Goal: Task Accomplishment & Management: Manage account settings

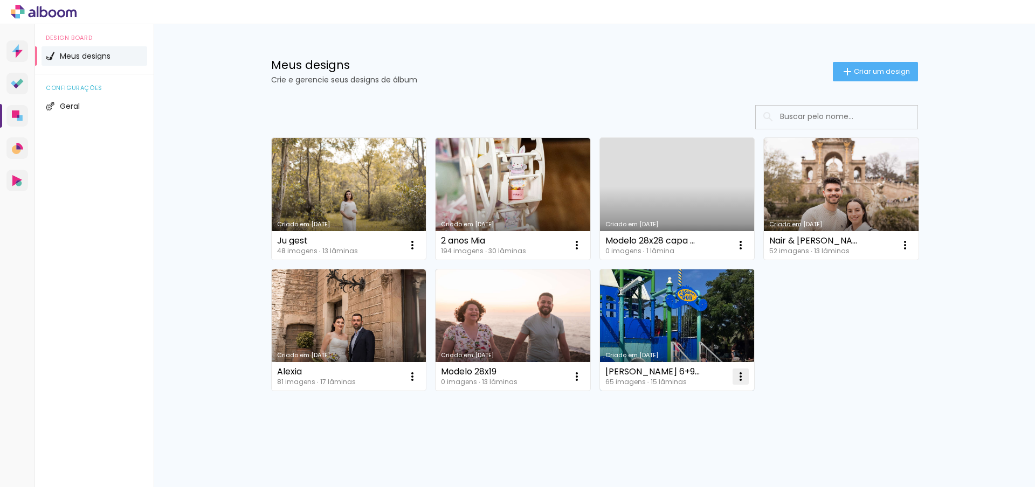
click at [734, 379] on iron-icon at bounding box center [740, 376] width 13 height 13
click at [683, 452] on span "Excluir" at bounding box center [676, 448] width 23 height 8
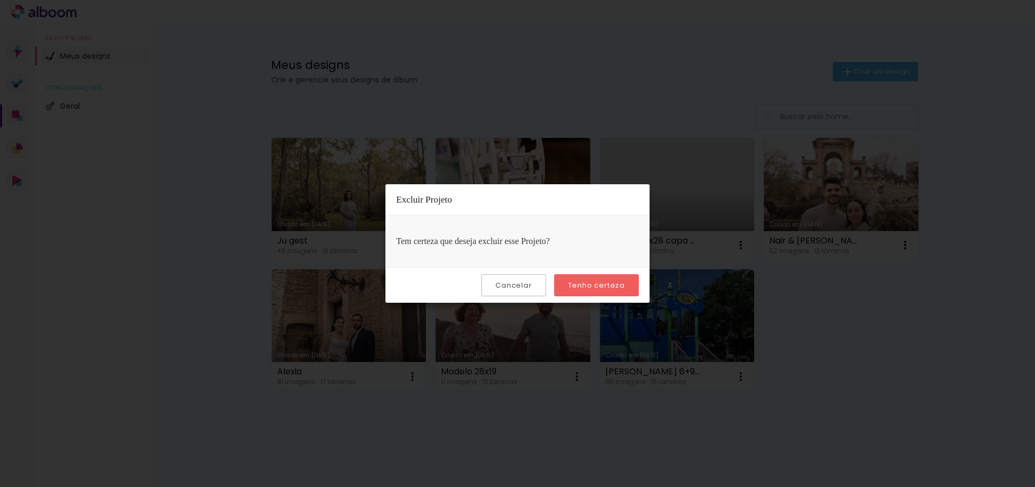
click at [0, 0] on slot "Tenho certeza" at bounding box center [0, 0] width 0 height 0
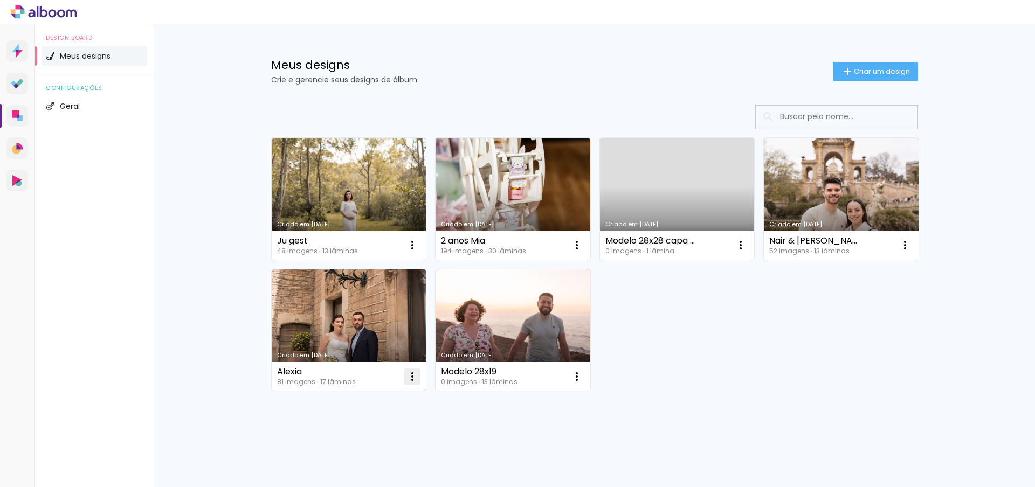
click at [409, 380] on iron-icon at bounding box center [412, 376] width 13 height 13
click at [407, 455] on paper-item "Excluir" at bounding box center [366, 448] width 106 height 22
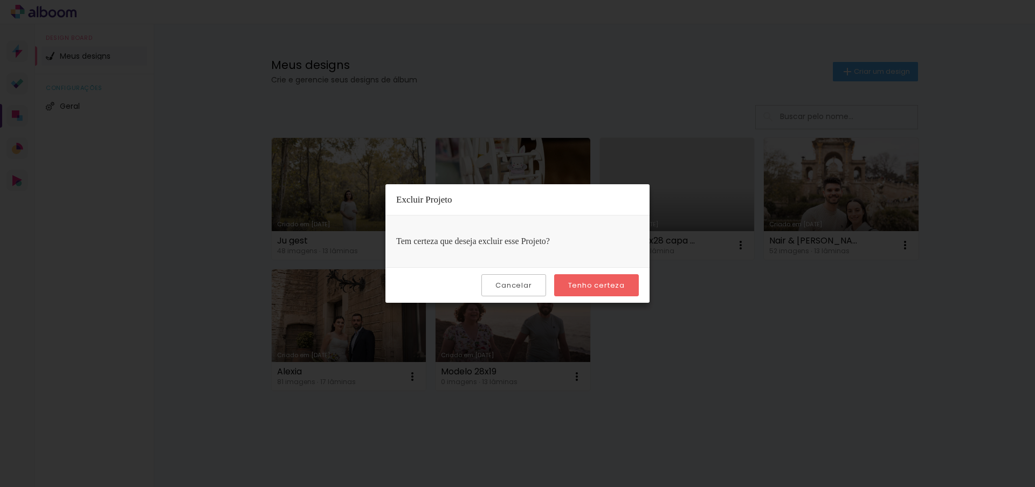
click at [0, 0] on slot "Tenho certeza" at bounding box center [0, 0] width 0 height 0
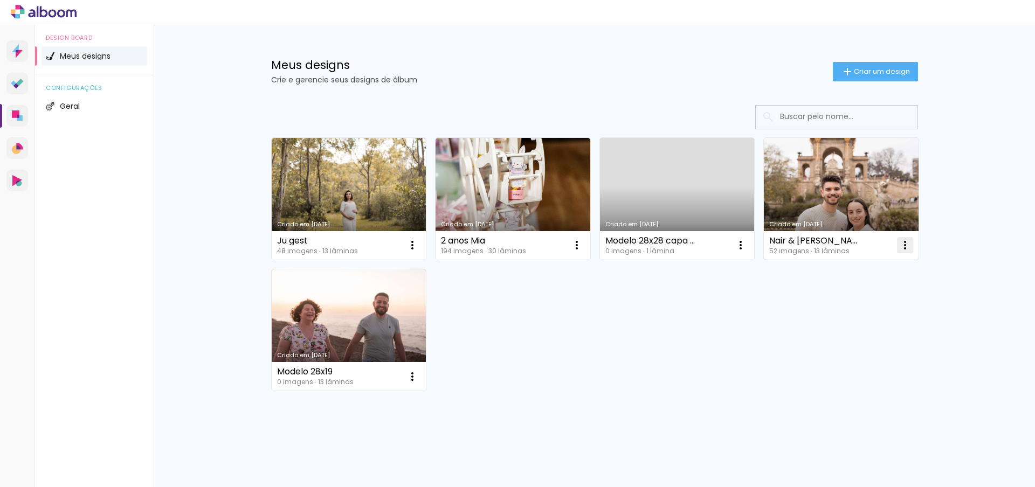
click at [899, 247] on iron-icon at bounding box center [905, 245] width 13 height 13
click at [812, 319] on paper-item "Excluir" at bounding box center [858, 317] width 106 height 22
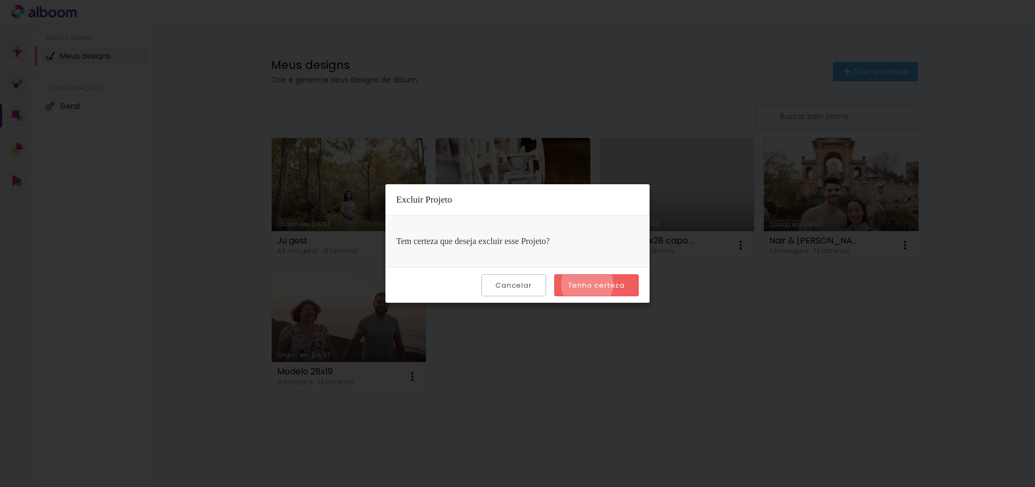
click at [0, 0] on slot "Tenho certeza" at bounding box center [0, 0] width 0 height 0
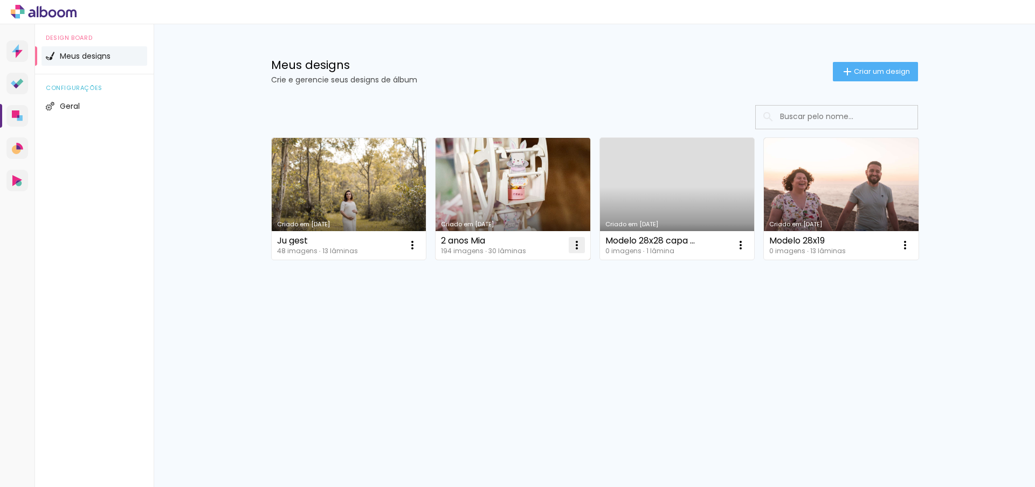
click at [575, 242] on iron-icon at bounding box center [576, 245] width 13 height 13
click at [503, 310] on paper-item "Excluir" at bounding box center [534, 317] width 106 height 22
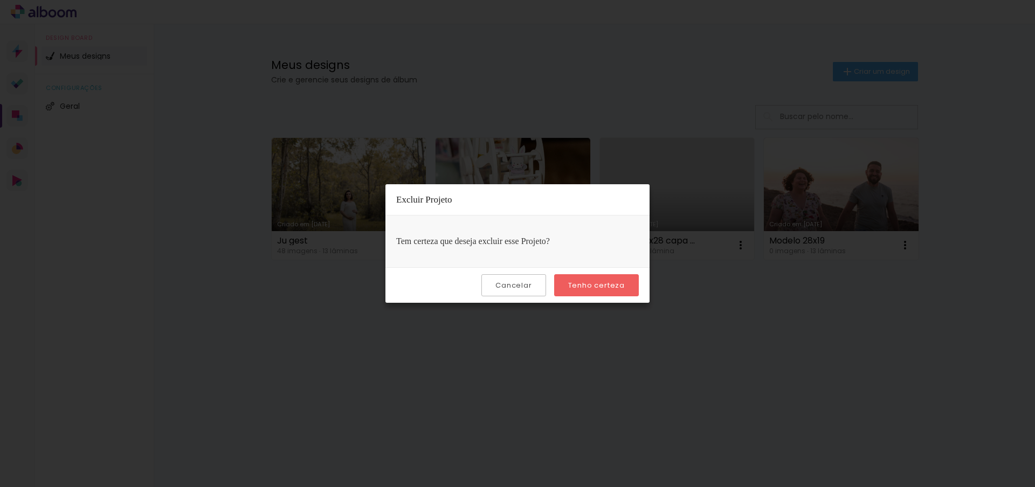
click at [566, 277] on paper-button "Tenho certeza" at bounding box center [596, 285] width 85 height 22
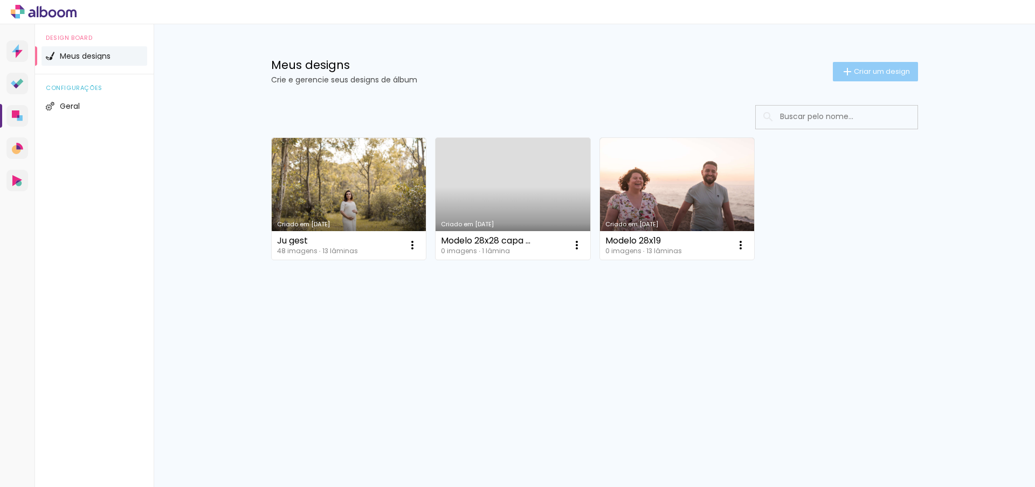
click at [898, 74] on span "Criar um design" at bounding box center [882, 71] width 56 height 7
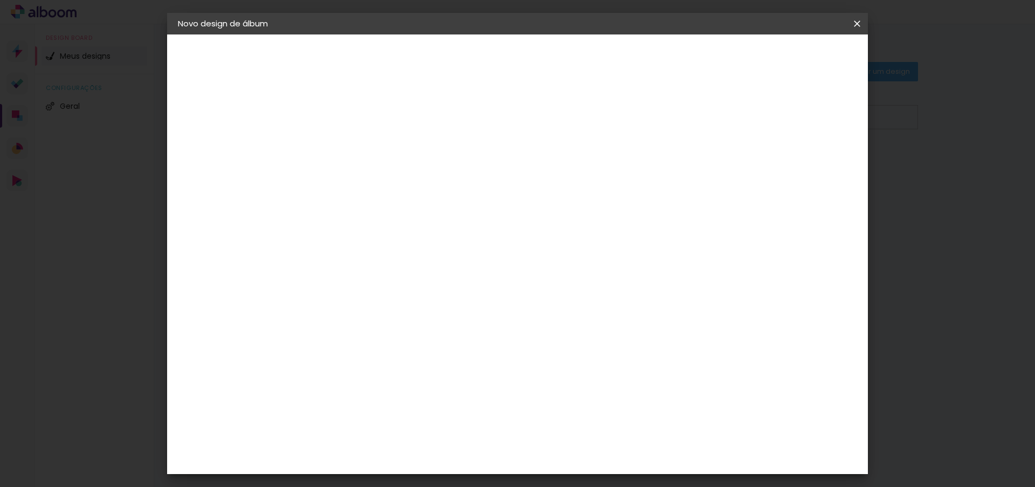
click at [354, 141] on input at bounding box center [354, 144] width 0 height 17
type input "Marilucia"
type paper-input "Marilucia"
click at [0, 0] on slot "Avançar" at bounding box center [0, 0] width 0 height 0
click at [0, 0] on slot "Voltar" at bounding box center [0, 0] width 0 height 0
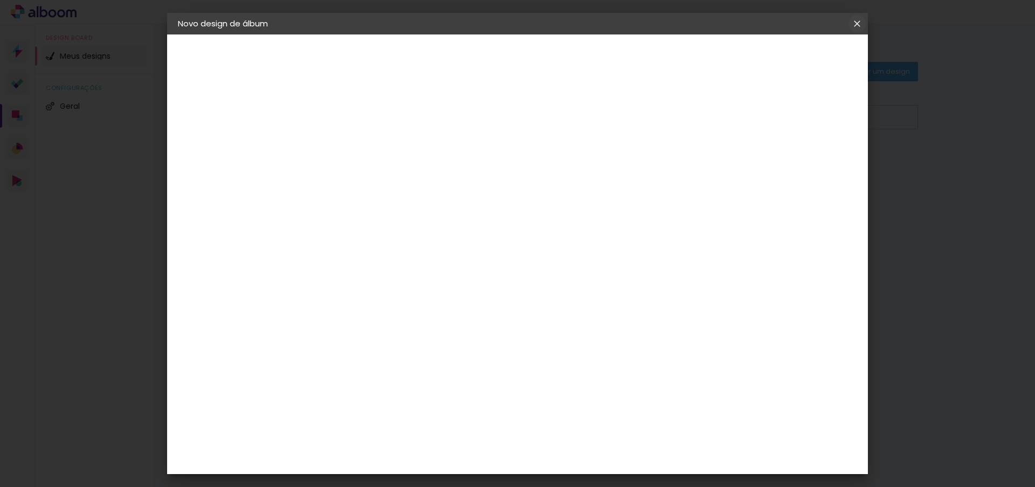
click at [859, 23] on iron-icon at bounding box center [857, 23] width 13 height 11
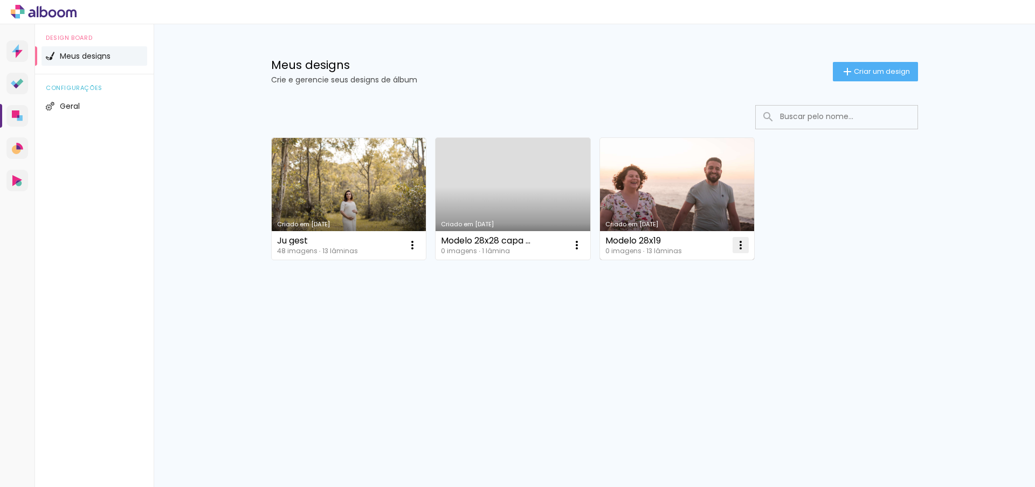
click at [738, 247] on iron-icon at bounding box center [740, 245] width 13 height 13
click at [711, 295] on span "Fazer uma cópia" at bounding box center [699, 292] width 63 height 8
type input "Cópia de Modelo 28x19"
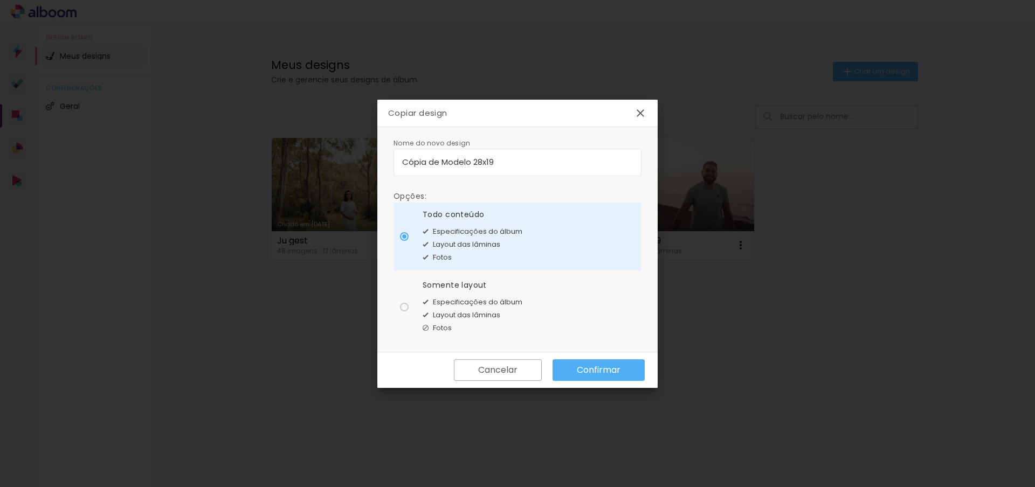
click at [467, 314] on span "Layout das lâminas" at bounding box center [466, 315] width 67 height 11
type paper-radio-button "on"
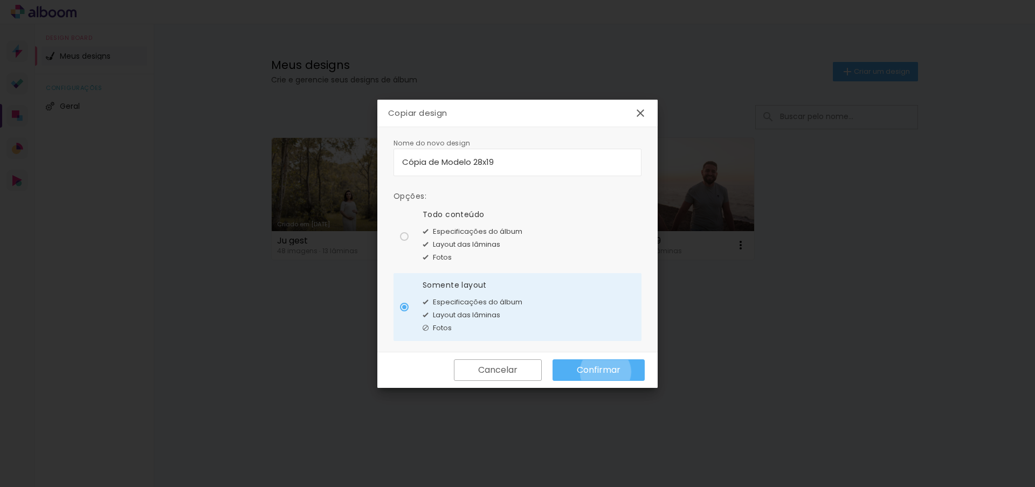
click at [0, 0] on slot "Confirmar" at bounding box center [0, 0] width 0 height 0
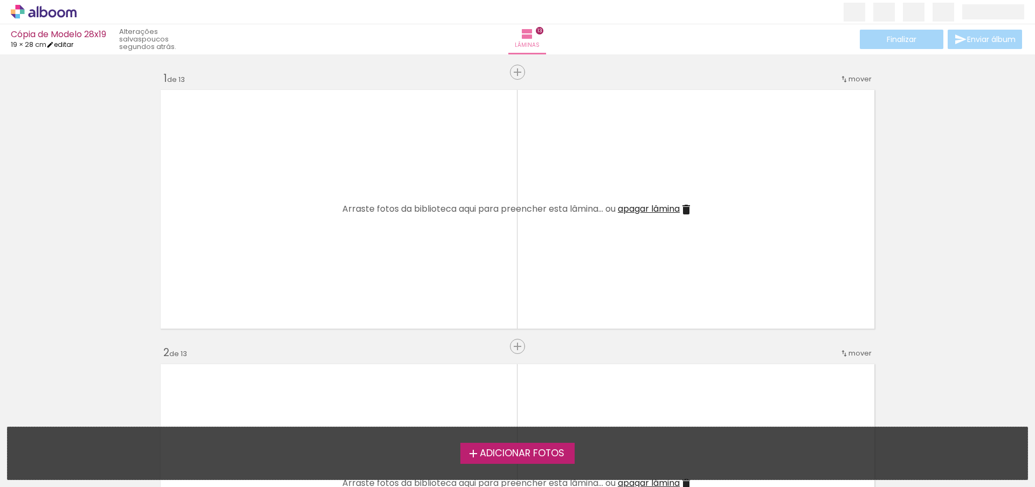
click at [70, 46] on link "editar" at bounding box center [59, 44] width 27 height 9
type input "3"
type input "19,4"
type input "56,6"
type input "3"
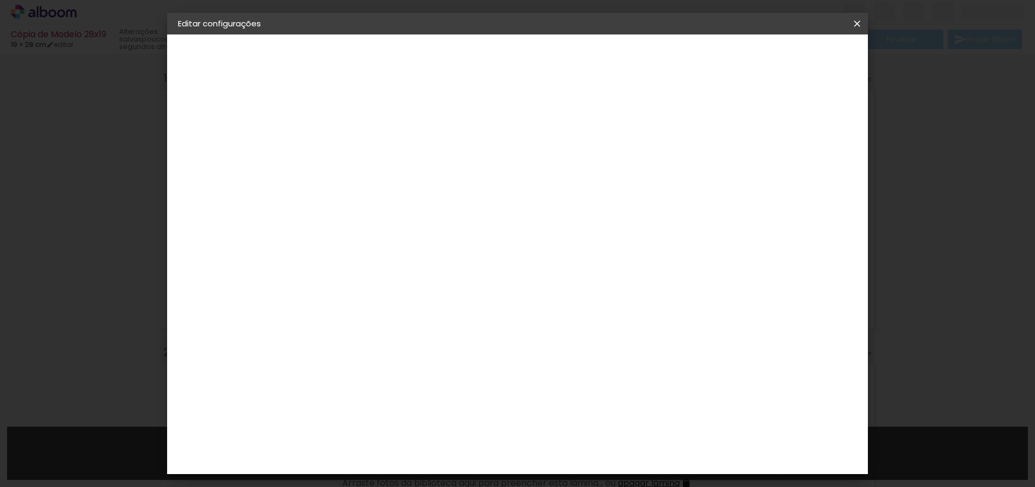
click at [0, 0] on slot "Cópia de Modelo 28x19" at bounding box center [0, 0] width 0 height 0
click at [225, 80] on iron-pages "Preenchendo título... Cópia de Modelo 28x19" at bounding box center [237, 80] width 118 height 22
drag, startPoint x: 591, startPoint y: 139, endPoint x: 459, endPoint y: 135, distance: 132.7
click at [385, 135] on div at bounding box center [353, 145] width 61 height 81
type input "Marilucia"
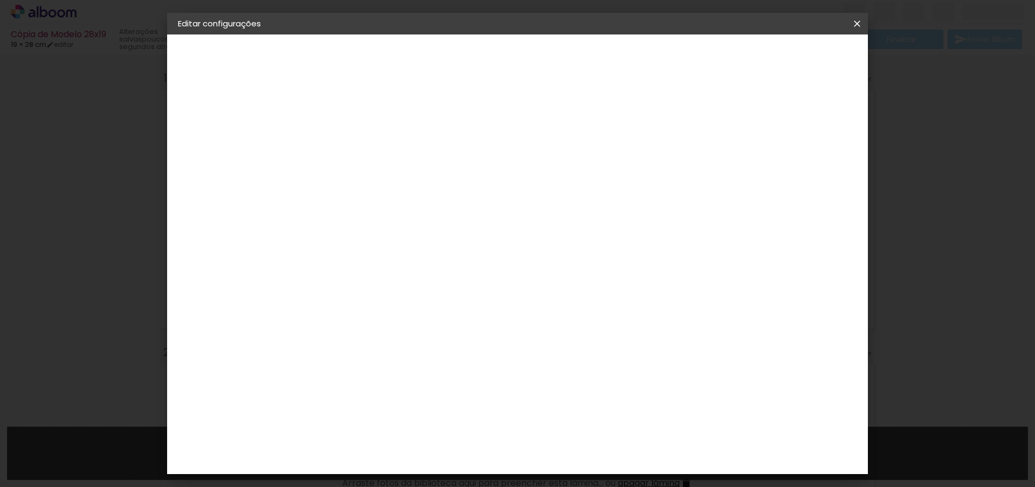
type paper-input "Marilucia"
click at [465, 52] on paper-button "Avançar" at bounding box center [438, 57] width 53 height 18
click at [527, 173] on paper-item "Tamanho Livre" at bounding box center [479, 164] width 96 height 24
click at [0, 0] on slot "Tamanho Livre" at bounding box center [0, 0] width 0 height 0
click at [0, 0] on slot "Avançar" at bounding box center [0, 0] width 0 height 0
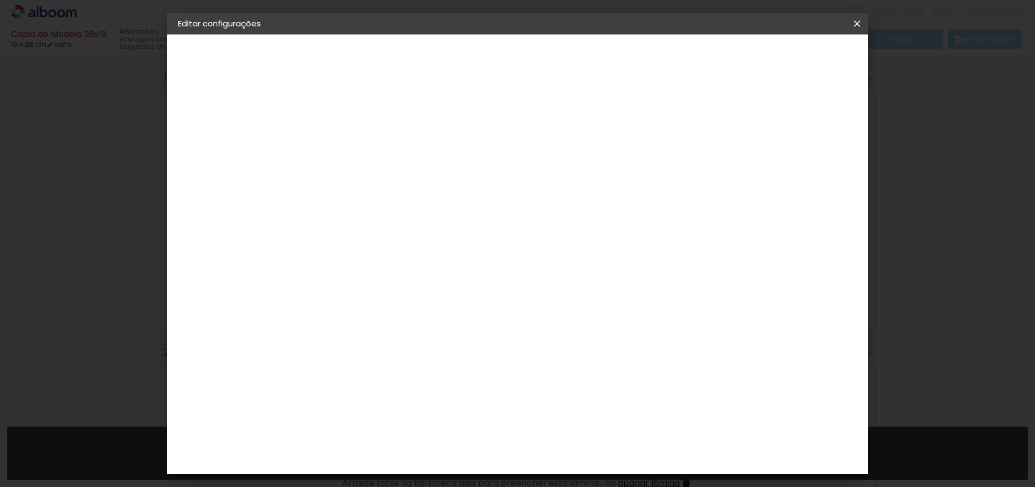
click at [790, 59] on span "Salvar configurações" at bounding box center [750, 57] width 80 height 8
click at [790, 56] on span "Salvar configurações" at bounding box center [750, 57] width 80 height 8
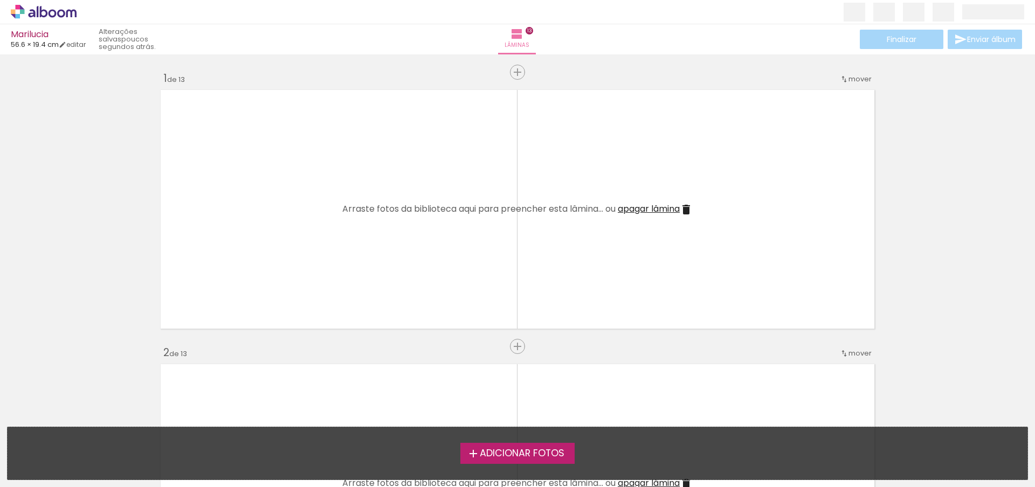
click at [495, 450] on span "Adicionar Fotos" at bounding box center [522, 454] width 85 height 10
click at [0, 0] on input "file" at bounding box center [0, 0] width 0 height 0
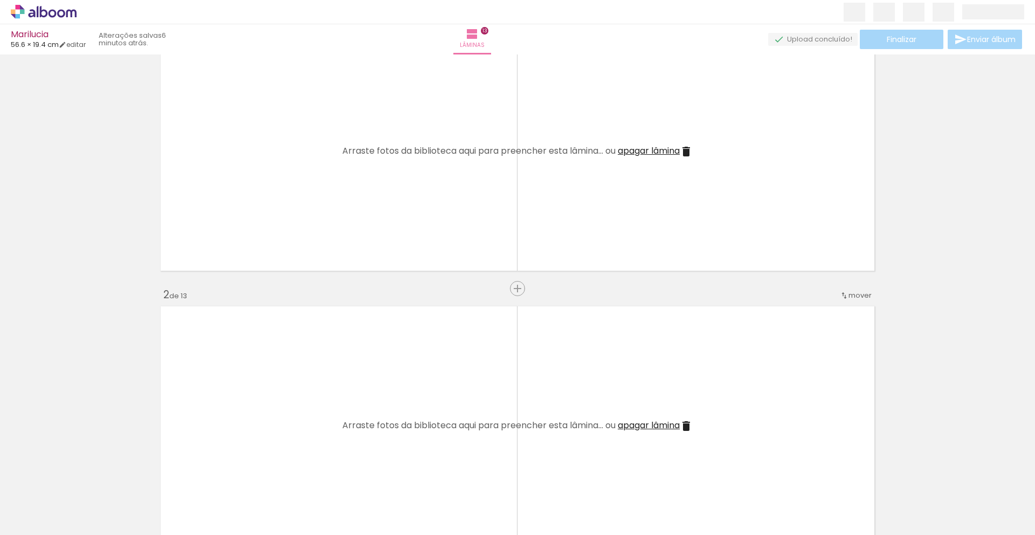
scroll to position [222, 0]
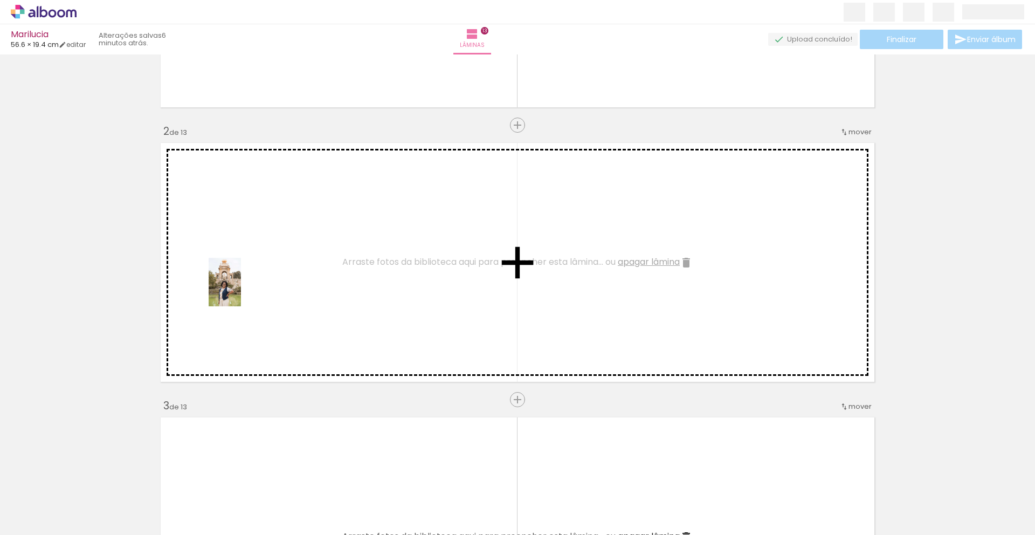
drag, startPoint x: 114, startPoint y: 511, endPoint x: 241, endPoint y: 290, distance: 255.0
click at [241, 290] on quentale-workspace at bounding box center [517, 267] width 1035 height 535
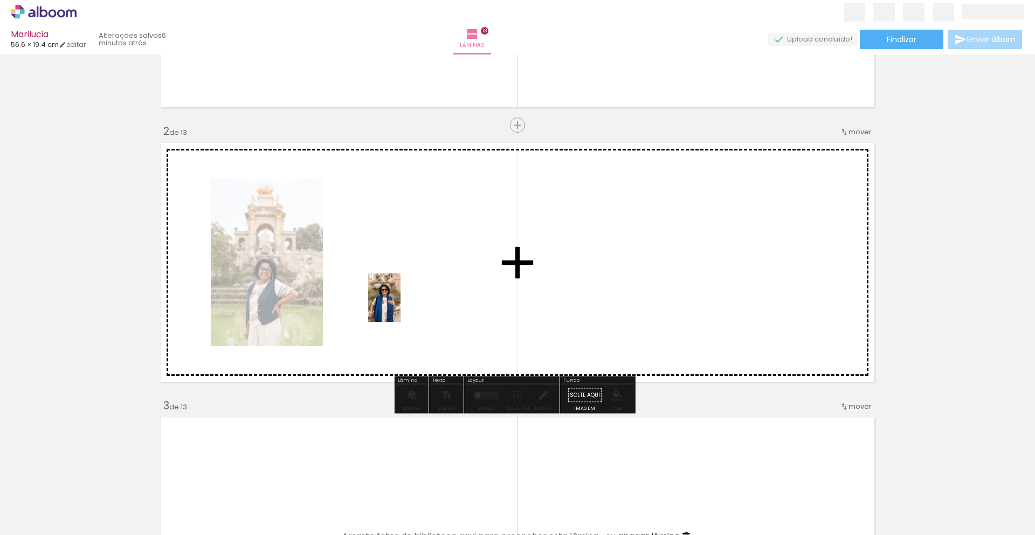
drag, startPoint x: 468, startPoint y: 488, endPoint x: 401, endPoint y: 306, distance: 194.3
click at [401, 306] on quentale-workspace at bounding box center [517, 267] width 1035 height 535
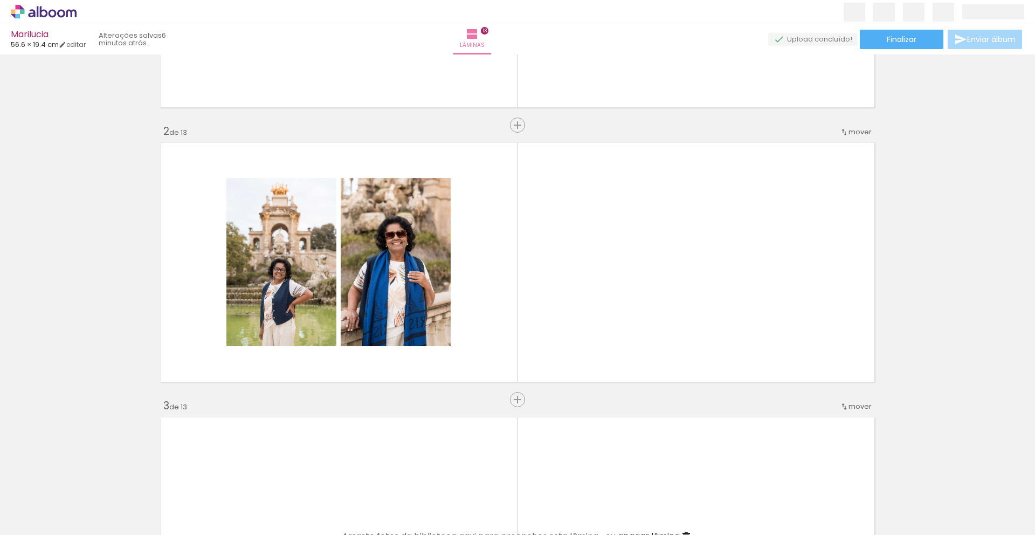
click at [37, 487] on input "Todas as fotos" at bounding box center [30, 502] width 41 height 9
click at [0, 0] on slot "Não utilizadas" at bounding box center [0, 0] width 0 height 0
type input "Não utilizadas"
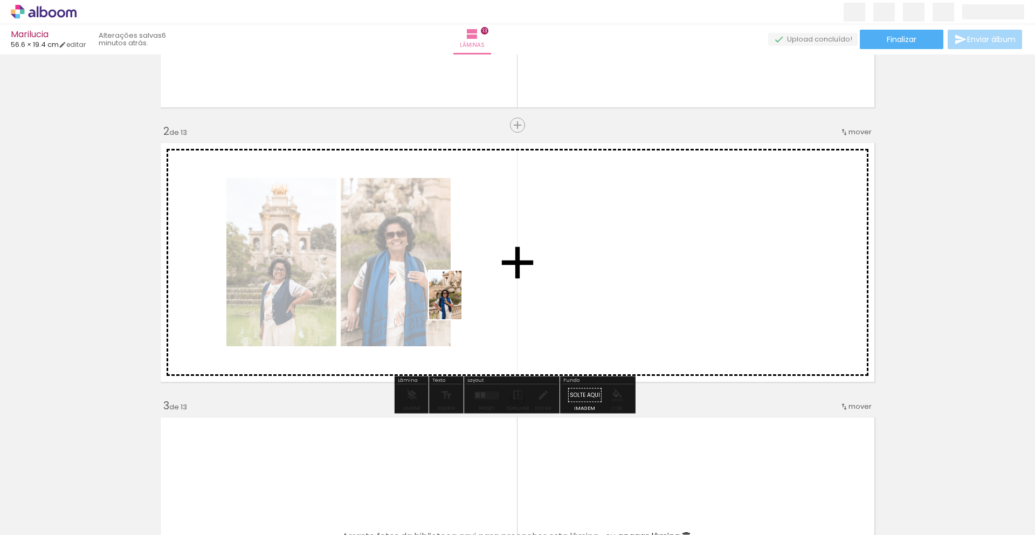
drag, startPoint x: 407, startPoint y: 513, endPoint x: 461, endPoint y: 303, distance: 216.6
click at [461, 303] on quentale-workspace at bounding box center [517, 267] width 1035 height 535
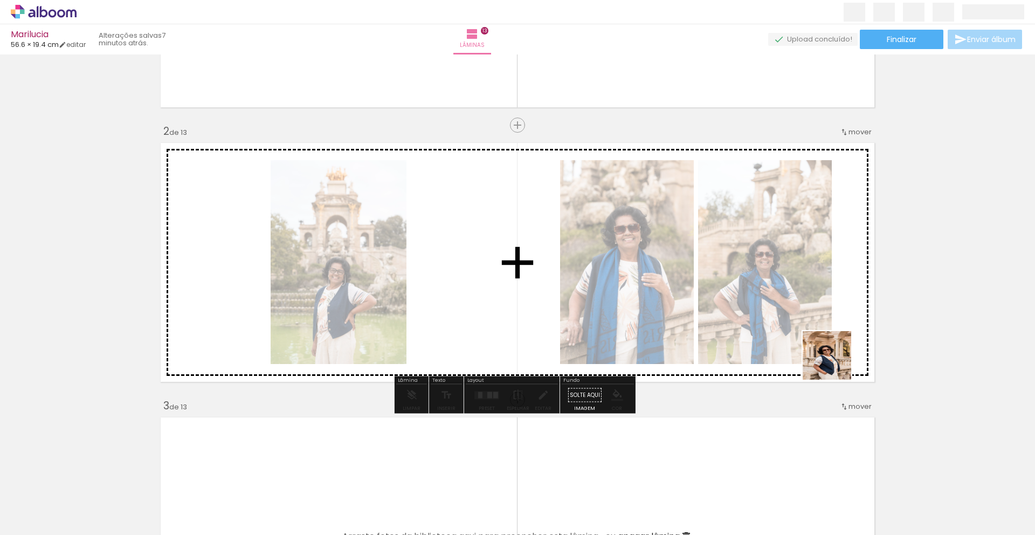
drag, startPoint x: 1015, startPoint y: 506, endPoint x: 754, endPoint y: 319, distance: 320.7
click at [754, 319] on quentale-workspace at bounding box center [517, 267] width 1035 height 535
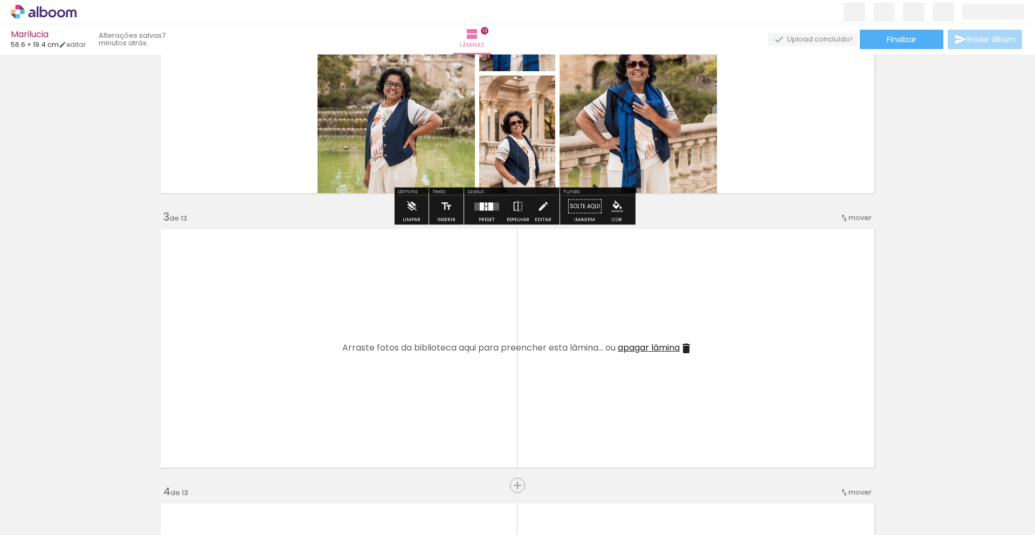
scroll to position [484, 0]
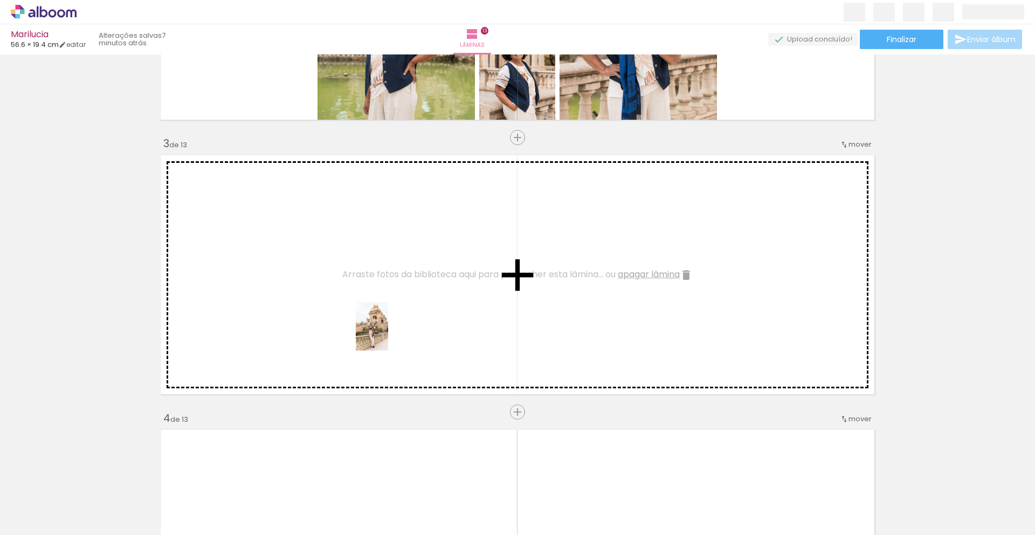
drag, startPoint x: 409, startPoint y: 507, endPoint x: 388, endPoint y: 334, distance: 173.8
click at [388, 334] on quentale-workspace at bounding box center [517, 267] width 1035 height 535
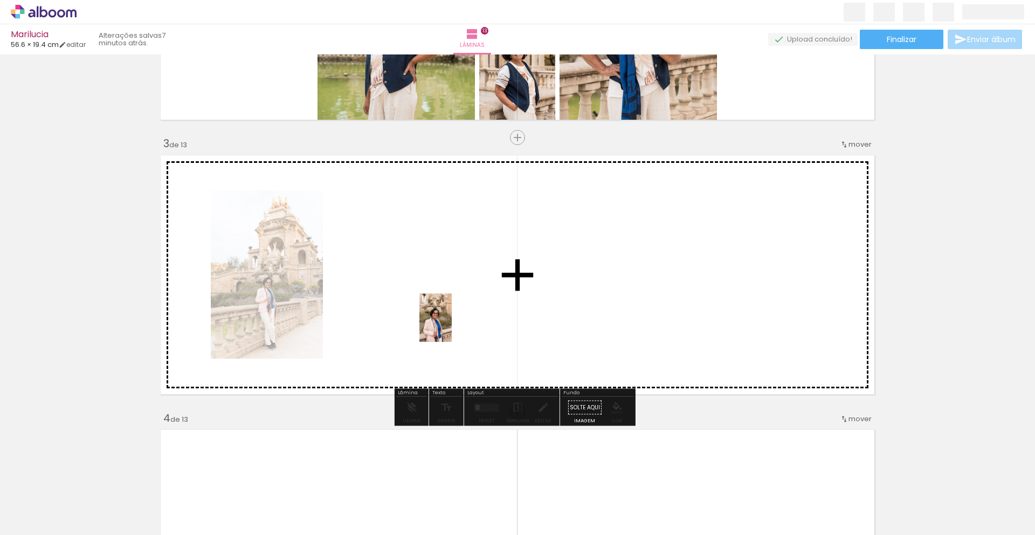
drag, startPoint x: 472, startPoint y: 507, endPoint x: 452, endPoint y: 325, distance: 183.3
click at [452, 325] on quentale-workspace at bounding box center [517, 267] width 1035 height 535
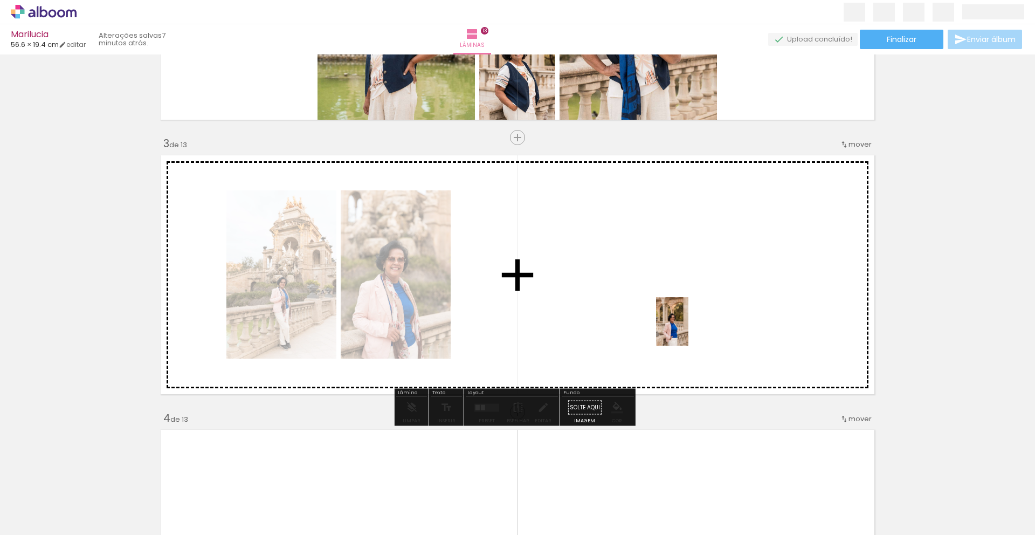
drag, startPoint x: 862, startPoint y: 461, endPoint x: 688, endPoint y: 329, distance: 217.8
click at [688, 329] on quentale-workspace at bounding box center [517, 267] width 1035 height 535
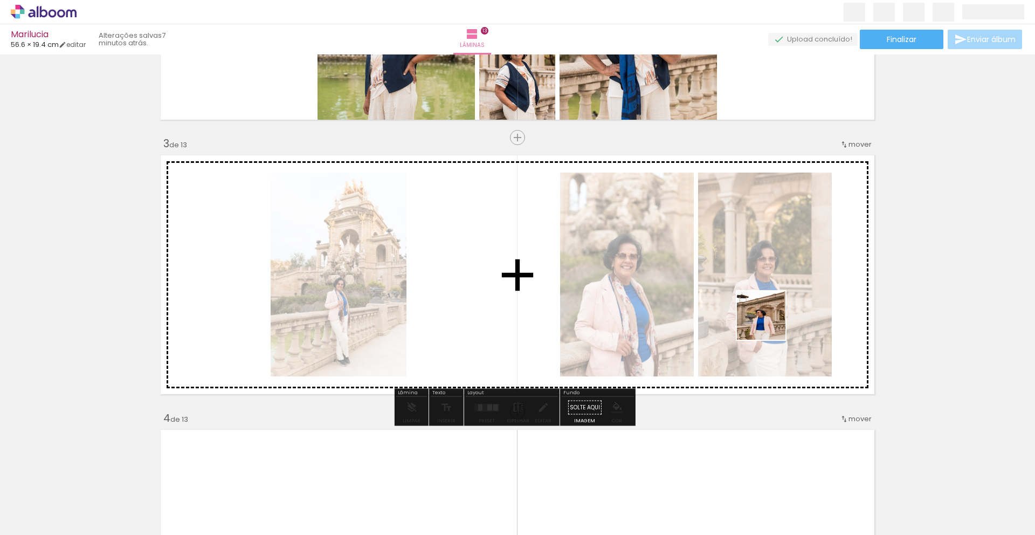
drag, startPoint x: 906, startPoint y: 505, endPoint x: 734, endPoint y: 291, distance: 274.2
click at [734, 291] on quentale-workspace at bounding box center [517, 267] width 1035 height 535
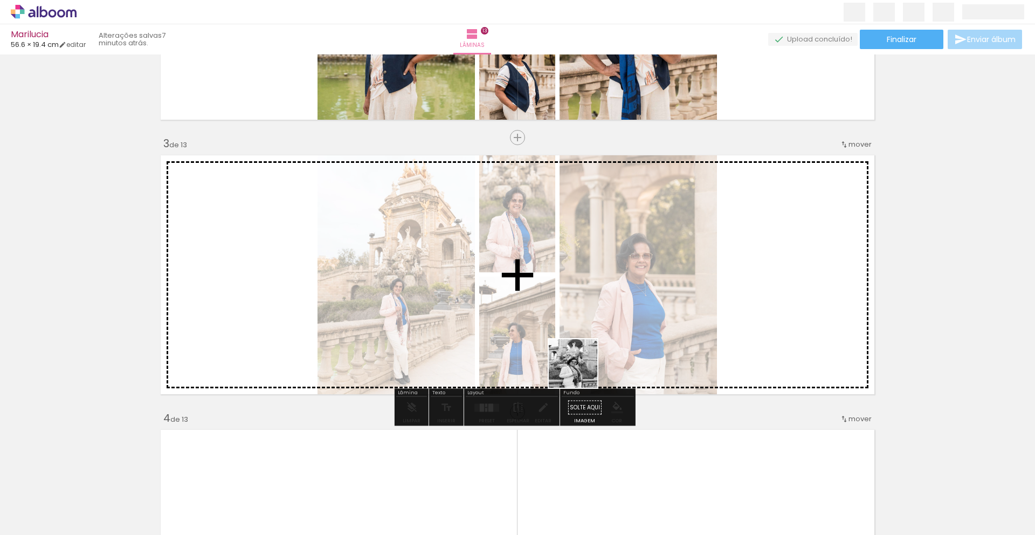
drag, startPoint x: 542, startPoint y: 408, endPoint x: 622, endPoint y: 333, distance: 109.1
click at [622, 333] on quentale-workspace at bounding box center [517, 267] width 1035 height 535
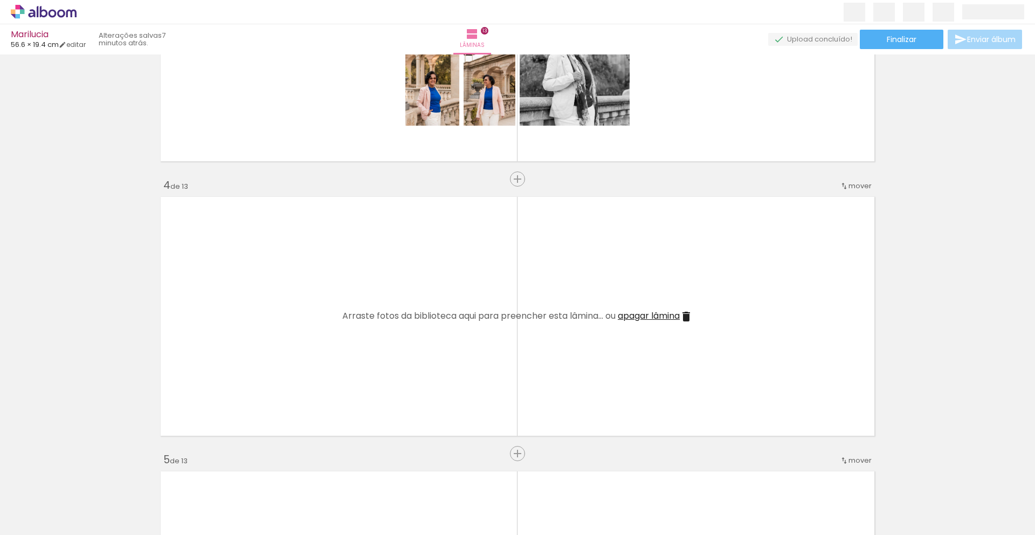
scroll to position [729, 0]
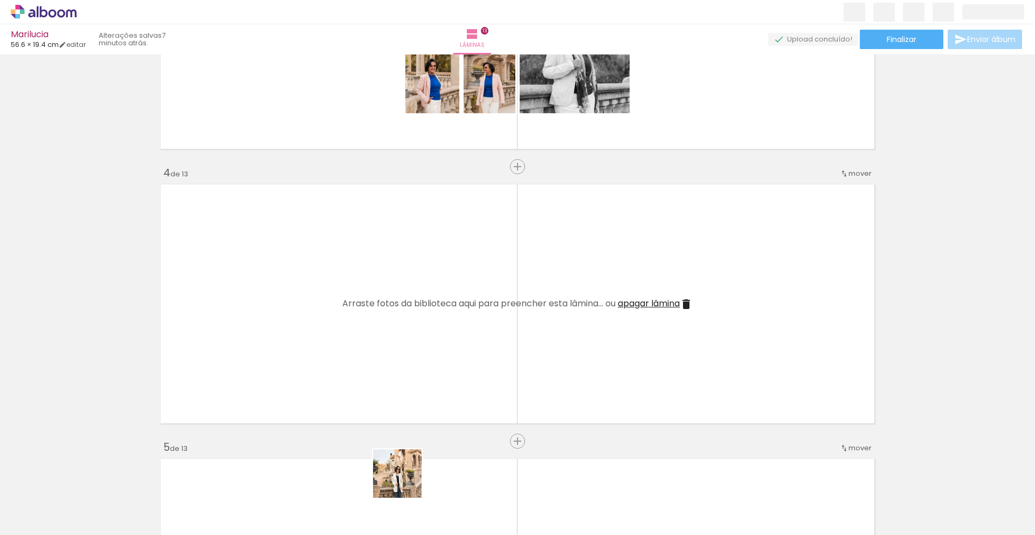
drag, startPoint x: 407, startPoint y: 498, endPoint x: 378, endPoint y: 378, distance: 122.5
click at [378, 378] on quentale-workspace at bounding box center [517, 267] width 1035 height 535
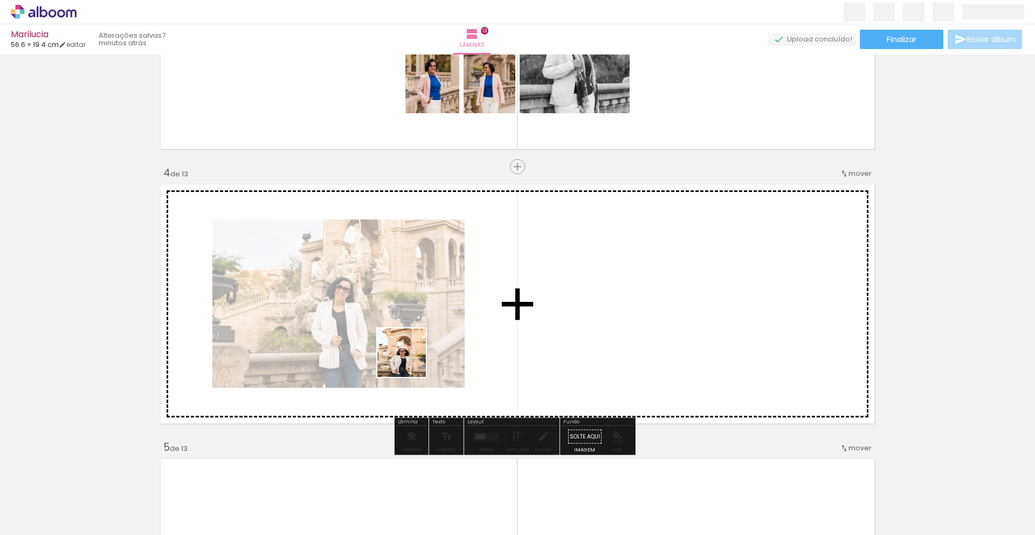
drag, startPoint x: 413, startPoint y: 430, endPoint x: 410, endPoint y: 358, distance: 71.8
click at [410, 358] on quentale-workspace at bounding box center [517, 267] width 1035 height 535
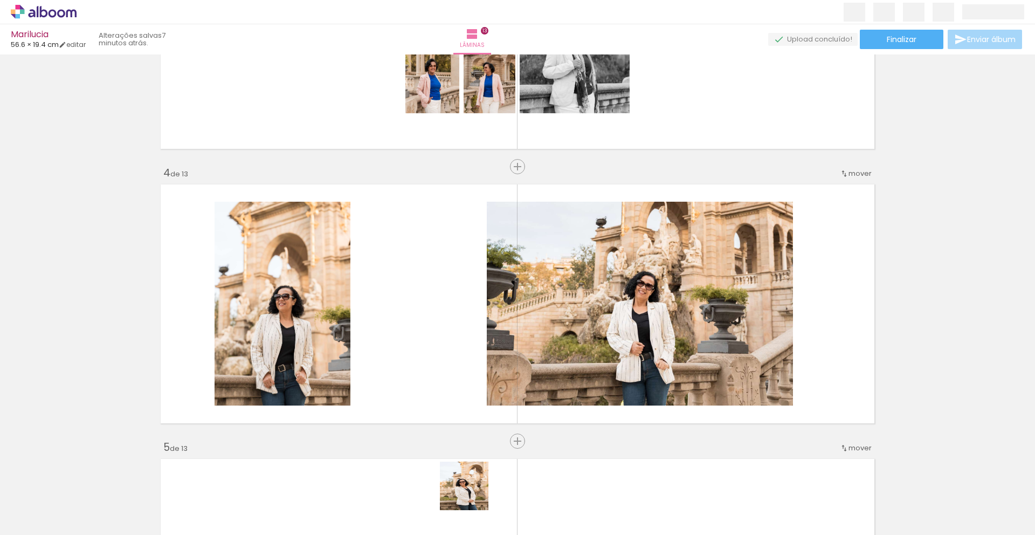
drag, startPoint x: 472, startPoint y: 494, endPoint x: 452, endPoint y: 341, distance: 153.9
click at [452, 341] on quentale-workspace at bounding box center [517, 267] width 1035 height 535
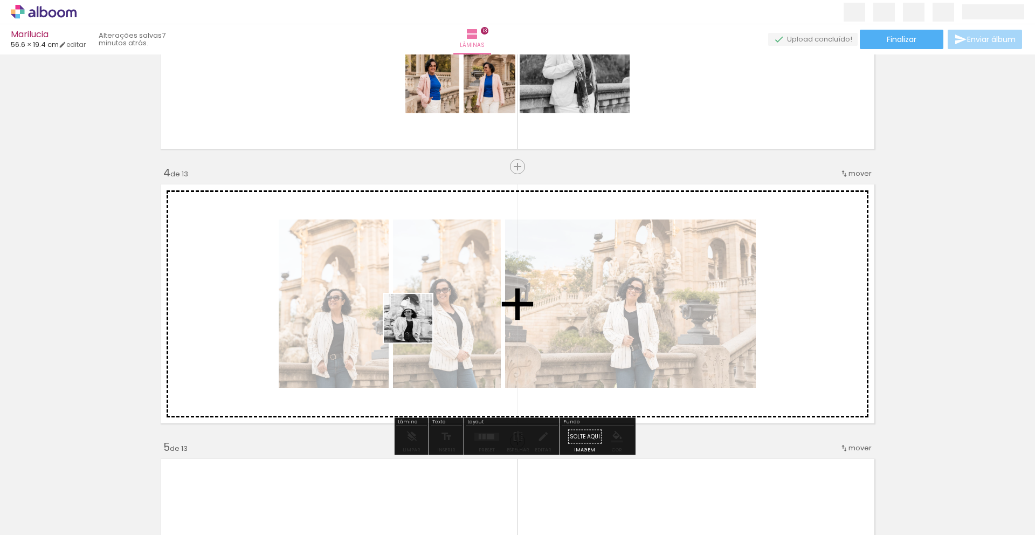
drag, startPoint x: 404, startPoint y: 509, endPoint x: 416, endPoint y: 326, distance: 183.7
click at [416, 326] on quentale-workspace at bounding box center [517, 267] width 1035 height 535
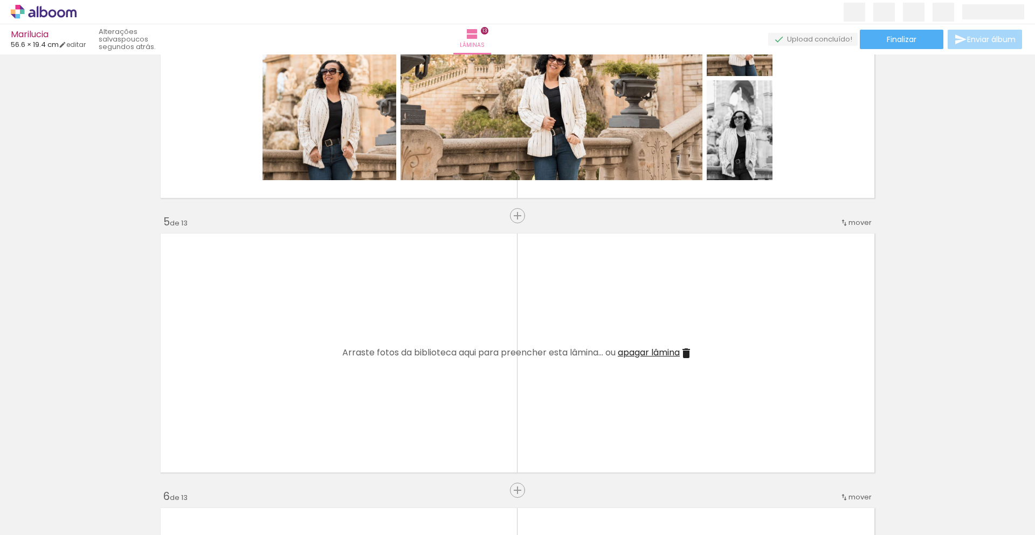
scroll to position [956, 0]
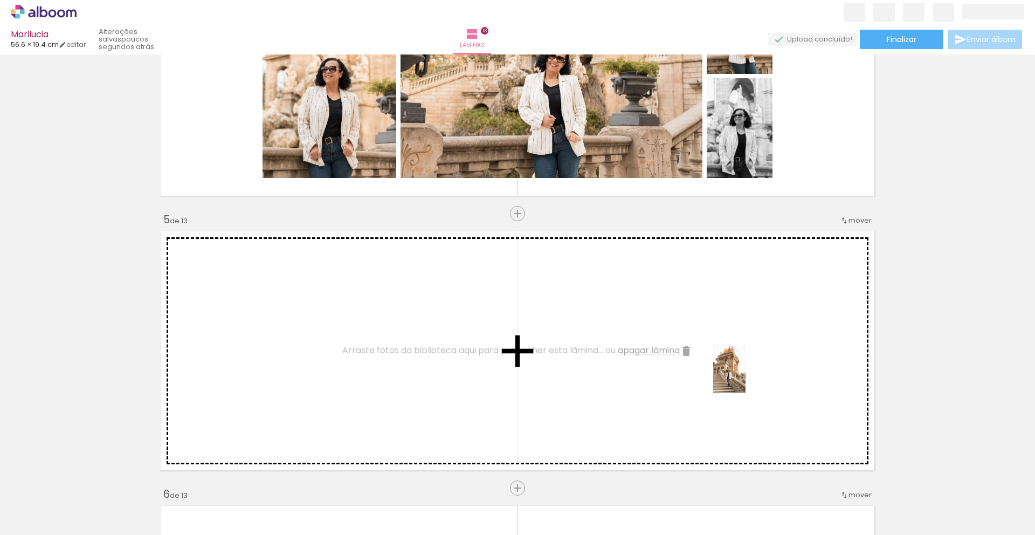
drag, startPoint x: 882, startPoint y: 517, endPoint x: 745, endPoint y: 376, distance: 196.3
click at [745, 376] on quentale-workspace at bounding box center [517, 267] width 1035 height 535
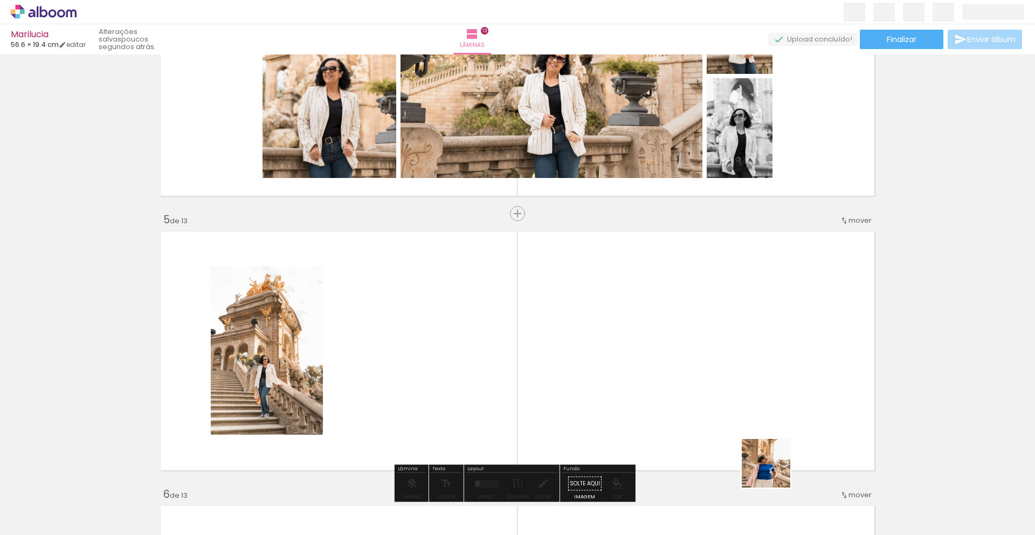
drag, startPoint x: 823, startPoint y: 508, endPoint x: 612, endPoint y: 366, distance: 253.6
click at [612, 366] on quentale-workspace at bounding box center [517, 267] width 1035 height 535
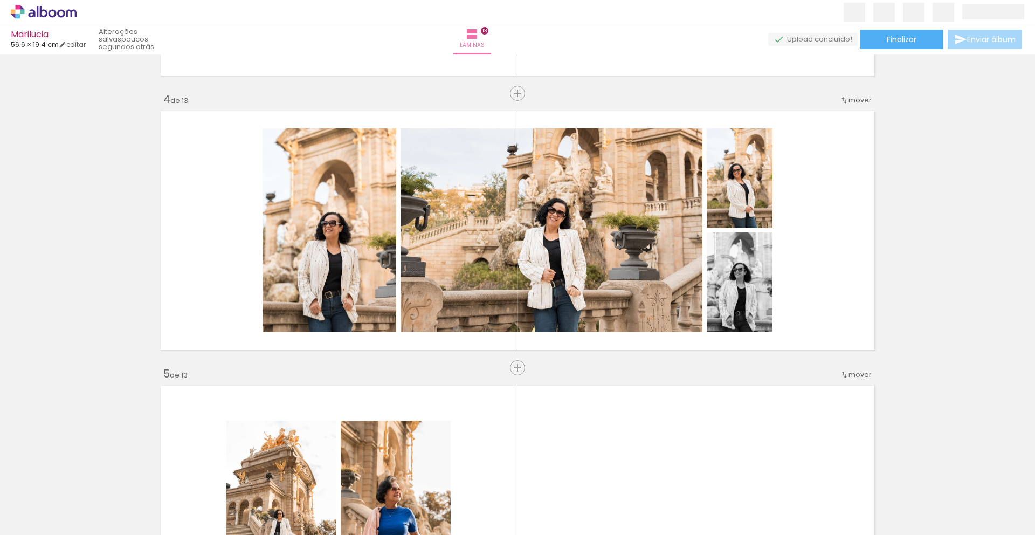
scroll to position [795, 0]
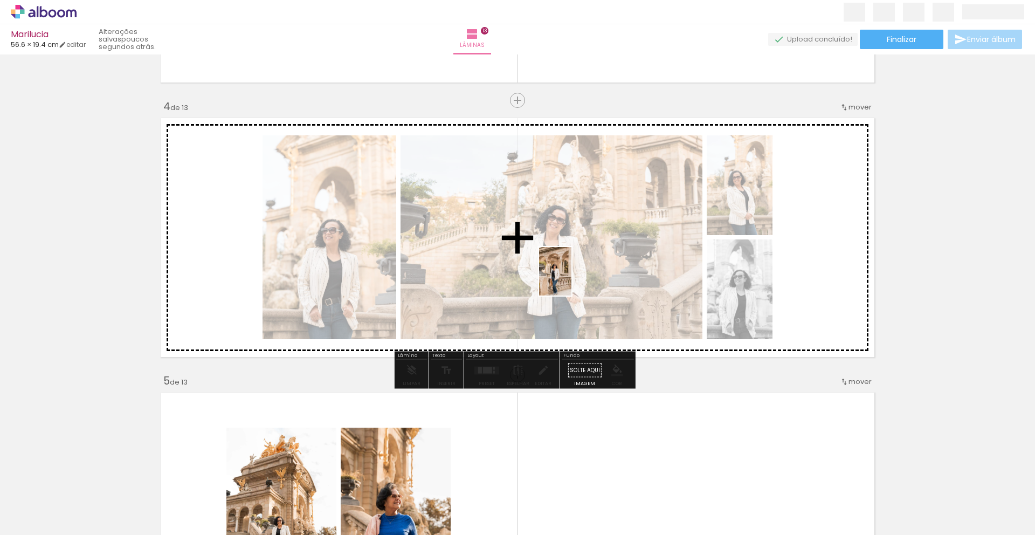
drag, startPoint x: 569, startPoint y: 500, endPoint x: 571, endPoint y: 279, distance: 221.0
click at [571, 279] on quentale-workspace at bounding box center [517, 267] width 1035 height 535
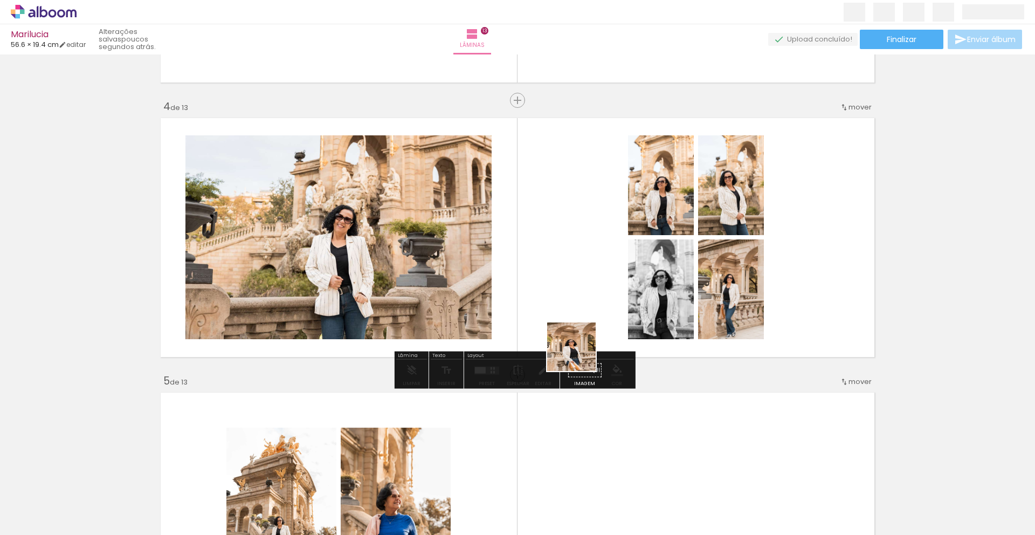
drag, startPoint x: 577, startPoint y: 502, endPoint x: 588, endPoint y: 271, distance: 232.1
click at [588, 271] on quentale-workspace at bounding box center [517, 267] width 1035 height 535
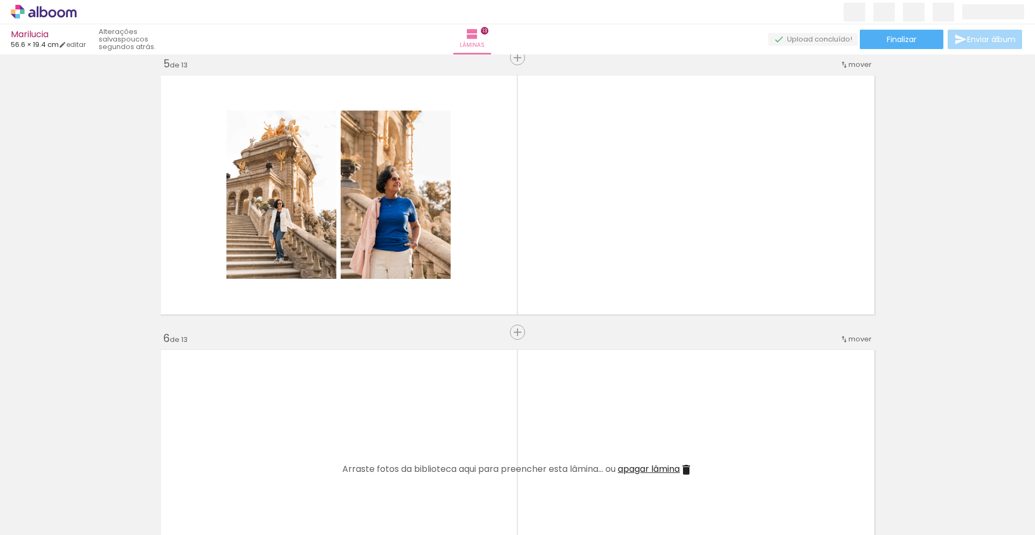
scroll to position [1119, 0]
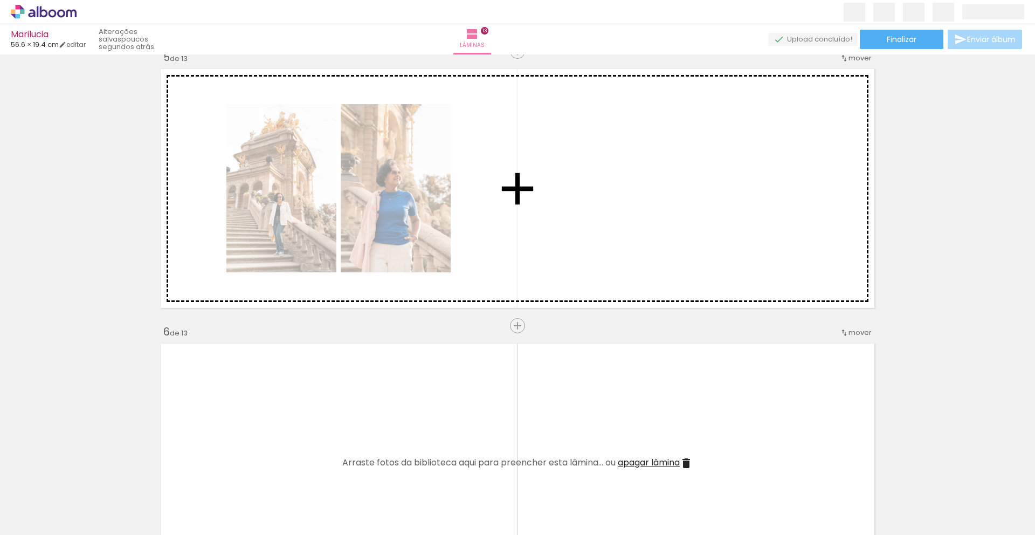
drag, startPoint x: 501, startPoint y: 279, endPoint x: 512, endPoint y: 213, distance: 67.1
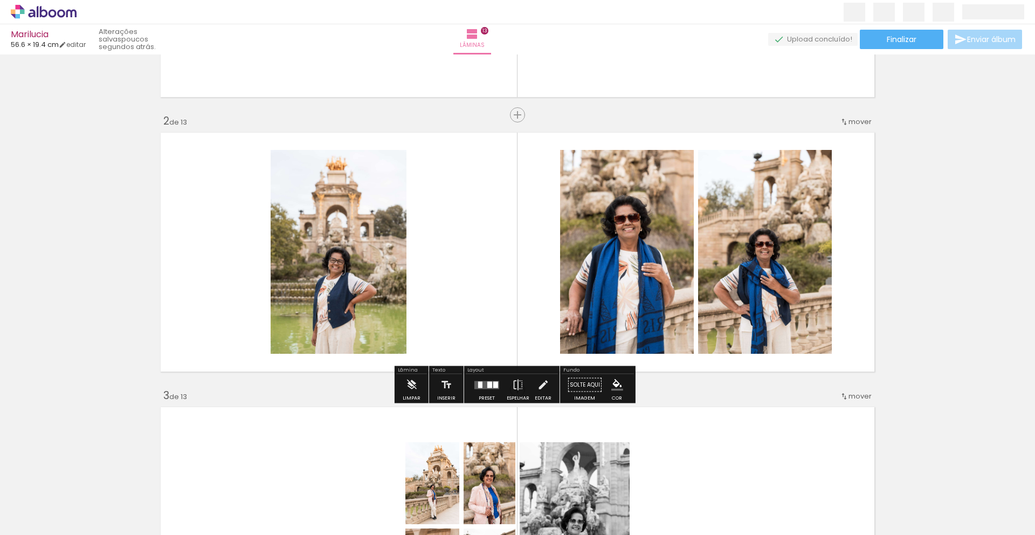
scroll to position [0, 0]
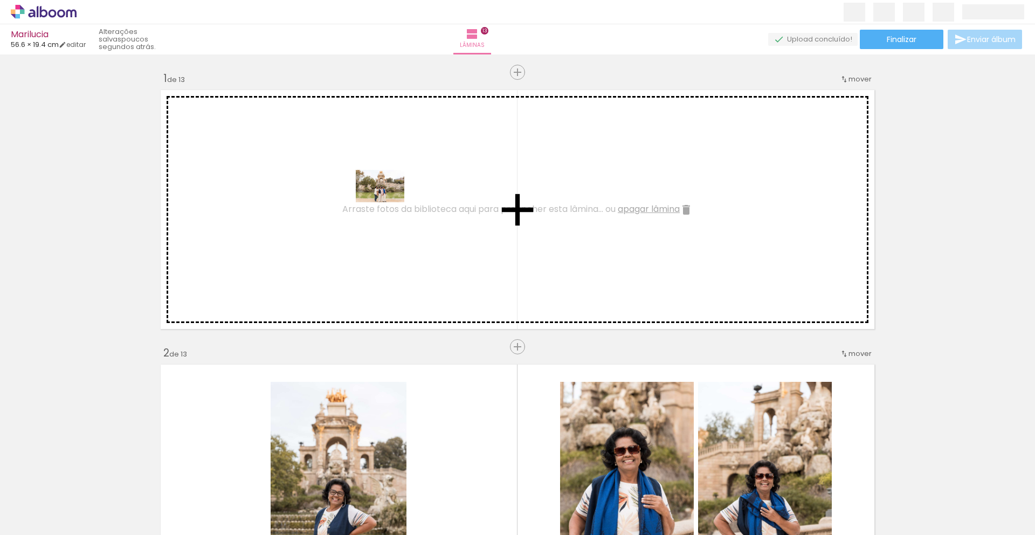
drag, startPoint x: 212, startPoint y: 387, endPoint x: 388, endPoint y: 202, distance: 255.1
click at [388, 202] on quentale-workspace at bounding box center [517, 267] width 1035 height 535
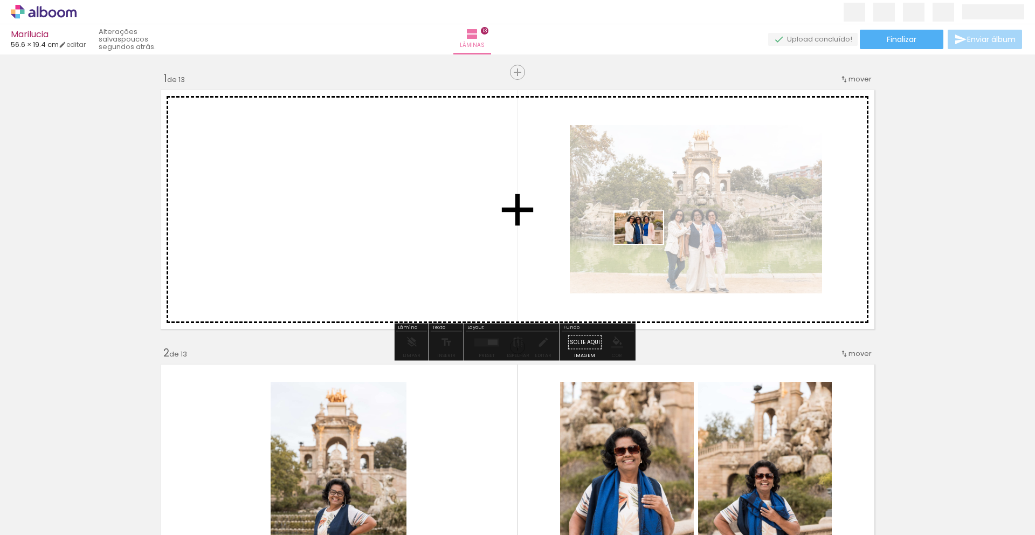
drag, startPoint x: 226, startPoint y: 509, endPoint x: 647, endPoint y: 244, distance: 497.6
click at [647, 244] on quentale-workspace at bounding box center [517, 267] width 1035 height 535
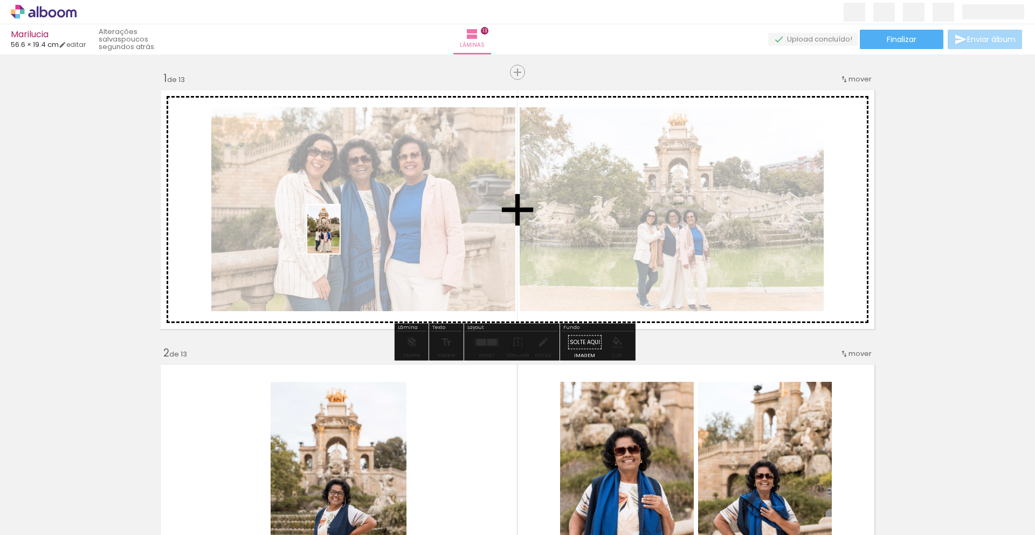
drag, startPoint x: 117, startPoint y: 505, endPoint x: 340, endPoint y: 237, distance: 348.3
click at [340, 237] on quentale-workspace at bounding box center [517, 267] width 1035 height 535
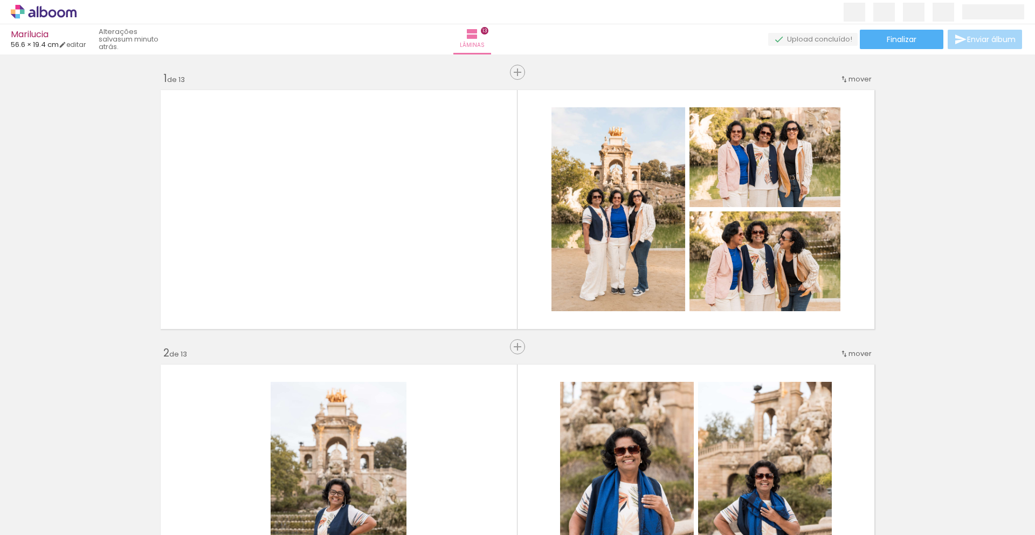
scroll to position [1490, 0]
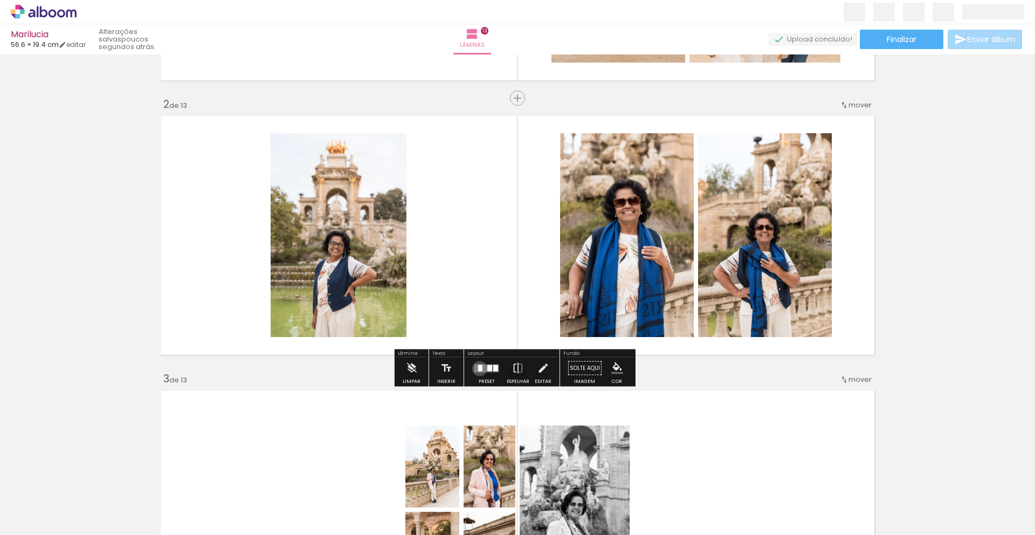
click at [478, 368] on div at bounding box center [480, 367] width 4 height 6
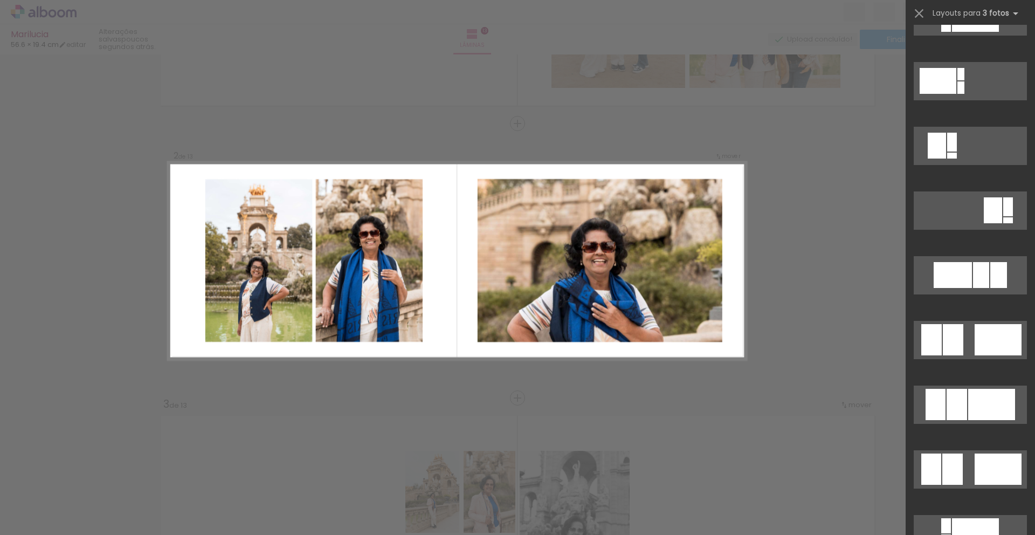
scroll to position [2381, 0]
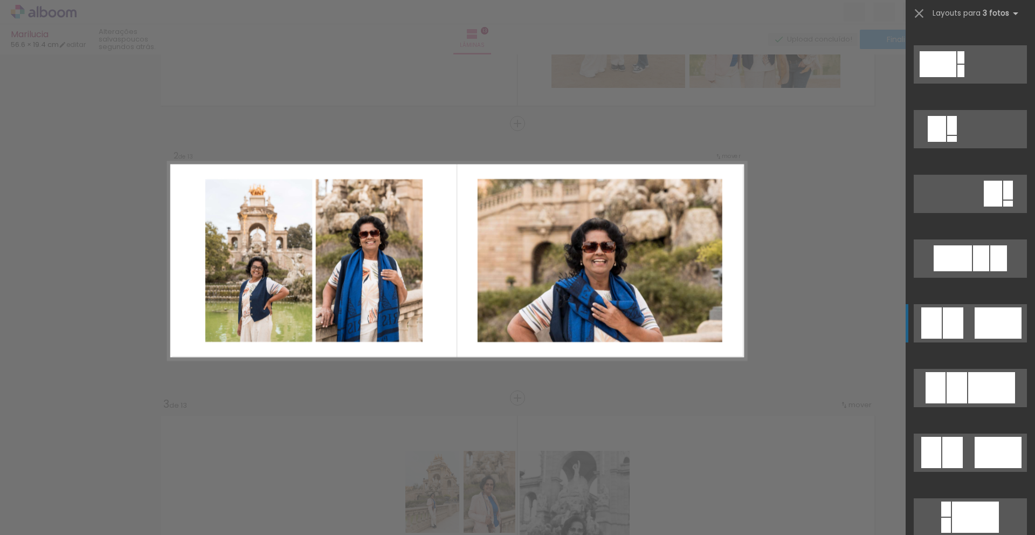
click at [975, 327] on div at bounding box center [998, 322] width 47 height 31
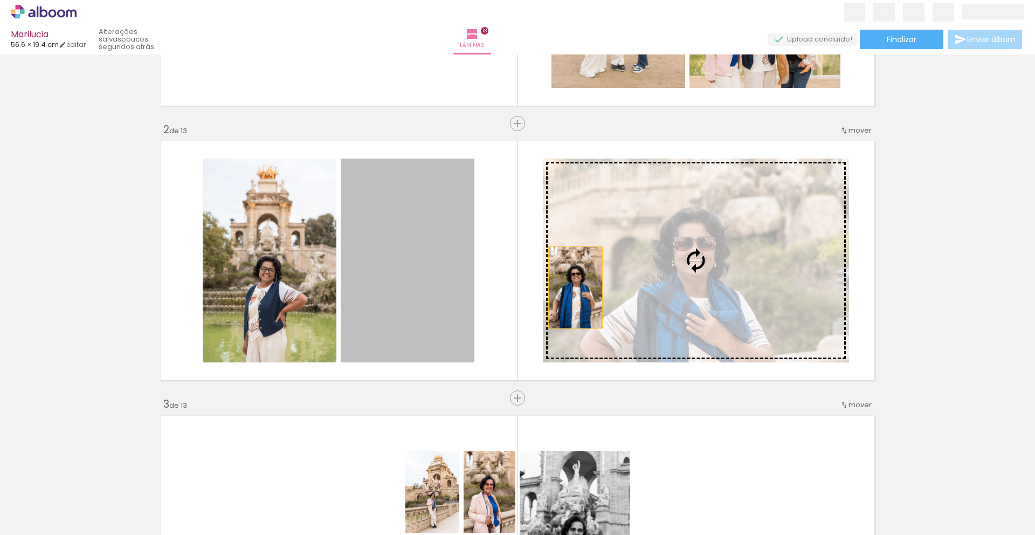
drag, startPoint x: 413, startPoint y: 295, endPoint x: 606, endPoint y: 285, distance: 193.2
click at [0, 0] on slot at bounding box center [0, 0] width 0 height 0
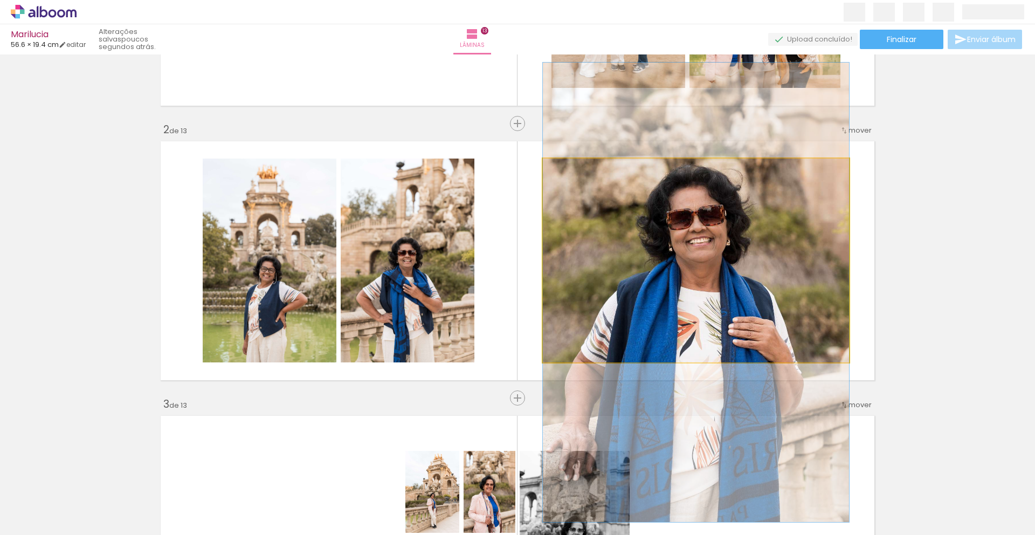
drag, startPoint x: 606, startPoint y: 285, endPoint x: 615, endPoint y: 316, distance: 32.4
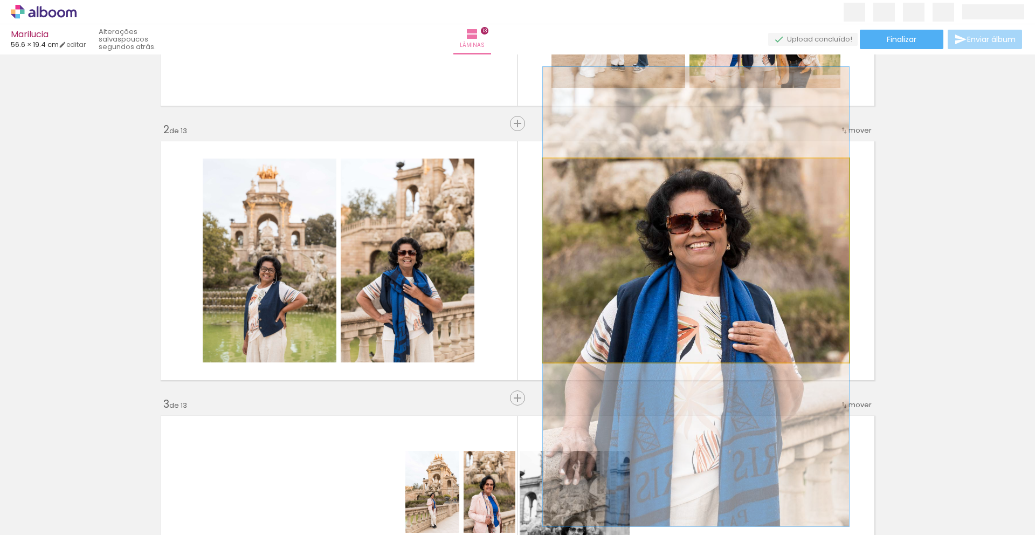
drag, startPoint x: 609, startPoint y: 316, endPoint x: 614, endPoint y: 319, distance: 6.0
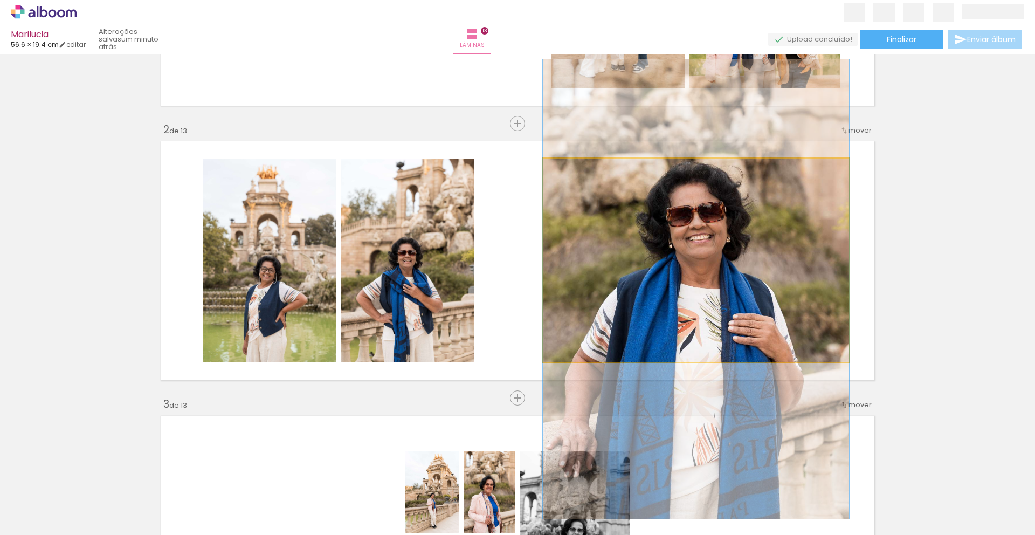
drag, startPoint x: 652, startPoint y: 270, endPoint x: 618, endPoint y: 262, distance: 34.8
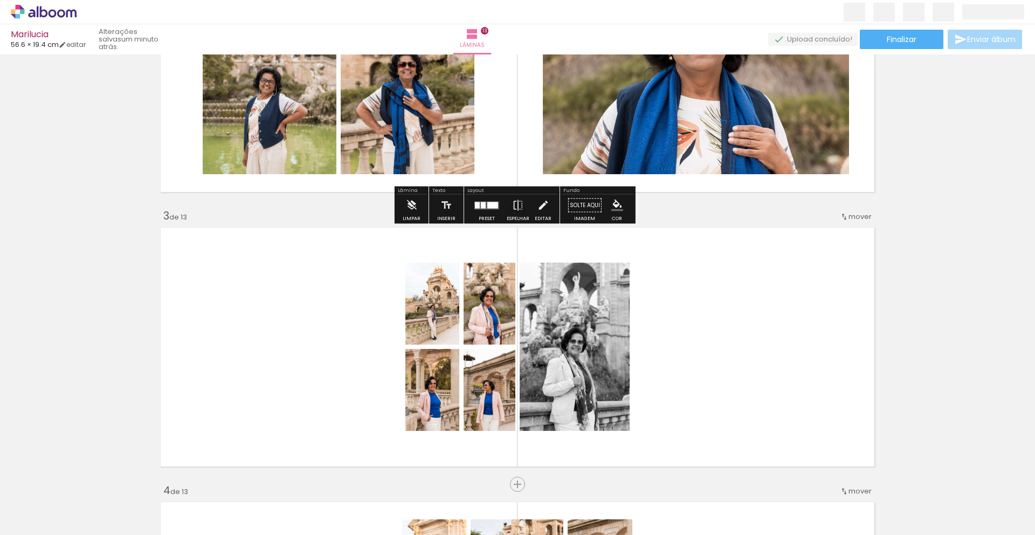
scroll to position [495, 0]
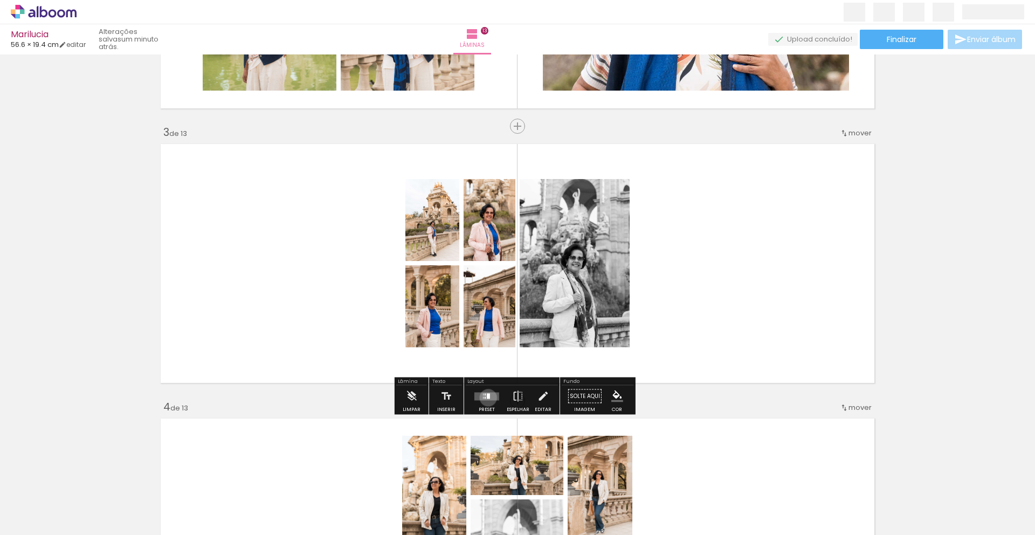
click at [487, 397] on div at bounding box center [488, 395] width 3 height 5
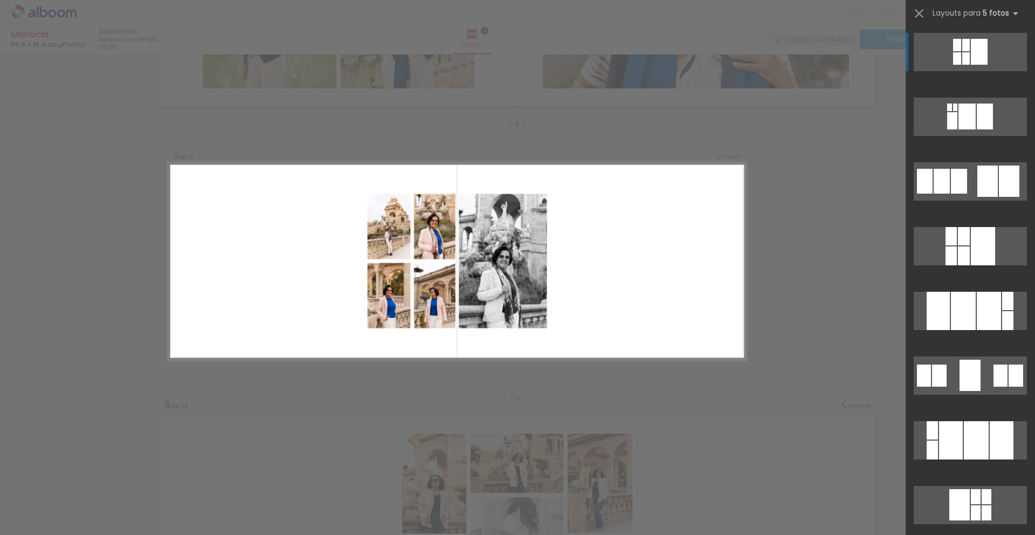
scroll to position [498, 0]
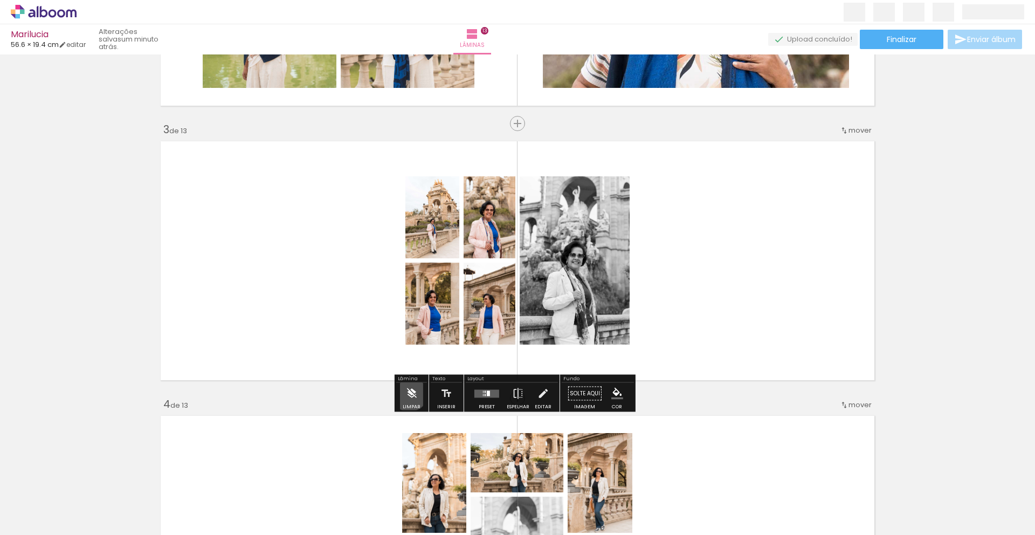
click at [409, 392] on iron-icon at bounding box center [411, 394] width 12 height 22
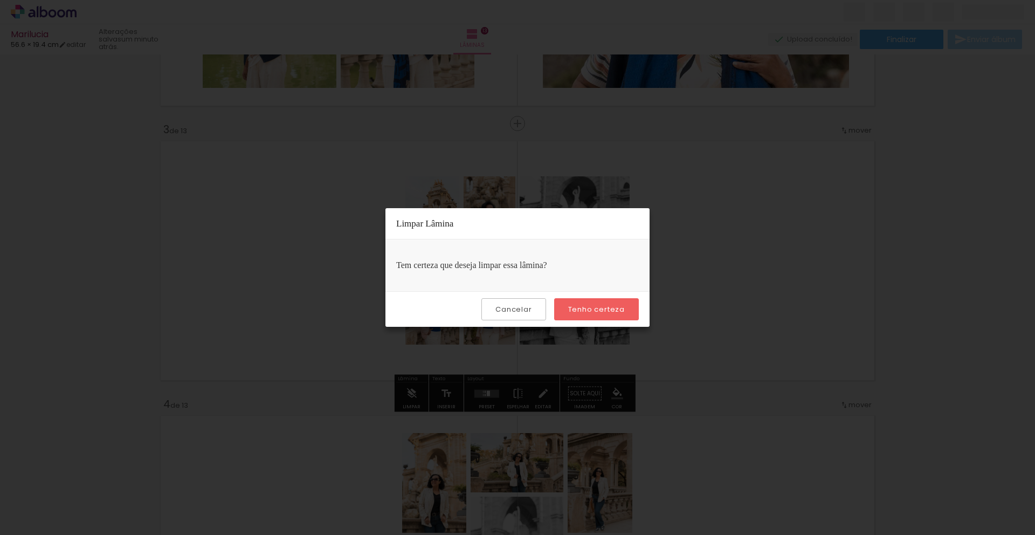
click at [0, 0] on slot "Tenho certeza" at bounding box center [0, 0] width 0 height 0
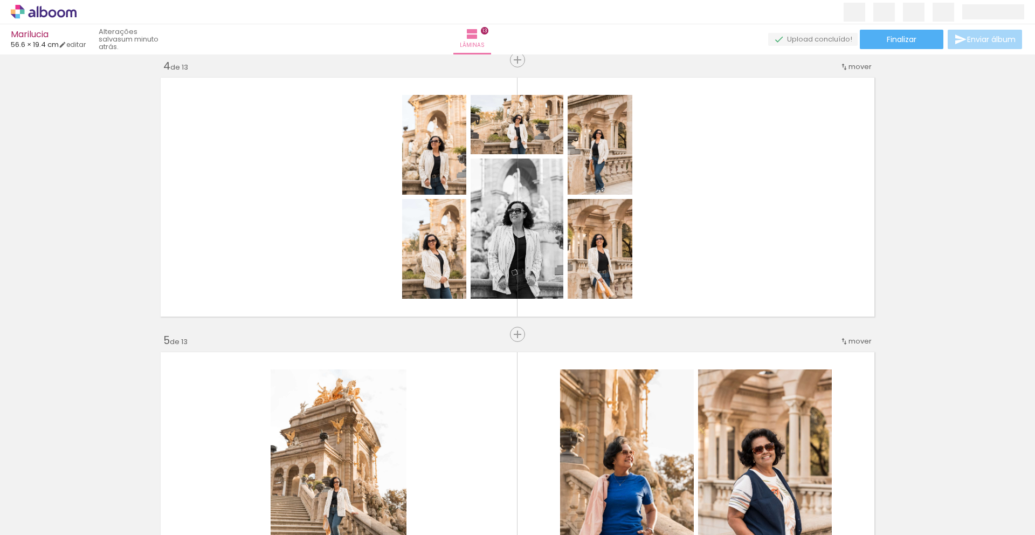
scroll to position [871, 0]
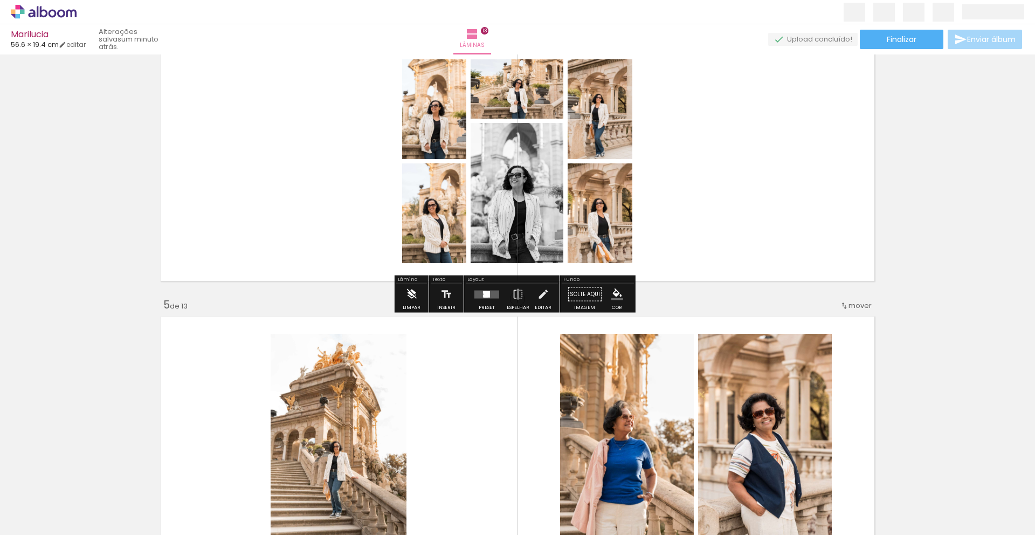
click at [411, 293] on iron-icon at bounding box center [411, 295] width 12 height 22
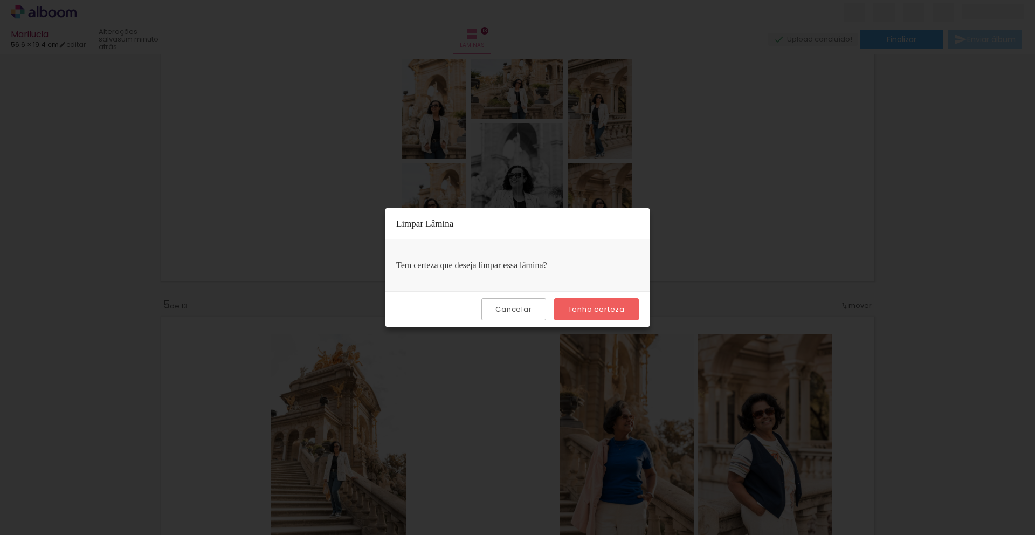
click at [0, 0] on slot "Tenho certeza" at bounding box center [0, 0] width 0 height 0
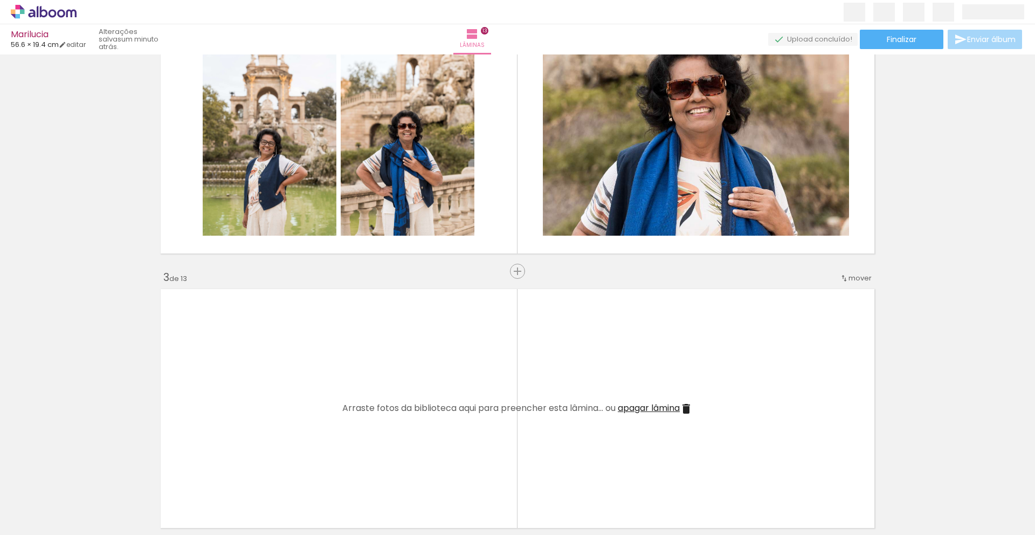
scroll to position [349, 0]
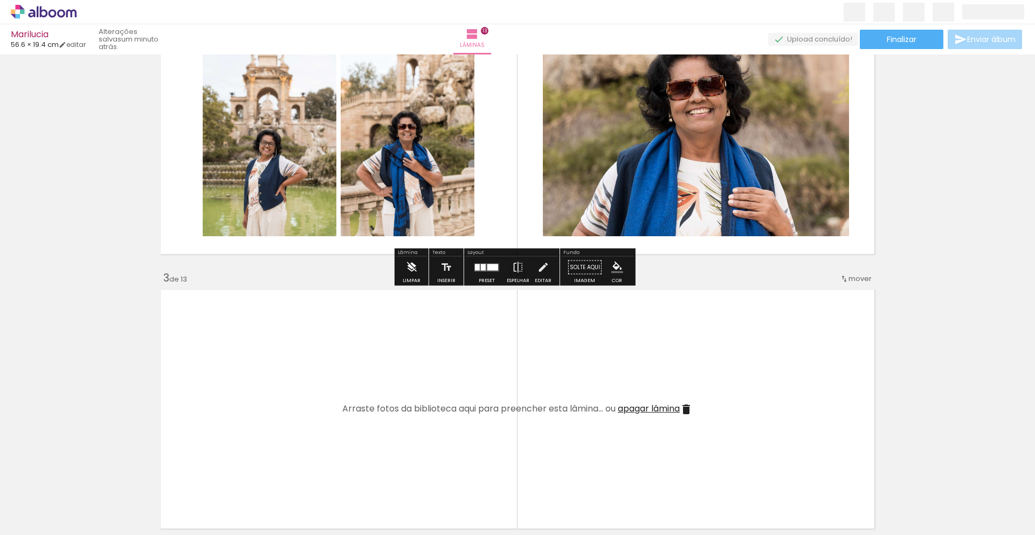
click at [413, 267] on iron-icon at bounding box center [411, 268] width 12 height 22
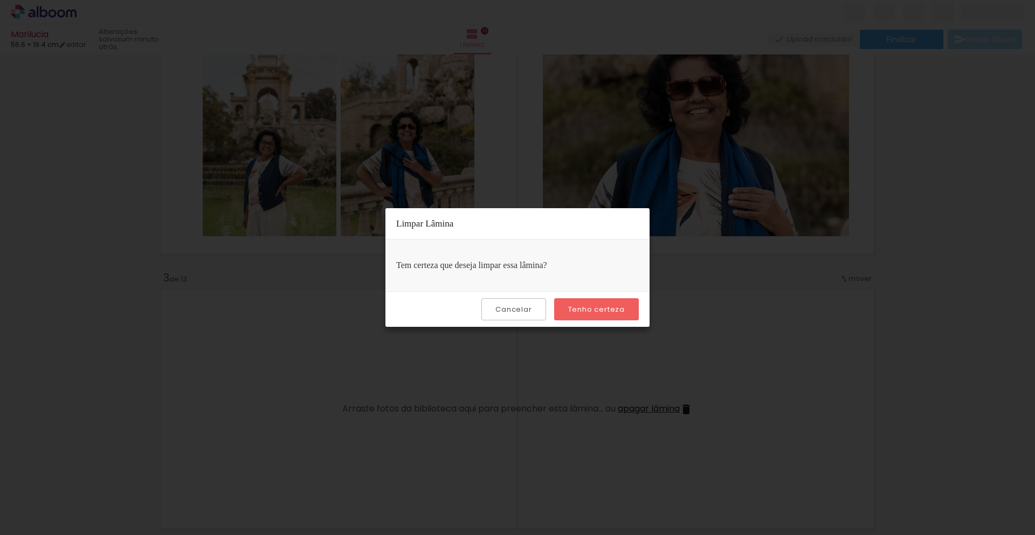
click at [0, 0] on slot "Tenho certeza" at bounding box center [0, 0] width 0 height 0
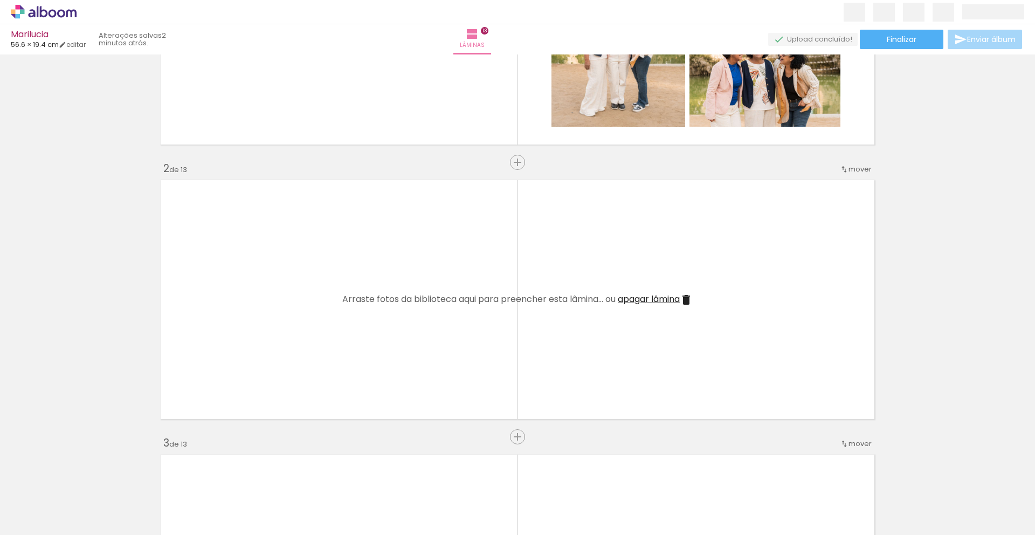
scroll to position [197, 0]
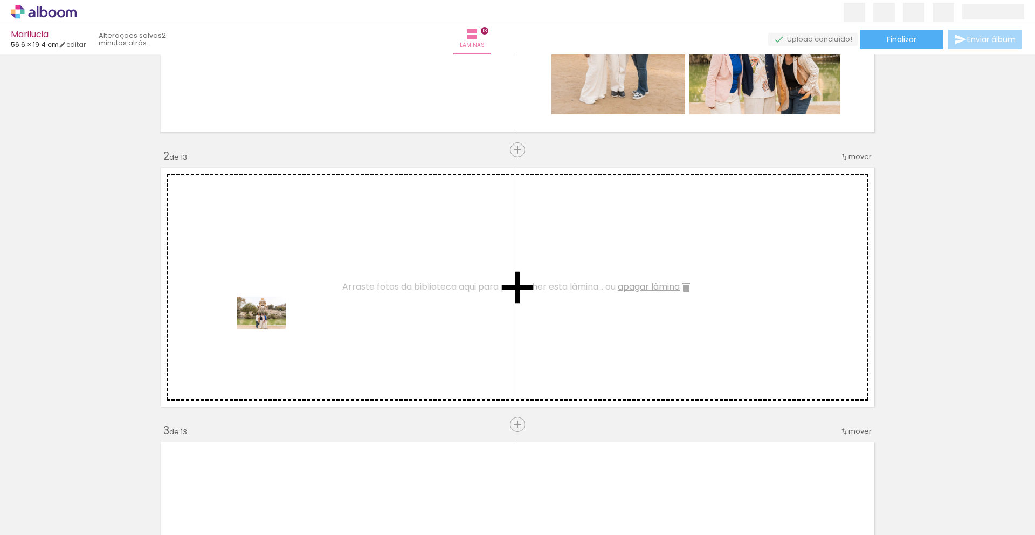
drag, startPoint x: 164, startPoint y: 503, endPoint x: 270, endPoint y: 328, distance: 203.8
click at [270, 328] on quentale-workspace at bounding box center [517, 267] width 1035 height 535
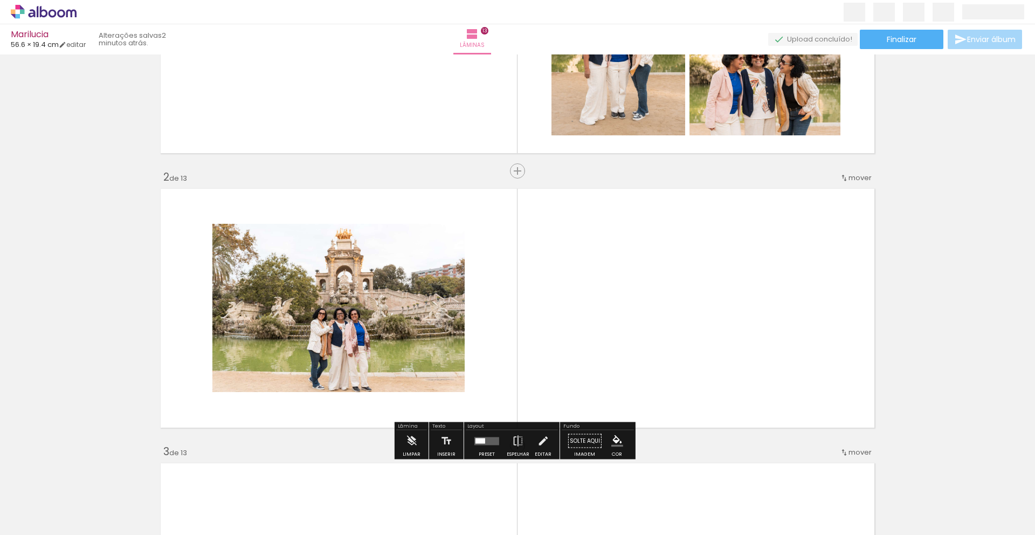
scroll to position [187, 0]
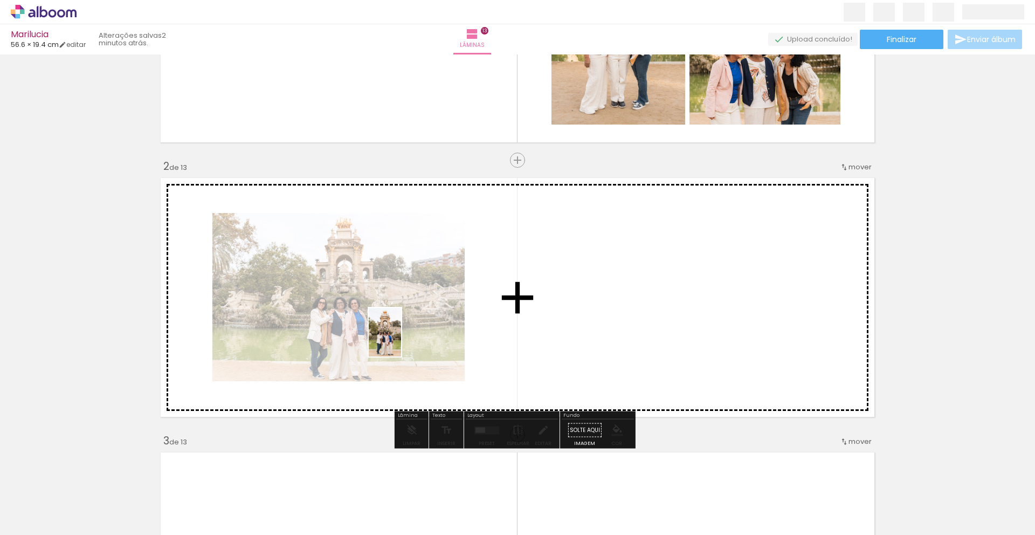
drag, startPoint x: 209, startPoint y: 471, endPoint x: 401, endPoint y: 340, distance: 232.0
click at [401, 340] on quentale-workspace at bounding box center [517, 267] width 1035 height 535
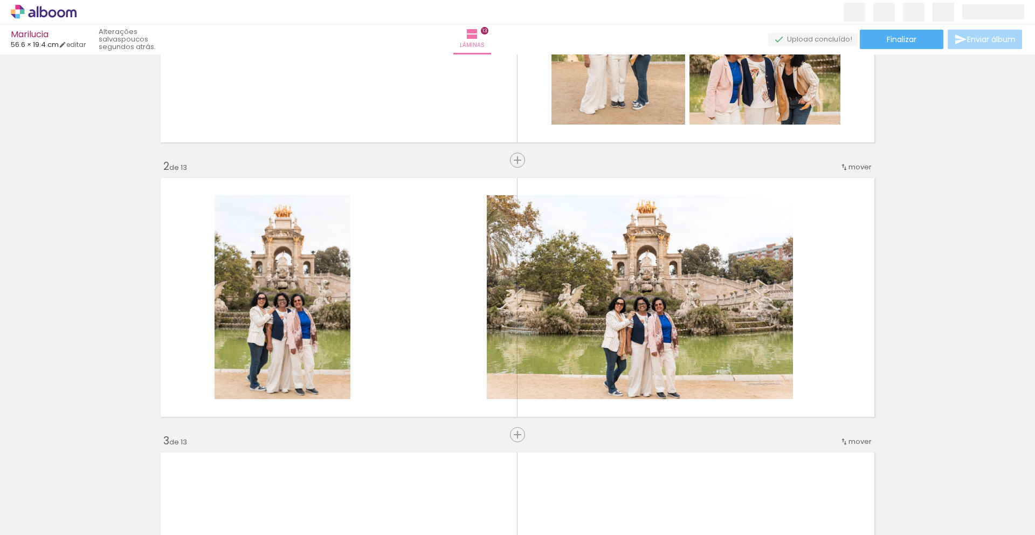
scroll to position [0, 173]
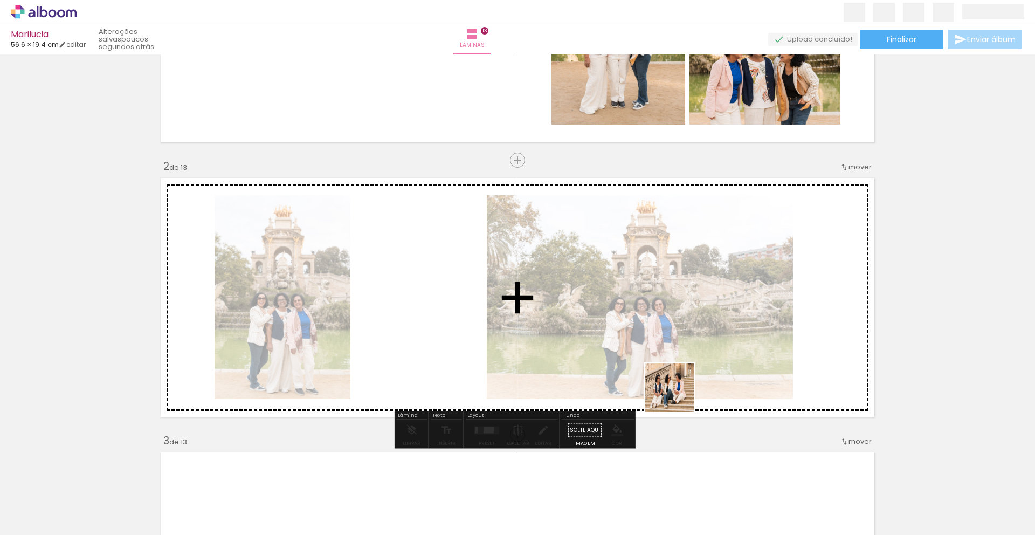
drag, startPoint x: 723, startPoint y: 500, endPoint x: 669, endPoint y: 355, distance: 155.0
click at [669, 355] on quentale-workspace at bounding box center [517, 267] width 1035 height 535
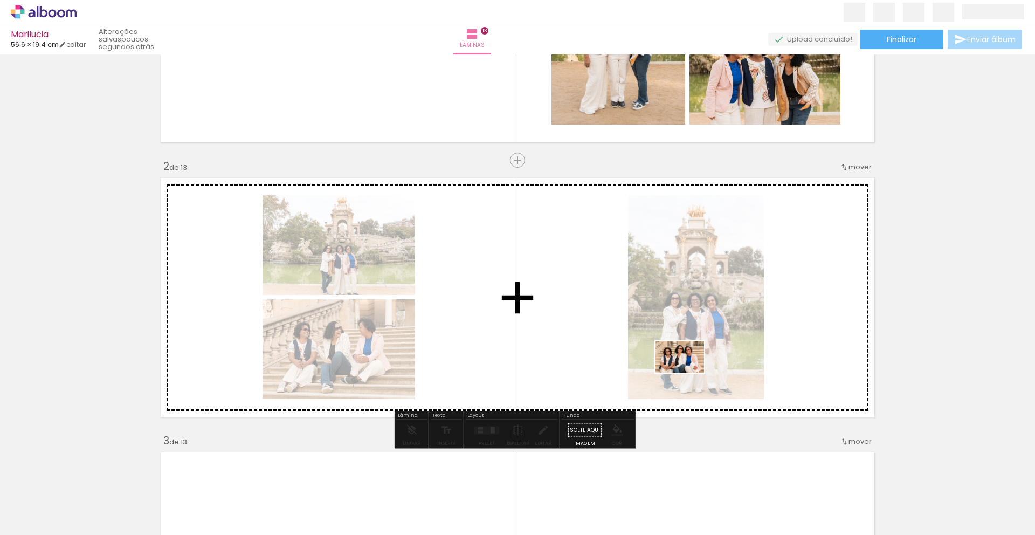
drag, startPoint x: 721, startPoint y: 509, endPoint x: 688, endPoint y: 373, distance: 139.8
click at [688, 373] on quentale-workspace at bounding box center [517, 267] width 1035 height 535
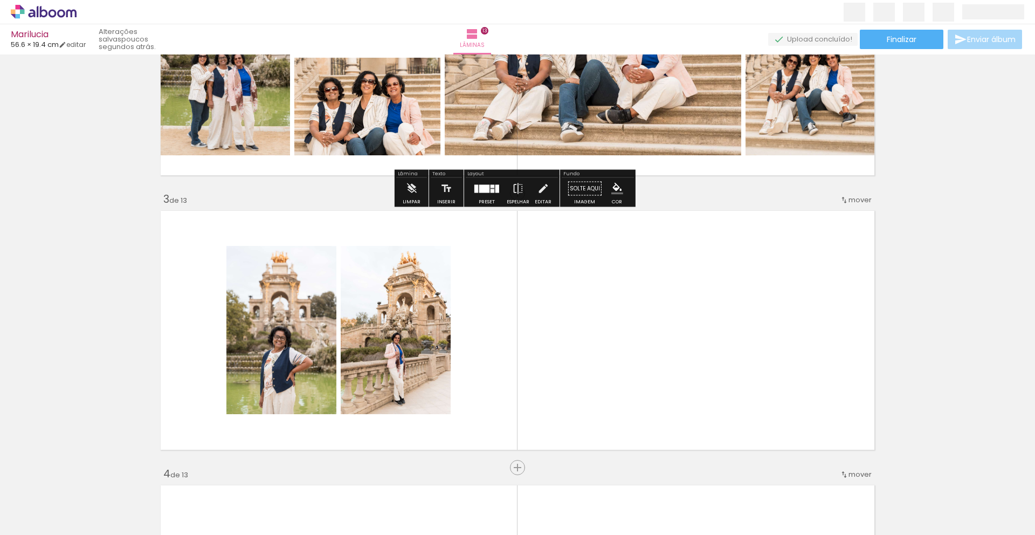
scroll to position [438, 0]
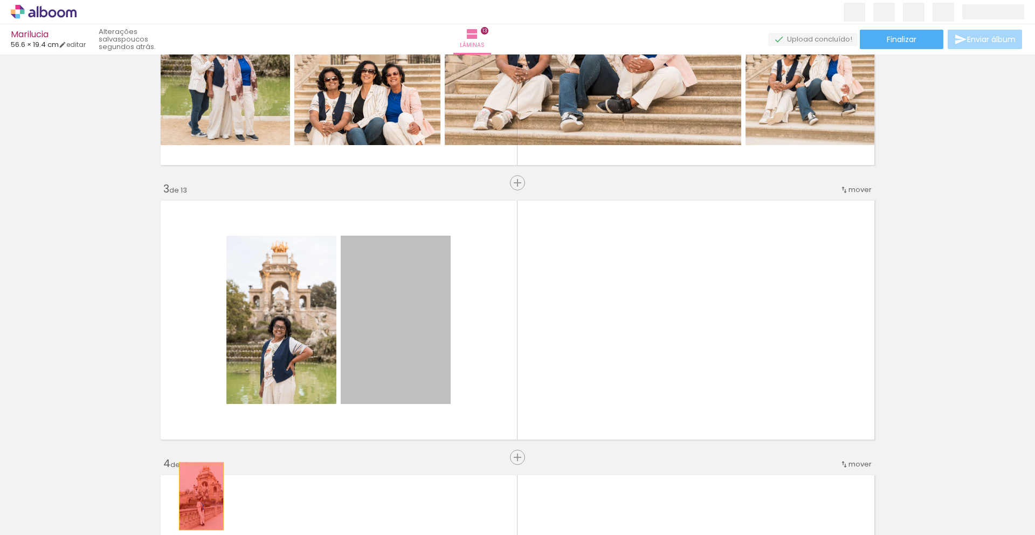
drag, startPoint x: 386, startPoint y: 365, endPoint x: 196, endPoint y: 497, distance: 231.2
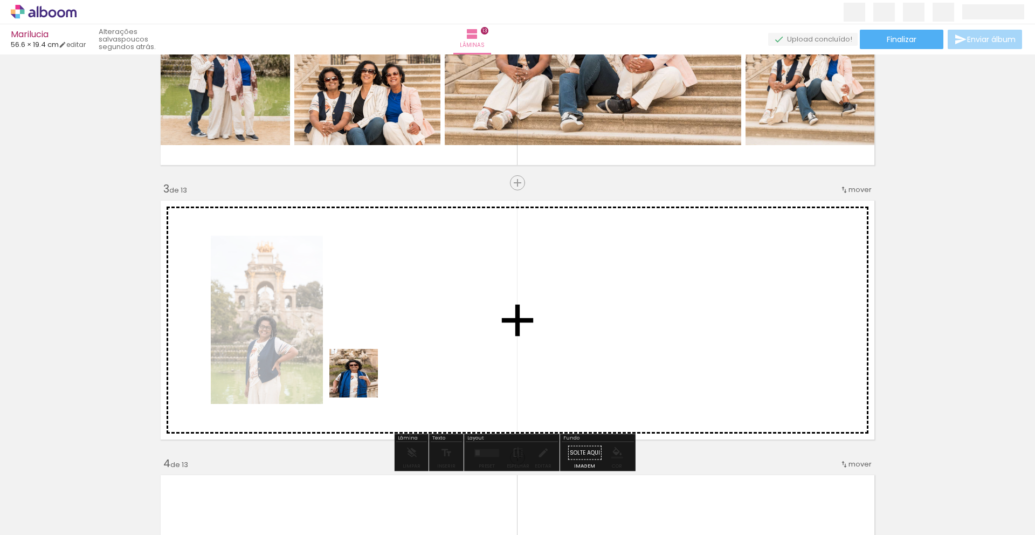
drag, startPoint x: 295, startPoint y: 511, endPoint x: 374, endPoint y: 356, distance: 174.1
click at [374, 356] on quentale-workspace at bounding box center [517, 267] width 1035 height 535
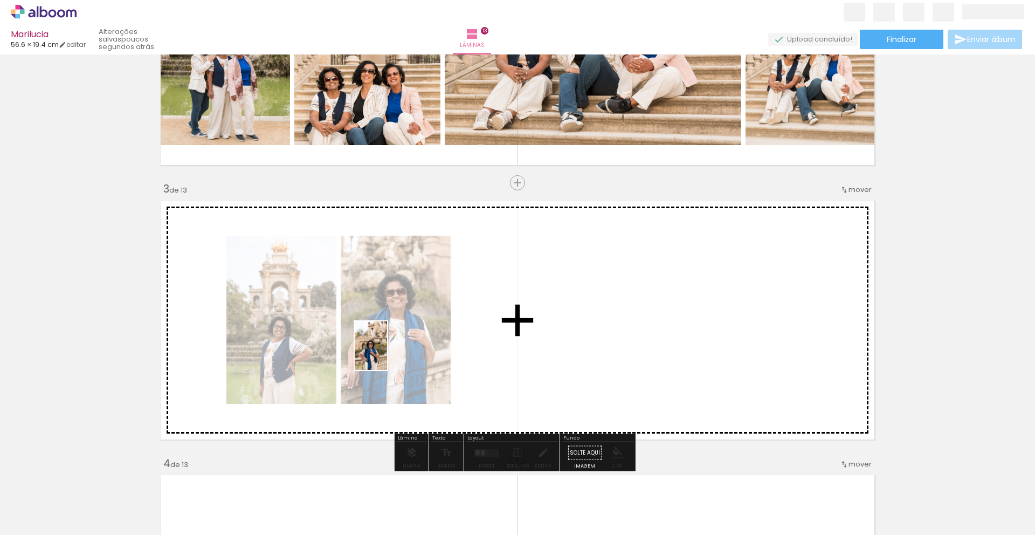
drag, startPoint x: 292, startPoint y: 507, endPoint x: 387, endPoint y: 354, distance: 180.1
click at [387, 354] on quentale-workspace at bounding box center [517, 267] width 1035 height 535
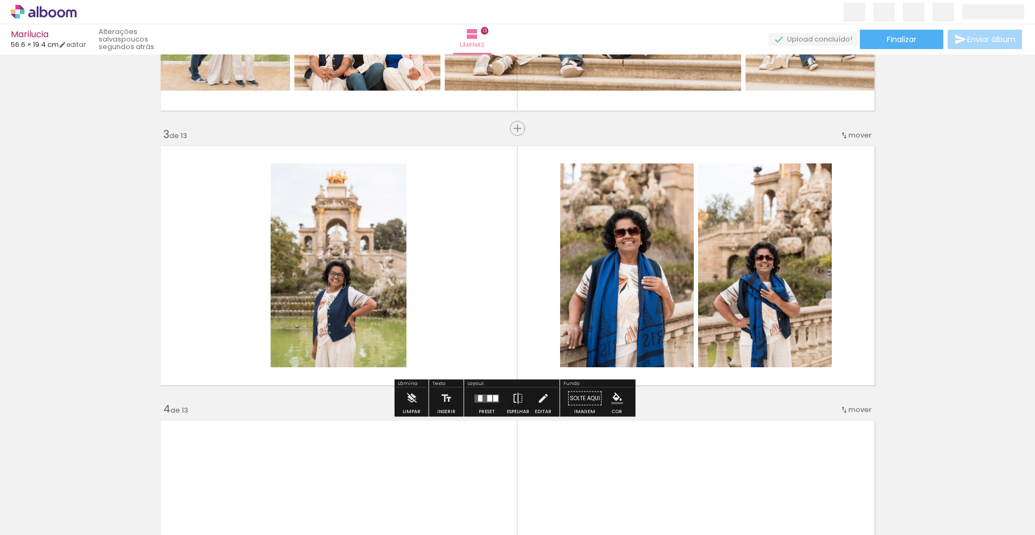
scroll to position [502, 0]
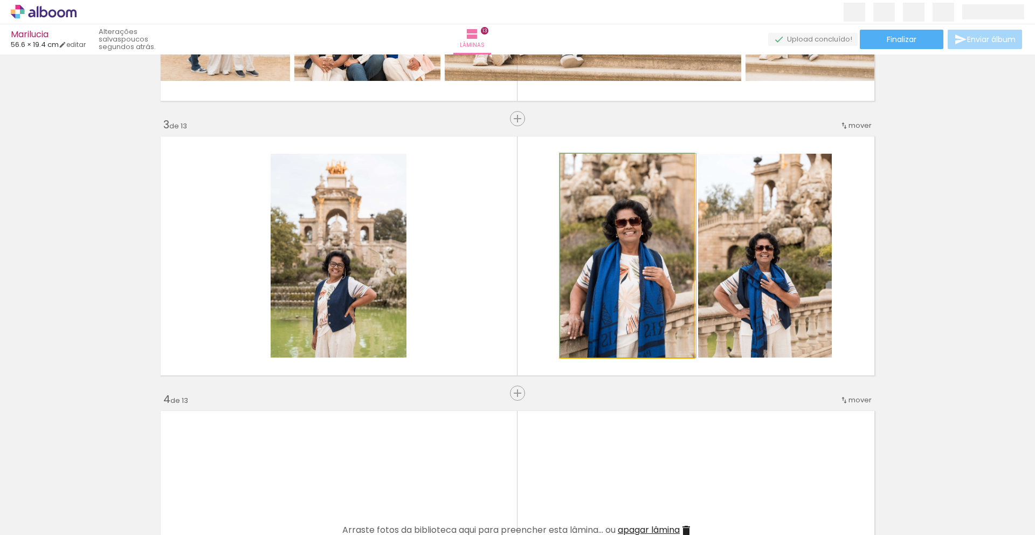
drag, startPoint x: 595, startPoint y: 303, endPoint x: 717, endPoint y: 264, distance: 128.9
click at [0, 0] on slot at bounding box center [0, 0] width 0 height 0
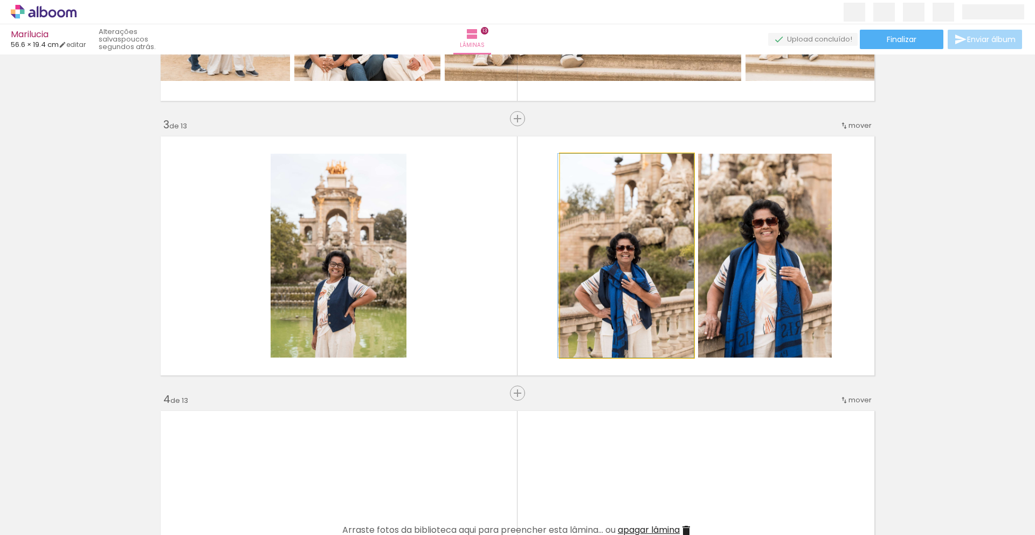
drag, startPoint x: 610, startPoint y: 285, endPoint x: 604, endPoint y: 269, distance: 17.4
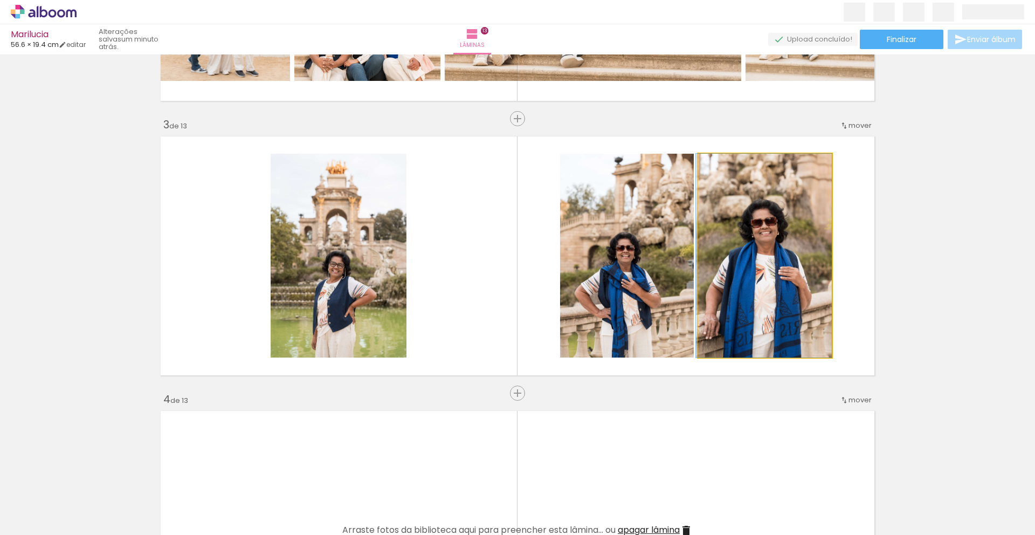
drag, startPoint x: 752, startPoint y: 289, endPoint x: 730, endPoint y: 286, distance: 21.9
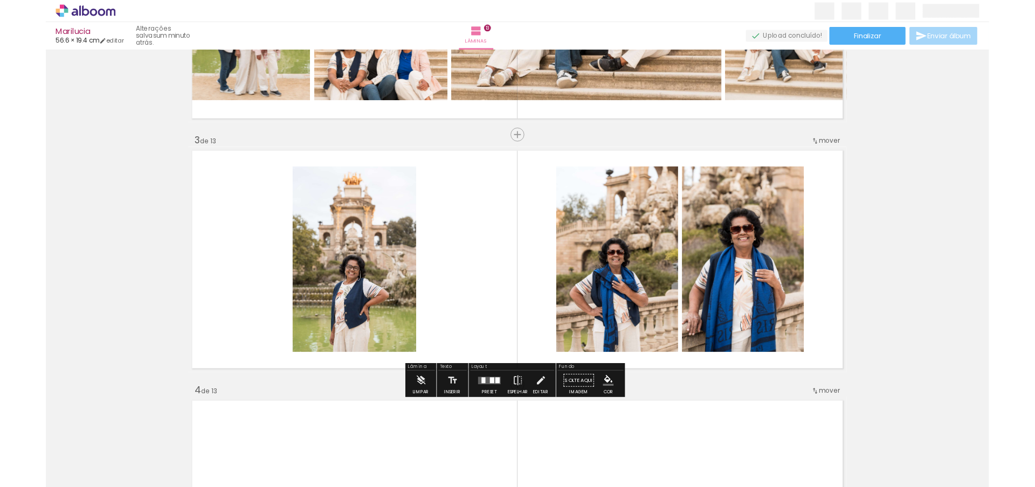
scroll to position [486, 0]
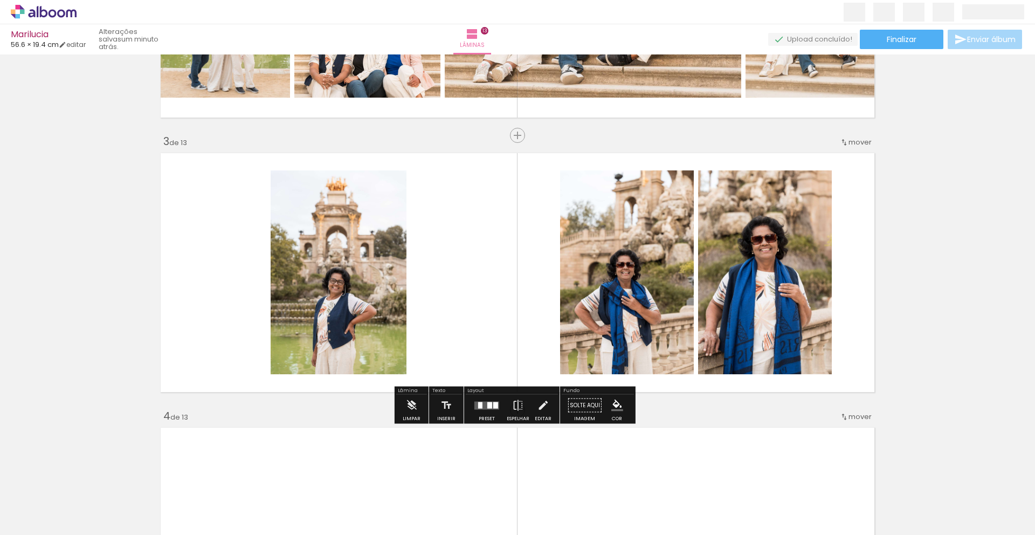
click at [47, 528] on span "Adicionar Fotos" at bounding box center [38, 529] width 32 height 12
click at [0, 0] on input "file" at bounding box center [0, 0] width 0 height 0
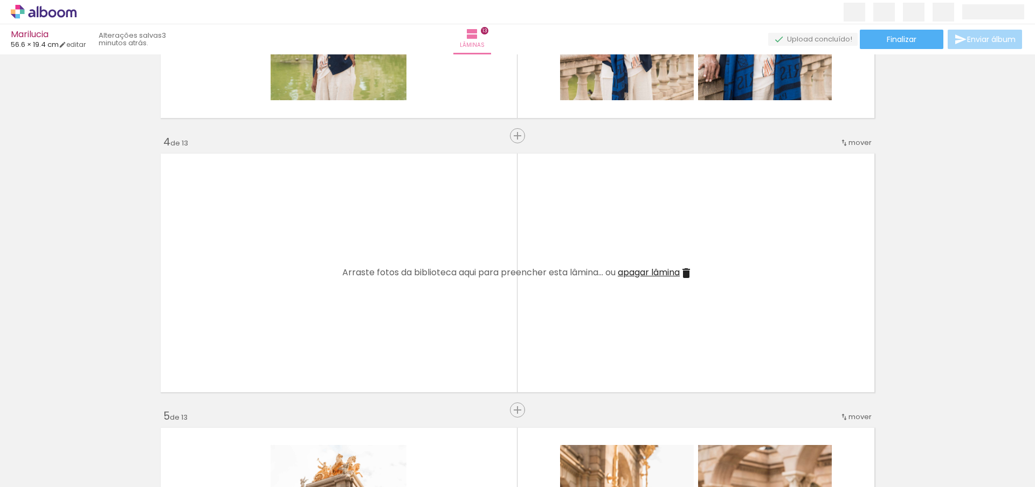
scroll to position [777, 0]
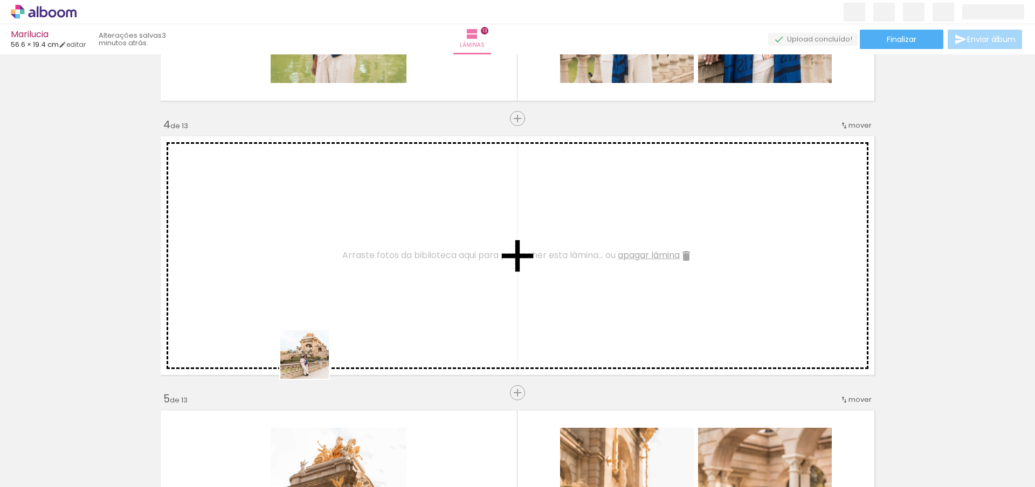
drag, startPoint x: 286, startPoint y: 459, endPoint x: 316, endPoint y: 306, distance: 156.5
click at [316, 306] on quentale-workspace at bounding box center [517, 243] width 1035 height 487
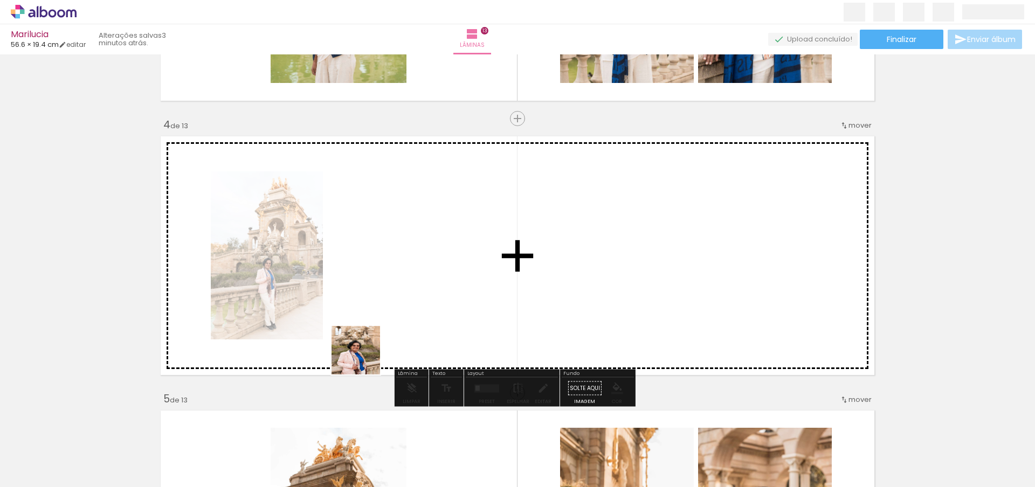
drag, startPoint x: 350, startPoint y: 466, endPoint x: 368, endPoint y: 303, distance: 163.8
click at [368, 303] on quentale-workspace at bounding box center [517, 243] width 1035 height 487
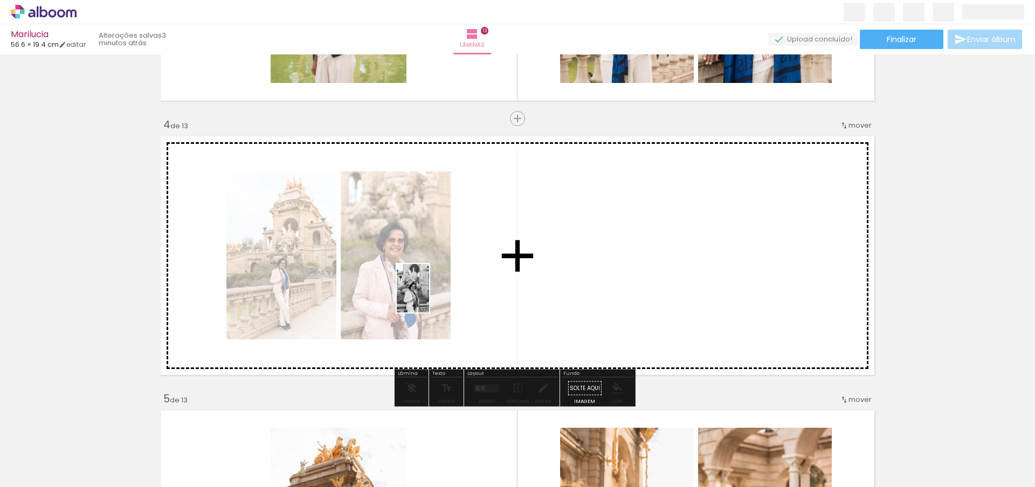
drag, startPoint x: 291, startPoint y: 466, endPoint x: 432, endPoint y: 290, distance: 225.9
click at [432, 290] on quentale-workspace at bounding box center [517, 243] width 1035 height 487
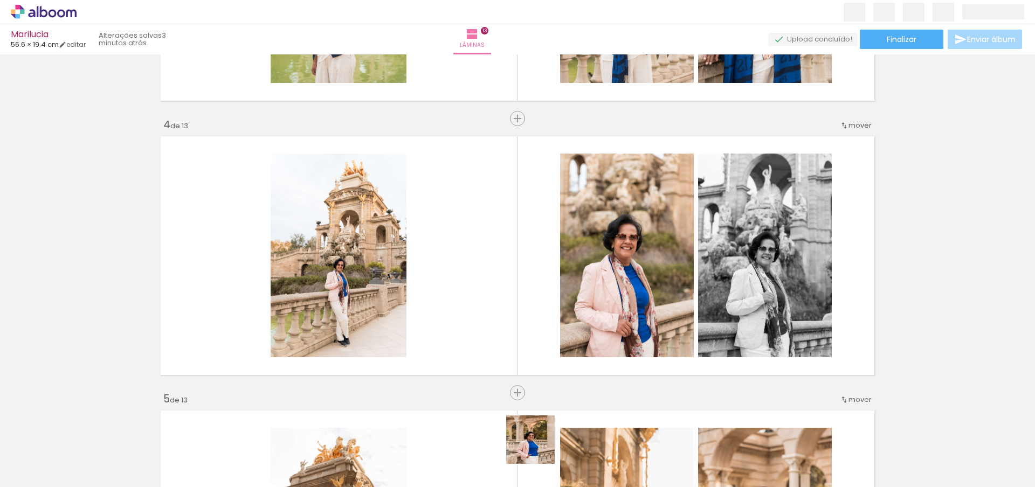
drag, startPoint x: 534, startPoint y: 466, endPoint x: 552, endPoint y: 303, distance: 163.2
click at [552, 303] on quentale-workspace at bounding box center [517, 243] width 1035 height 487
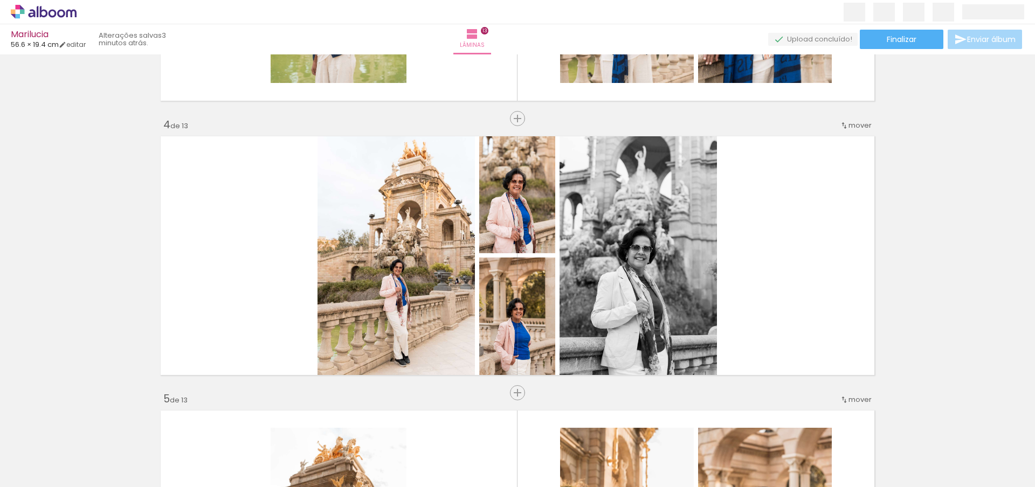
drag, startPoint x: 534, startPoint y: 469, endPoint x: 571, endPoint y: 326, distance: 148.0
click at [571, 326] on quentale-workspace at bounding box center [517, 243] width 1035 height 487
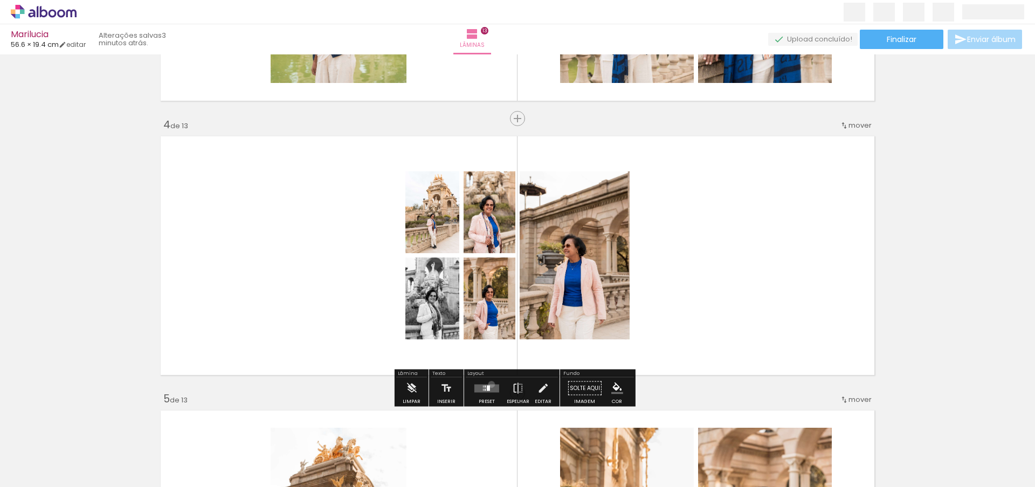
click at [489, 384] on quentale-layouter at bounding box center [486, 388] width 25 height 8
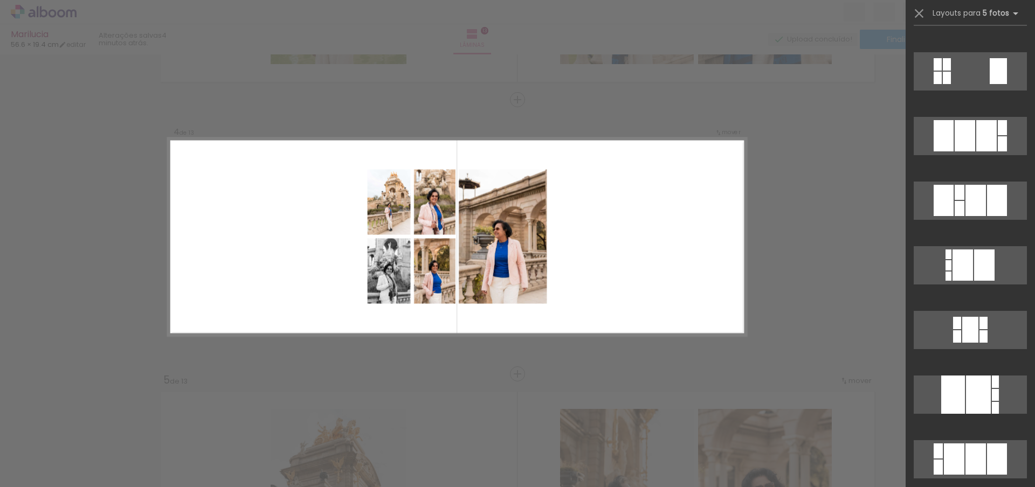
scroll to position [1875, 0]
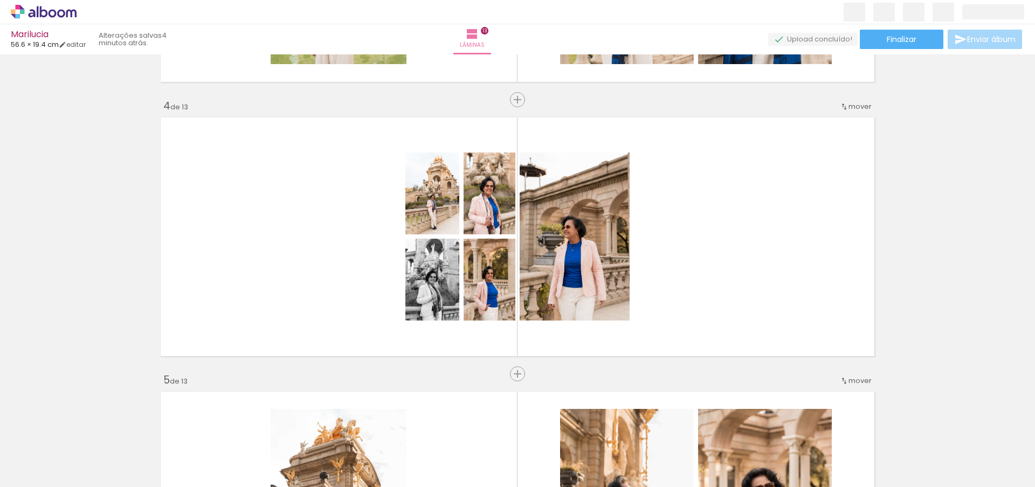
scroll to position [0, 0]
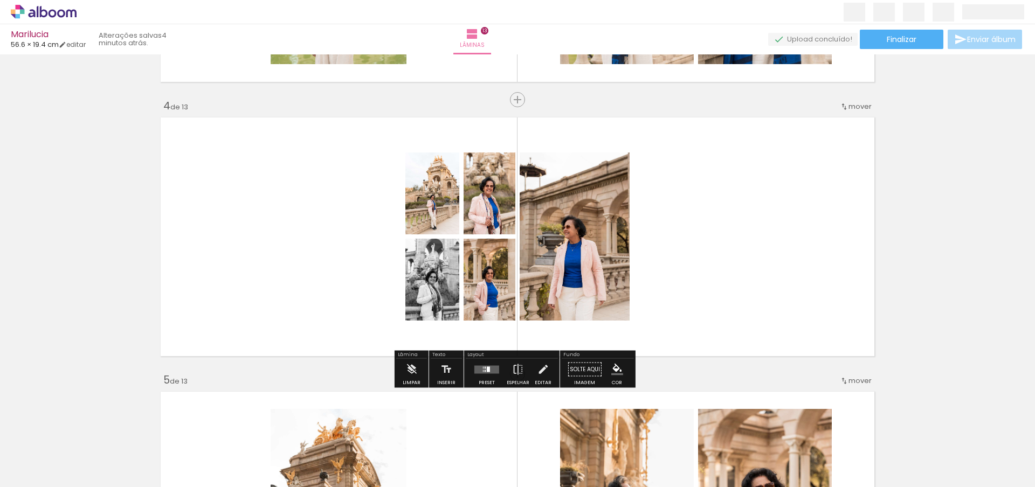
click at [480, 372] on quentale-layouter at bounding box center [486, 369] width 25 height 8
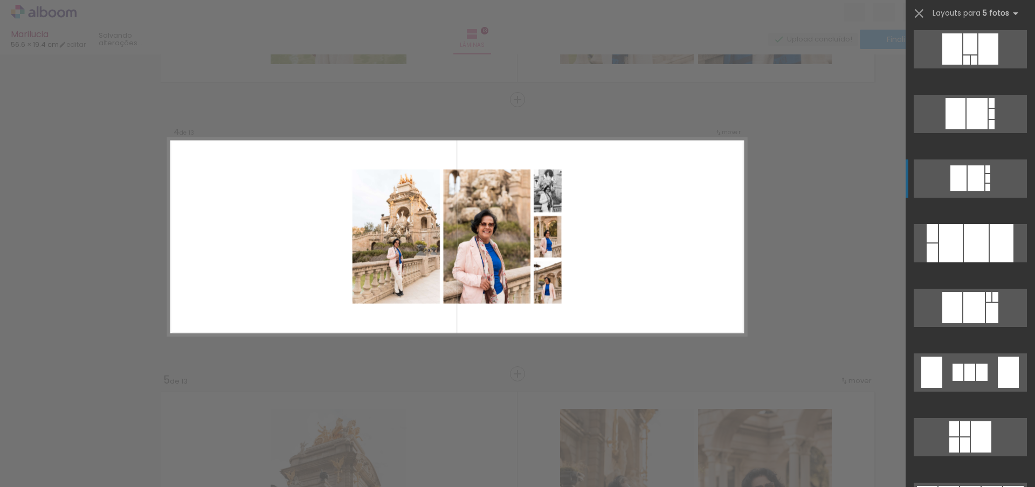
scroll to position [1168, 0]
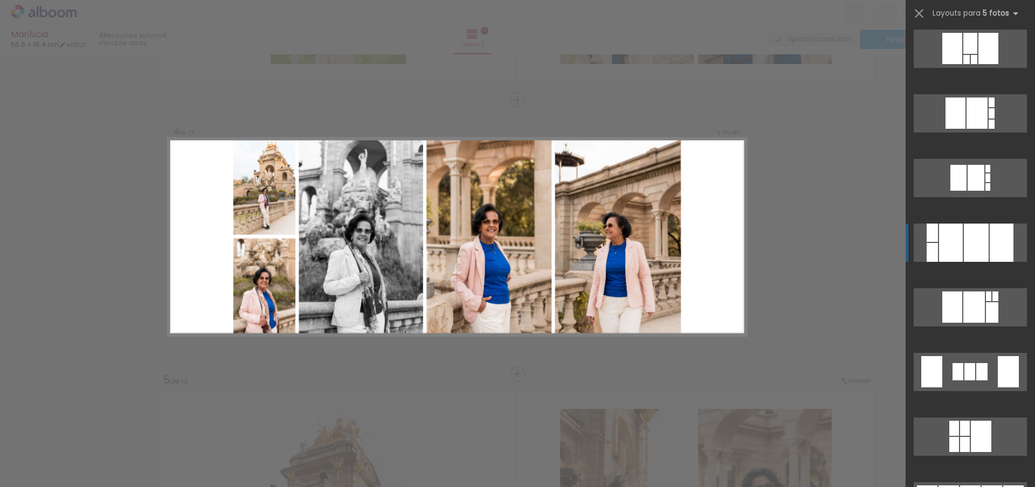
click at [945, 248] on div at bounding box center [951, 243] width 24 height 38
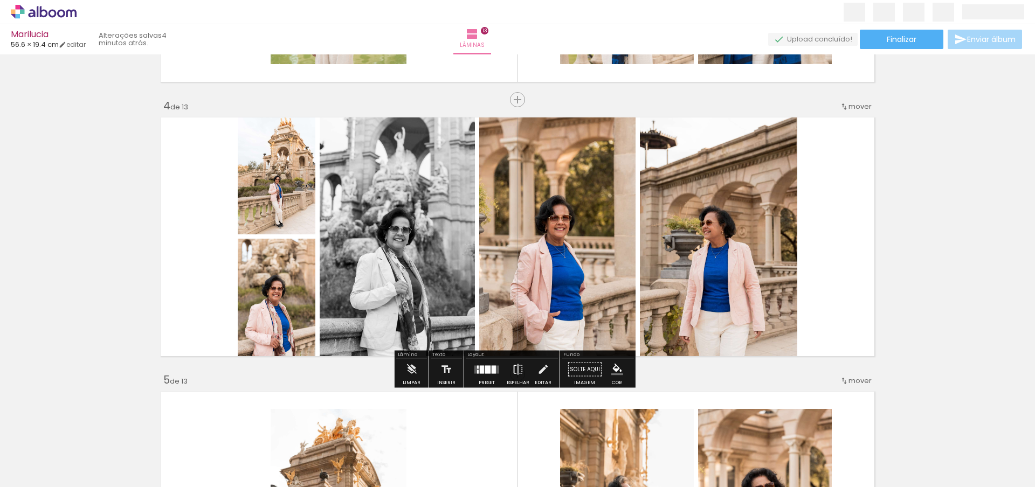
click at [520, 368] on iron-icon at bounding box center [518, 370] width 12 height 22
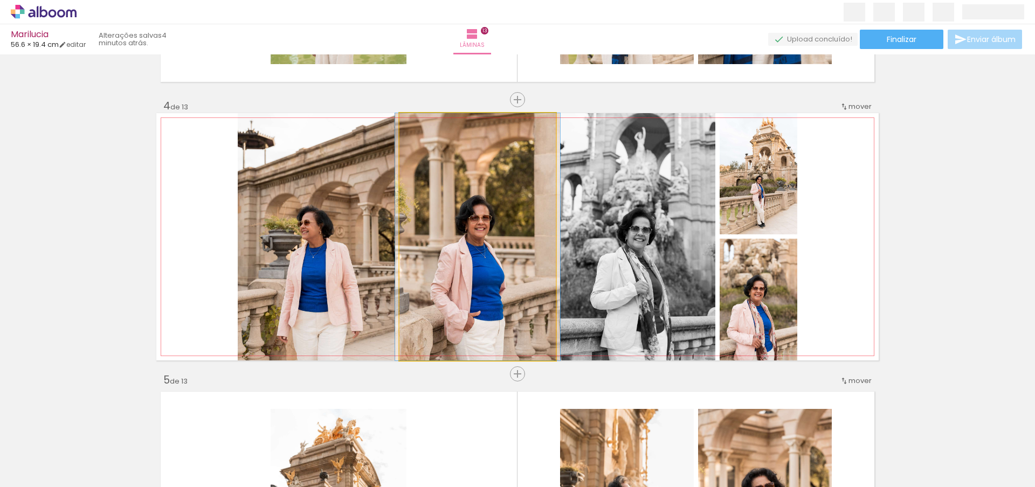
click at [464, 223] on quentale-photo at bounding box center [477, 236] width 156 height 247
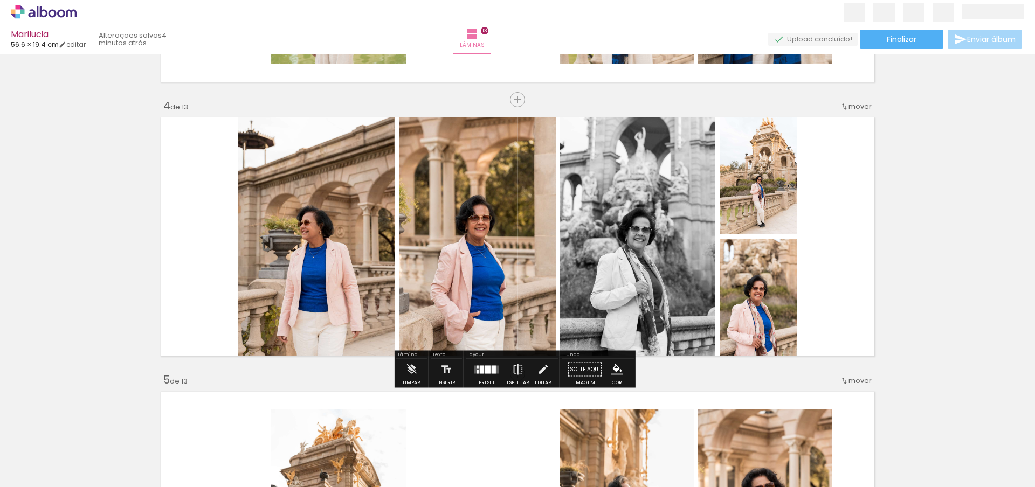
click at [624, 239] on quentale-photo at bounding box center [637, 236] width 155 height 247
click at [541, 373] on iron-icon at bounding box center [543, 370] width 12 height 22
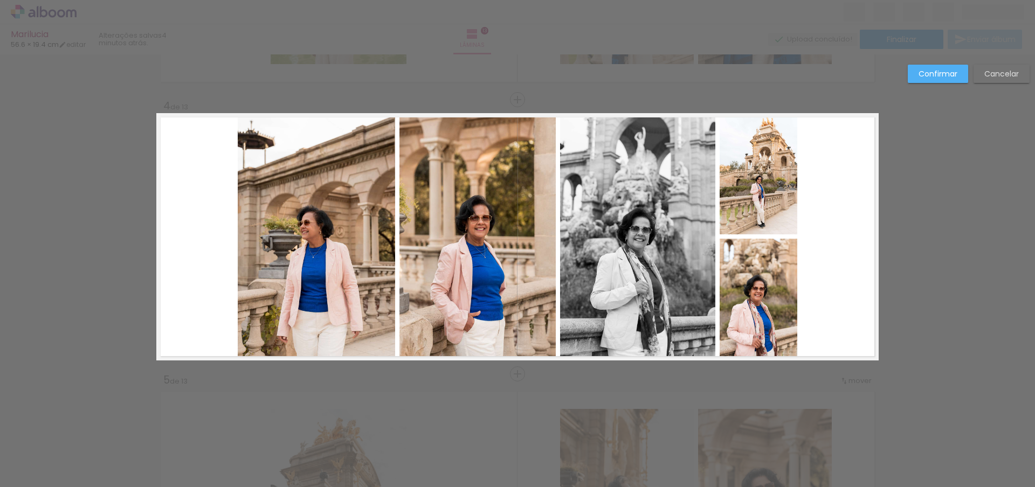
click at [308, 260] on quentale-photo at bounding box center [316, 236] width 157 height 247
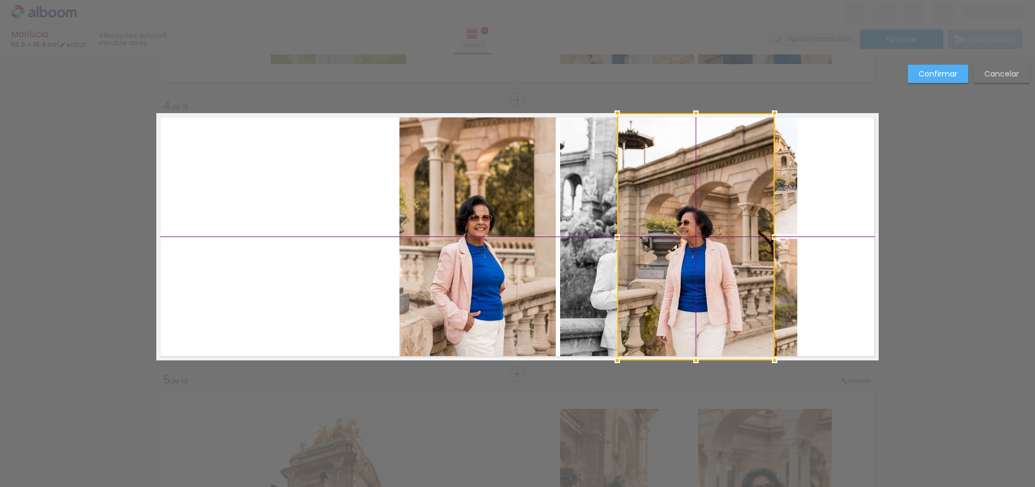
drag, startPoint x: 355, startPoint y: 252, endPoint x: 679, endPoint y: 258, distance: 324.0
click at [679, 258] on div at bounding box center [695, 236] width 157 height 247
click at [467, 197] on quentale-photo at bounding box center [477, 236] width 156 height 247
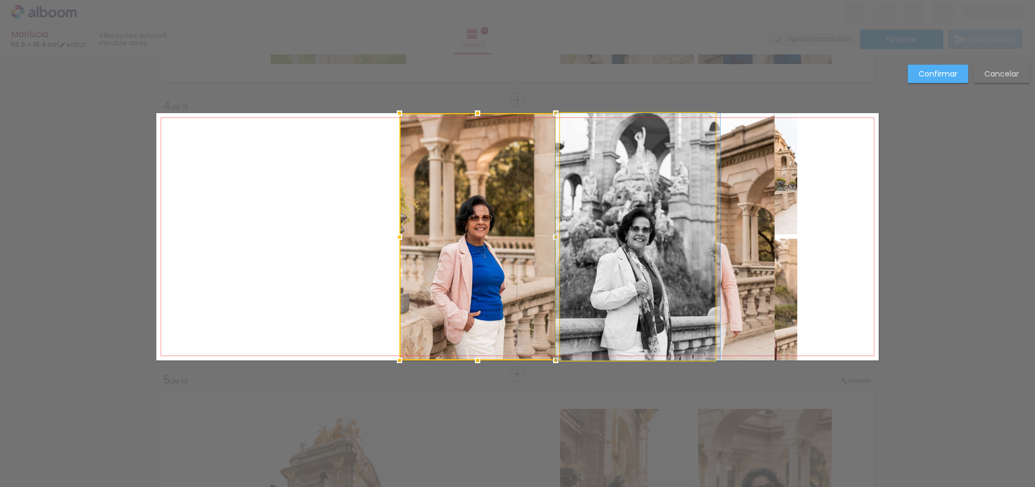
click at [565, 184] on quentale-photo at bounding box center [637, 236] width 155 height 247
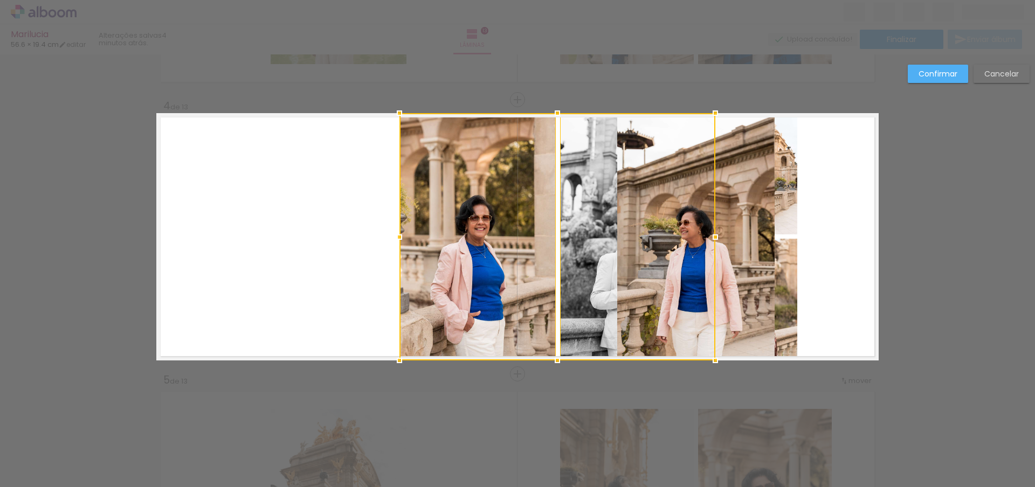
click at [795, 178] on quentale-layouter at bounding box center [517, 236] width 722 height 247
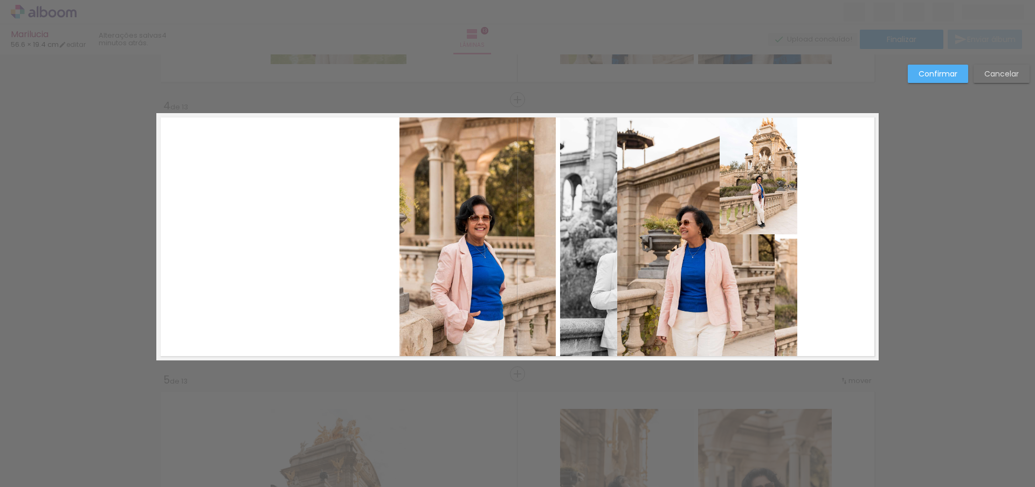
click at [789, 182] on quentale-photo at bounding box center [759, 173] width 78 height 121
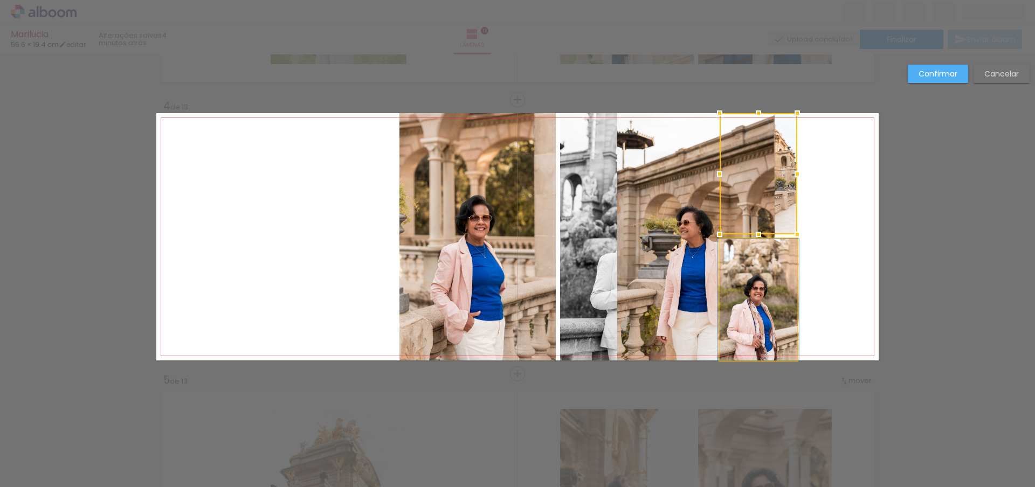
click at [790, 276] on quentale-photo at bounding box center [759, 300] width 78 height 122
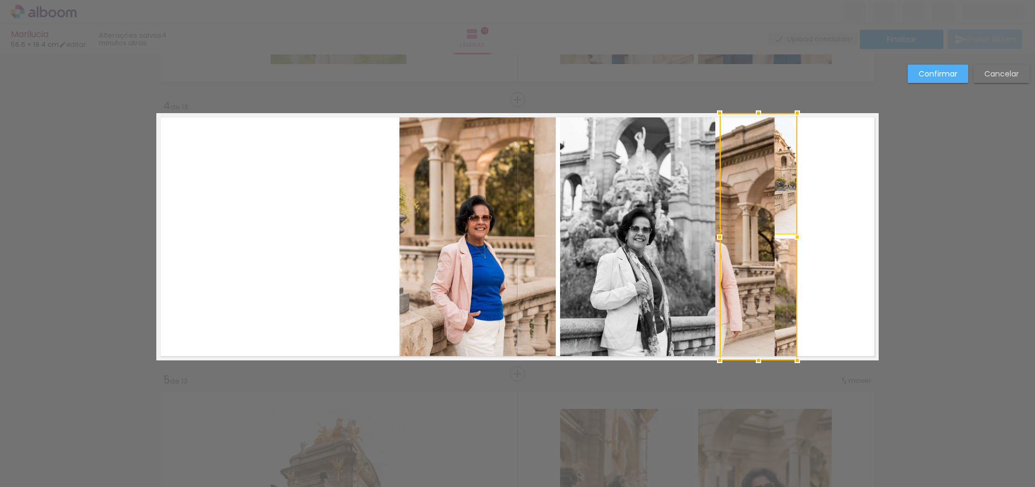
click at [568, 182] on quentale-photo at bounding box center [637, 236] width 155 height 247
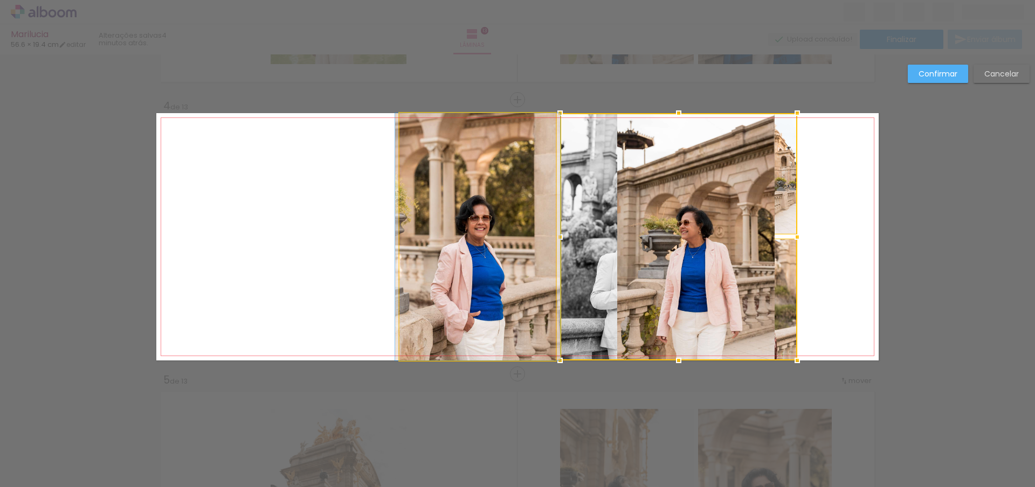
click at [439, 214] on quentale-photo at bounding box center [477, 236] width 156 height 247
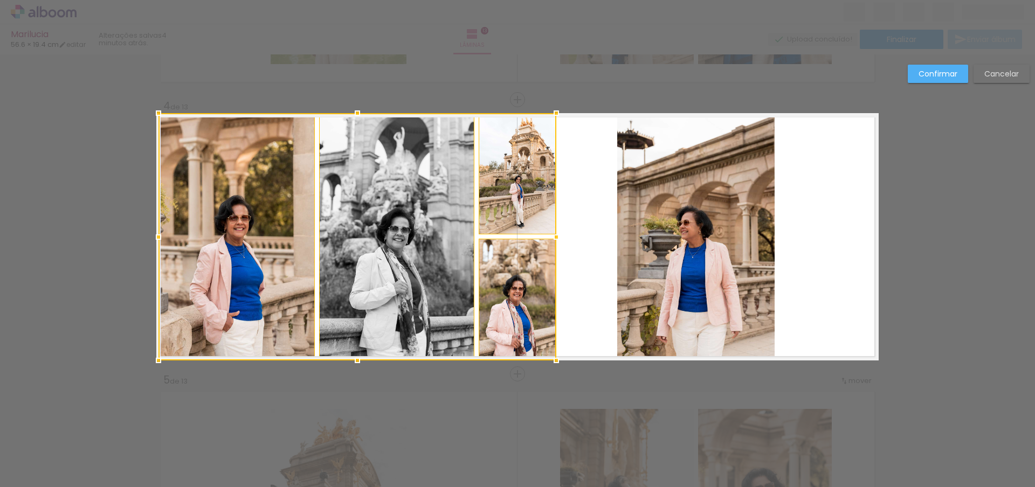
drag, startPoint x: 429, startPoint y: 239, endPoint x: 199, endPoint y: 231, distance: 229.2
click at [199, 231] on div at bounding box center [357, 236] width 398 height 247
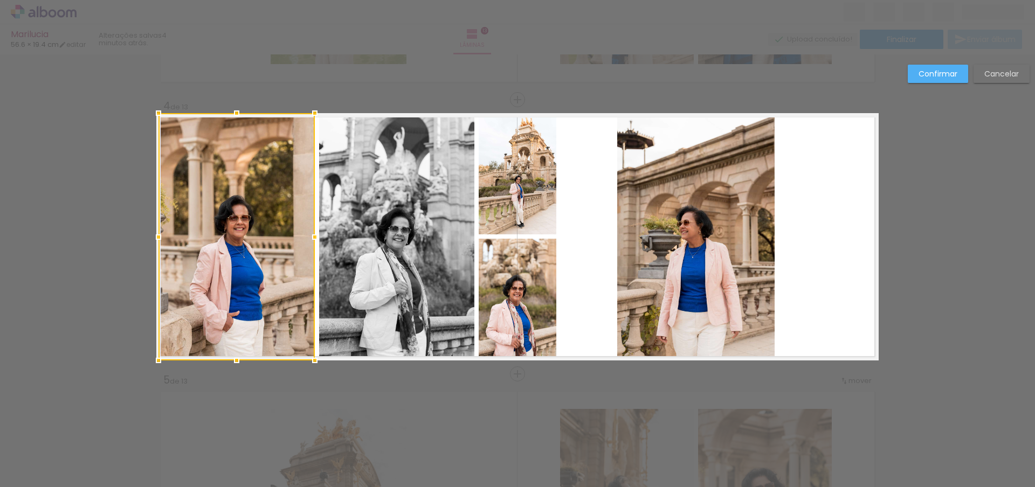
click at [586, 231] on quentale-layouter at bounding box center [517, 236] width 722 height 247
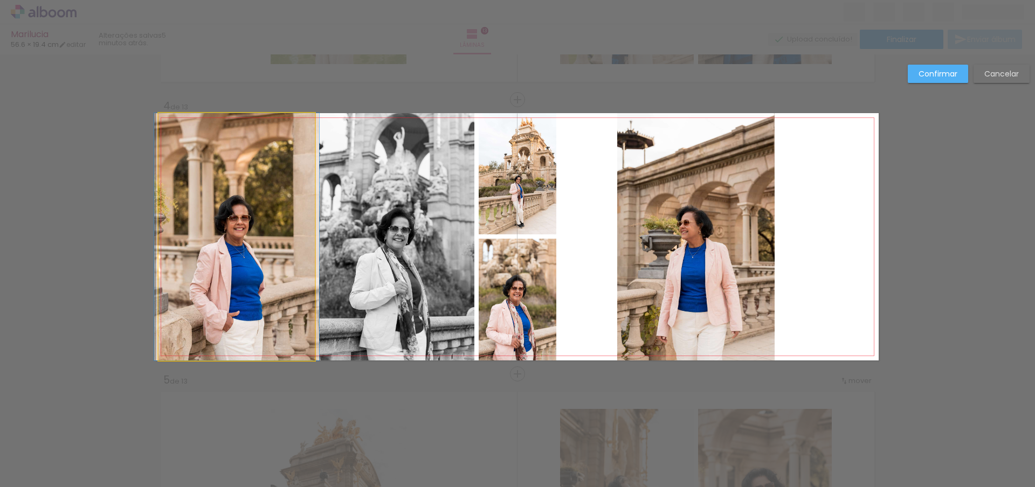
click at [236, 235] on quentale-photo at bounding box center [236, 236] width 156 height 247
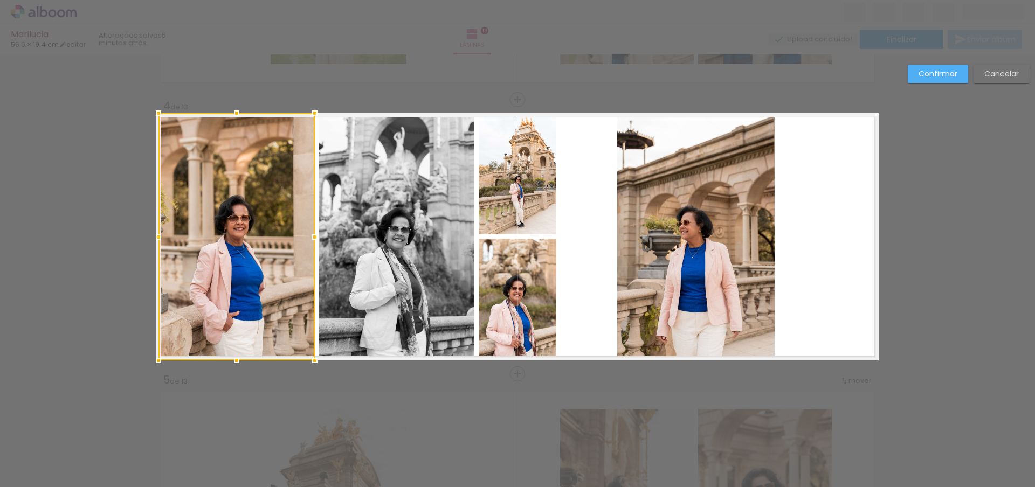
click at [369, 211] on quentale-photo at bounding box center [396, 236] width 155 height 247
click at [524, 175] on quentale-photo at bounding box center [518, 173] width 78 height 121
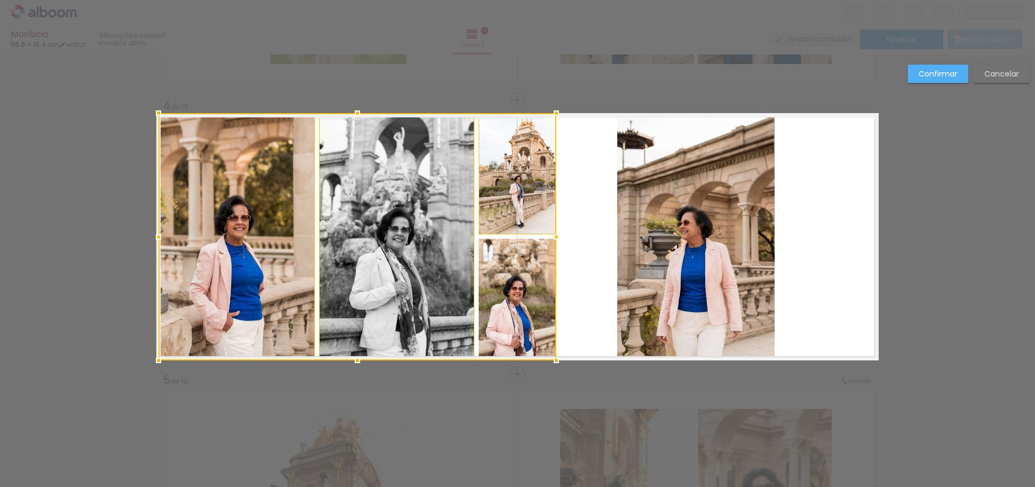
click at [500, 281] on div at bounding box center [357, 236] width 398 height 247
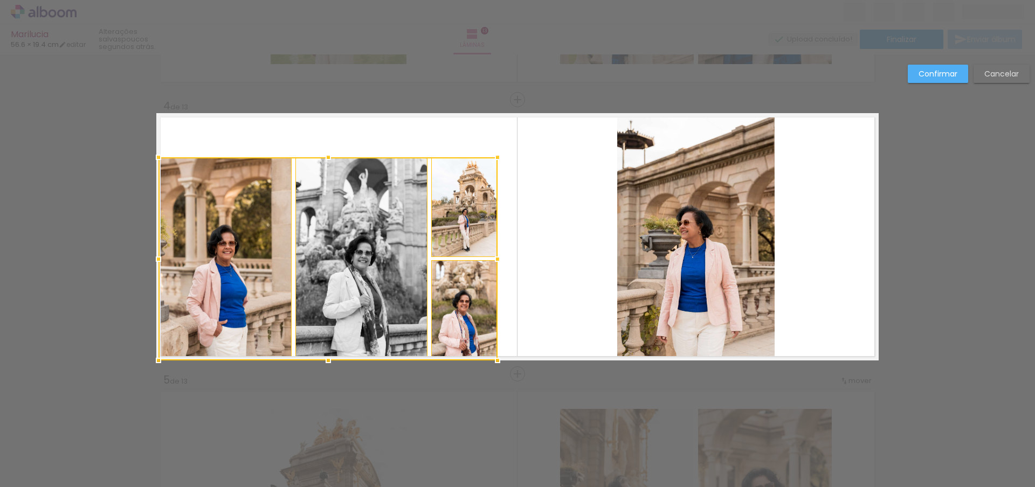
drag, startPoint x: 552, startPoint y: 115, endPoint x: 481, endPoint y: 167, distance: 88.0
click at [481, 167] on div at bounding box center [327, 258] width 339 height 203
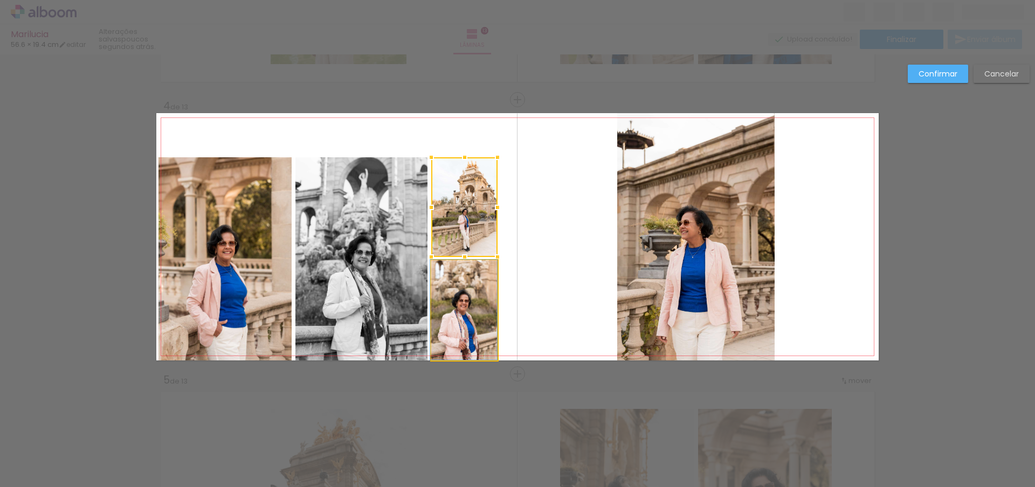
drag, startPoint x: 444, startPoint y: 308, endPoint x: 443, endPoint y: 301, distance: 6.6
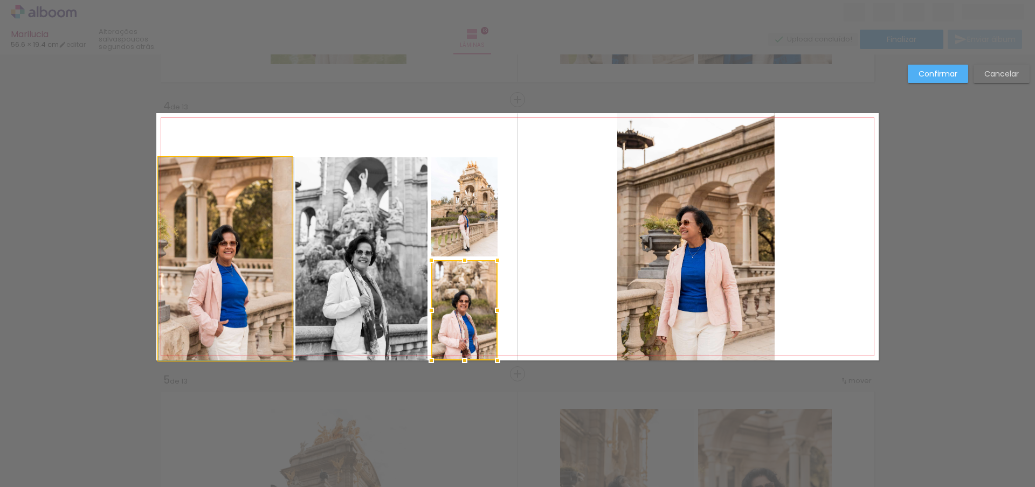
drag, startPoint x: 210, startPoint y: 261, endPoint x: 217, endPoint y: 239, distance: 23.4
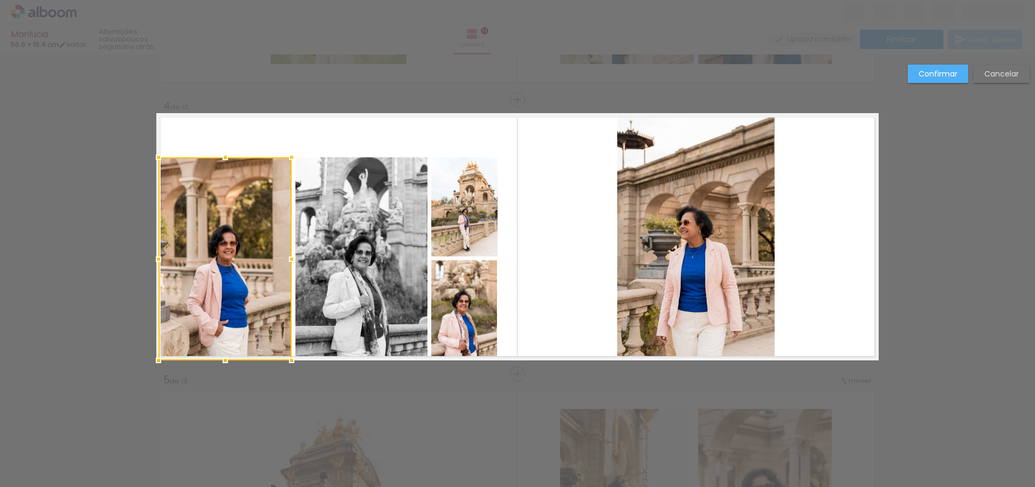
click at [336, 243] on quentale-photo at bounding box center [361, 258] width 132 height 203
click at [461, 211] on quentale-photo at bounding box center [464, 207] width 66 height 100
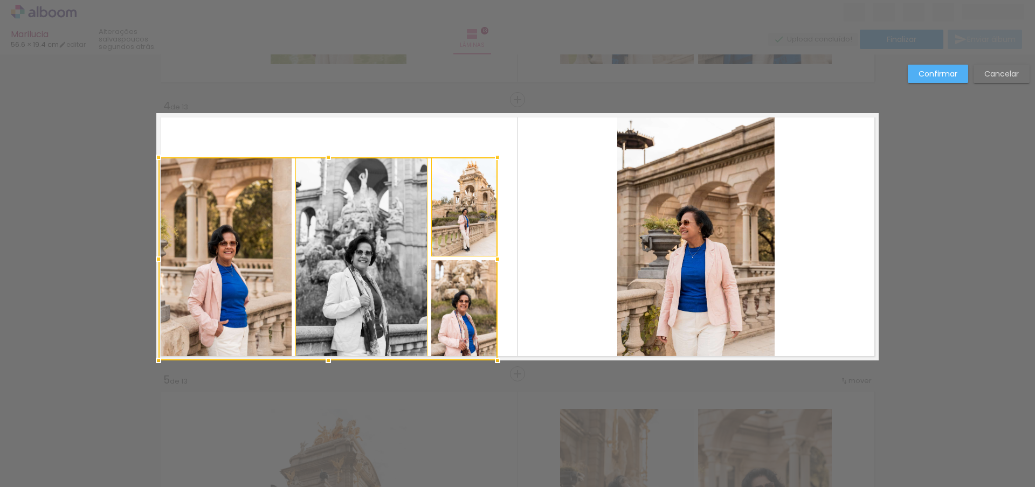
click at [447, 301] on div at bounding box center [327, 258] width 339 height 203
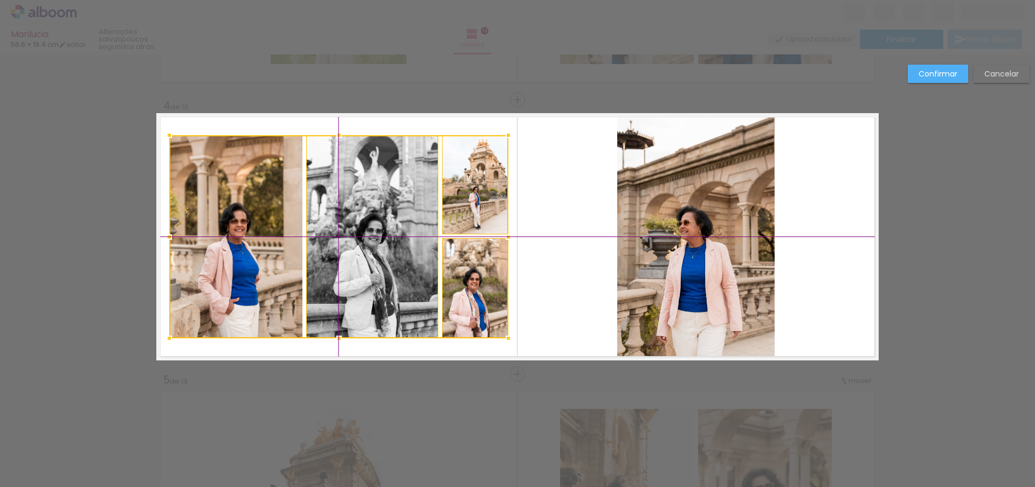
drag, startPoint x: 448, startPoint y: 325, endPoint x: 451, endPoint y: 313, distance: 12.1
click at [451, 313] on div at bounding box center [338, 236] width 339 height 203
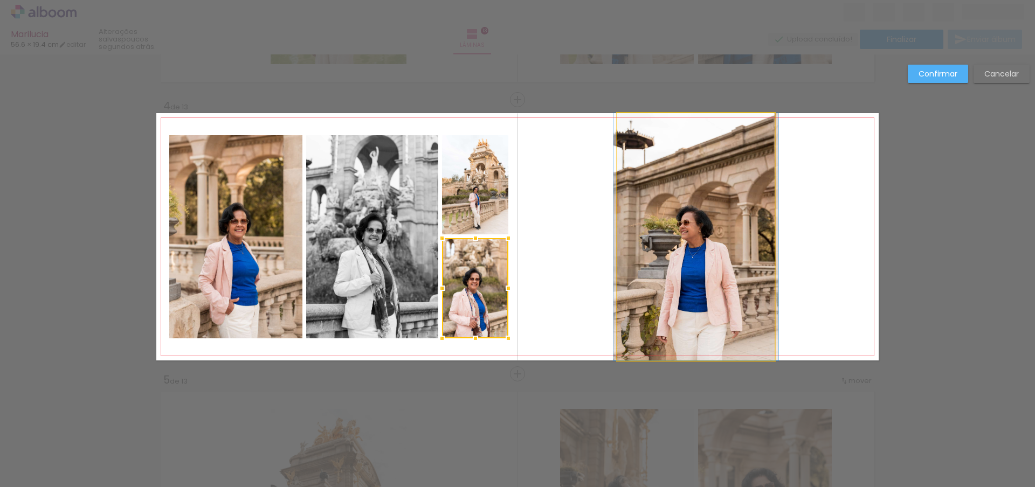
click at [675, 258] on quentale-photo at bounding box center [695, 236] width 157 height 247
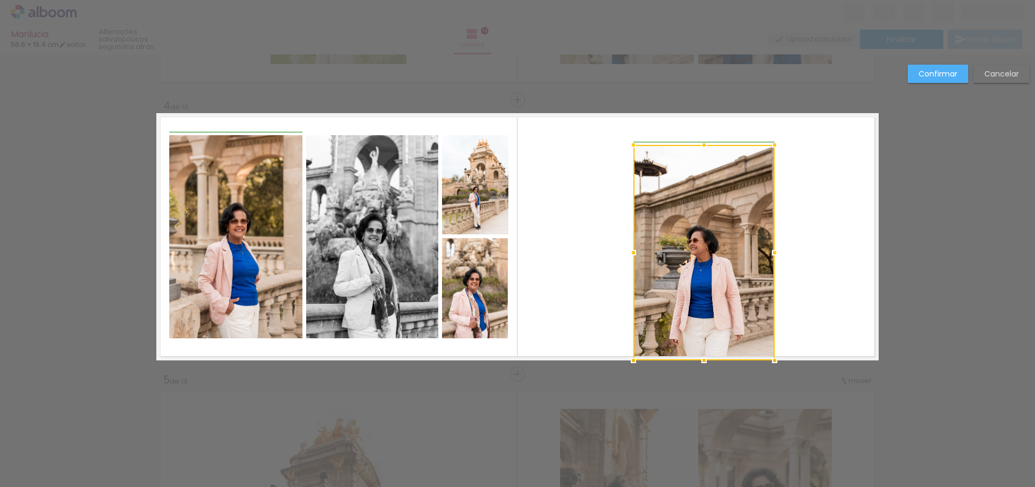
drag, startPoint x: 613, startPoint y: 114, endPoint x: 634, endPoint y: 136, distance: 30.9
click at [634, 136] on div at bounding box center [634, 145] width 22 height 22
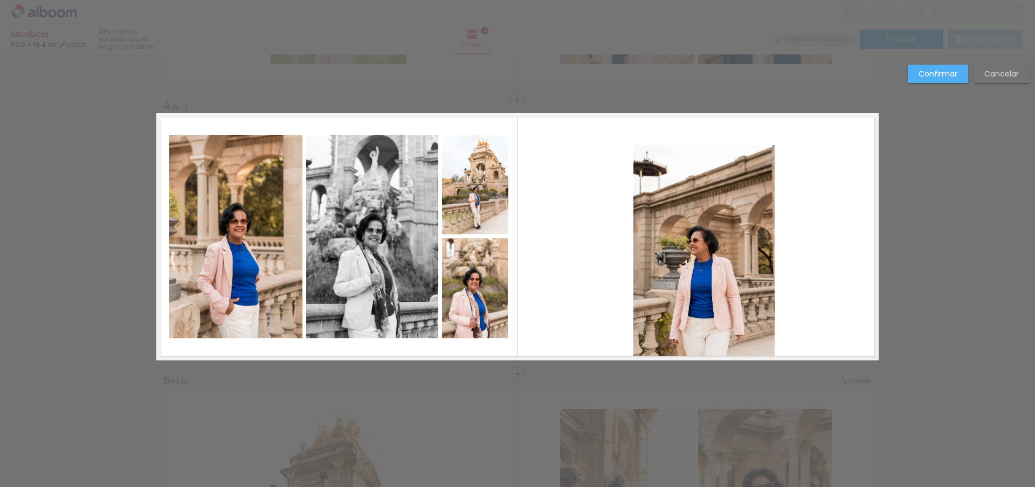
click at [668, 259] on quentale-photo at bounding box center [703, 253] width 141 height 216
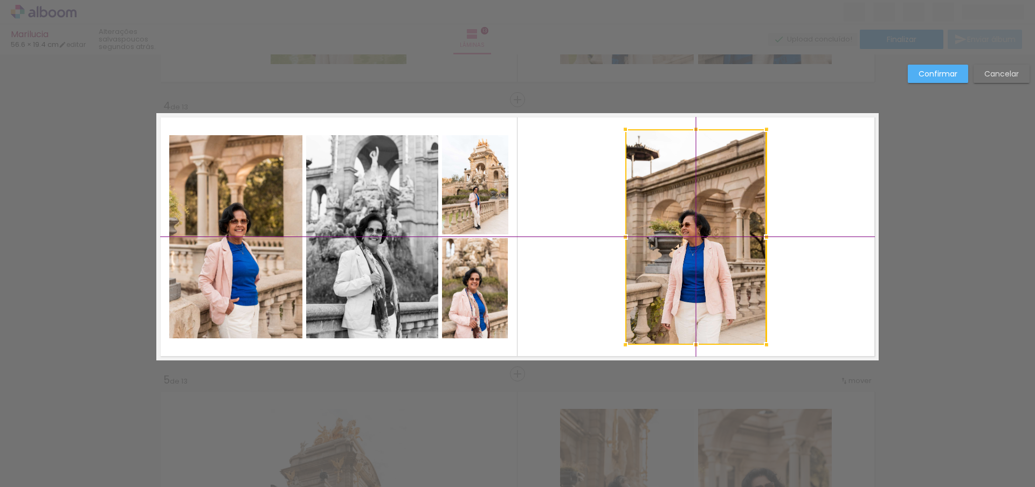
drag, startPoint x: 692, startPoint y: 261, endPoint x: 691, endPoint y: 250, distance: 11.4
click at [691, 250] on div at bounding box center [695, 237] width 141 height 216
click at [789, 247] on quentale-layouter at bounding box center [517, 236] width 722 height 247
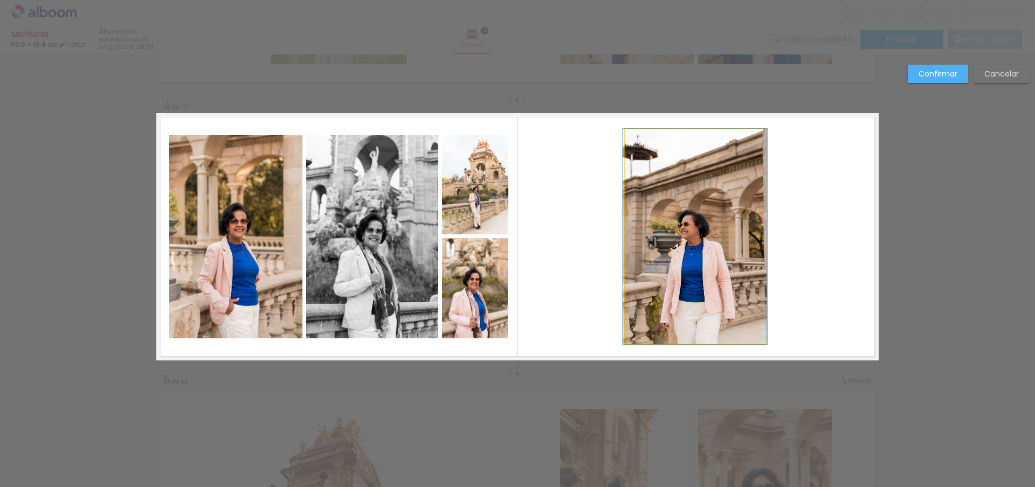
drag, startPoint x: 697, startPoint y: 272, endPoint x: 689, endPoint y: 261, distance: 13.2
drag, startPoint x: 620, startPoint y: 235, endPoint x: 611, endPoint y: 242, distance: 11.5
click at [615, 235] on div at bounding box center [626, 237] width 22 height 22
drag, startPoint x: 666, startPoint y: 244, endPoint x: 658, endPoint y: 238, distance: 9.6
click at [618, 237] on div at bounding box center [623, 237] width 22 height 22
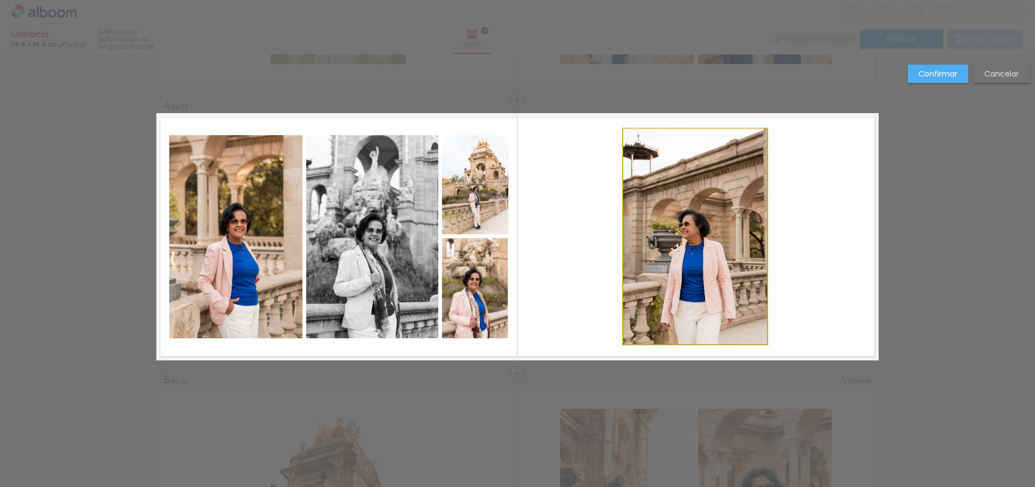
drag, startPoint x: 679, startPoint y: 263, endPoint x: 691, endPoint y: 249, distance: 18.3
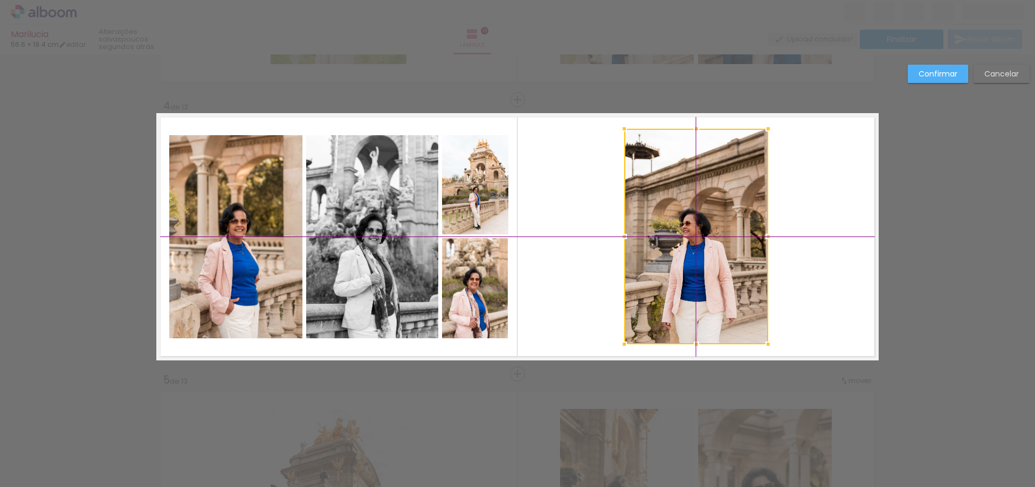
click at [684, 247] on div at bounding box center [696, 237] width 144 height 216
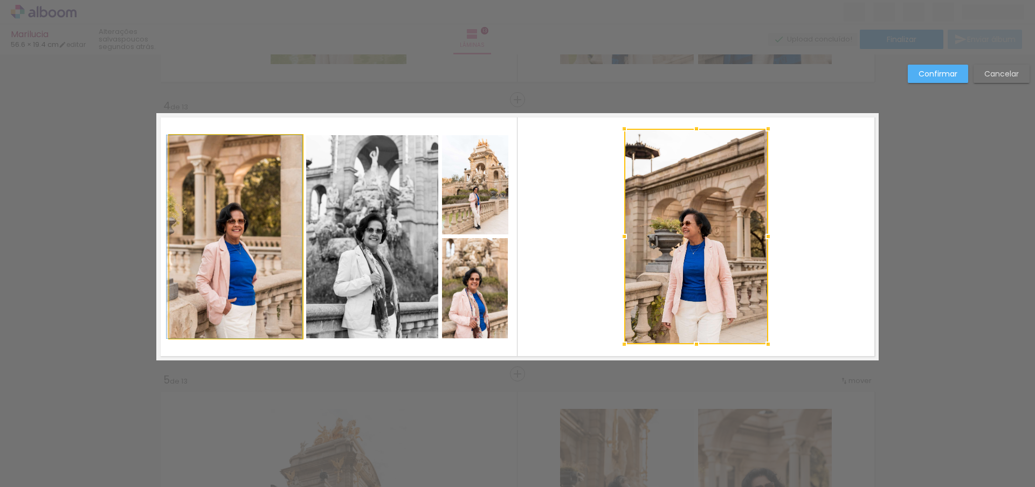
drag, startPoint x: 233, startPoint y: 235, endPoint x: 224, endPoint y: 229, distance: 10.9
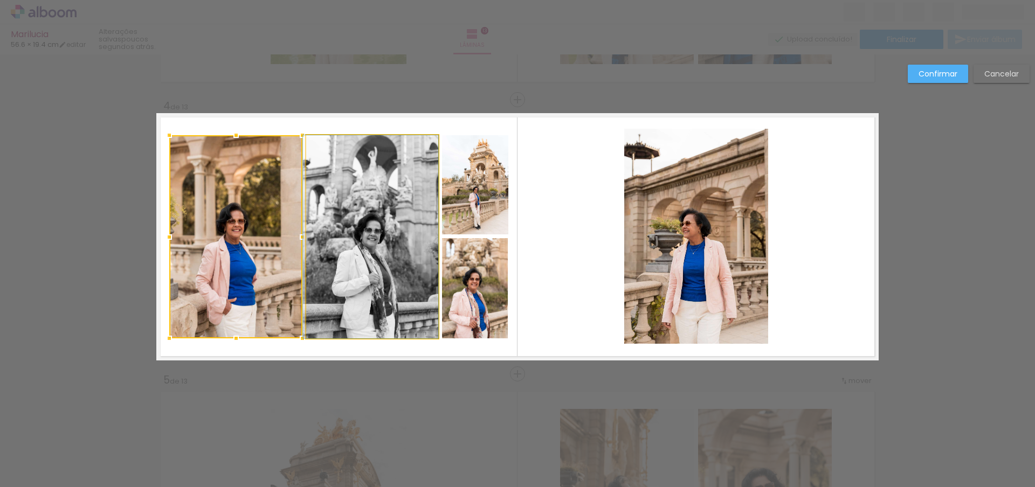
drag, startPoint x: 388, startPoint y: 241, endPoint x: 360, endPoint y: 239, distance: 27.6
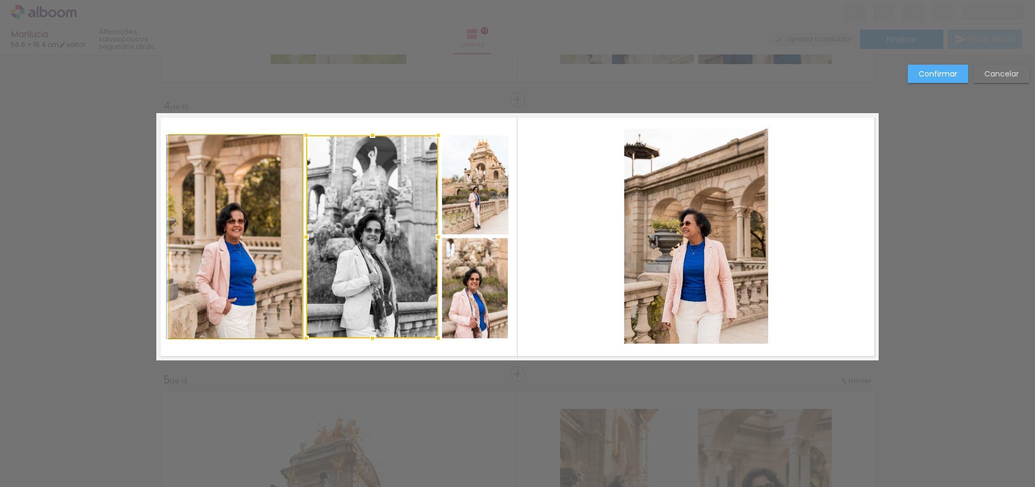
click at [237, 250] on quentale-photo at bounding box center [235, 236] width 133 height 203
click at [344, 252] on div at bounding box center [303, 236] width 269 height 203
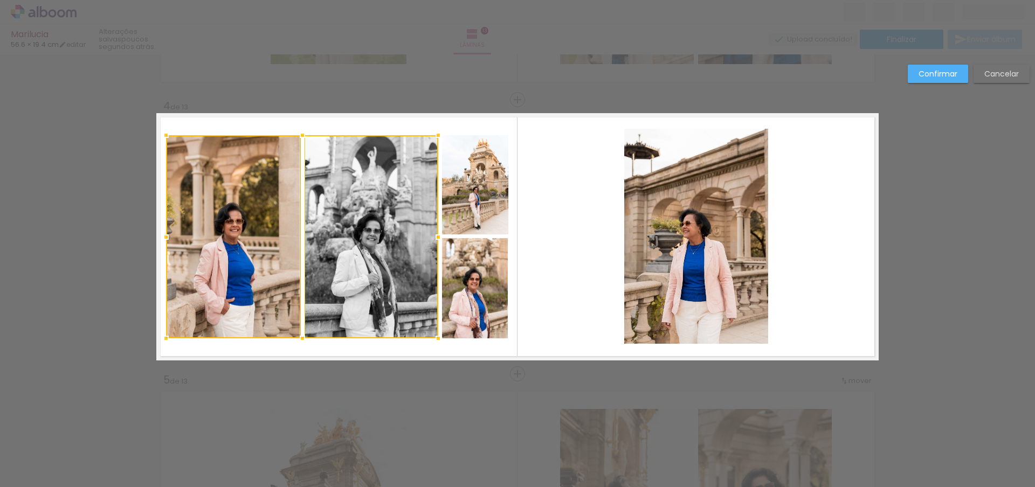
click at [160, 239] on div at bounding box center [166, 237] width 22 height 22
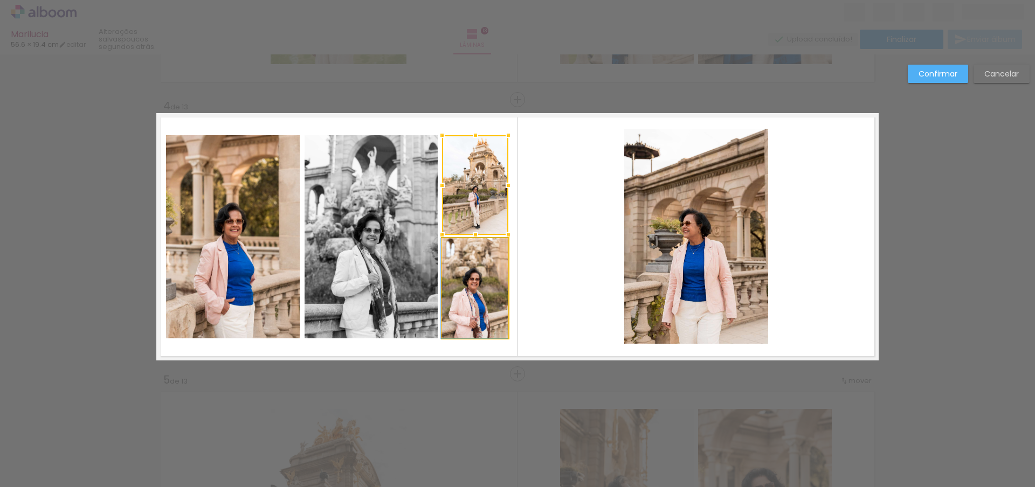
drag, startPoint x: 459, startPoint y: 271, endPoint x: 473, endPoint y: 258, distance: 19.8
click at [459, 271] on quentale-photo at bounding box center [475, 288] width 66 height 100
click at [507, 238] on div at bounding box center [510, 237] width 22 height 22
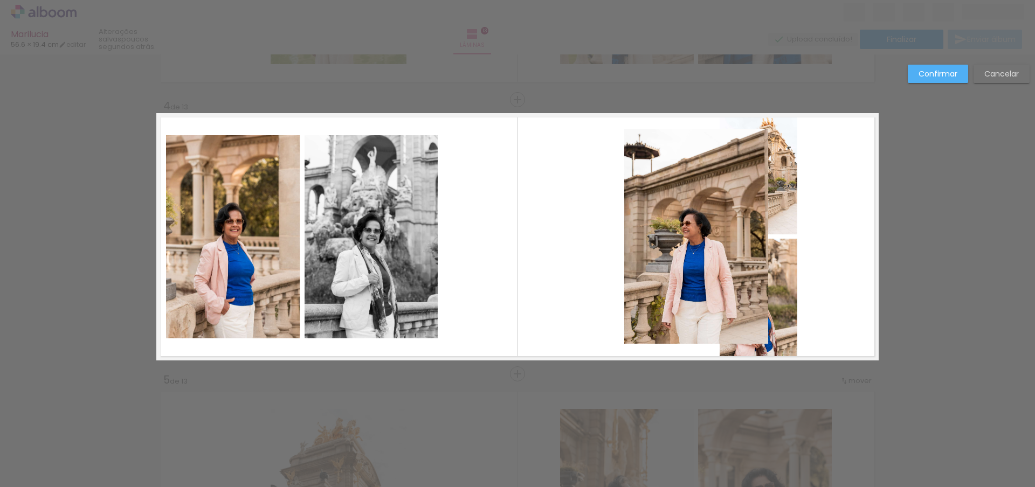
click at [1008, 79] on paper-button "Cancelar" at bounding box center [1002, 74] width 56 height 18
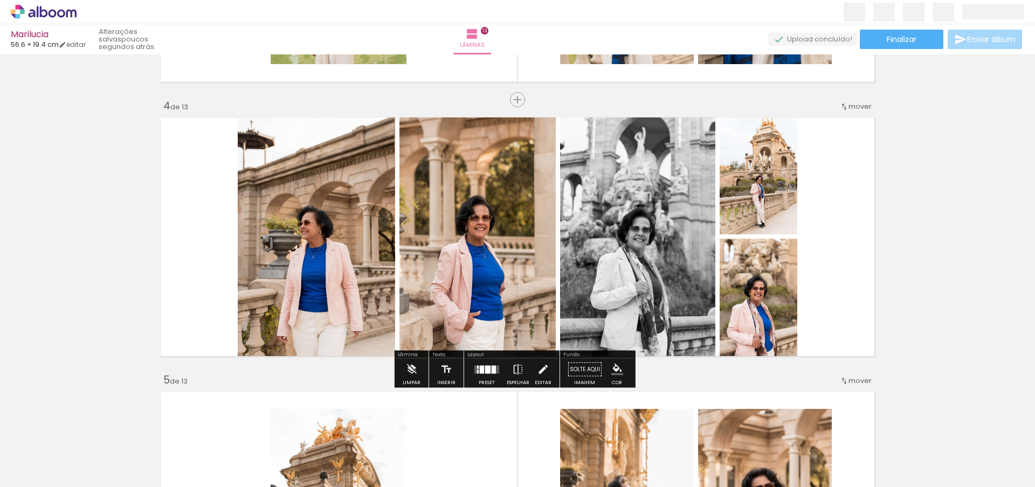
click at [545, 370] on iron-icon at bounding box center [543, 370] width 12 height 22
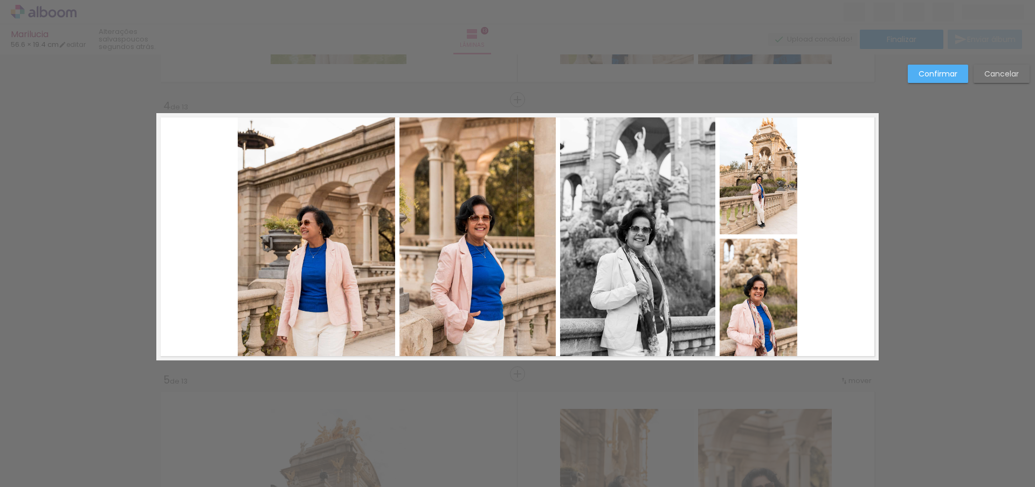
click at [312, 231] on quentale-photo at bounding box center [316, 236] width 157 height 247
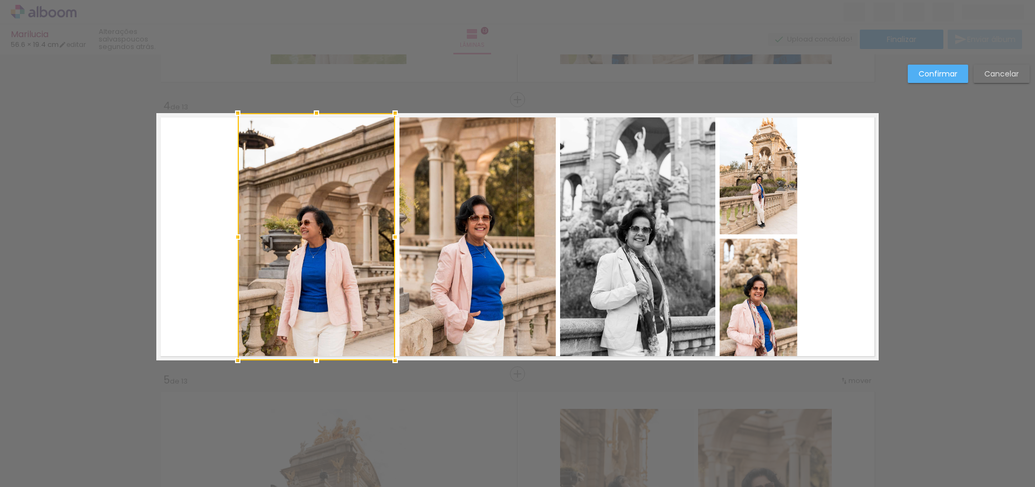
click at [471, 219] on quentale-photo at bounding box center [477, 236] width 156 height 247
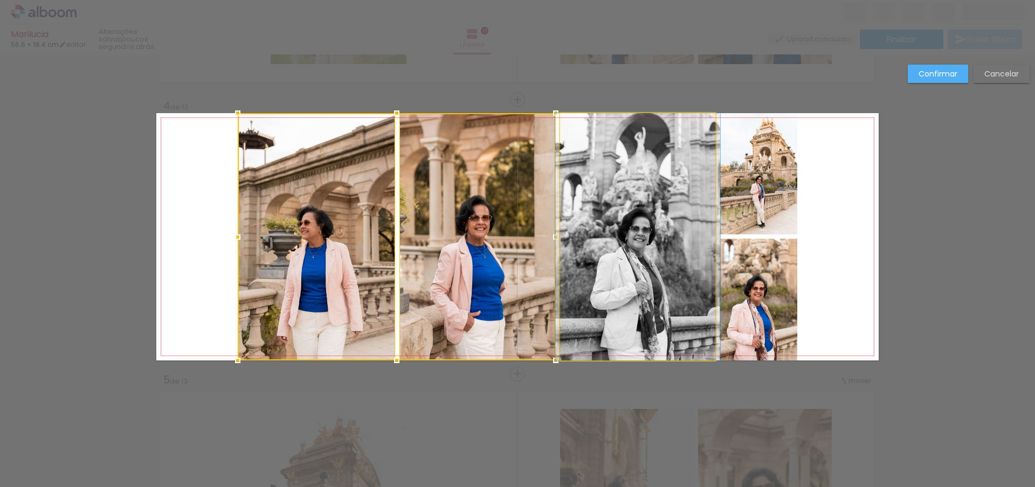
click at [643, 203] on quentale-photo at bounding box center [637, 236] width 155 height 247
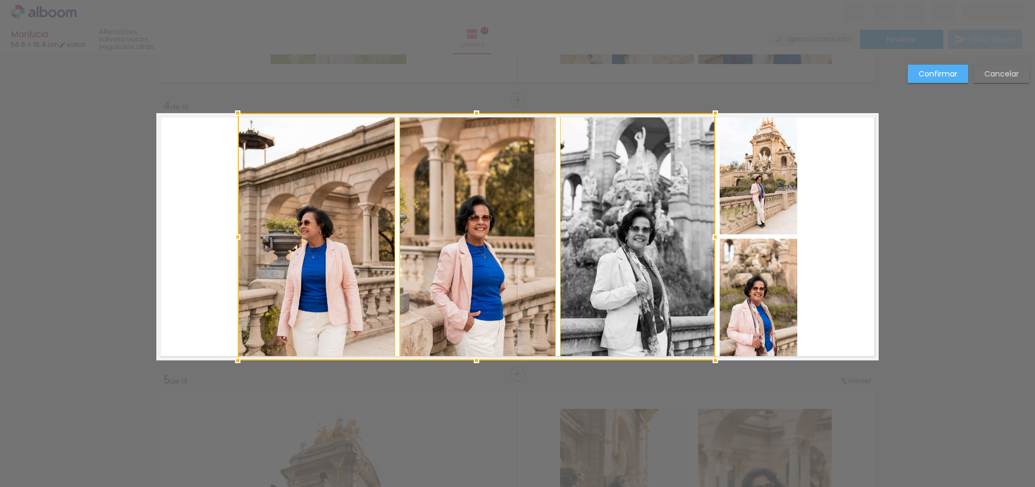
click at [752, 187] on quentale-photo at bounding box center [759, 173] width 78 height 121
click at [745, 275] on div at bounding box center [518, 236] width 560 height 247
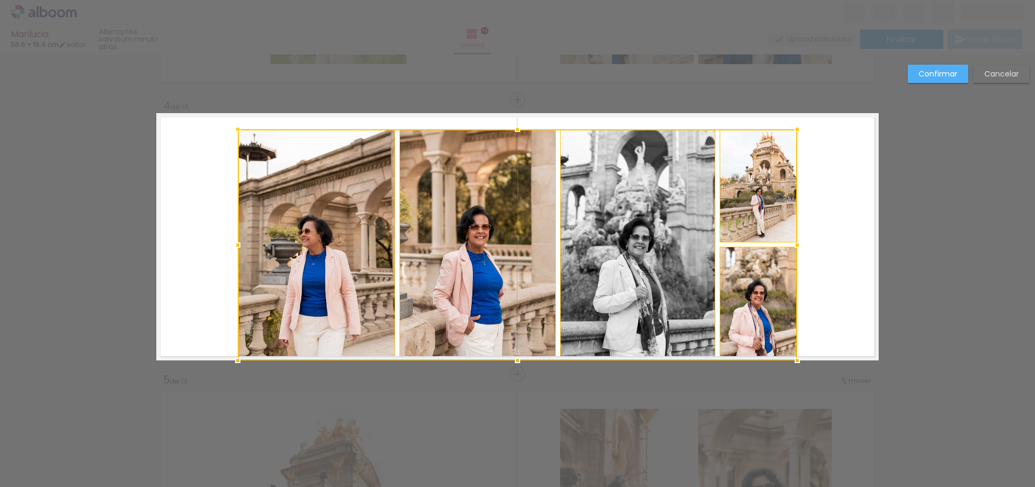
drag, startPoint x: 510, startPoint y: 114, endPoint x: 509, endPoint y: 130, distance: 15.7
click at [509, 130] on div at bounding box center [518, 130] width 22 height 22
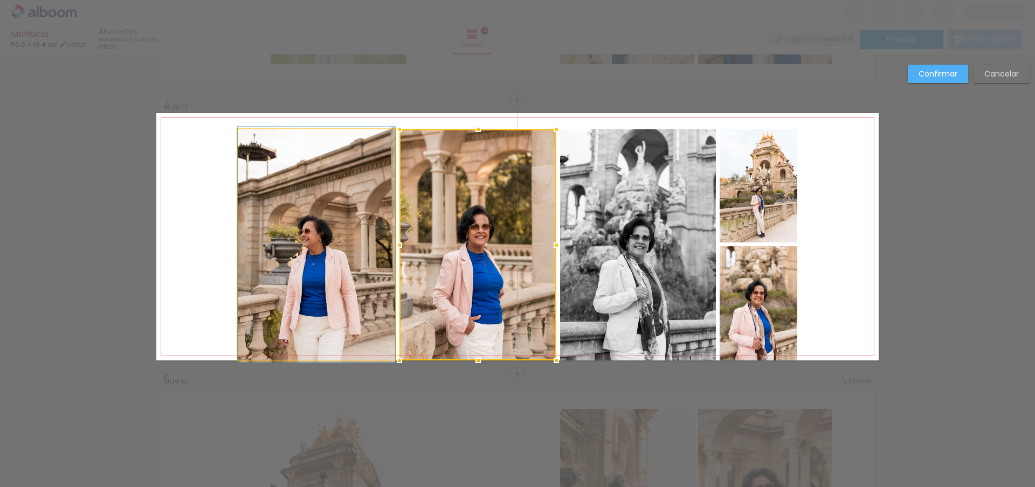
click at [306, 265] on quentale-photo at bounding box center [316, 244] width 157 height 231
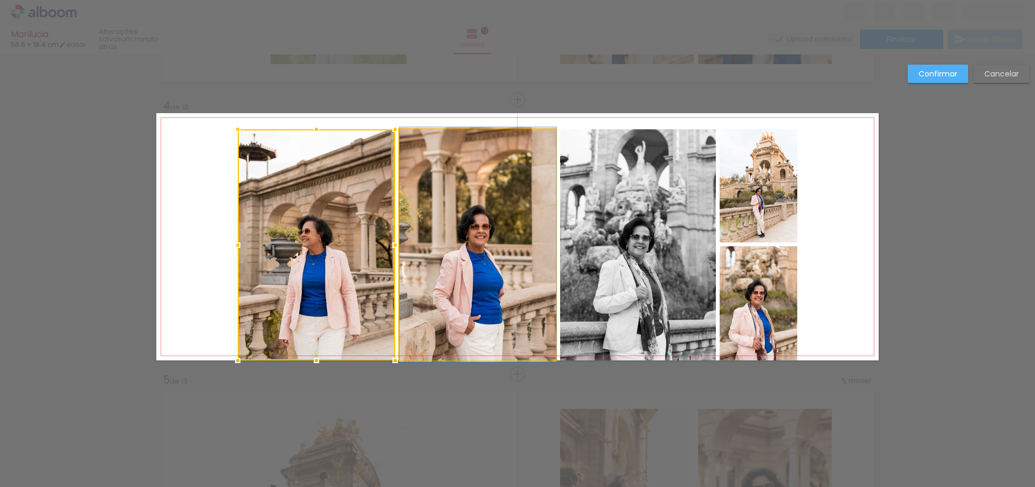
click at [450, 259] on quentale-photo at bounding box center [477, 244] width 157 height 231
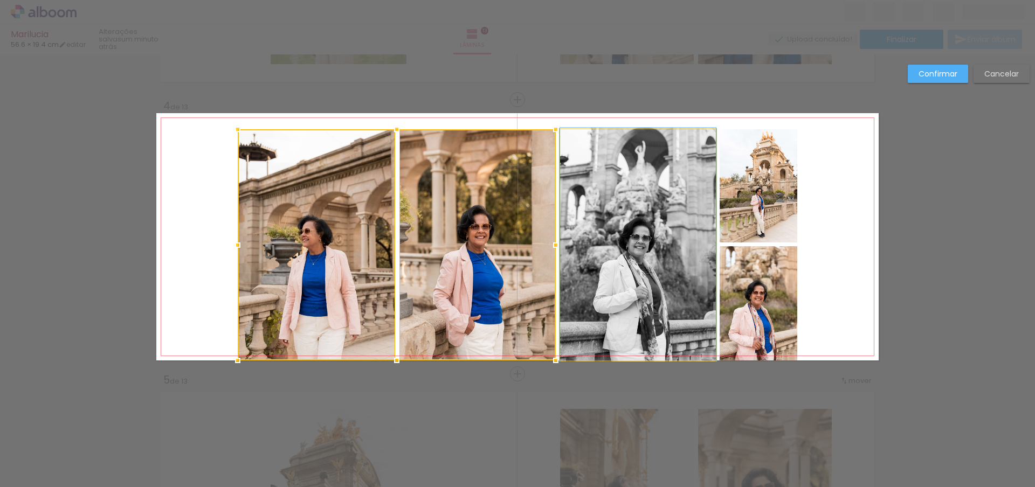
click at [633, 251] on quentale-photo at bounding box center [638, 244] width 156 height 231
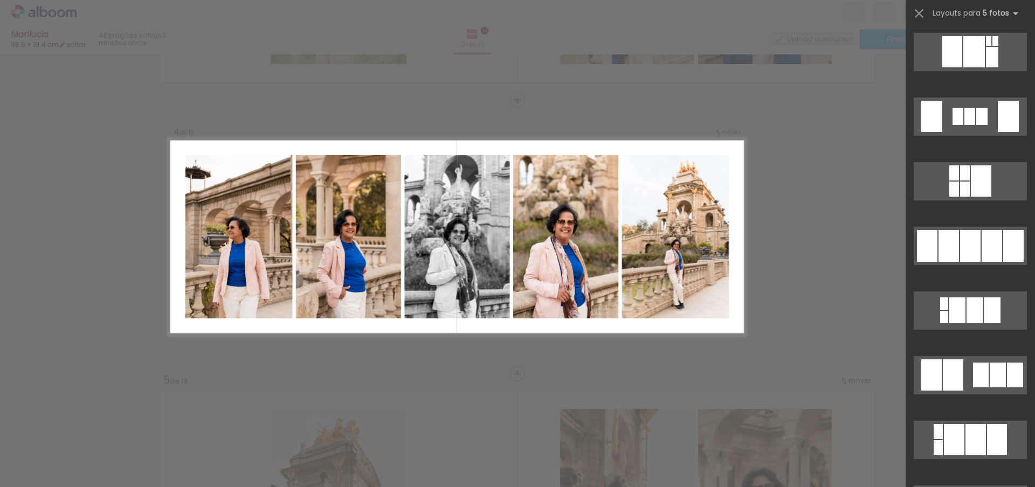
scroll to position [1423, 0]
click at [969, 238] on div at bounding box center [970, 247] width 20 height 32
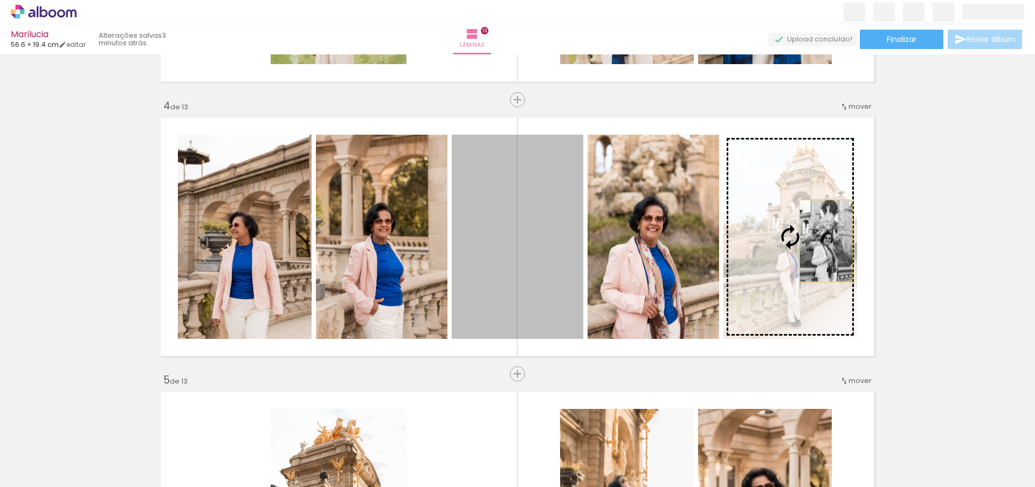
drag, startPoint x: 523, startPoint y: 248, endPoint x: 822, endPoint y: 241, distance: 298.7
click at [0, 0] on slot at bounding box center [0, 0] width 0 height 0
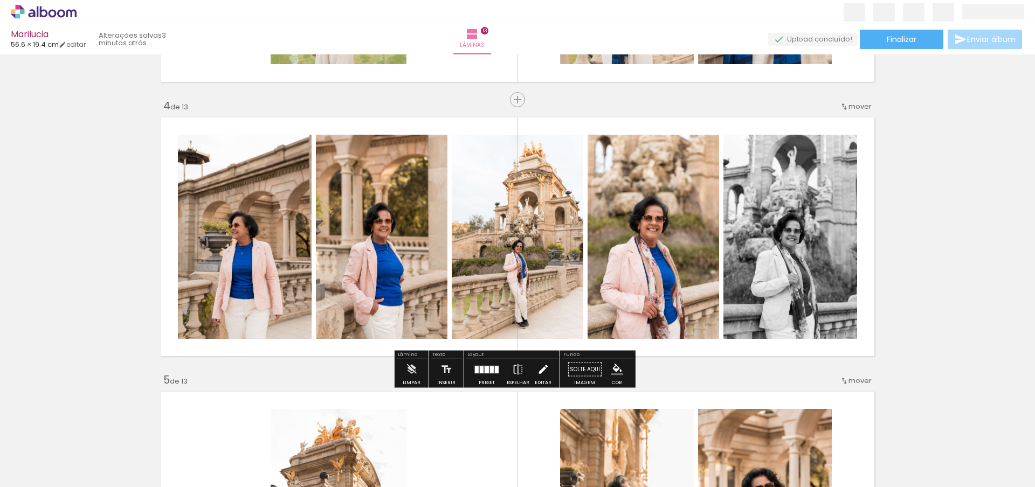
click at [537, 369] on iron-icon at bounding box center [543, 370] width 12 height 22
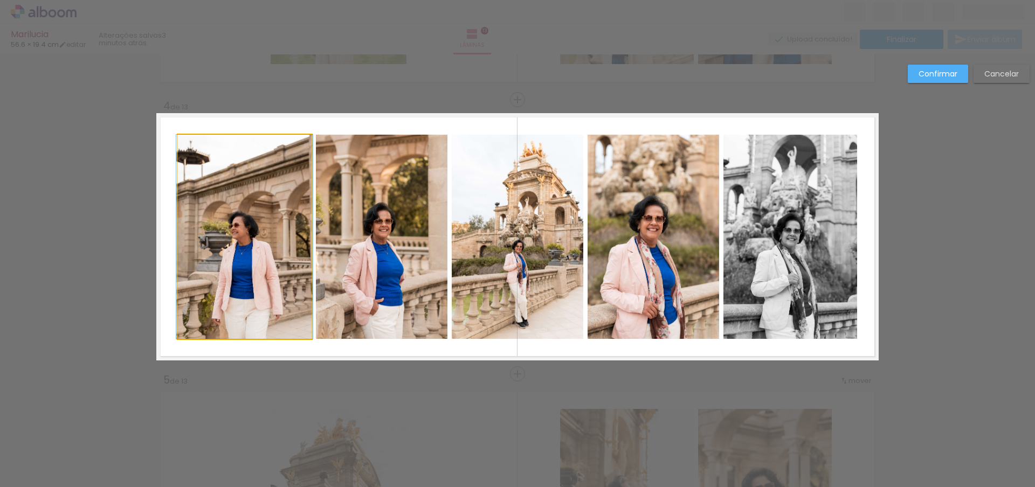
click at [244, 239] on quentale-photo at bounding box center [245, 237] width 134 height 204
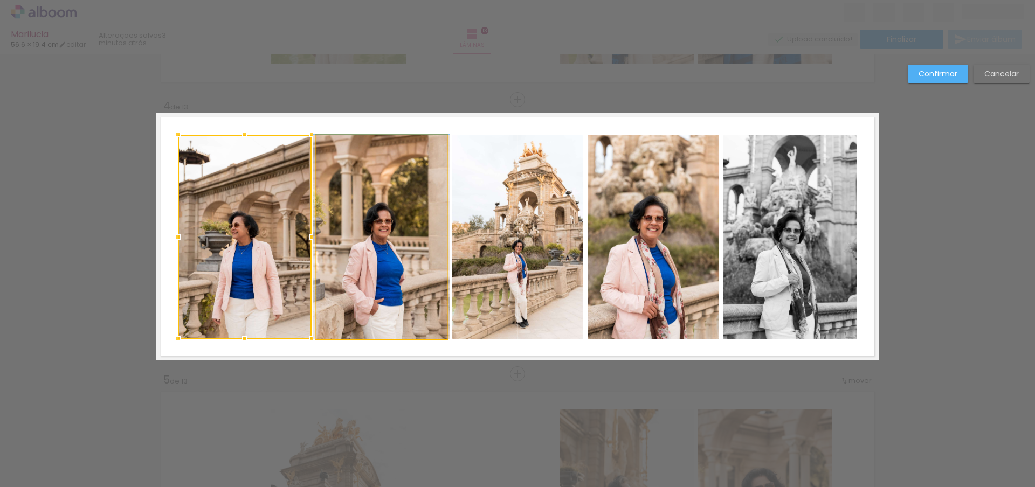
click at [336, 247] on quentale-photo at bounding box center [382, 237] width 132 height 204
click at [508, 248] on quentale-photo at bounding box center [518, 237] width 132 height 204
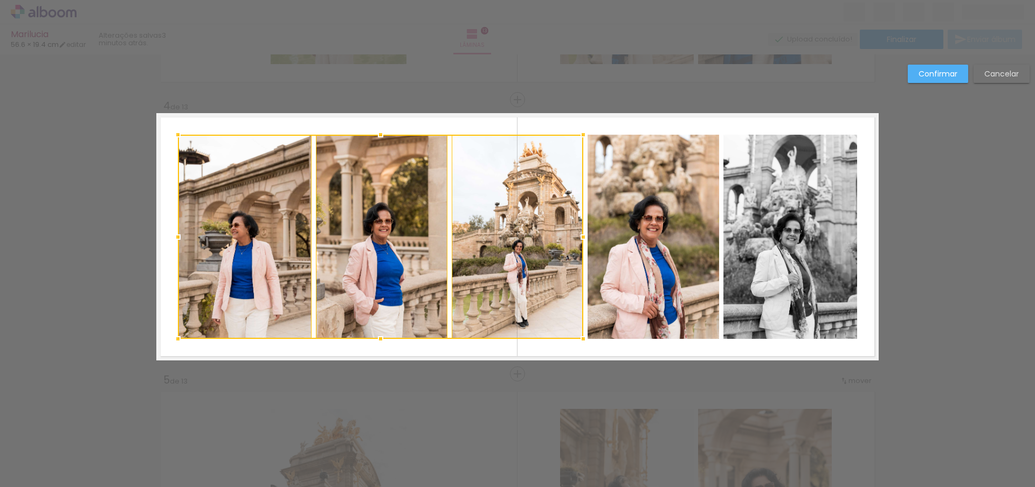
click at [646, 248] on quentale-photo at bounding box center [654, 237] width 132 height 204
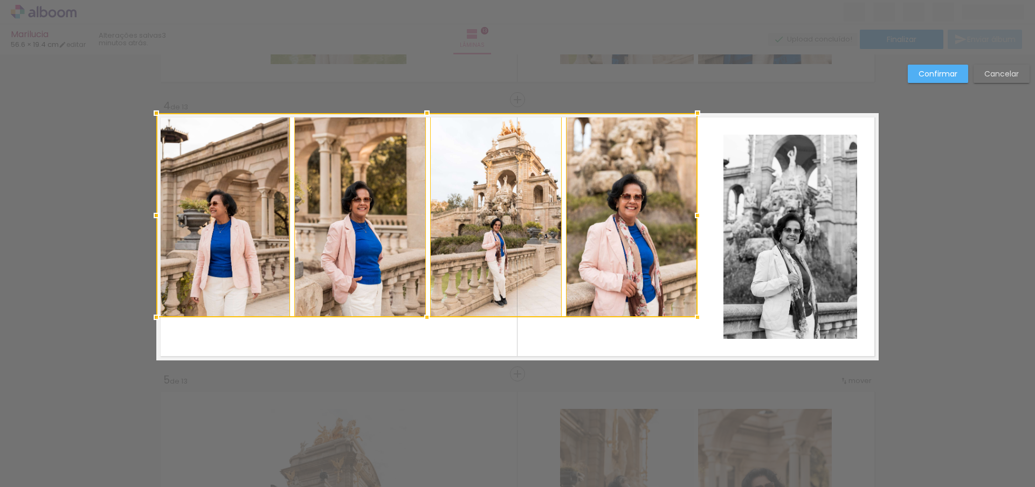
drag, startPoint x: 644, startPoint y: 262, endPoint x: 617, endPoint y: 241, distance: 34.3
click at [611, 235] on div at bounding box center [426, 215] width 541 height 204
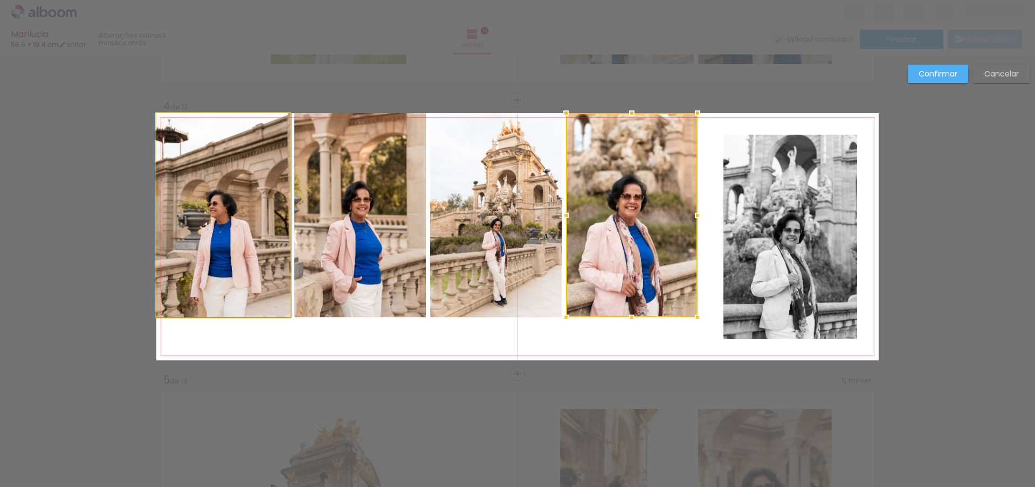
click at [214, 228] on quentale-photo at bounding box center [223, 215] width 134 height 204
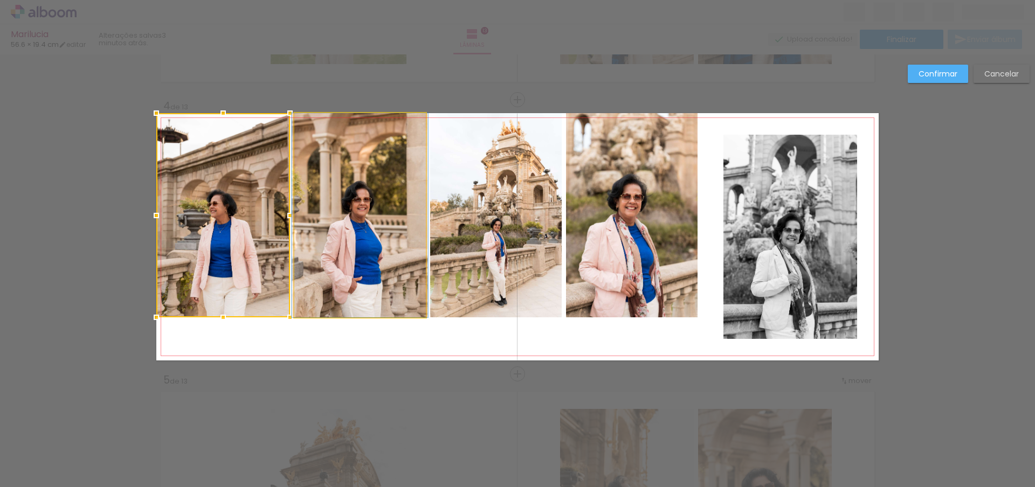
click at [325, 234] on quentale-photo at bounding box center [360, 215] width 132 height 204
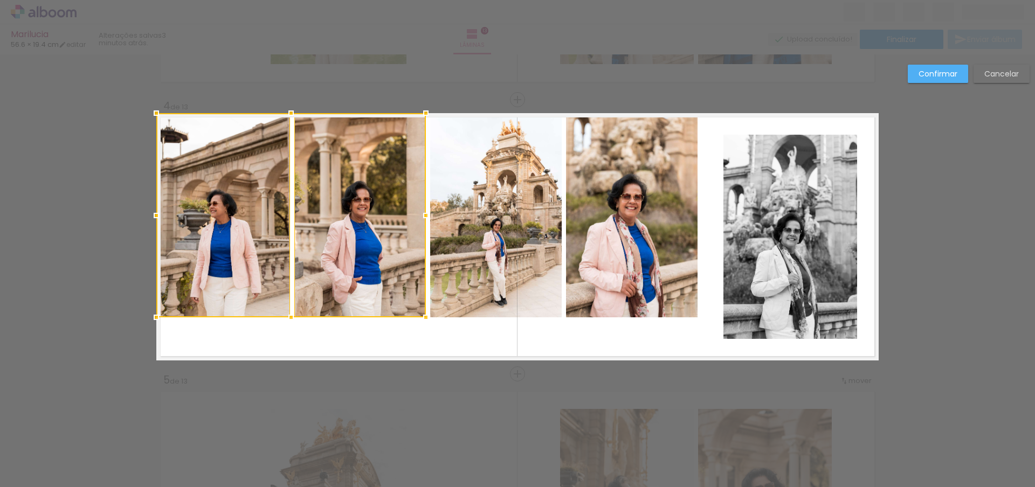
click at [490, 238] on quentale-photo at bounding box center [496, 215] width 132 height 204
click at [613, 236] on quentale-photo at bounding box center [632, 215] width 132 height 204
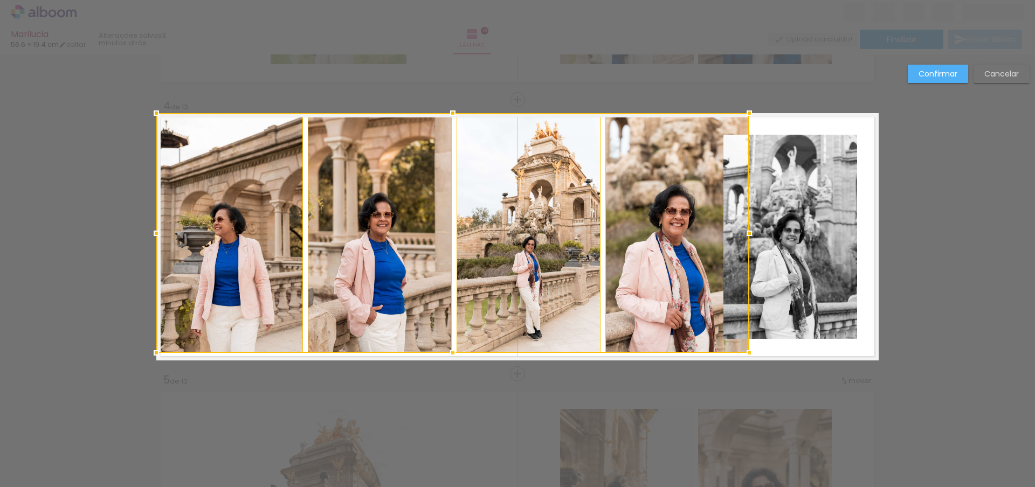
drag, startPoint x: 694, startPoint y: 319, endPoint x: 757, endPoint y: 383, distance: 89.6
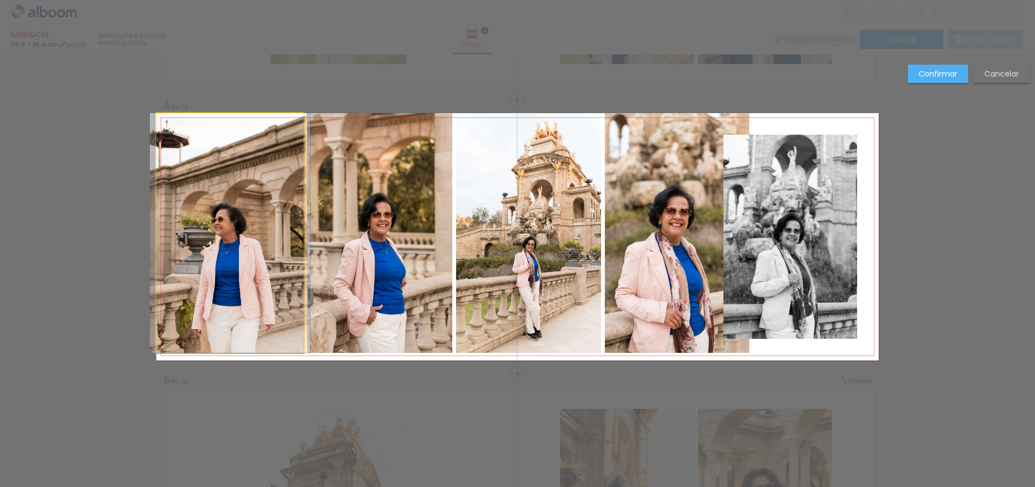
click at [250, 234] on quentale-photo at bounding box center [229, 233] width 147 height 240
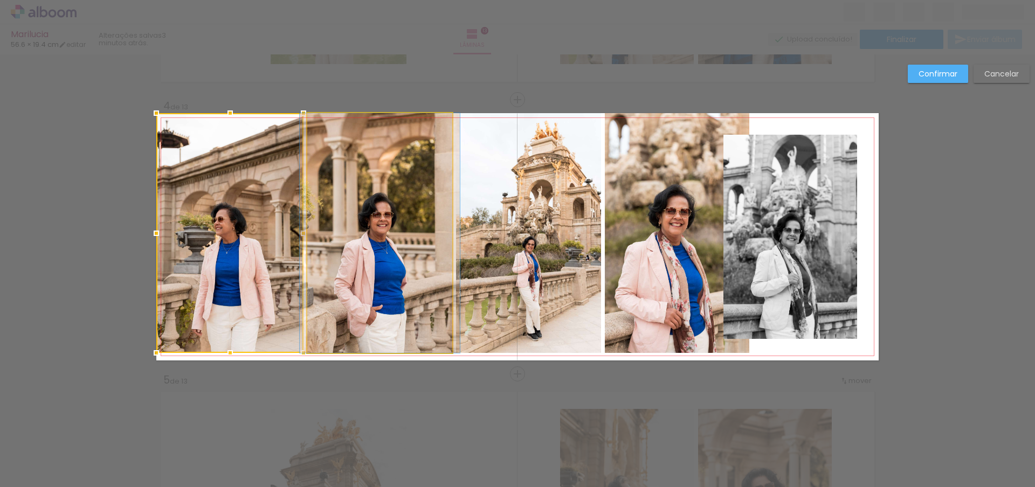
click at [388, 240] on quentale-photo at bounding box center [379, 233] width 145 height 240
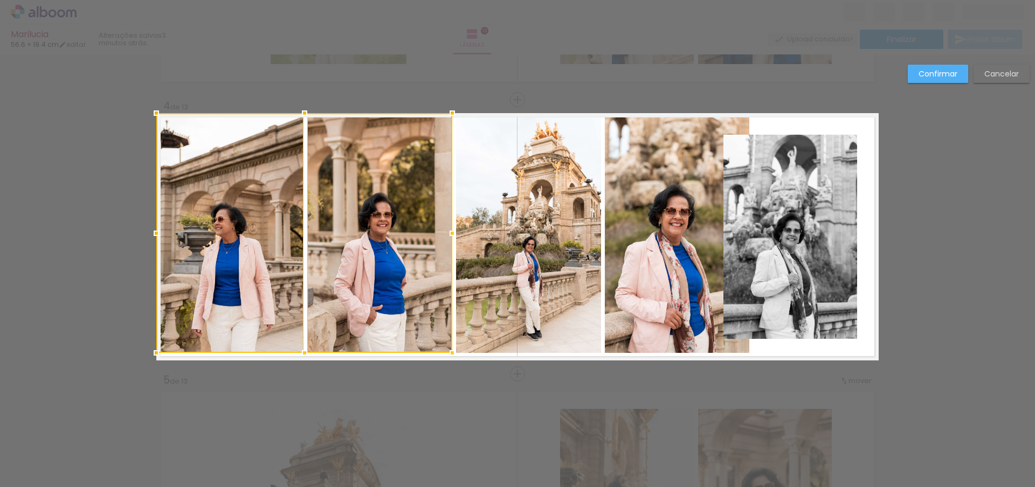
click at [502, 241] on quentale-photo at bounding box center [528, 233] width 145 height 240
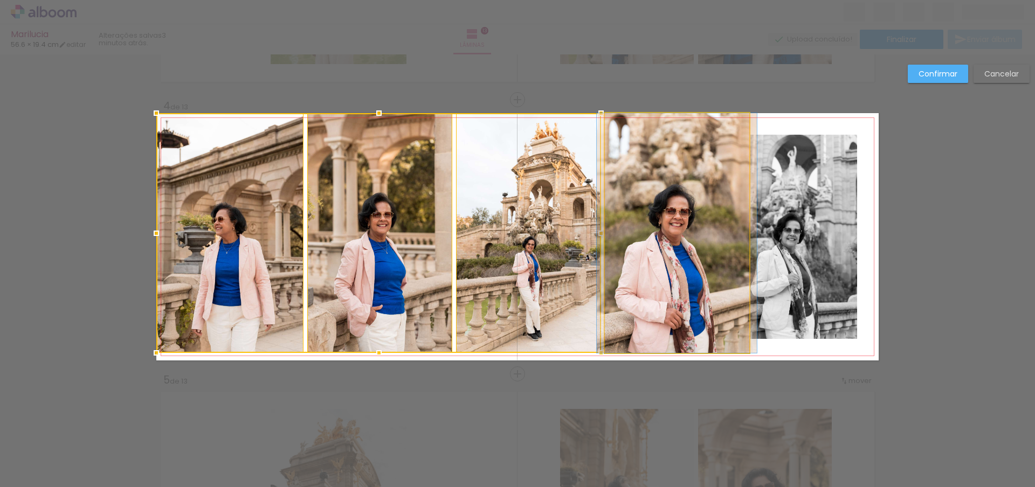
click at [643, 254] on quentale-photo at bounding box center [677, 233] width 144 height 240
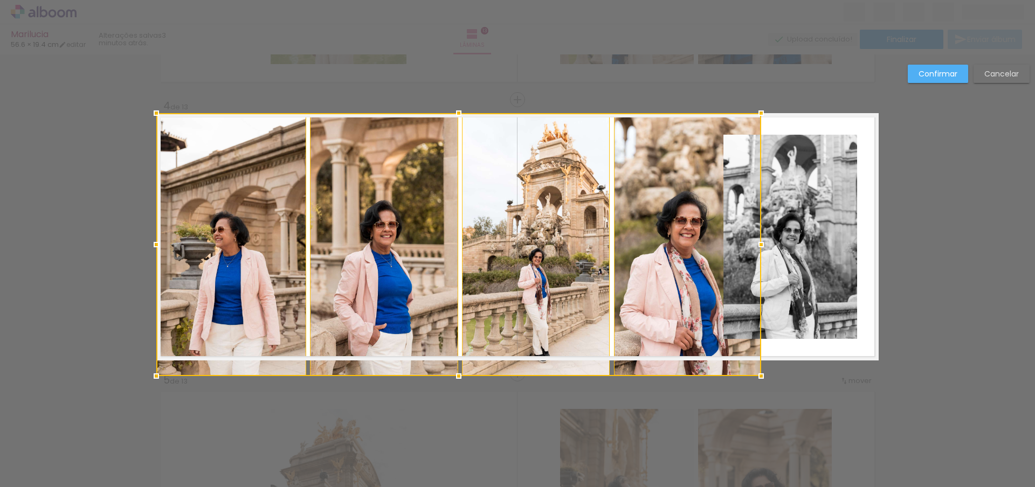
drag, startPoint x: 743, startPoint y: 353, endPoint x: 755, endPoint y: 354, distance: 11.9
click at [755, 354] on div at bounding box center [458, 244] width 605 height 263
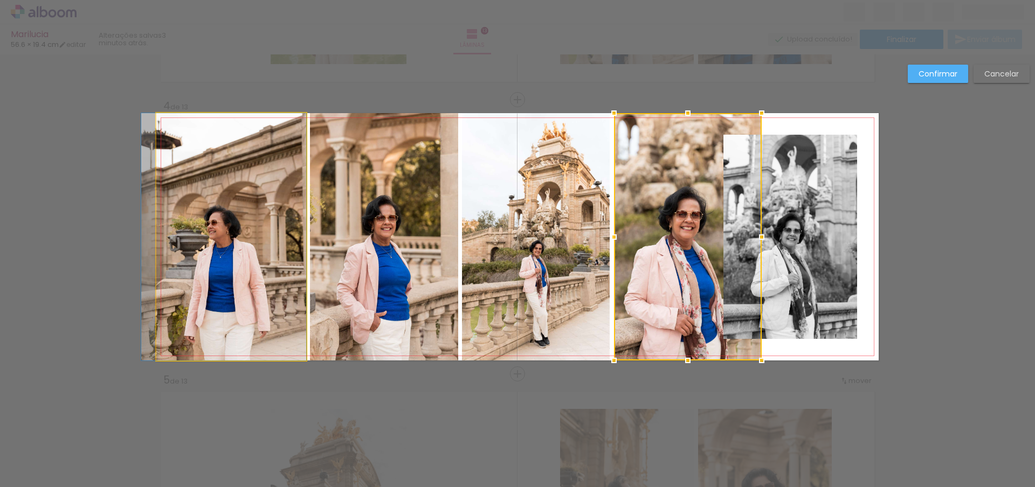
drag, startPoint x: 281, startPoint y: 241, endPoint x: 271, endPoint y: 236, distance: 12.1
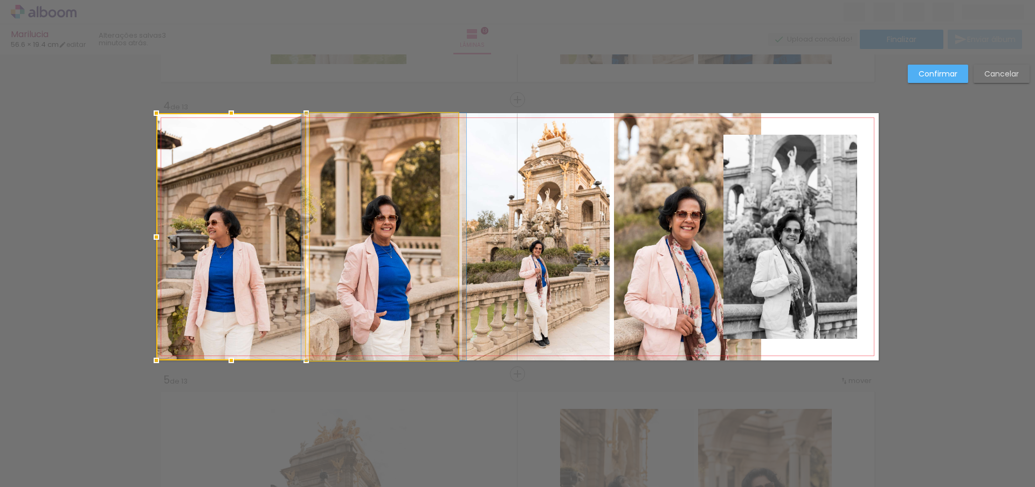
click at [330, 240] on quentale-photo at bounding box center [384, 236] width 148 height 247
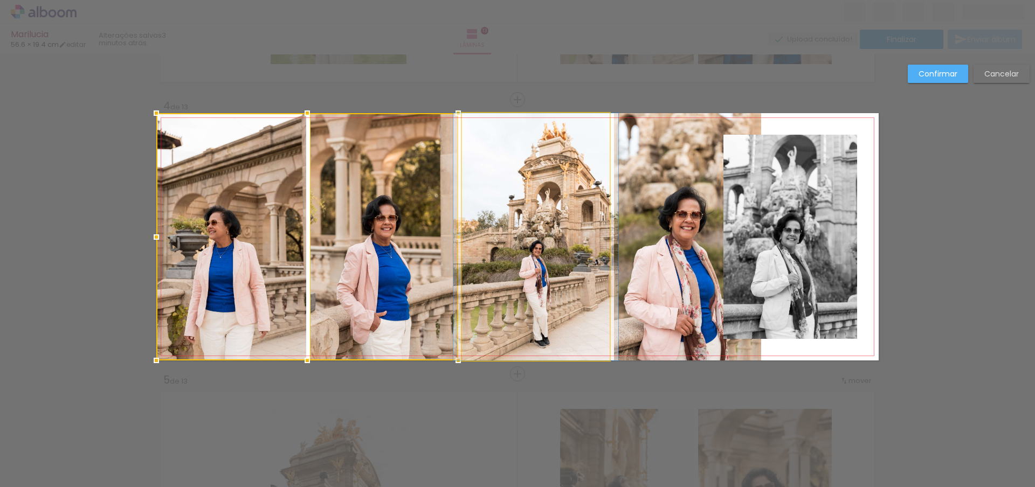
click at [534, 247] on quentale-photo at bounding box center [536, 236] width 148 height 247
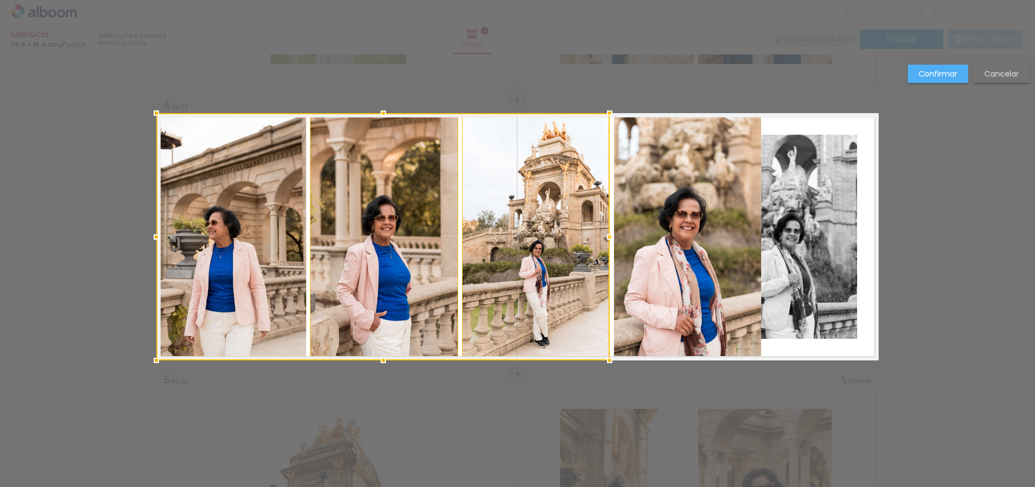
click at [667, 247] on quentale-photo at bounding box center [688, 236] width 148 height 247
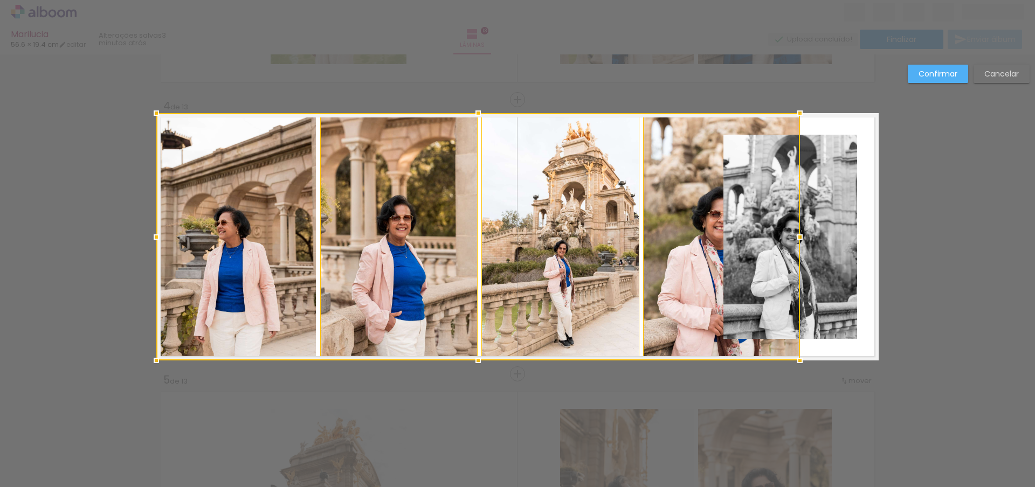
drag, startPoint x: 756, startPoint y: 238, endPoint x: 795, endPoint y: 244, distance: 39.3
click at [795, 244] on div at bounding box center [800, 237] width 22 height 22
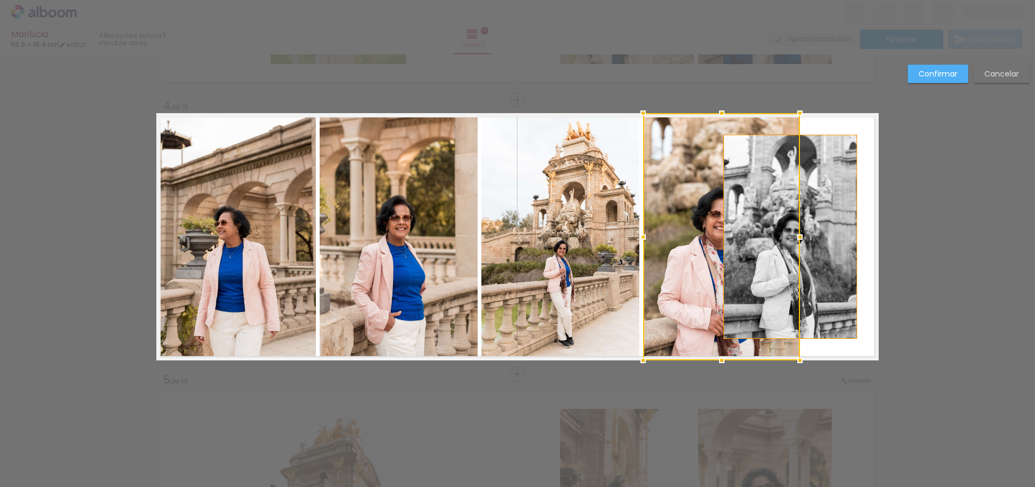
click at [825, 250] on quentale-photo at bounding box center [790, 237] width 134 height 204
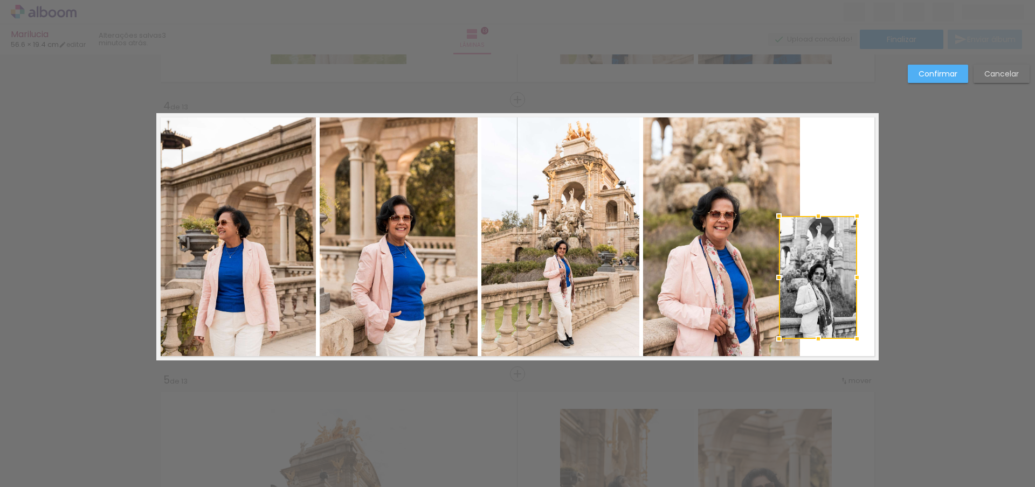
drag, startPoint x: 718, startPoint y: 136, endPoint x: 774, endPoint y: 218, distance: 99.0
click at [774, 218] on div at bounding box center [779, 216] width 22 height 22
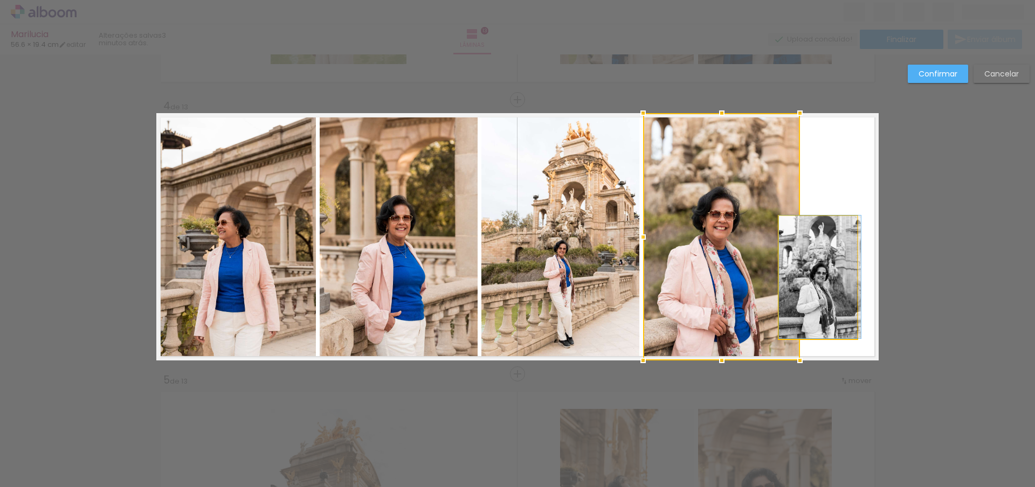
drag, startPoint x: 816, startPoint y: 277, endPoint x: 823, endPoint y: 253, distance: 25.1
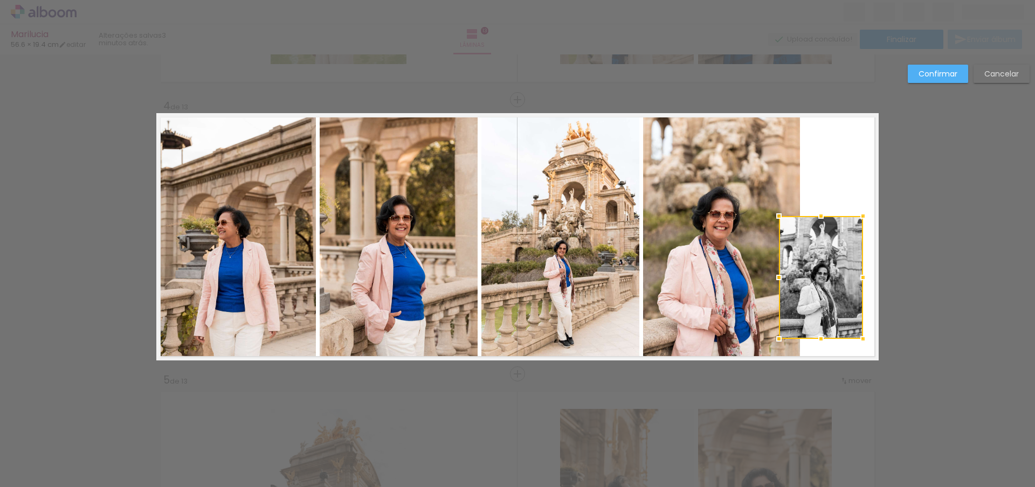
drag, startPoint x: 853, startPoint y: 277, endPoint x: 859, endPoint y: 278, distance: 5.5
click at [859, 278] on div at bounding box center [863, 278] width 22 height 22
drag, startPoint x: 810, startPoint y: 282, endPoint x: 812, endPoint y: 267, distance: 14.6
click at [818, 211] on div at bounding box center [821, 213] width 22 height 22
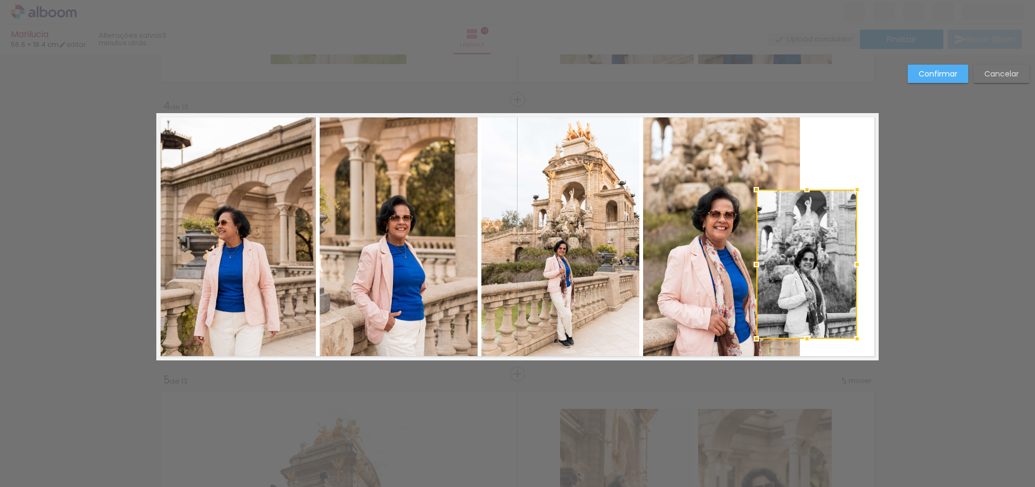
drag, startPoint x: 720, startPoint y: 141, endPoint x: 753, endPoint y: 191, distance: 60.2
click at [751, 191] on div at bounding box center [756, 190] width 22 height 22
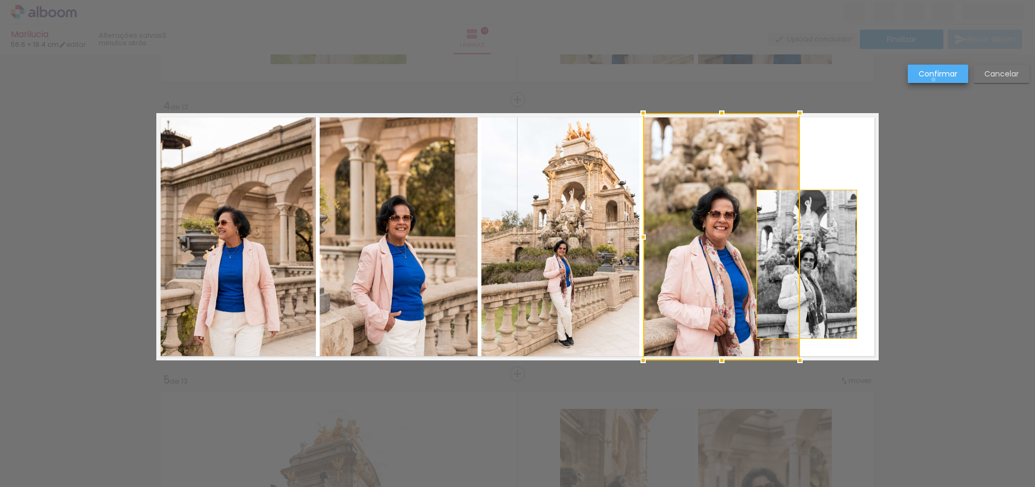
click at [934, 80] on paper-button "Confirmar" at bounding box center [938, 74] width 60 height 18
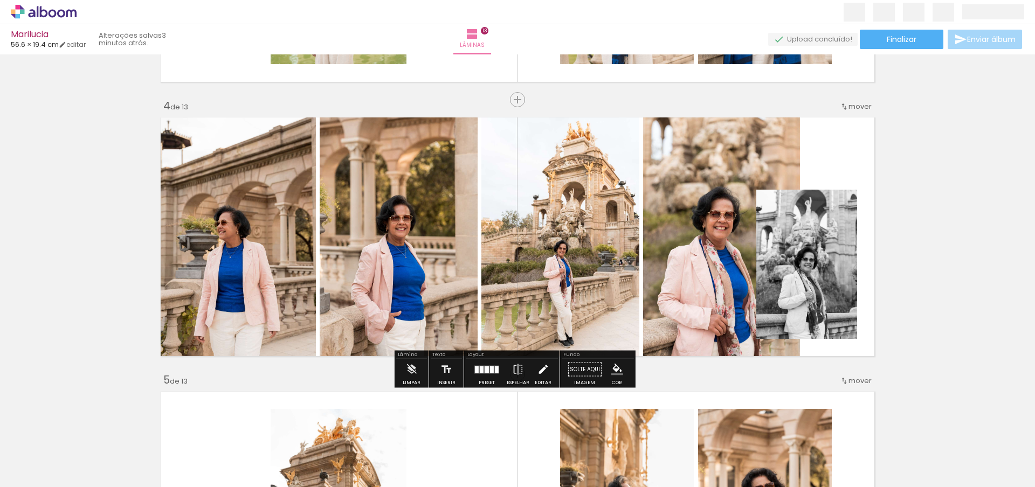
click at [540, 372] on iron-icon at bounding box center [543, 370] width 12 height 22
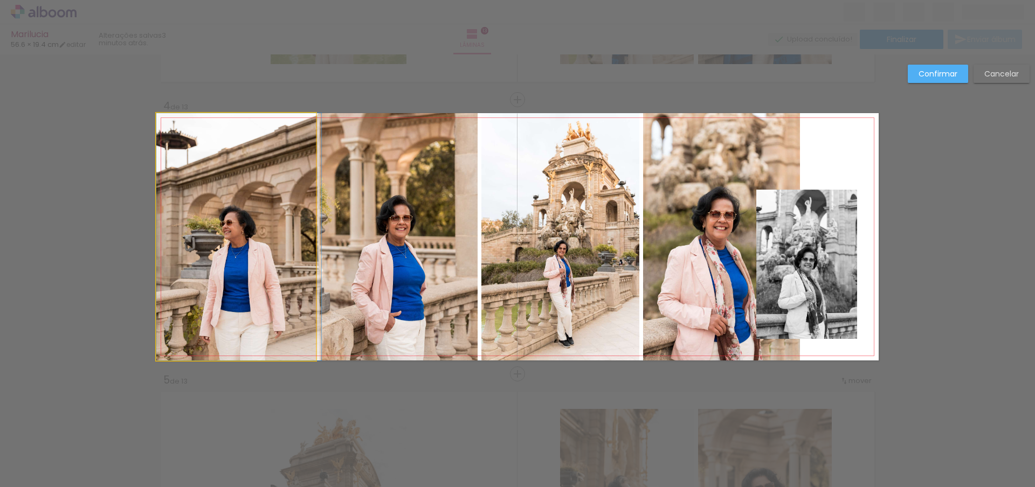
drag, startPoint x: 246, startPoint y: 250, endPoint x: 290, endPoint y: 243, distance: 44.8
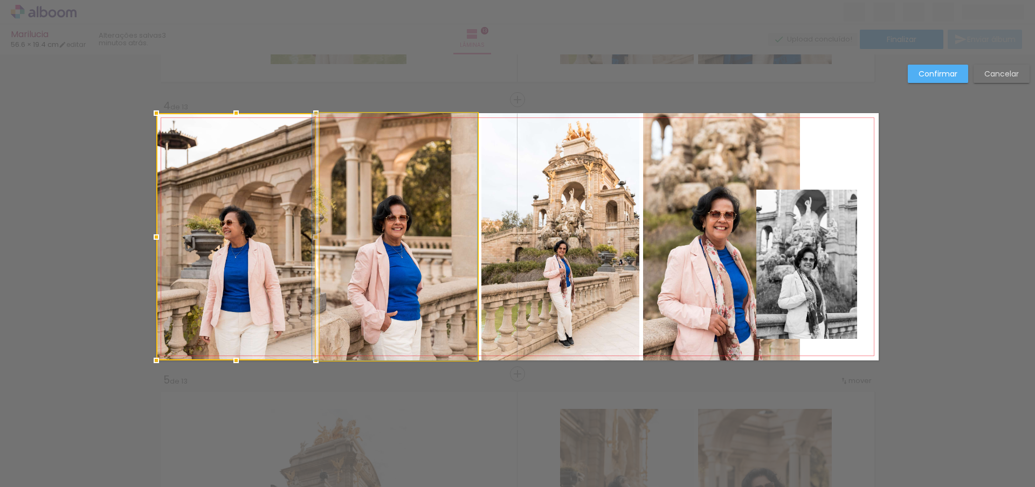
drag, startPoint x: 406, startPoint y: 271, endPoint x: 365, endPoint y: 260, distance: 41.8
click at [244, 239] on quentale-photo at bounding box center [236, 236] width 160 height 247
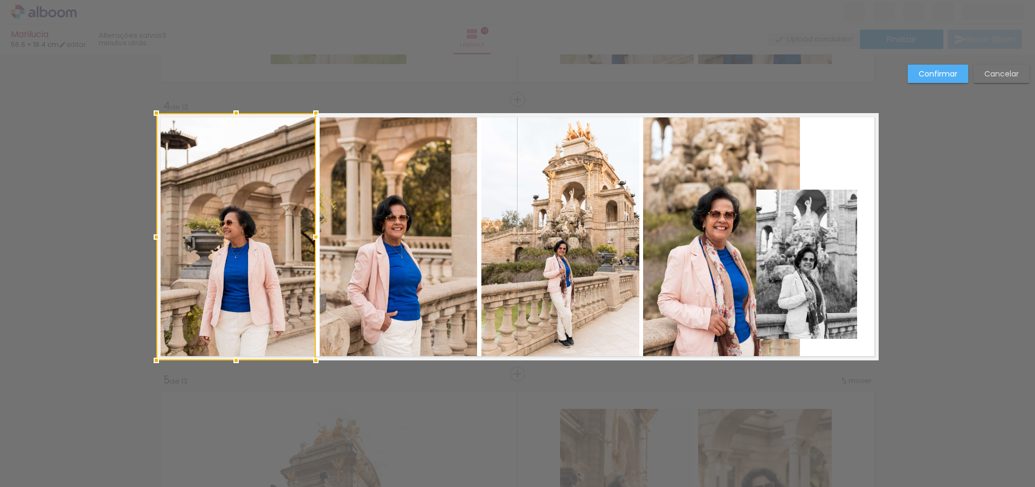
click at [364, 233] on quentale-photo at bounding box center [399, 236] width 158 height 247
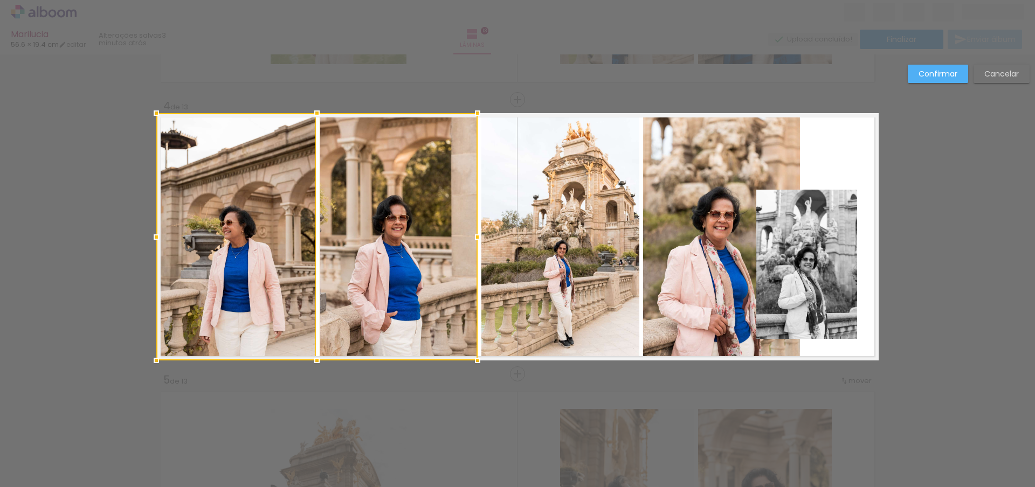
click at [546, 233] on quentale-photo at bounding box center [560, 236] width 158 height 247
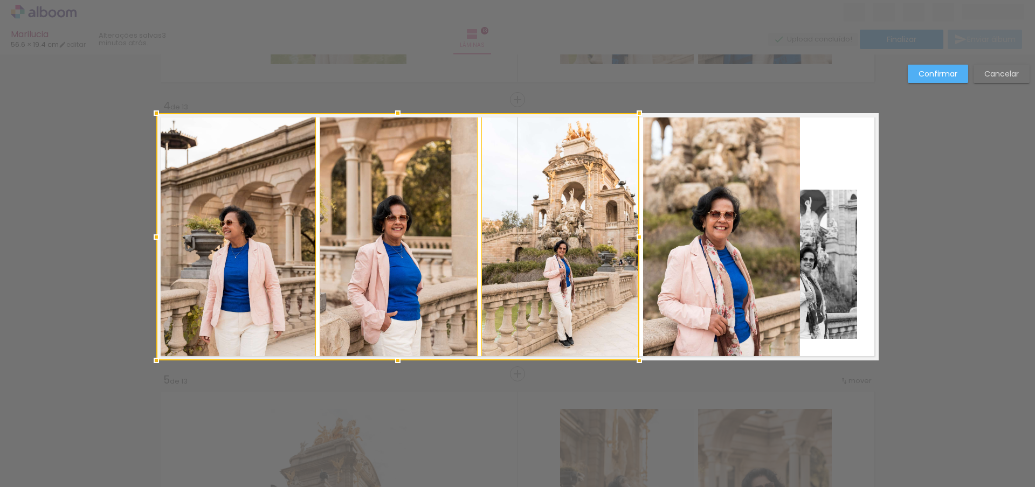
click at [655, 243] on quentale-photo at bounding box center [721, 236] width 157 height 247
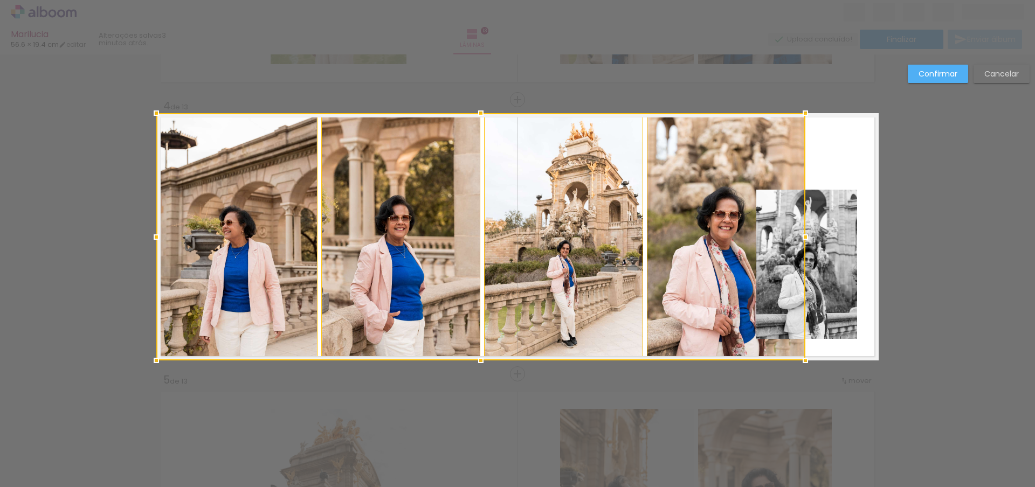
drag, startPoint x: 798, startPoint y: 239, endPoint x: 803, endPoint y: 240, distance: 5.6
click at [803, 240] on div at bounding box center [806, 237] width 22 height 22
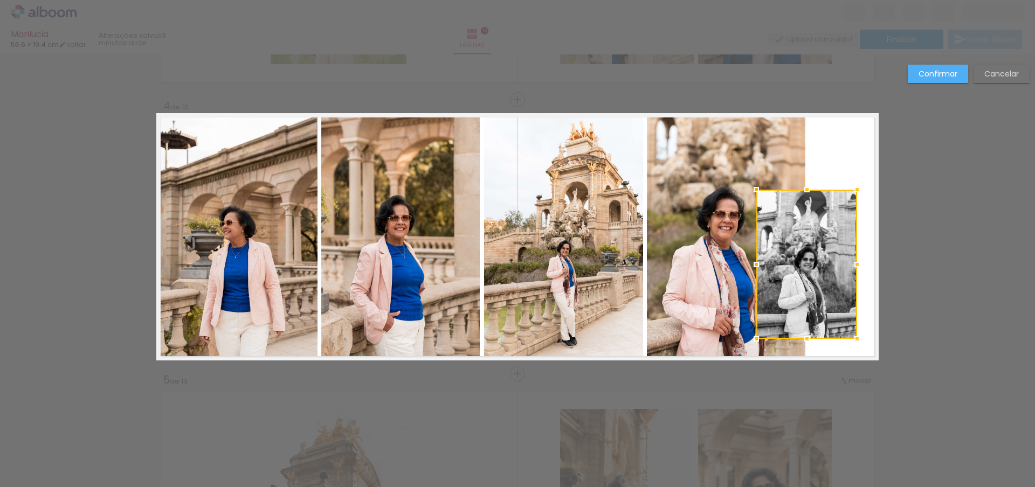
click at [808, 261] on div at bounding box center [806, 264] width 101 height 149
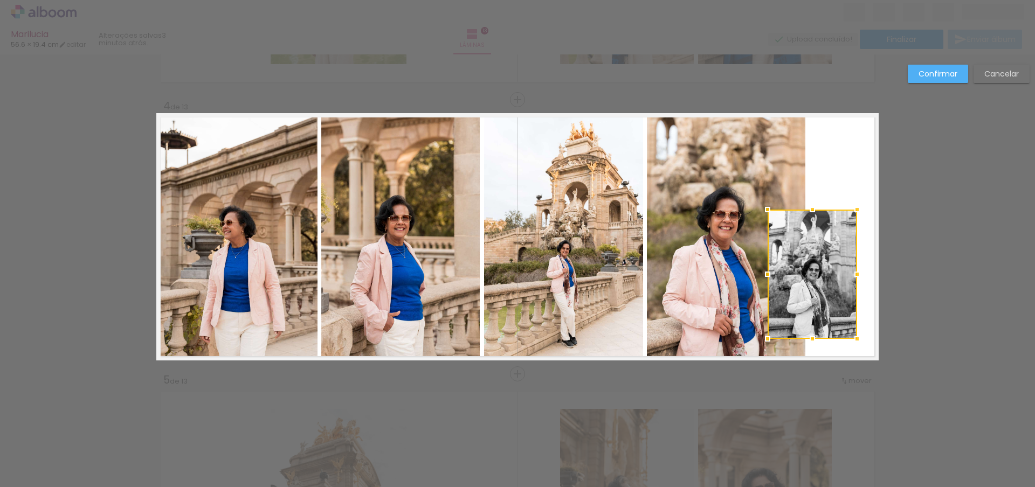
drag, startPoint x: 751, startPoint y: 191, endPoint x: 770, endPoint y: 240, distance: 52.3
click at [762, 211] on div at bounding box center [768, 210] width 22 height 22
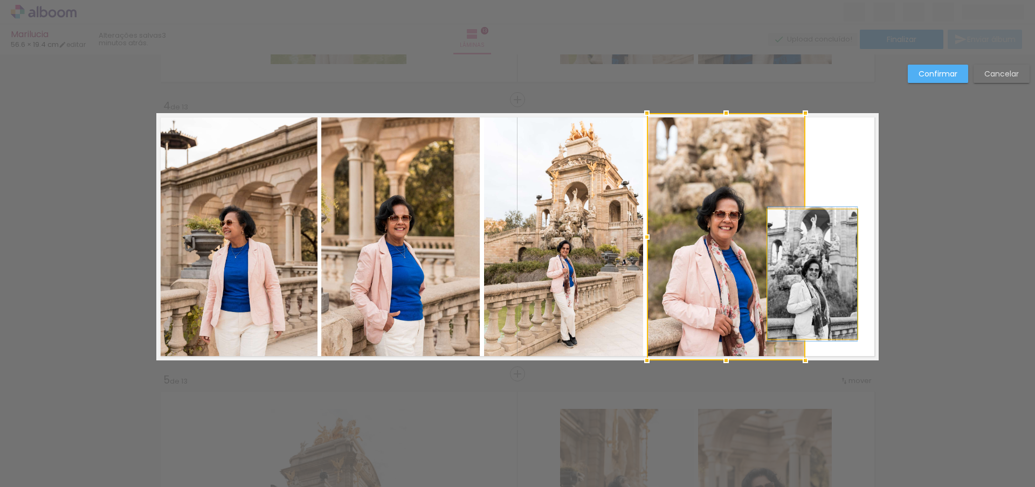
click at [827, 273] on quentale-photo at bounding box center [812, 274] width 89 height 129
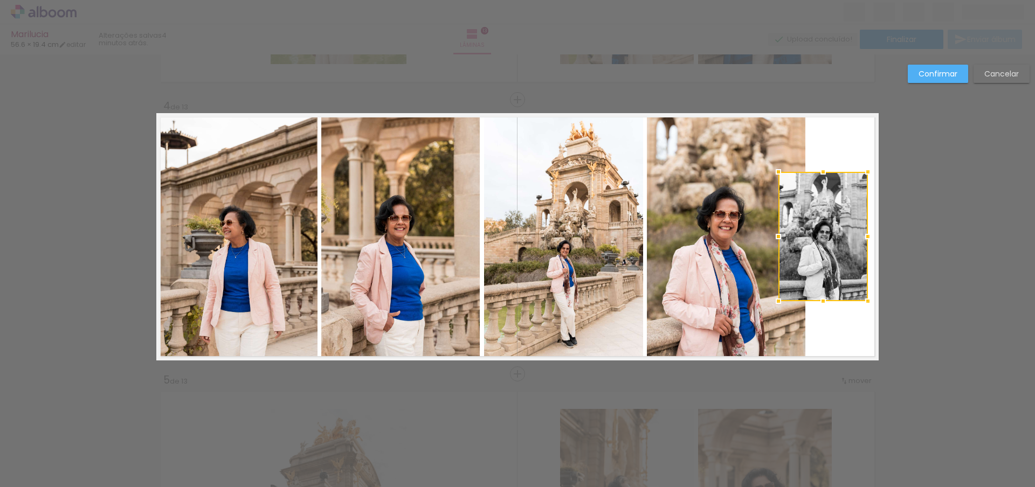
drag, startPoint x: 836, startPoint y: 274, endPoint x: 847, endPoint y: 236, distance: 39.8
click at [847, 236] on div at bounding box center [822, 236] width 89 height 129
click at [0, 0] on slot "Confirmar" at bounding box center [0, 0] width 0 height 0
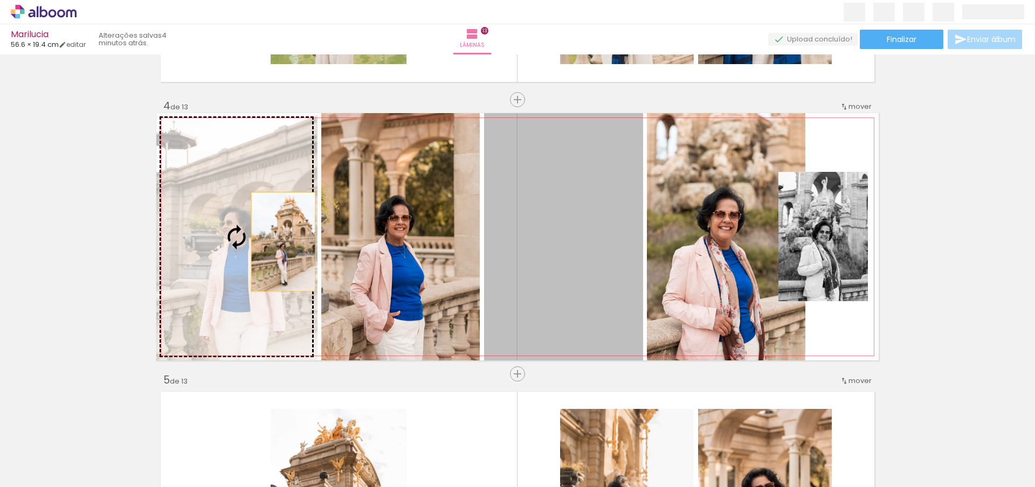
drag, startPoint x: 525, startPoint y: 257, endPoint x: 220, endPoint y: 240, distance: 305.0
click at [0, 0] on slot at bounding box center [0, 0] width 0 height 0
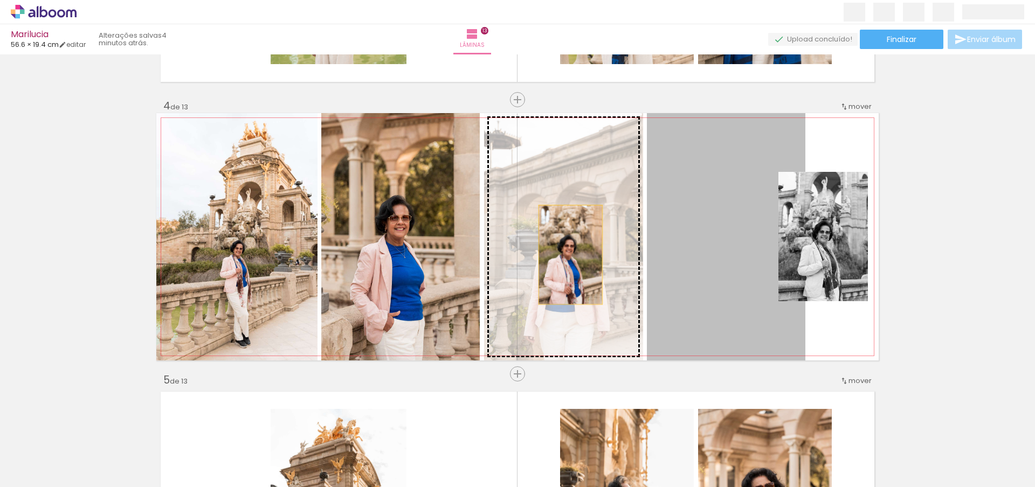
drag, startPoint x: 703, startPoint y: 258, endPoint x: 563, endPoint y: 255, distance: 140.2
click at [0, 0] on slot at bounding box center [0, 0] width 0 height 0
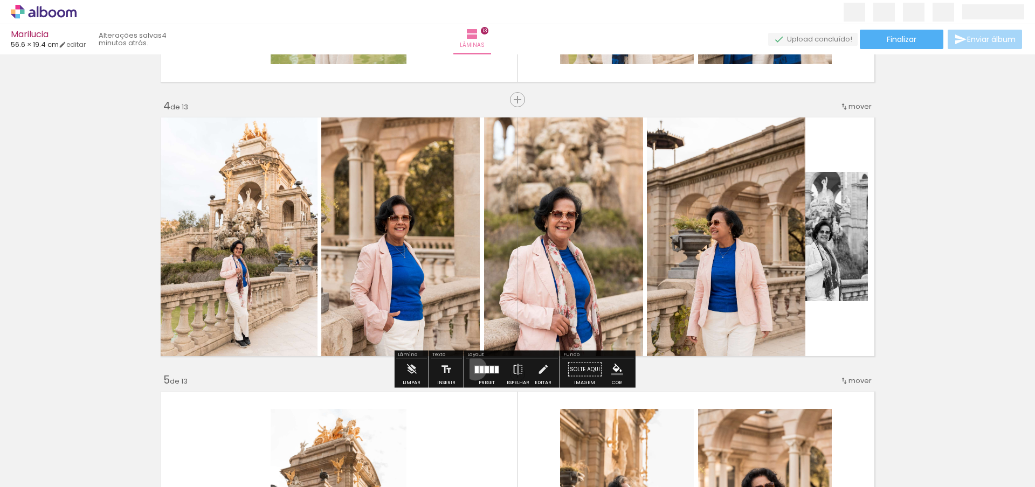
click at [475, 369] on div at bounding box center [477, 369] width 4 height 7
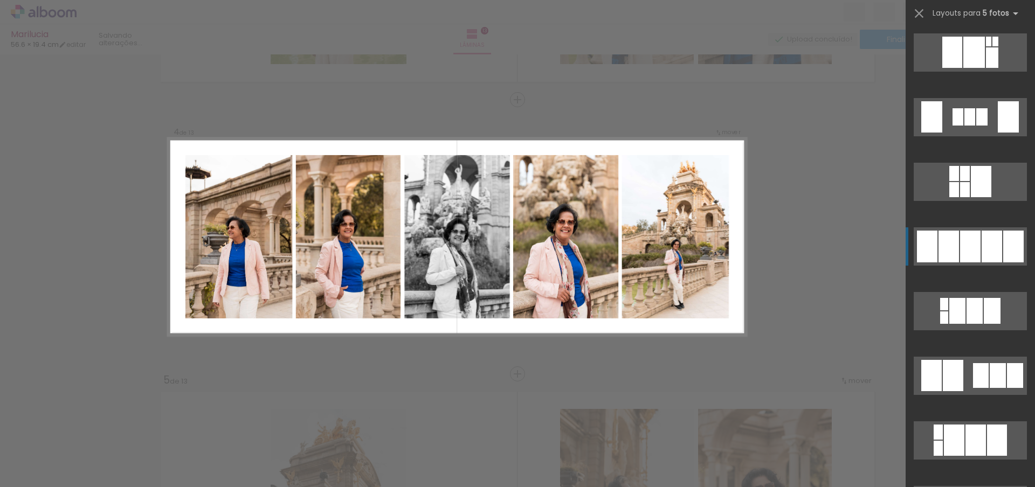
scroll to position [1617, 0]
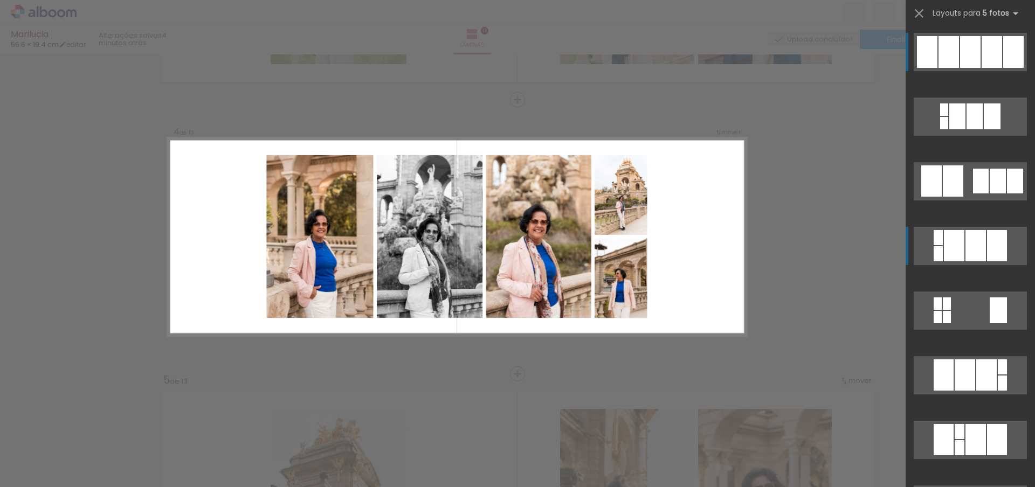
click at [947, 248] on div at bounding box center [954, 245] width 20 height 31
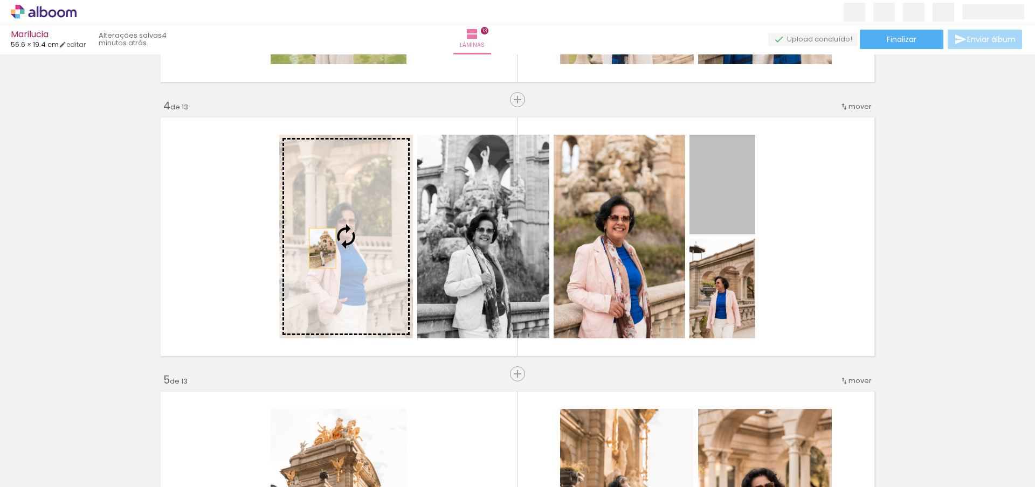
drag, startPoint x: 716, startPoint y: 209, endPoint x: 319, endPoint y: 248, distance: 399.8
click at [0, 0] on slot at bounding box center [0, 0] width 0 height 0
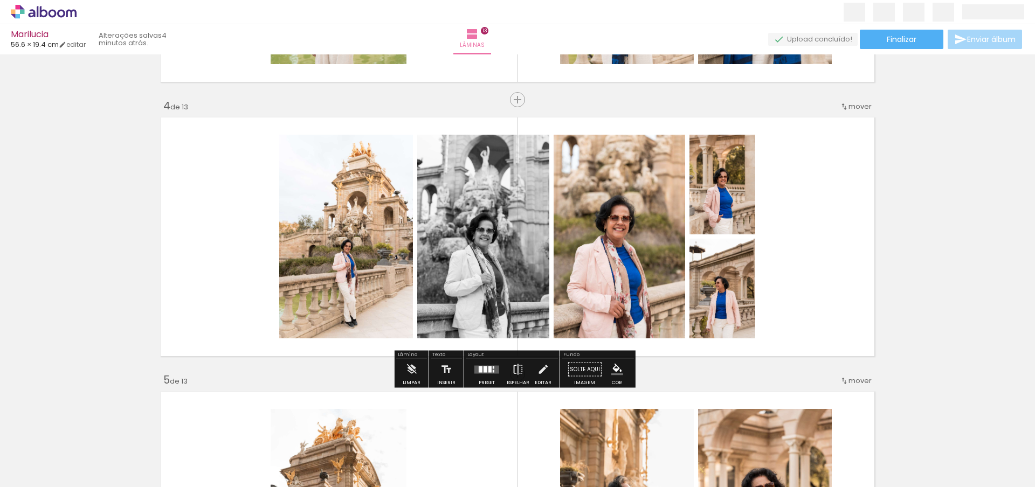
click at [513, 369] on iron-icon at bounding box center [518, 370] width 12 height 22
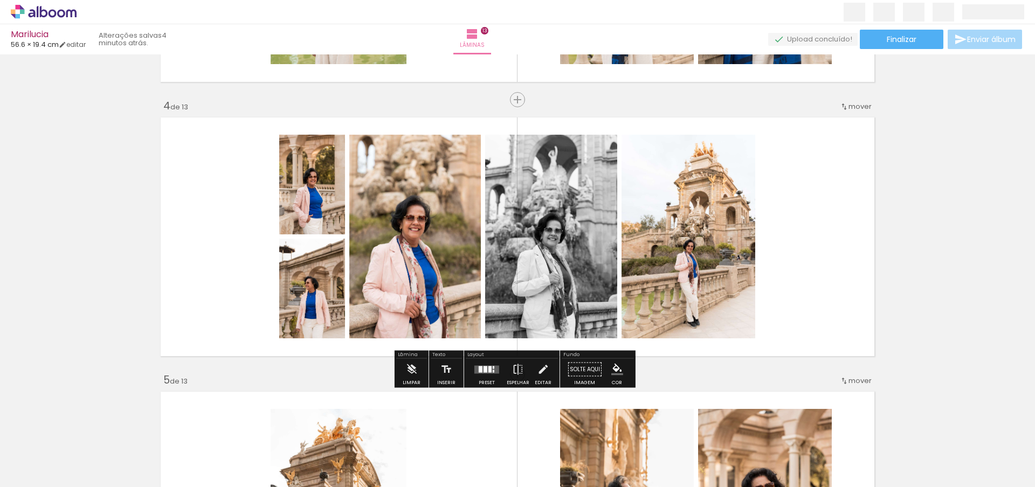
click at [466, 369] on div "Preset Espelhar Editar" at bounding box center [512, 372] width 92 height 27
click at [493, 376] on div at bounding box center [486, 370] width 29 height 22
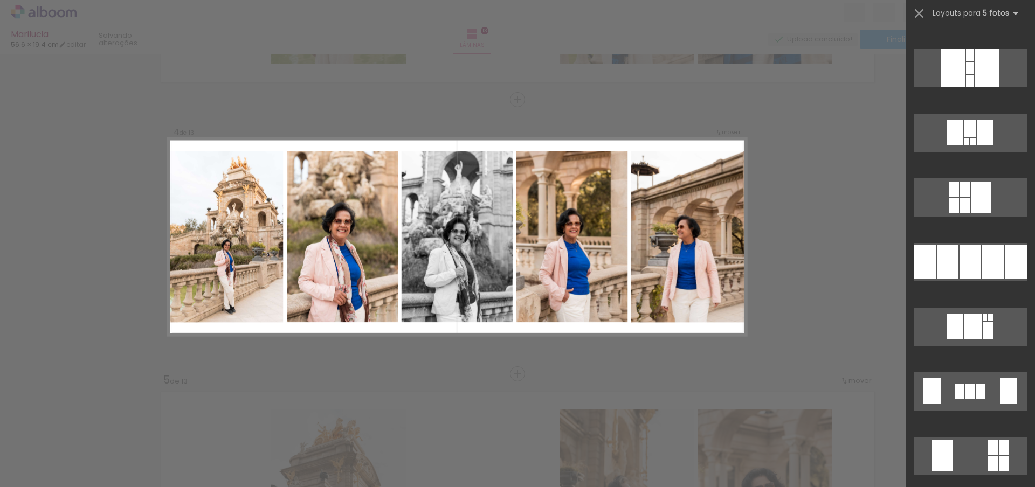
scroll to position [2572, 0]
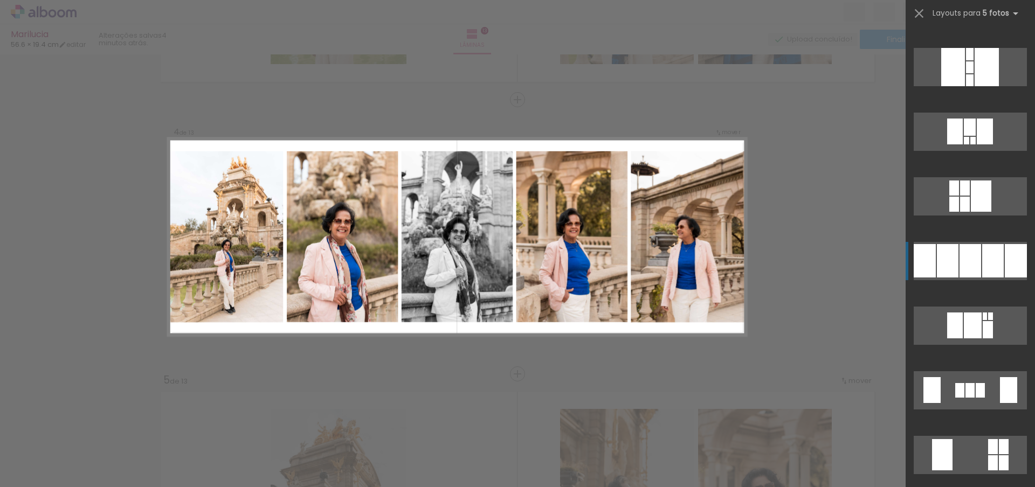
click at [944, 251] on div at bounding box center [948, 260] width 22 height 33
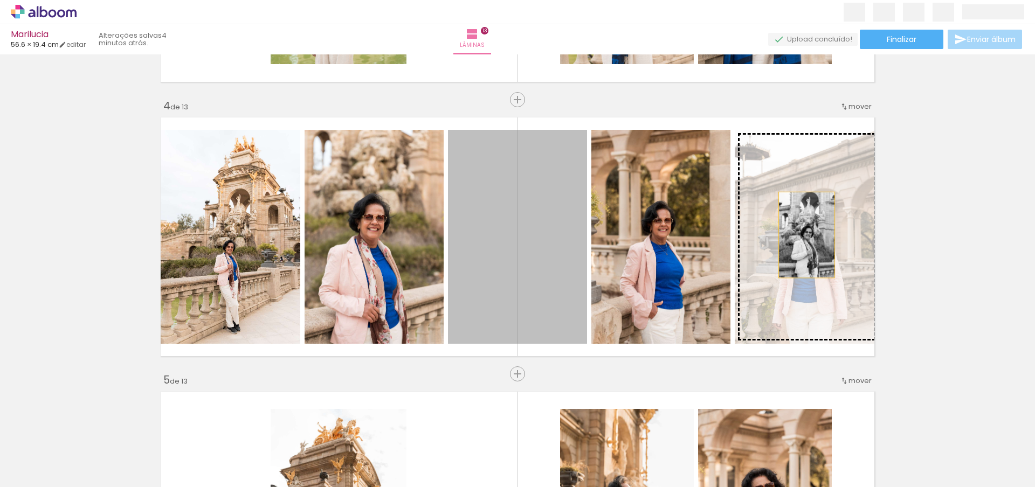
drag, startPoint x: 529, startPoint y: 253, endPoint x: 803, endPoint y: 235, distance: 274.9
click at [0, 0] on slot at bounding box center [0, 0] width 0 height 0
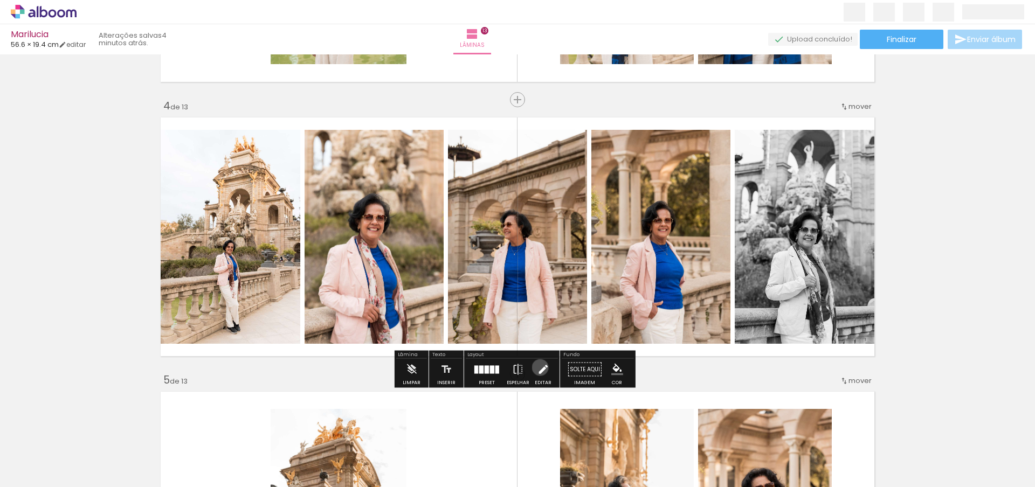
click at [537, 368] on iron-icon at bounding box center [543, 370] width 12 height 22
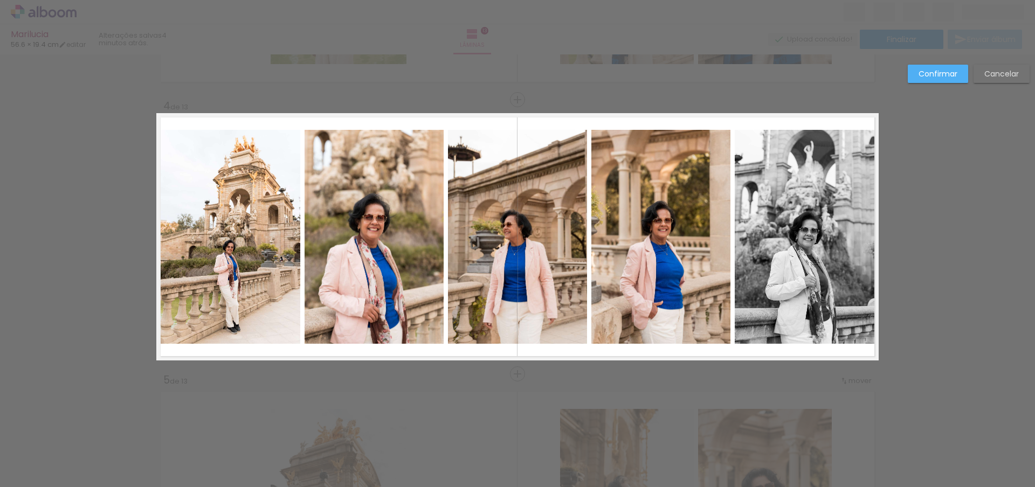
click at [839, 154] on quentale-photo at bounding box center [807, 237] width 144 height 214
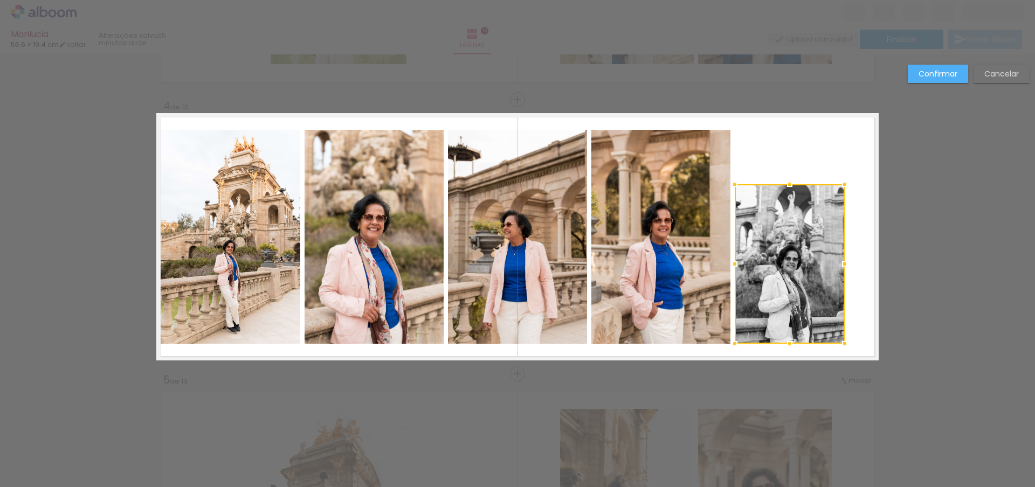
drag, startPoint x: 875, startPoint y: 128, endPoint x: 841, endPoint y: 184, distance: 65.1
click at [841, 184] on div at bounding box center [845, 185] width 22 height 22
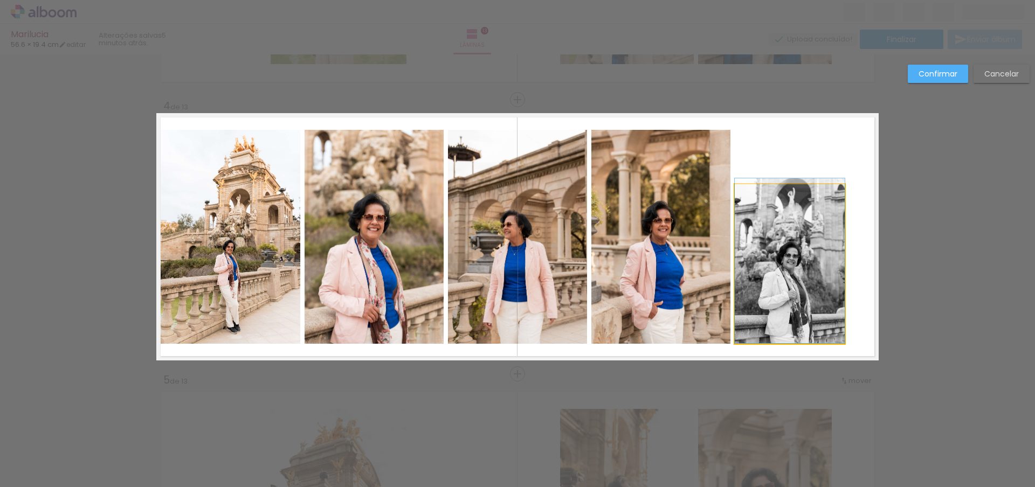
drag, startPoint x: 789, startPoint y: 281, endPoint x: 800, endPoint y: 258, distance: 26.0
click at [785, 180] on div at bounding box center [790, 180] width 22 height 22
click at [778, 264] on quentale-photo at bounding box center [790, 262] width 110 height 164
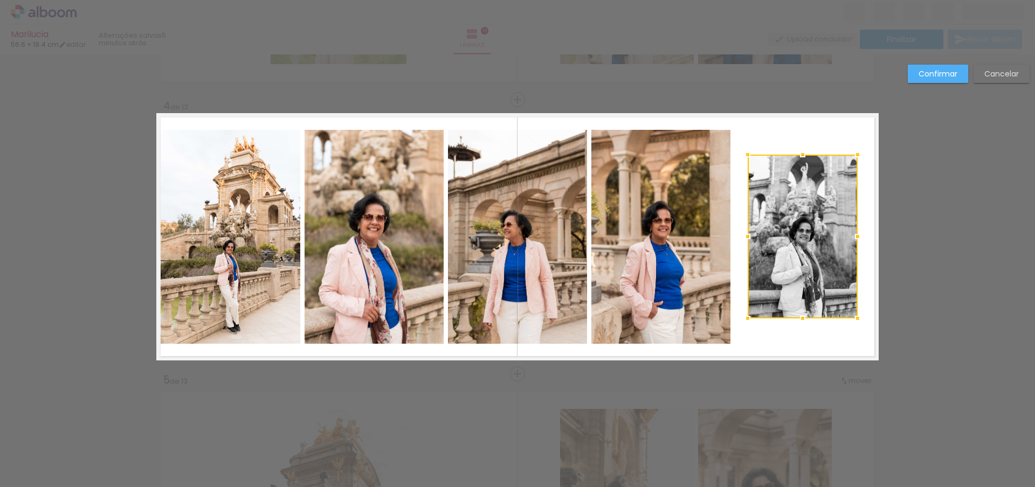
drag, startPoint x: 778, startPoint y: 263, endPoint x: 791, endPoint y: 237, distance: 28.7
click at [791, 237] on div at bounding box center [803, 237] width 110 height 164
drag, startPoint x: 978, startPoint y: 370, endPoint x: 919, endPoint y: 397, distance: 65.1
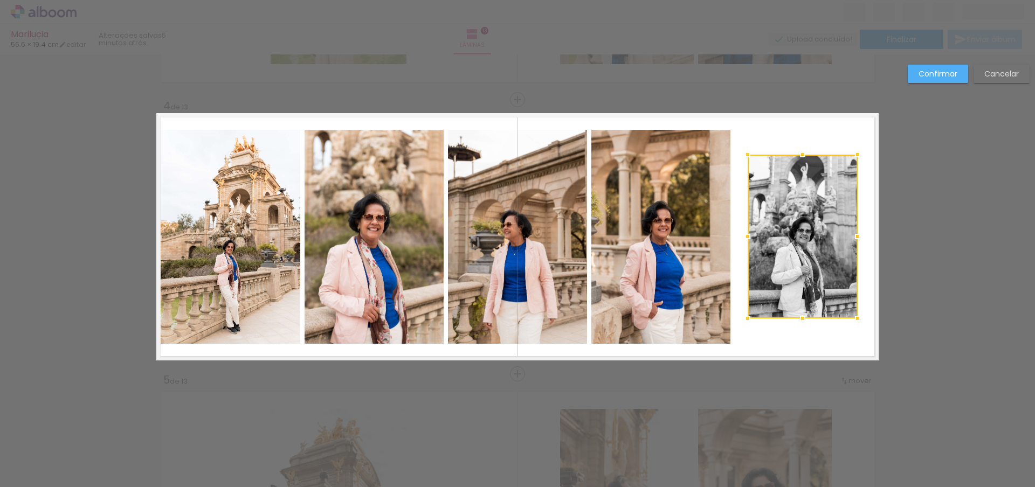
click at [816, 349] on quentale-layouter at bounding box center [517, 236] width 722 height 247
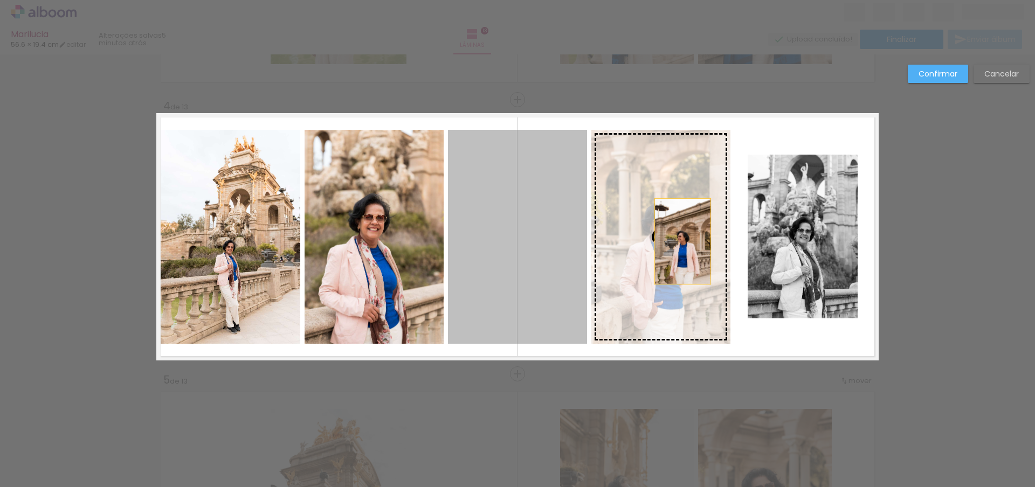
drag, startPoint x: 548, startPoint y: 259, endPoint x: 685, endPoint y: 241, distance: 137.5
click at [0, 0] on slot at bounding box center [0, 0] width 0 height 0
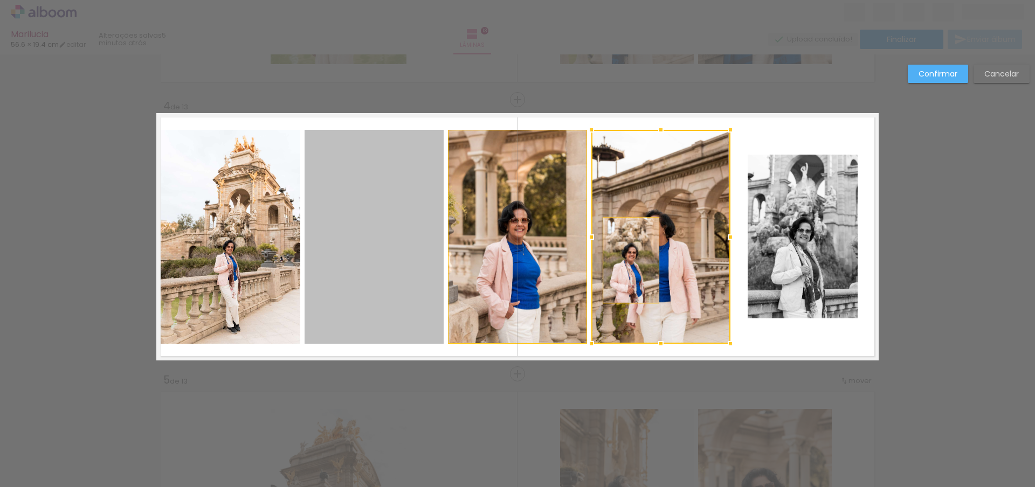
drag, startPoint x: 352, startPoint y: 276, endPoint x: 656, endPoint y: 256, distance: 304.7
click at [656, 256] on album-spread "4 de 13" at bounding box center [517, 236] width 722 height 247
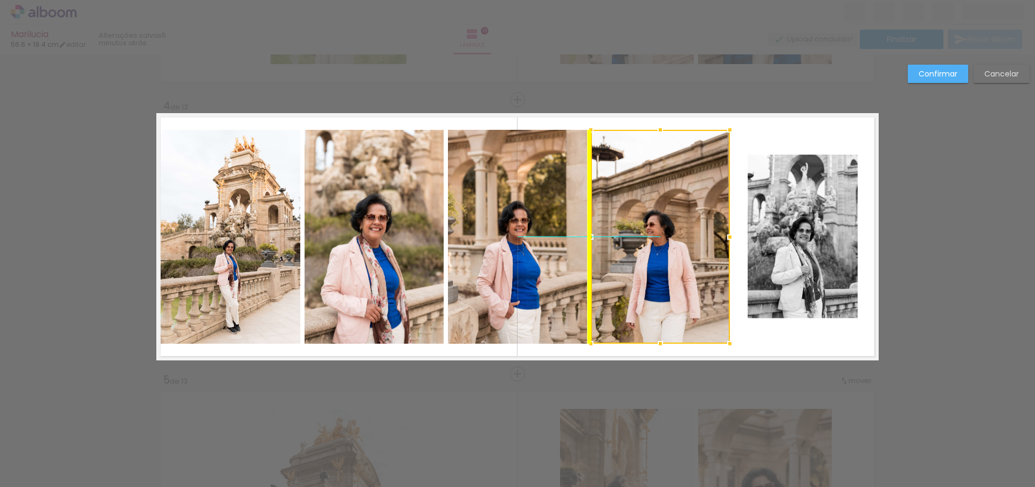
click at [668, 243] on div at bounding box center [660, 237] width 139 height 214
click at [549, 355] on quentale-layouter at bounding box center [517, 236] width 722 height 247
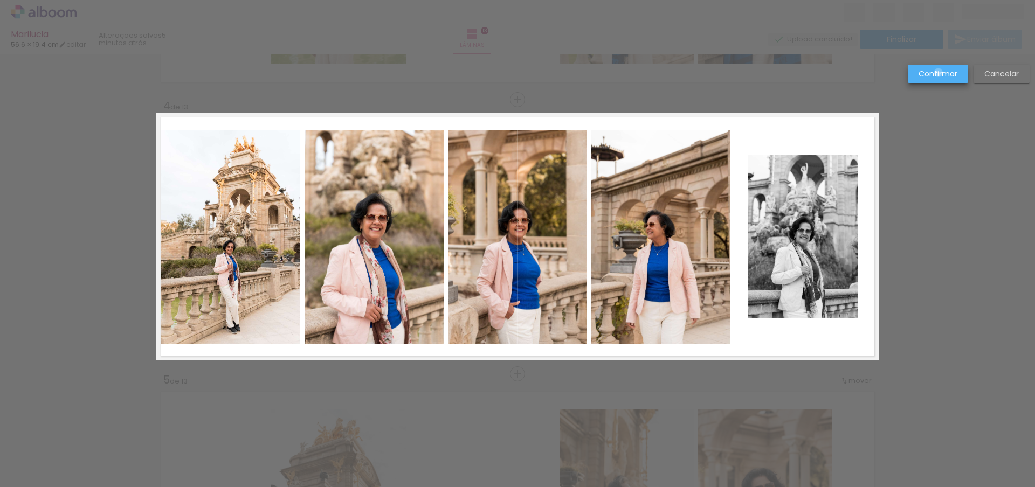
click at [0, 0] on slot "Confirmar" at bounding box center [0, 0] width 0 height 0
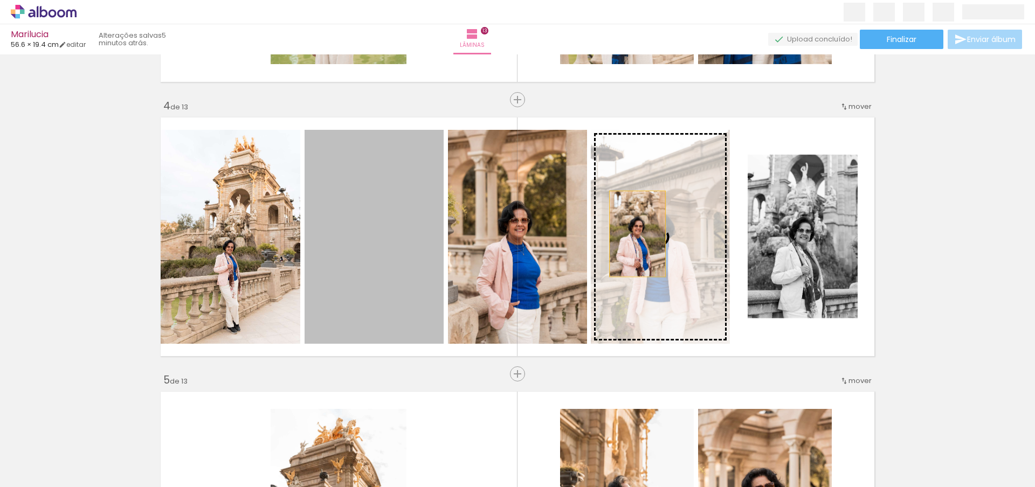
drag, startPoint x: 367, startPoint y: 256, endPoint x: 648, endPoint y: 232, distance: 281.8
click at [0, 0] on slot at bounding box center [0, 0] width 0 height 0
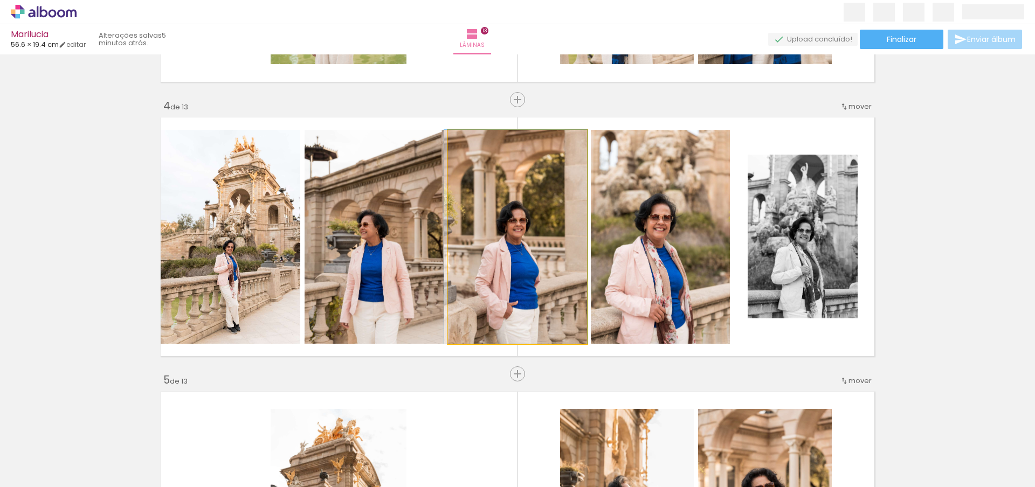
drag, startPoint x: 460, startPoint y: 265, endPoint x: 453, endPoint y: 259, distance: 9.2
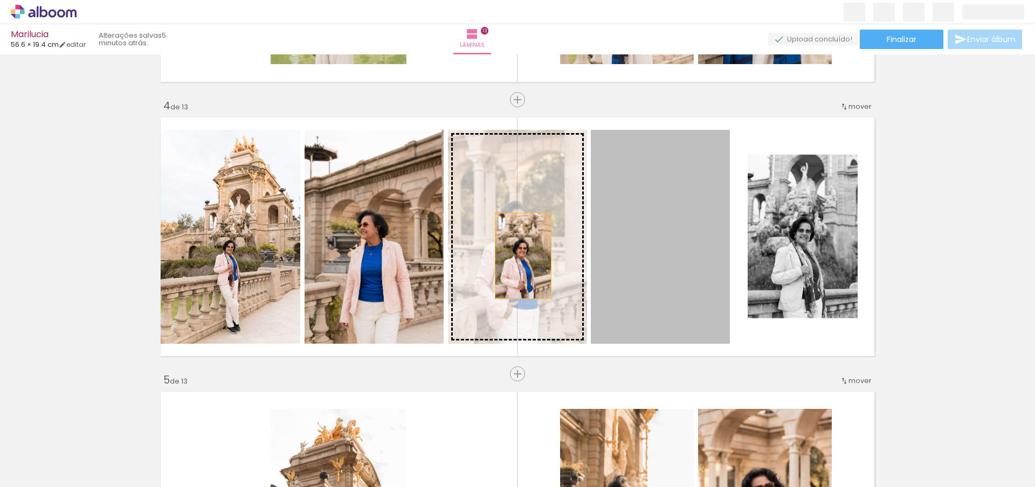
drag, startPoint x: 615, startPoint y: 257, endPoint x: 514, endPoint y: 257, distance: 101.3
click at [0, 0] on slot at bounding box center [0, 0] width 0 height 0
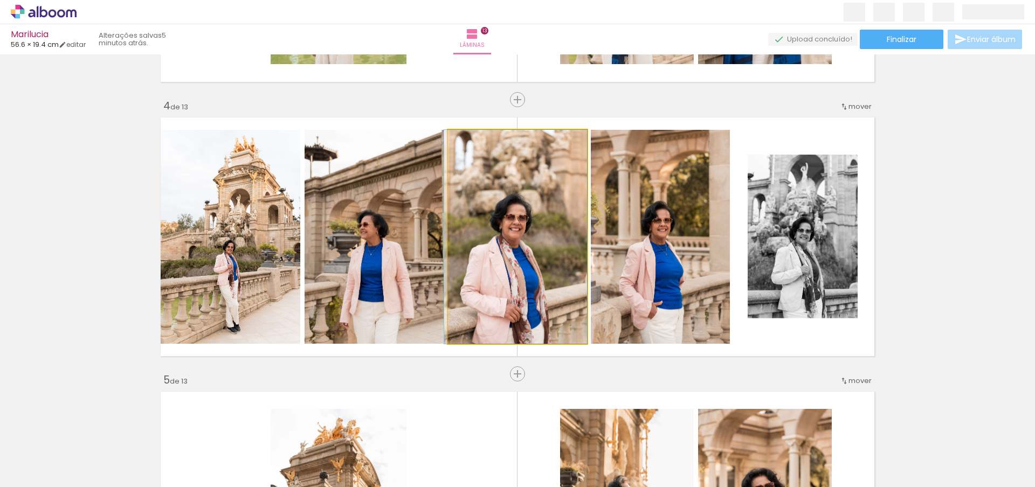
drag, startPoint x: 497, startPoint y: 263, endPoint x: 468, endPoint y: 261, distance: 28.7
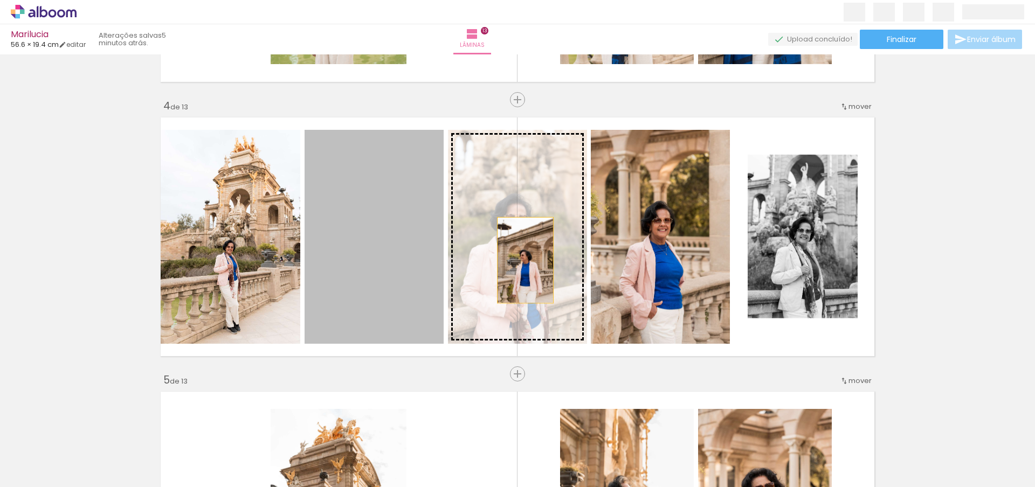
drag, startPoint x: 370, startPoint y: 270, endPoint x: 521, endPoint y: 260, distance: 151.8
click at [0, 0] on slot at bounding box center [0, 0] width 0 height 0
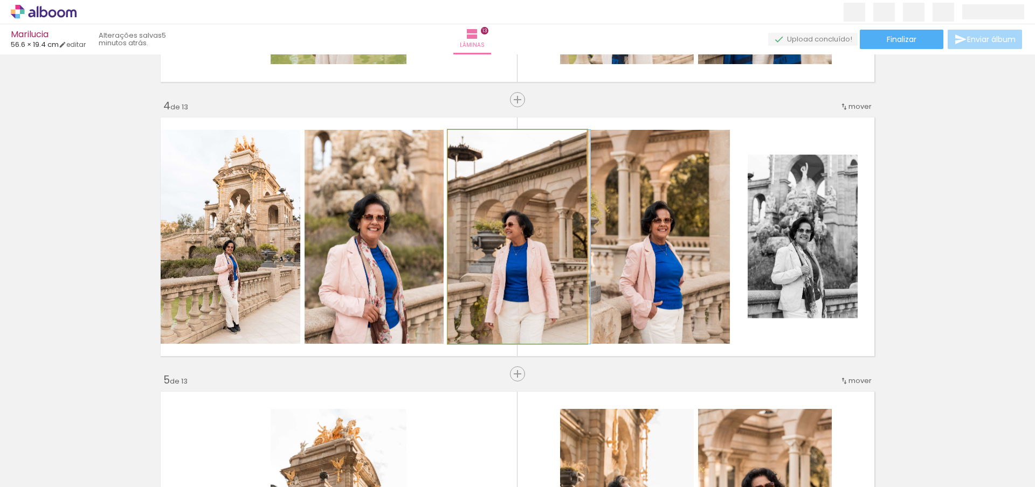
drag, startPoint x: 545, startPoint y: 269, endPoint x: 547, endPoint y: 256, distance: 13.6
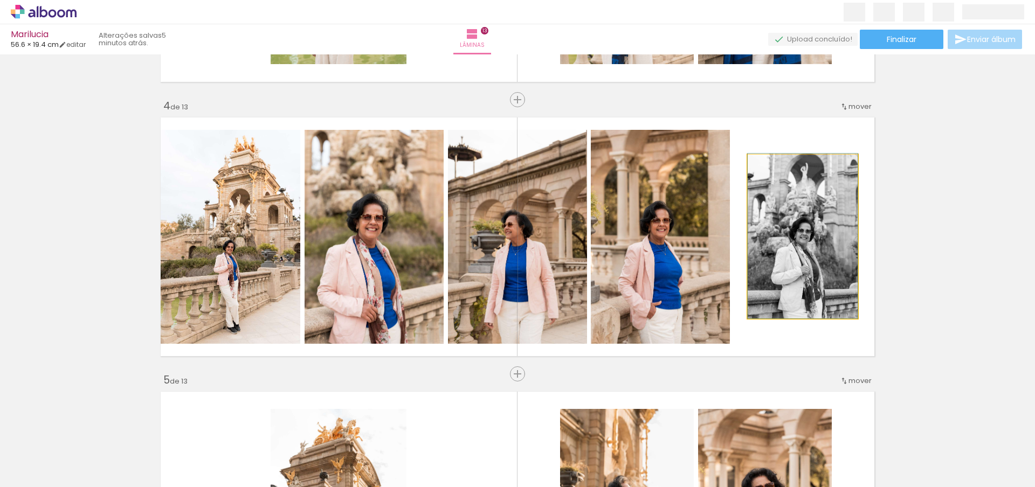
drag, startPoint x: 786, startPoint y: 268, endPoint x: 783, endPoint y: 262, distance: 6.5
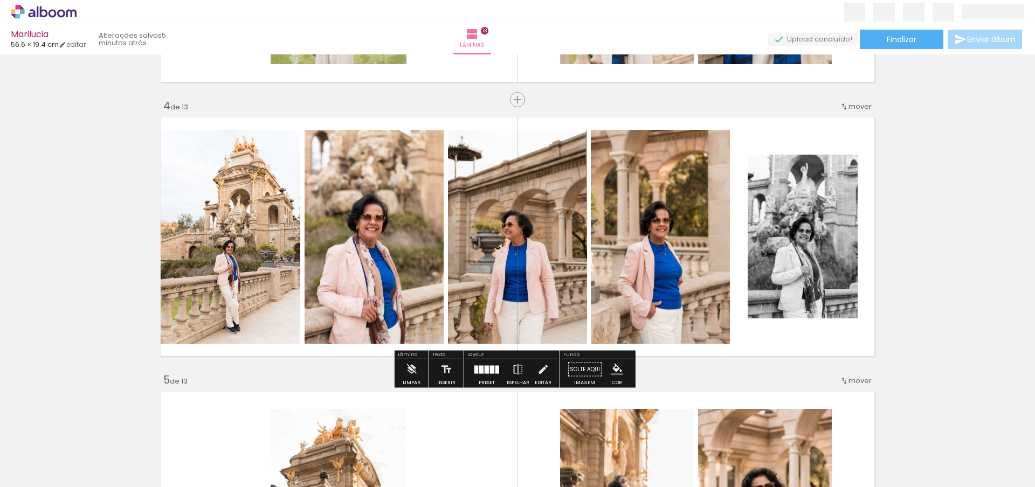
click at [485, 372] on div at bounding box center [487, 369] width 4 height 8
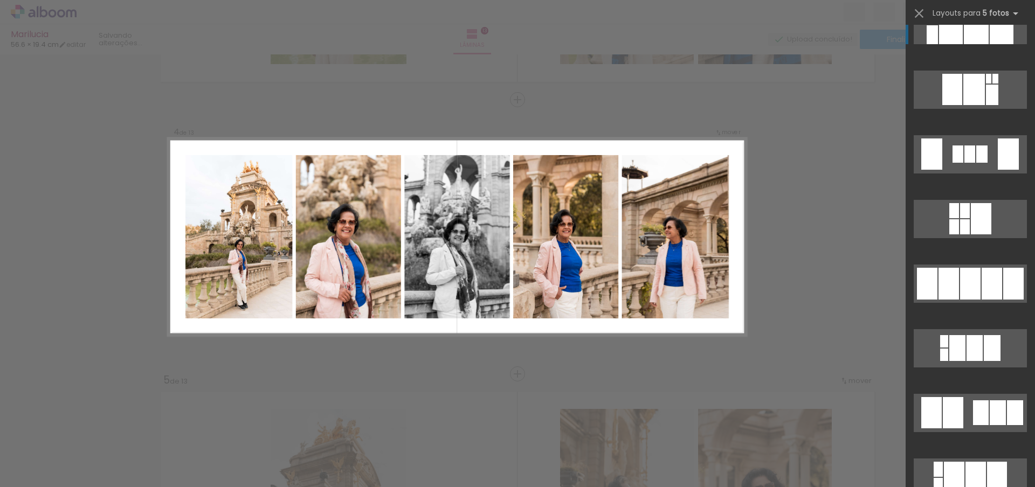
scroll to position [1440, 0]
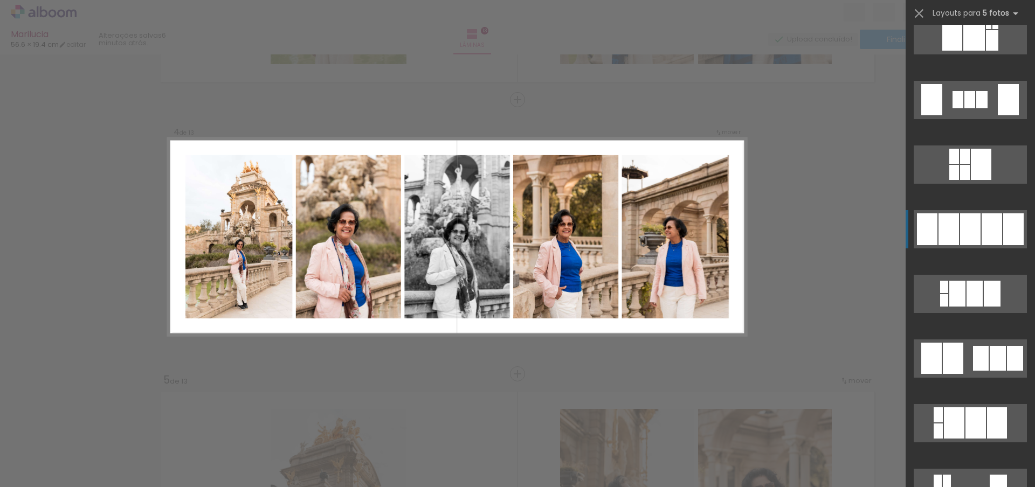
click at [952, 230] on div at bounding box center [948, 229] width 20 height 32
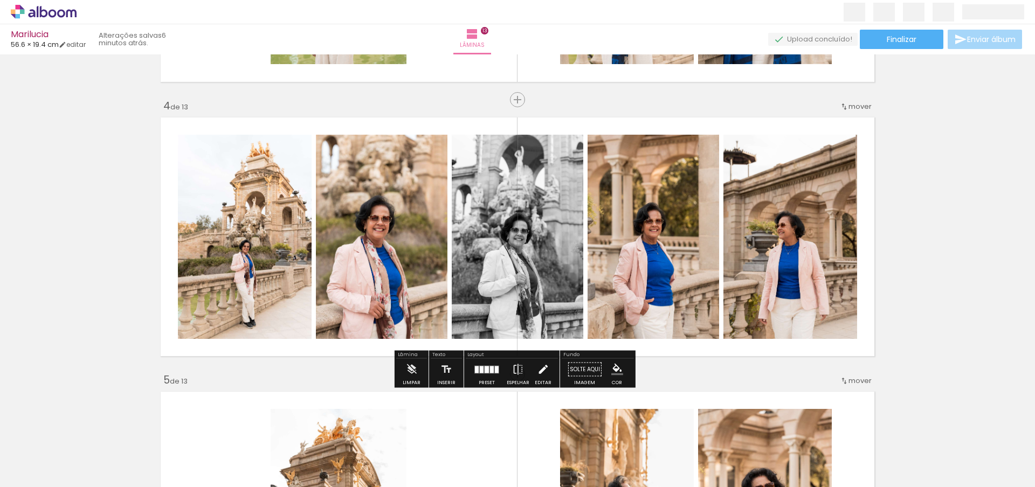
click at [541, 371] on iron-icon at bounding box center [543, 370] width 12 height 22
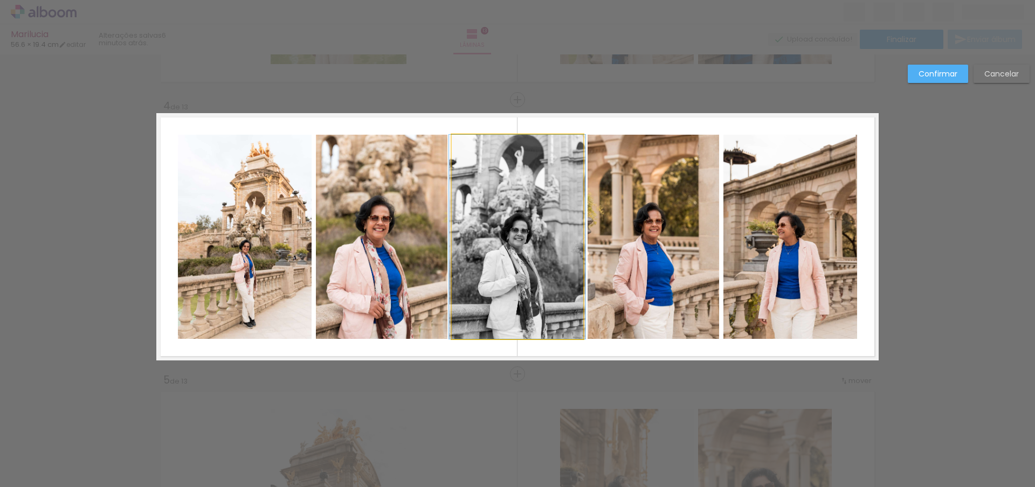
click at [499, 247] on quentale-photo at bounding box center [518, 237] width 132 height 204
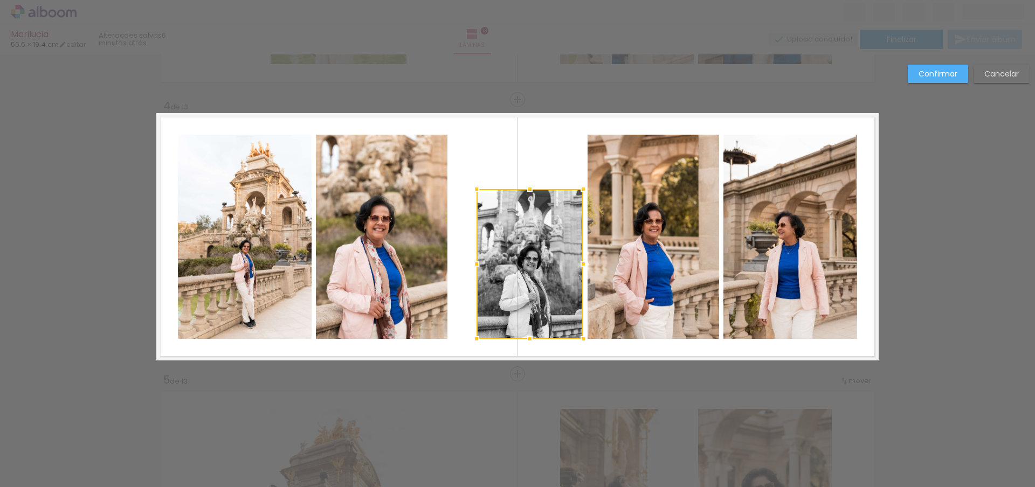
drag, startPoint x: 449, startPoint y: 135, endPoint x: 474, endPoint y: 190, distance: 59.8
click at [474, 190] on div at bounding box center [477, 189] width 22 height 22
click at [545, 268] on div at bounding box center [530, 264] width 107 height 150
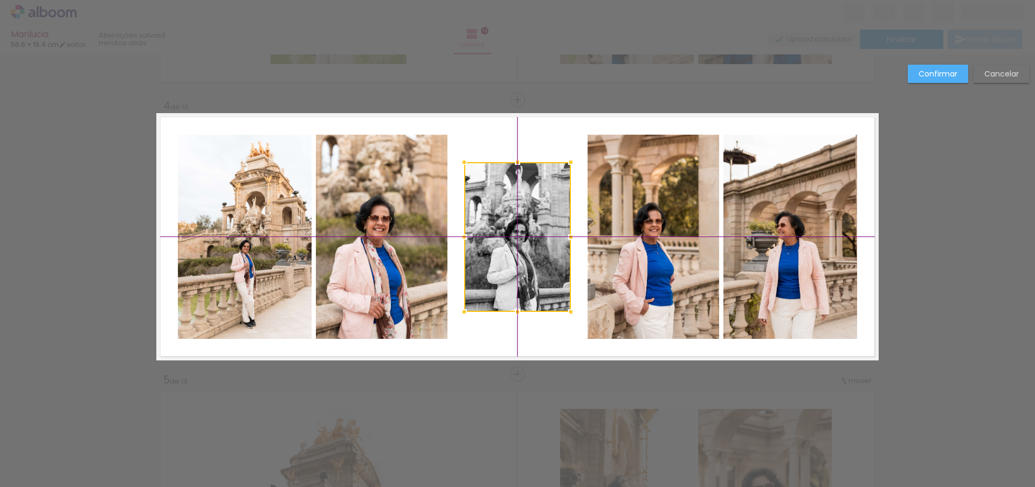
drag, startPoint x: 533, startPoint y: 273, endPoint x: 528, endPoint y: 257, distance: 16.2
click at [528, 257] on div at bounding box center [517, 237] width 107 height 150
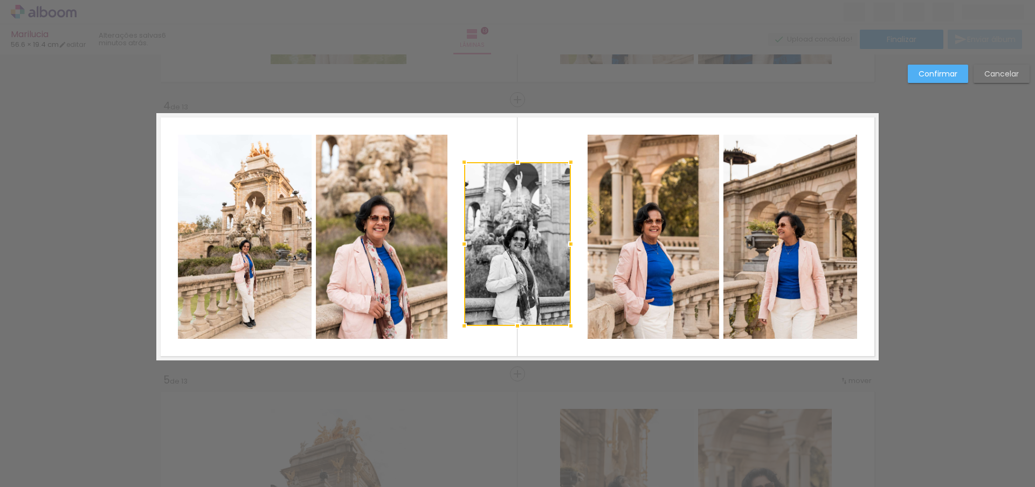
drag, startPoint x: 511, startPoint y: 312, endPoint x: 512, endPoint y: 320, distance: 8.2
click at [512, 320] on div at bounding box center [518, 326] width 22 height 22
click at [491, 273] on div at bounding box center [517, 244] width 107 height 164
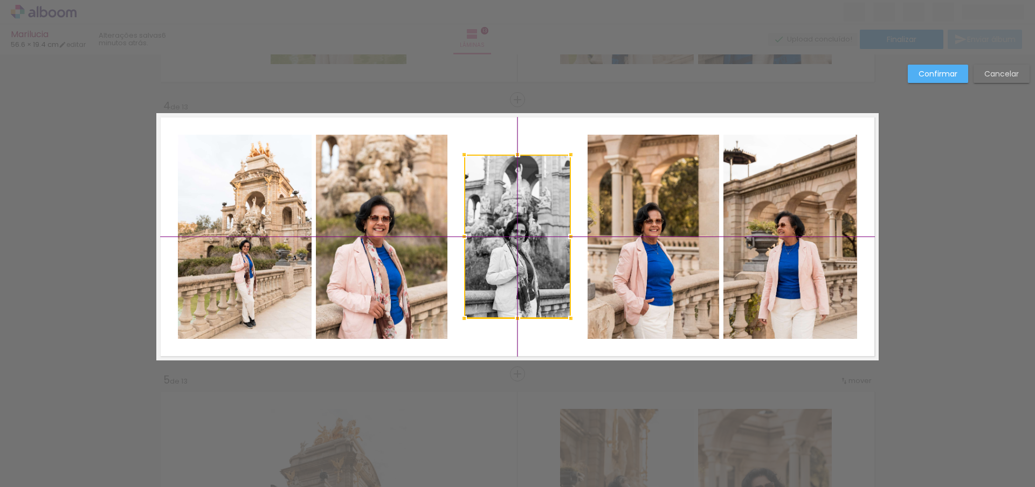
drag, startPoint x: 492, startPoint y: 241, endPoint x: 492, endPoint y: 234, distance: 7.0
click at [492, 234] on div at bounding box center [517, 237] width 107 height 164
click at [487, 327] on quentale-layouter at bounding box center [517, 236] width 722 height 247
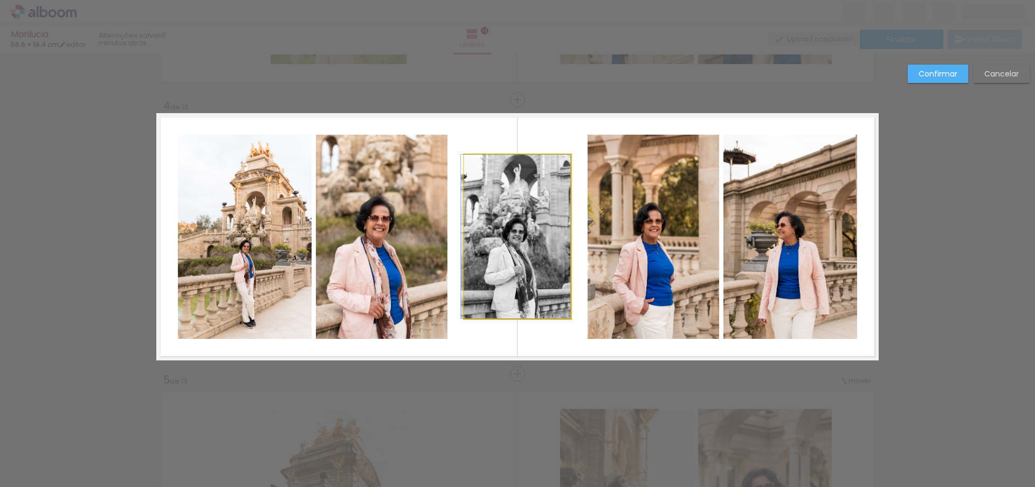
drag, startPoint x: 484, startPoint y: 250, endPoint x: 478, endPoint y: 247, distance: 6.0
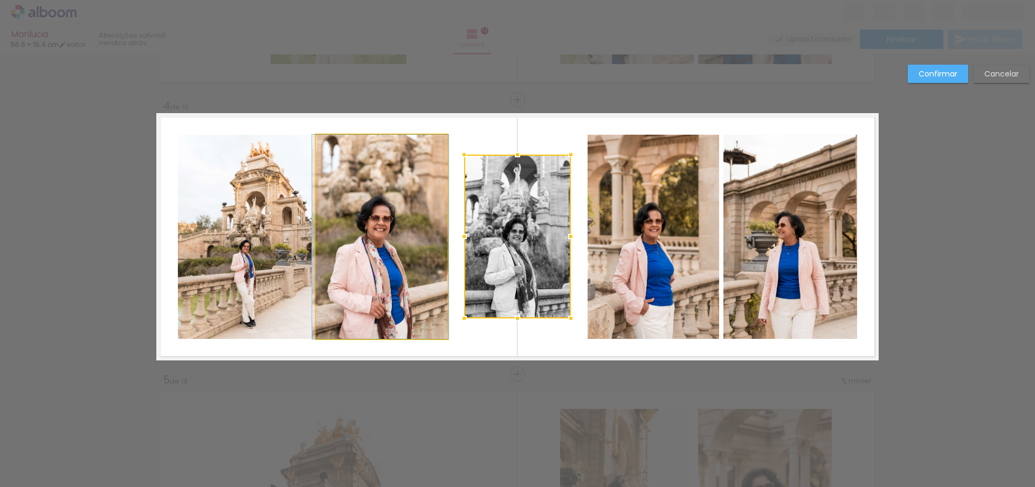
drag, startPoint x: 385, startPoint y: 270, endPoint x: 389, endPoint y: 251, distance: 19.8
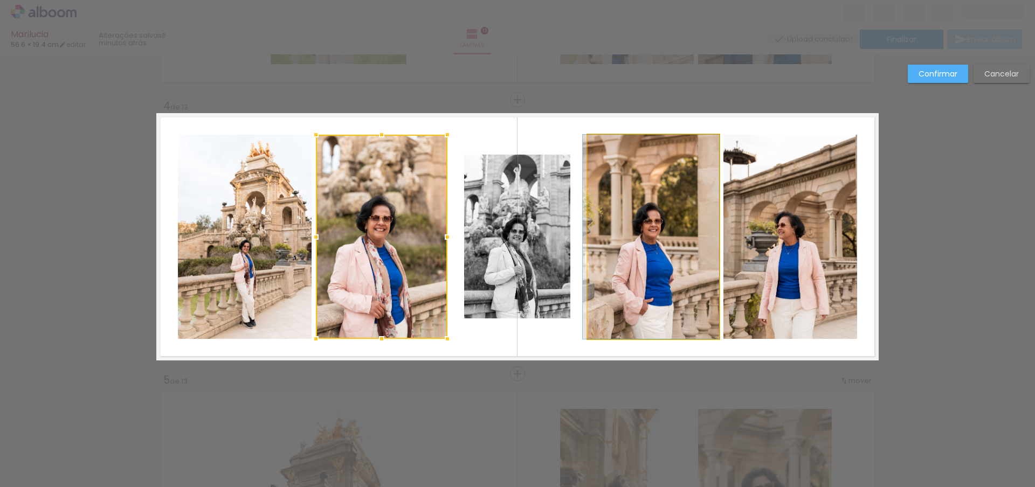
drag, startPoint x: 666, startPoint y: 287, endPoint x: 662, endPoint y: 280, distance: 7.7
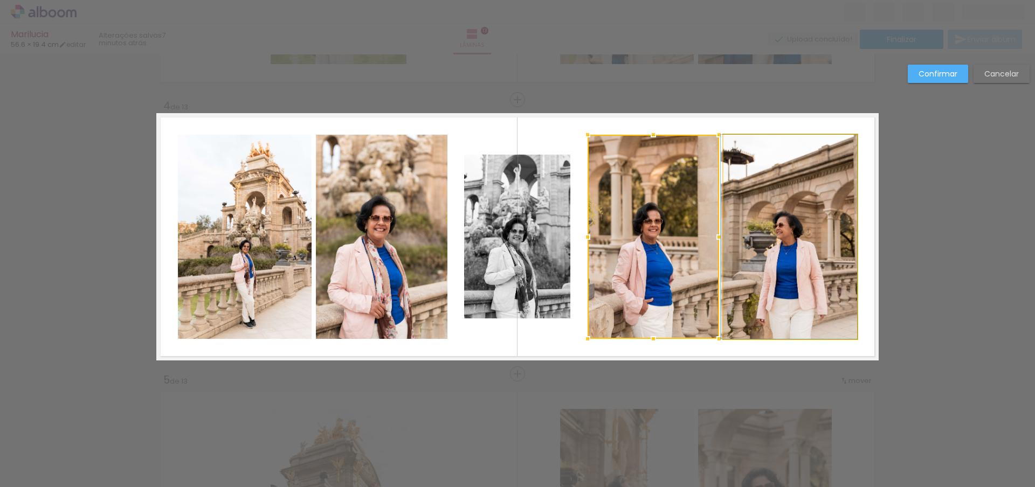
drag, startPoint x: 788, startPoint y: 275, endPoint x: 789, endPoint y: 252, distance: 23.2
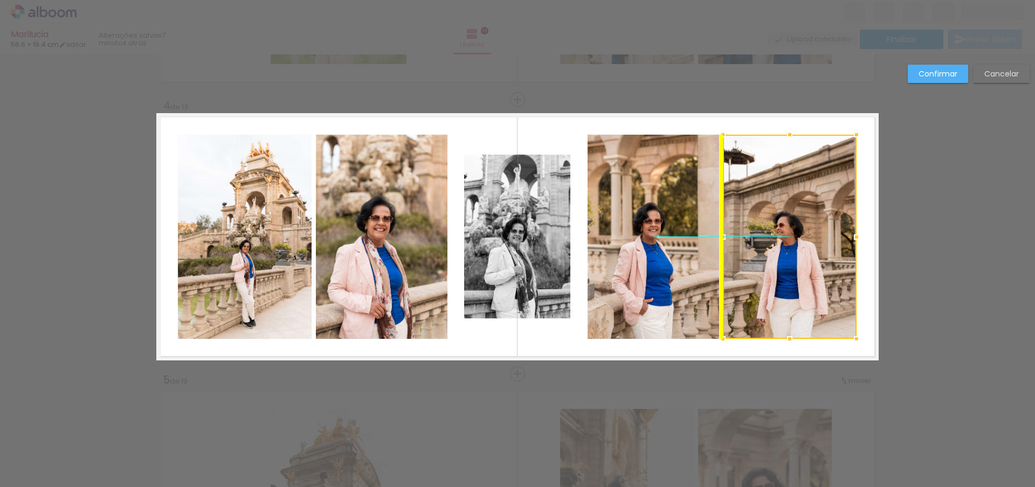
click at [791, 250] on div at bounding box center [790, 237] width 134 height 204
click at [798, 347] on quentale-layouter at bounding box center [517, 236] width 722 height 247
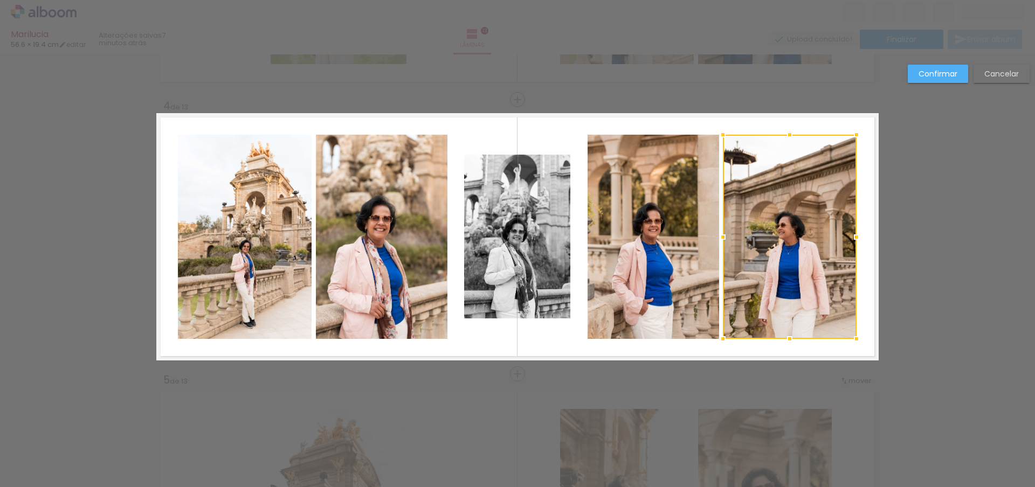
click at [578, 354] on quentale-layouter at bounding box center [517, 236] width 722 height 247
click at [961, 67] on paper-button "Confirmar" at bounding box center [938, 74] width 60 height 18
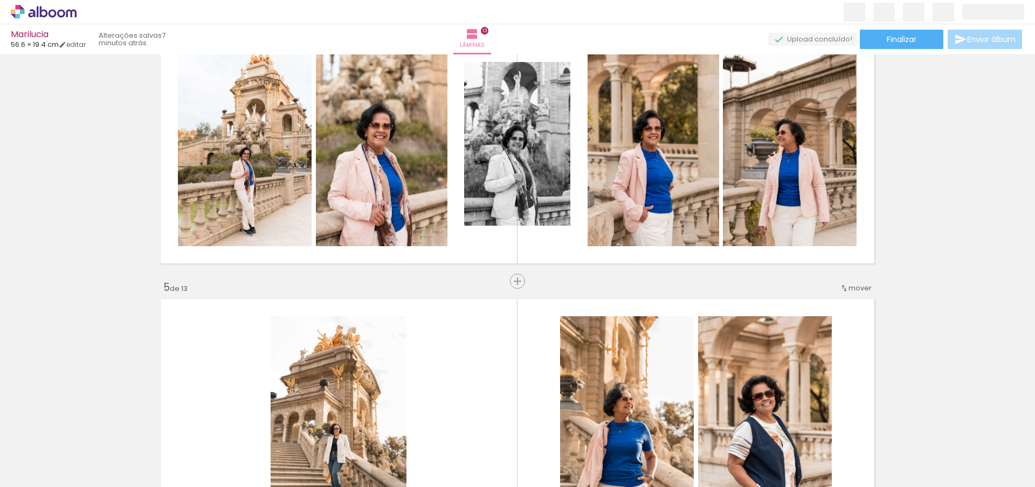
scroll to position [812, 0]
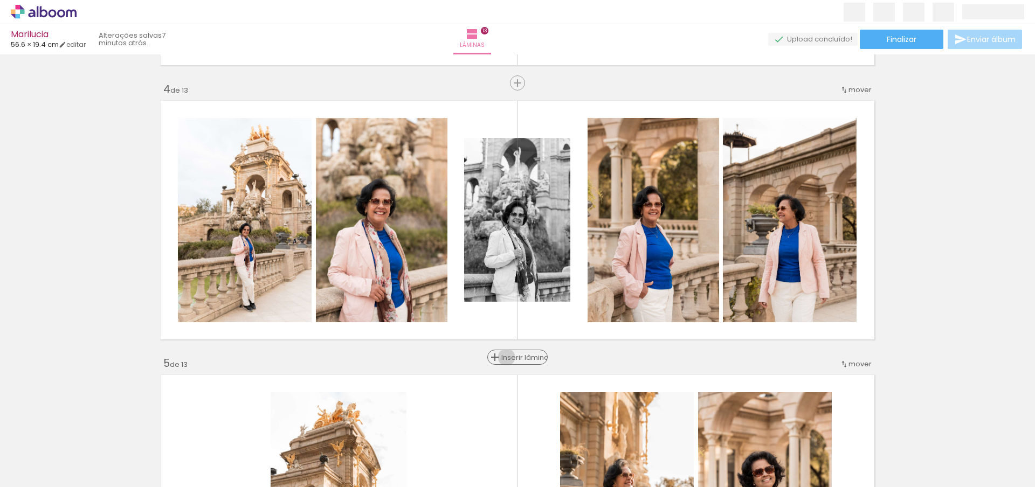
click at [512, 357] on span "Inserir lâmina" at bounding box center [522, 357] width 42 height 7
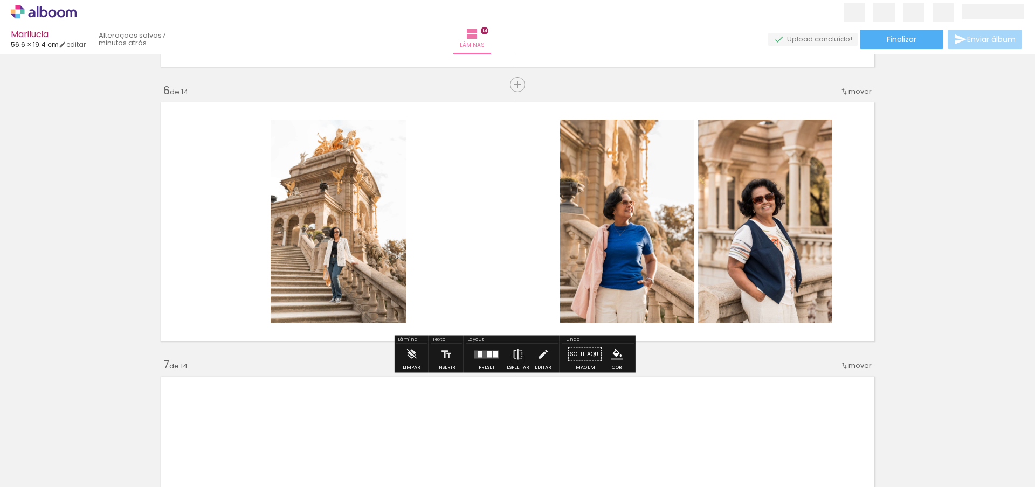
scroll to position [1360, 0]
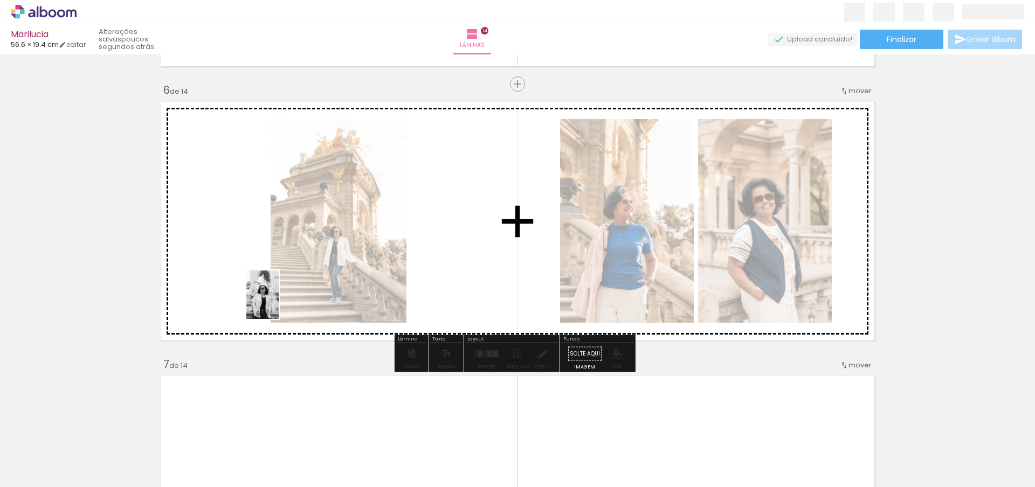
drag, startPoint x: 291, startPoint y: 459, endPoint x: 279, endPoint y: 303, distance: 156.3
click at [279, 303] on quentale-workspace at bounding box center [517, 243] width 1035 height 487
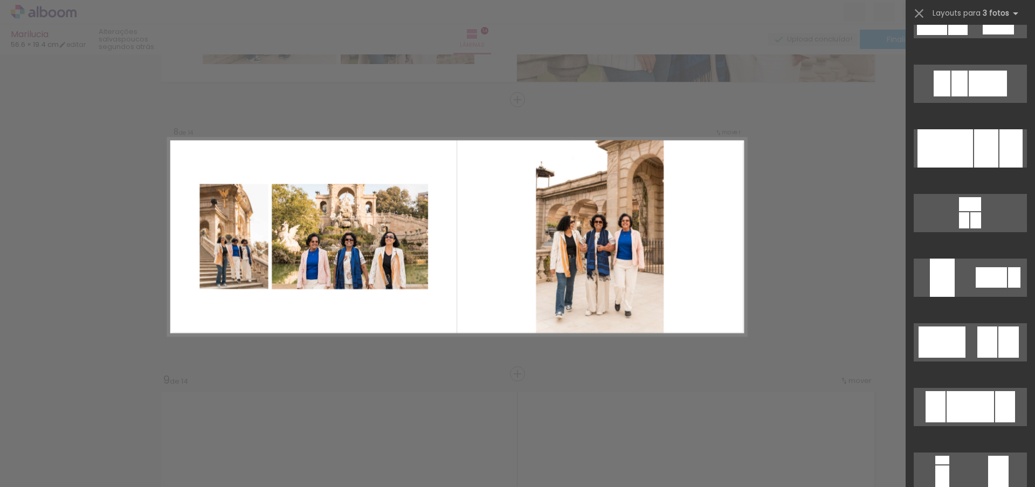
scroll to position [1785, 0]
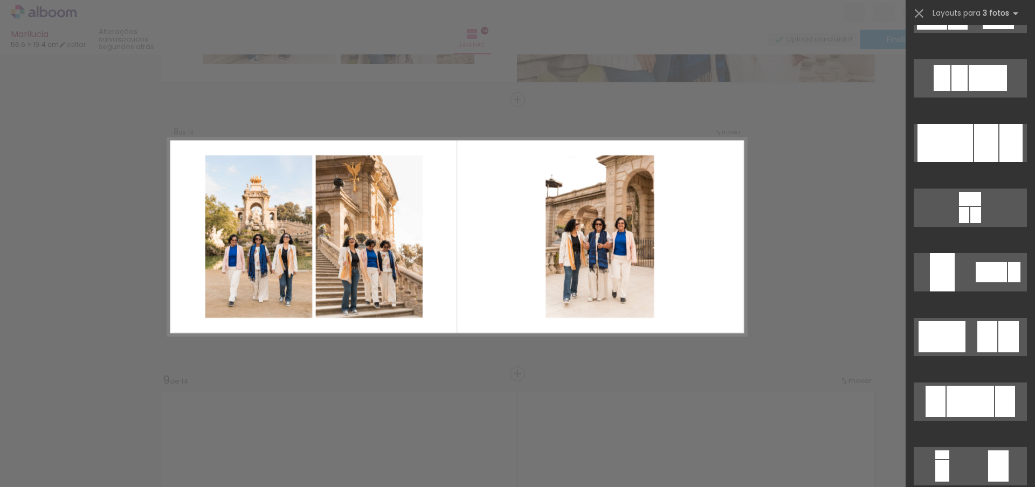
click at [822, 296] on div "Confirmar Cancelar" at bounding box center [517, 231] width 1035 height 4141
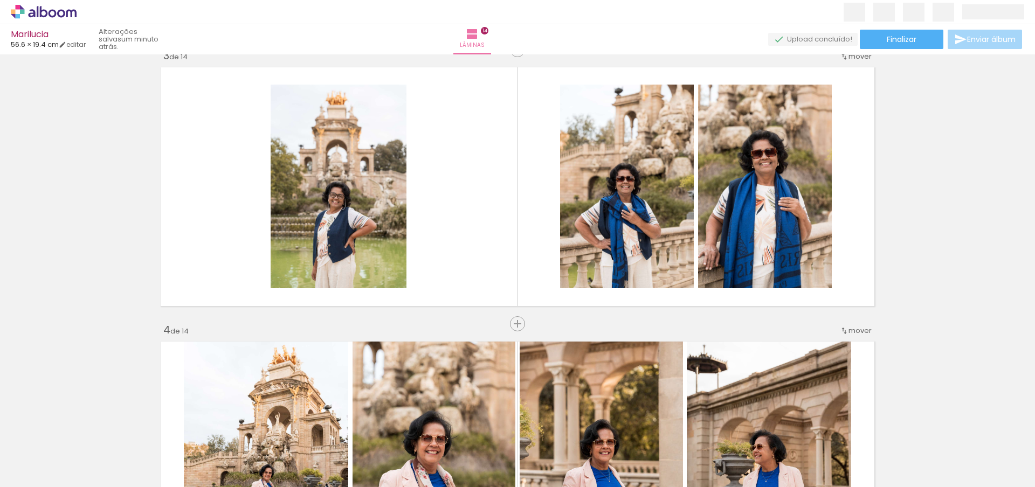
scroll to position [532, 0]
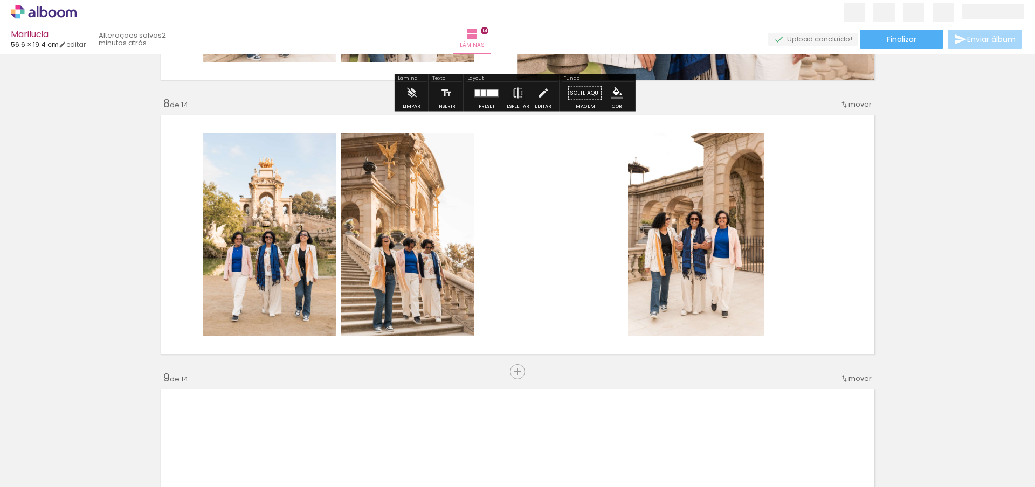
scroll to position [1903, 0]
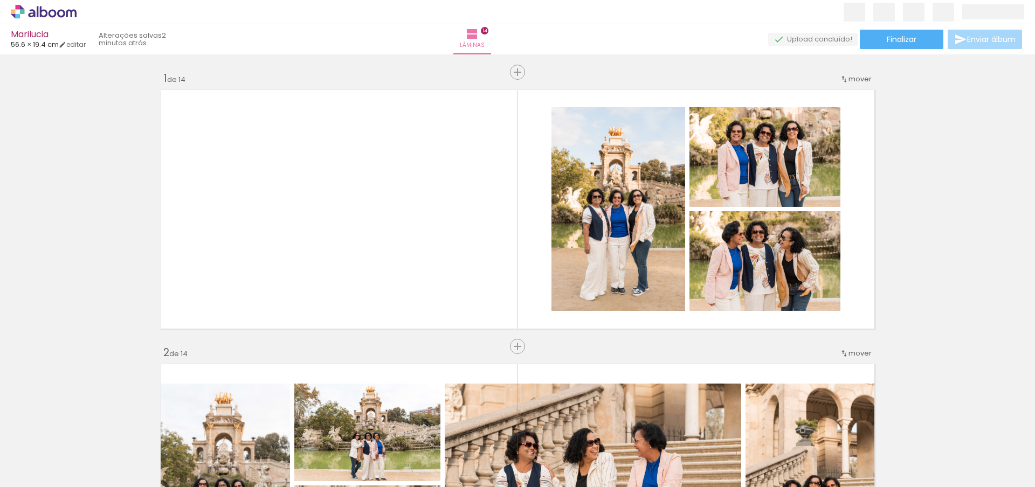
scroll to position [1785, 0]
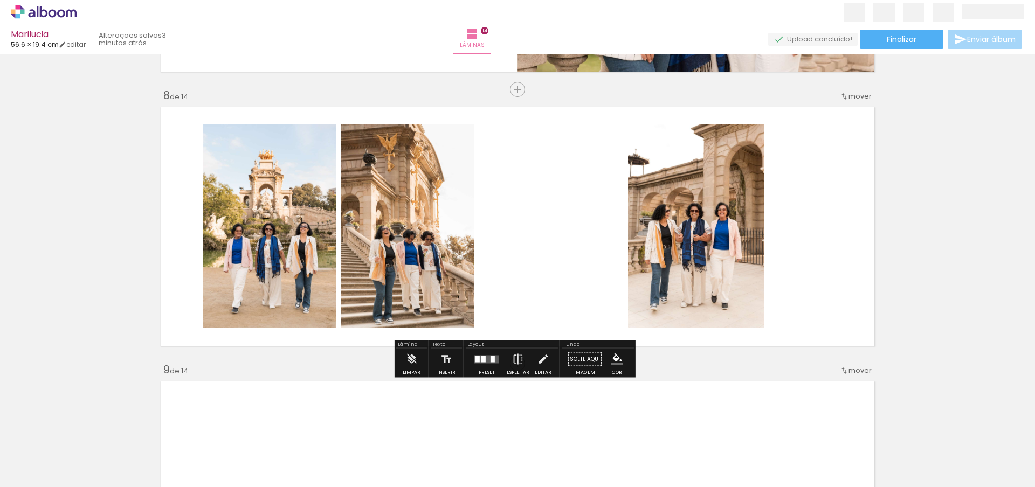
click at [959, 306] on div "Inserir lâmina 1 de 14 Inserir lâmina 2 de 14 Inserir lâmina 3 de 14 Inserir lâ…" at bounding box center [517, 213] width 1035 height 4116
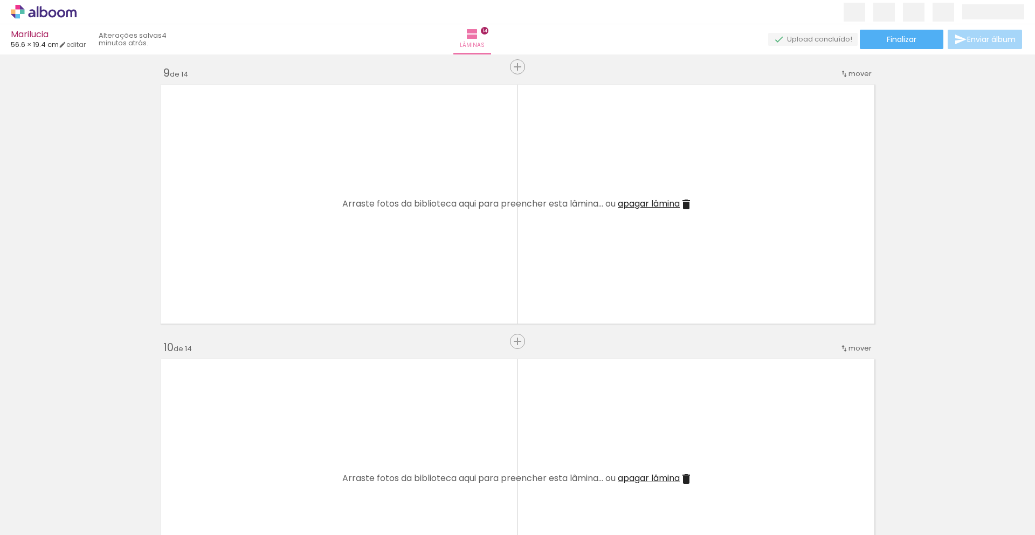
scroll to position [0, 0]
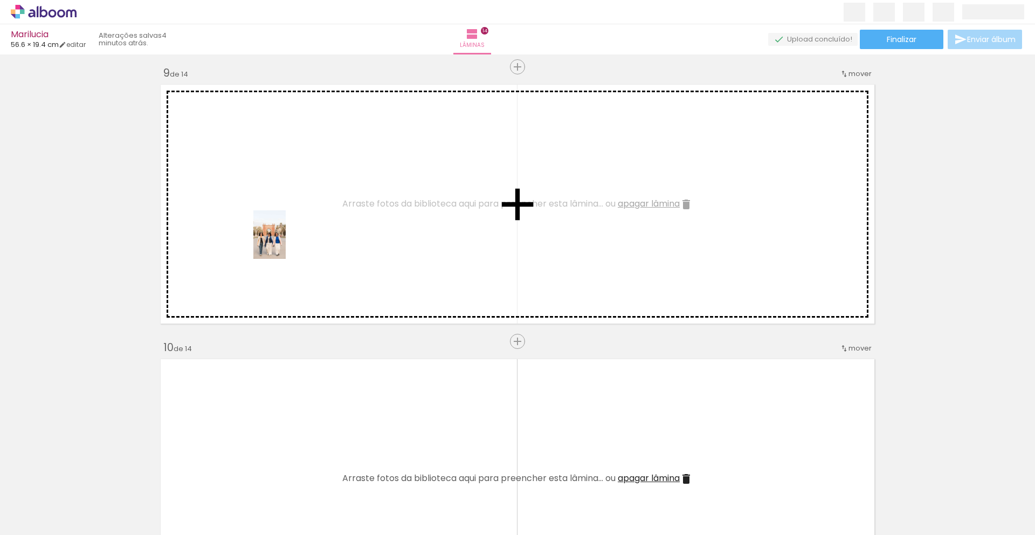
drag, startPoint x: 115, startPoint y: 505, endPoint x: 286, endPoint y: 243, distance: 312.5
click at [286, 243] on quentale-workspace at bounding box center [517, 267] width 1035 height 535
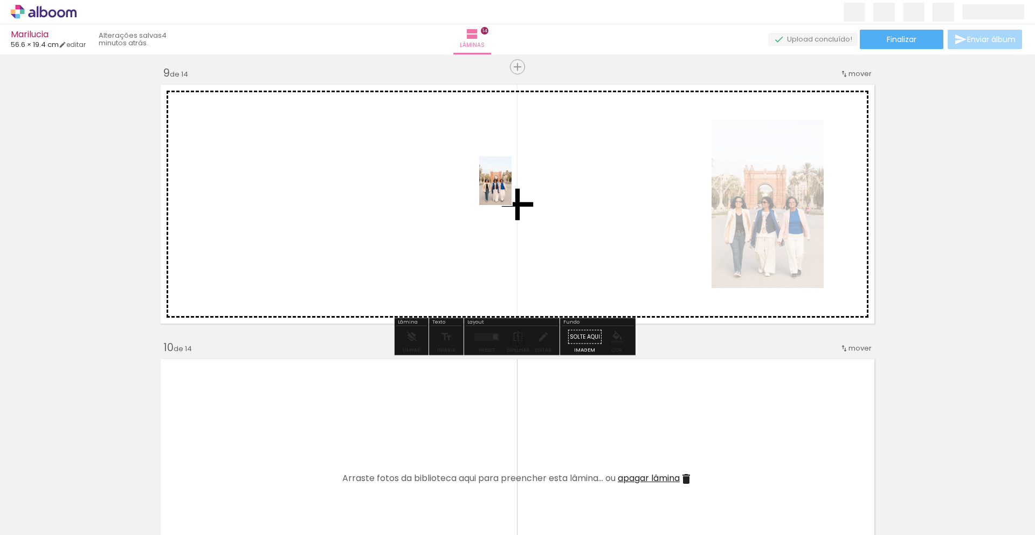
drag, startPoint x: 147, startPoint y: 474, endPoint x: 512, endPoint y: 189, distance: 463.5
click at [512, 189] on quentale-workspace at bounding box center [517, 267] width 1035 height 535
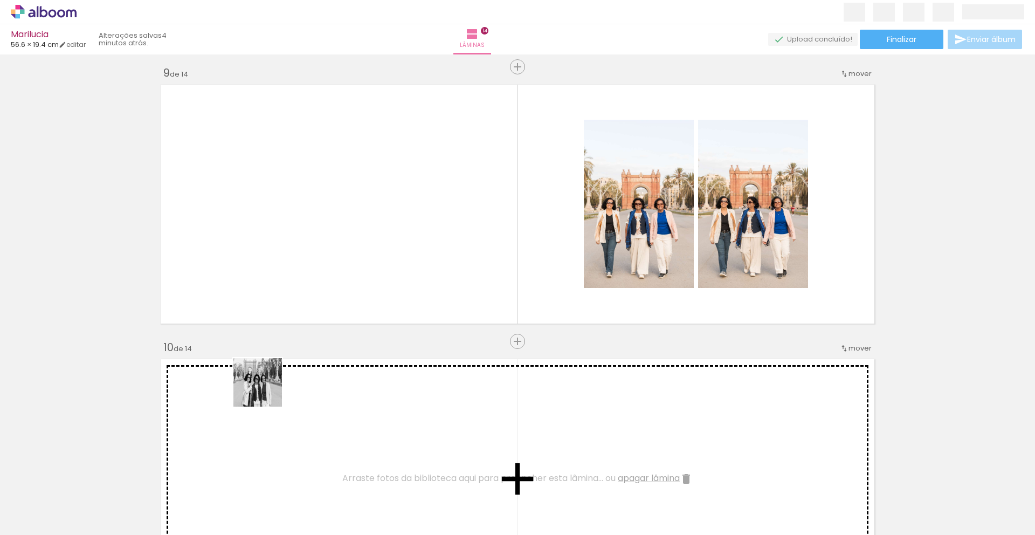
drag, startPoint x: 107, startPoint y: 510, endPoint x: 416, endPoint y: 260, distance: 397.1
click at [416, 260] on quentale-workspace at bounding box center [517, 267] width 1035 height 535
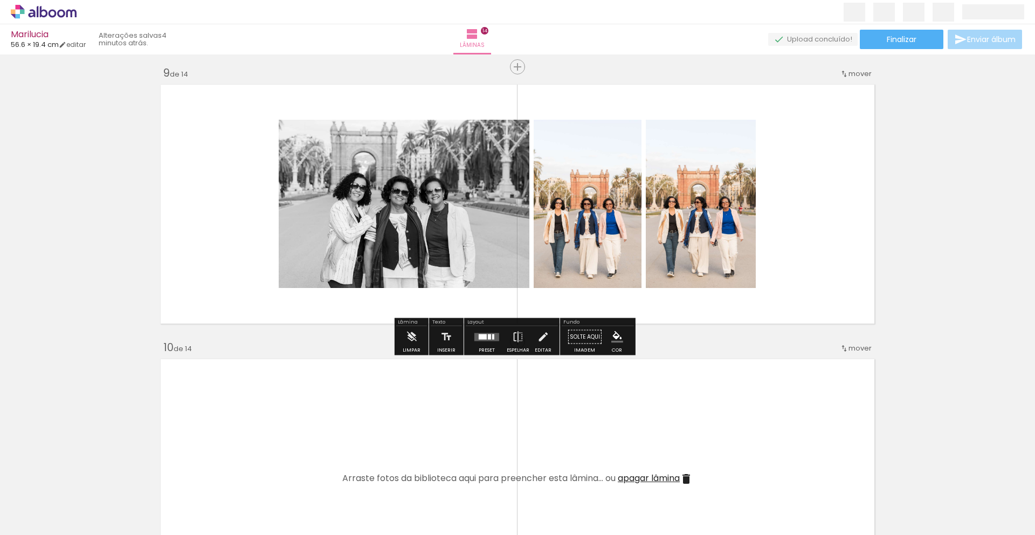
click at [482, 337] on div at bounding box center [483, 336] width 8 height 5
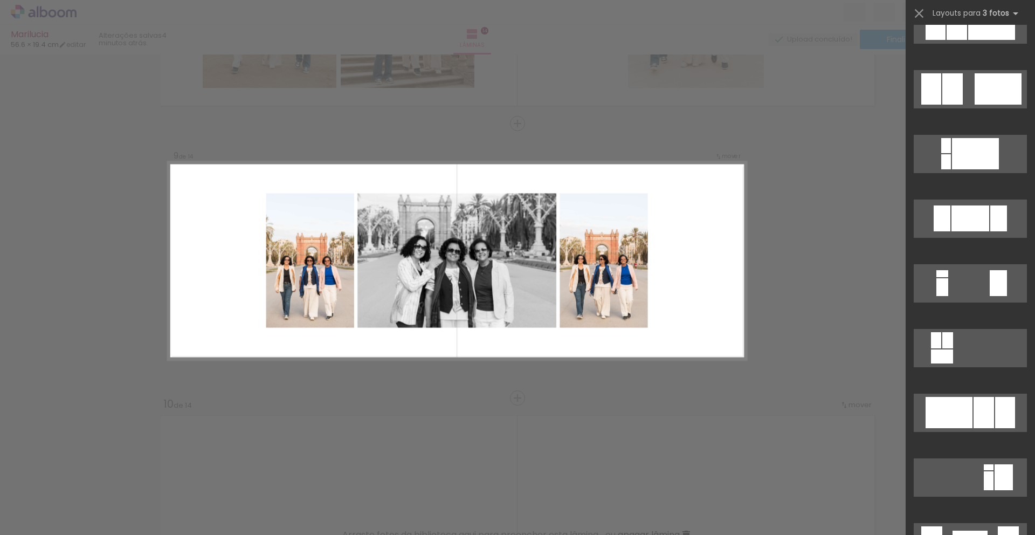
scroll to position [997, 0]
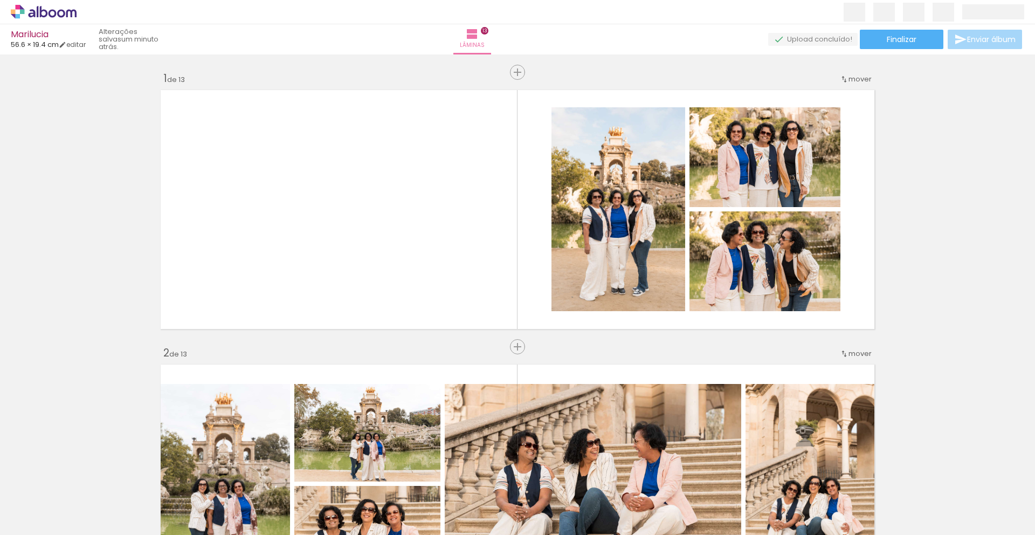
scroll to position [2557, 0]
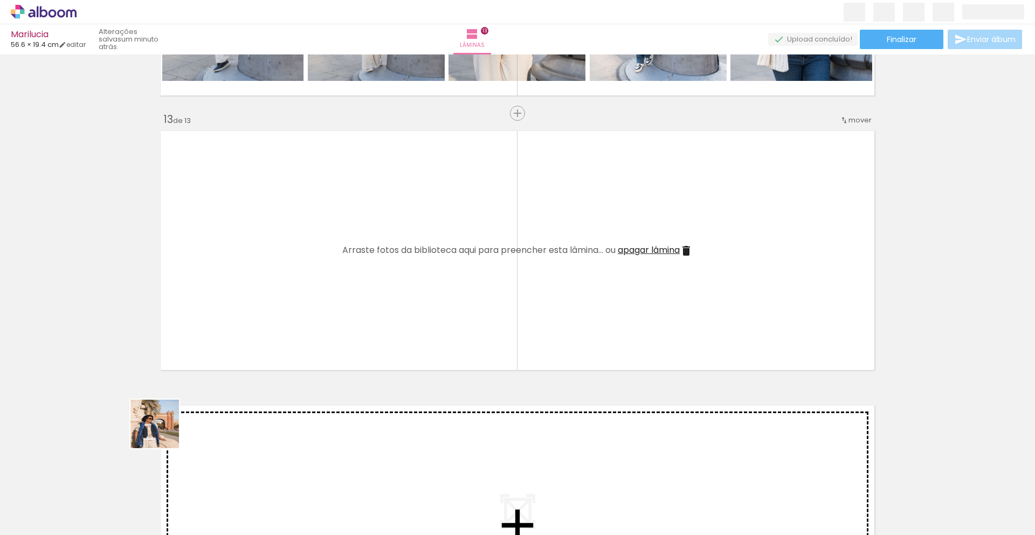
drag, startPoint x: 163, startPoint y: 432, endPoint x: 264, endPoint y: 312, distance: 157.2
click at [264, 312] on quentale-workspace at bounding box center [517, 267] width 1035 height 535
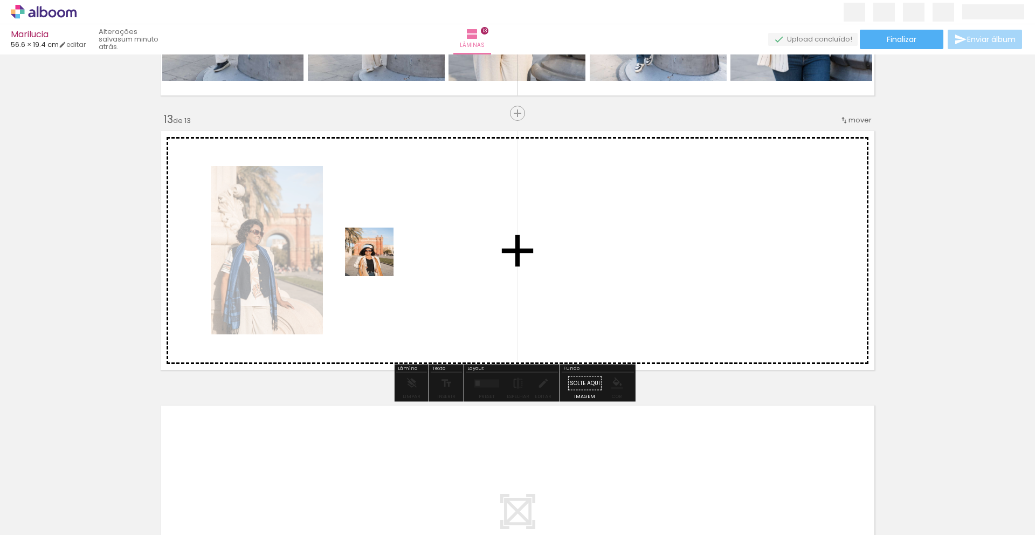
drag, startPoint x: 166, startPoint y: 453, endPoint x: 396, endPoint y: 243, distance: 311.0
click at [396, 243] on quentale-workspace at bounding box center [517, 267] width 1035 height 535
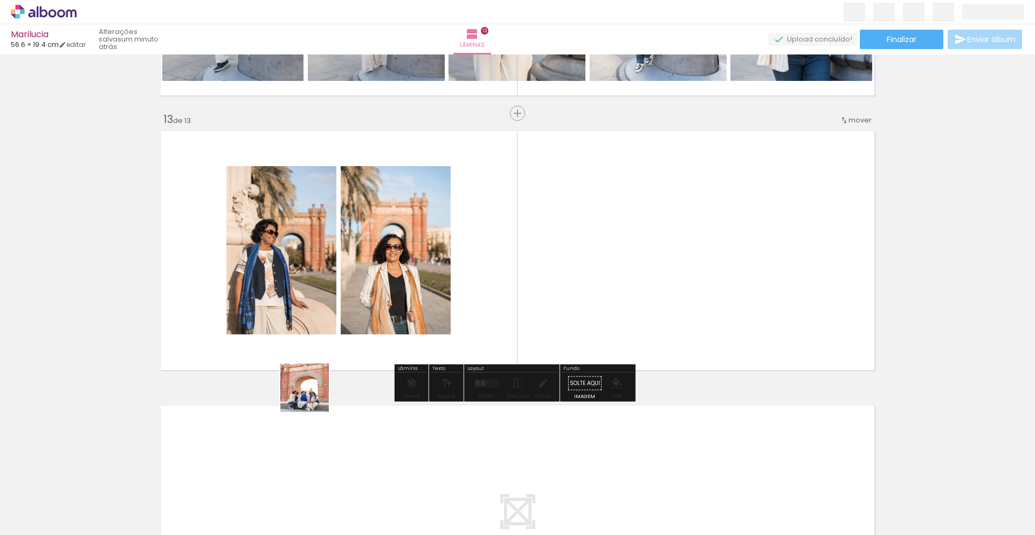
drag, startPoint x: 113, startPoint y: 506, endPoint x: 542, endPoint y: 272, distance: 488.5
click at [542, 272] on quentale-workspace at bounding box center [517, 267] width 1035 height 535
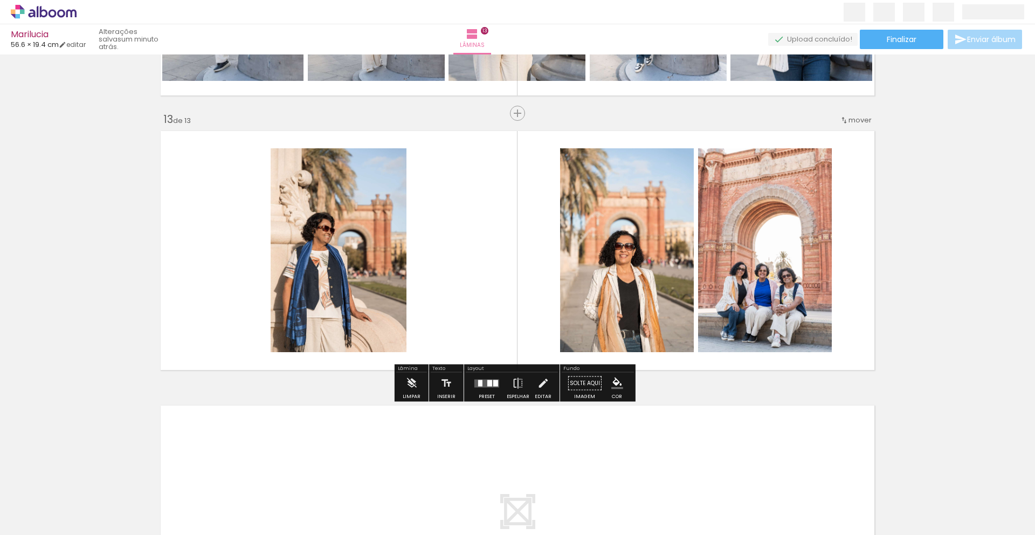
click at [482, 388] on div at bounding box center [486, 383] width 29 height 22
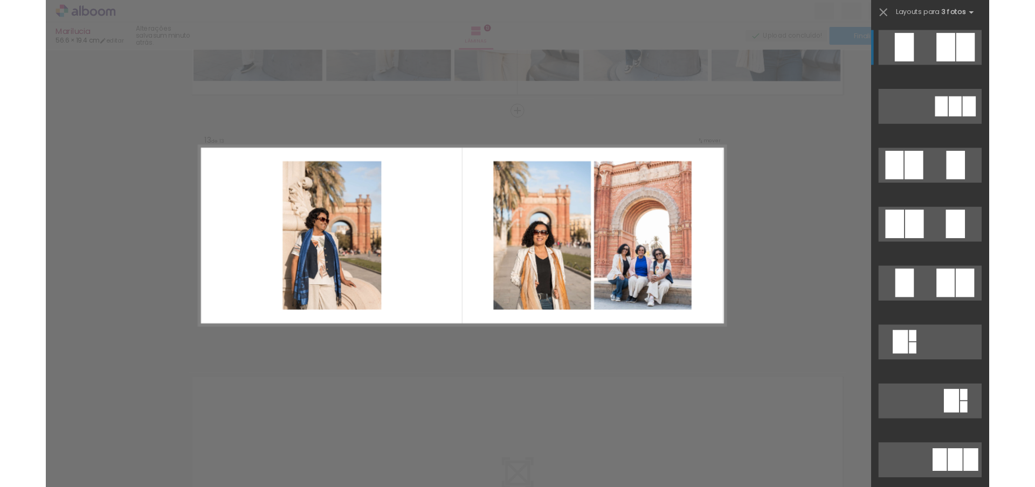
scroll to position [3241, 0]
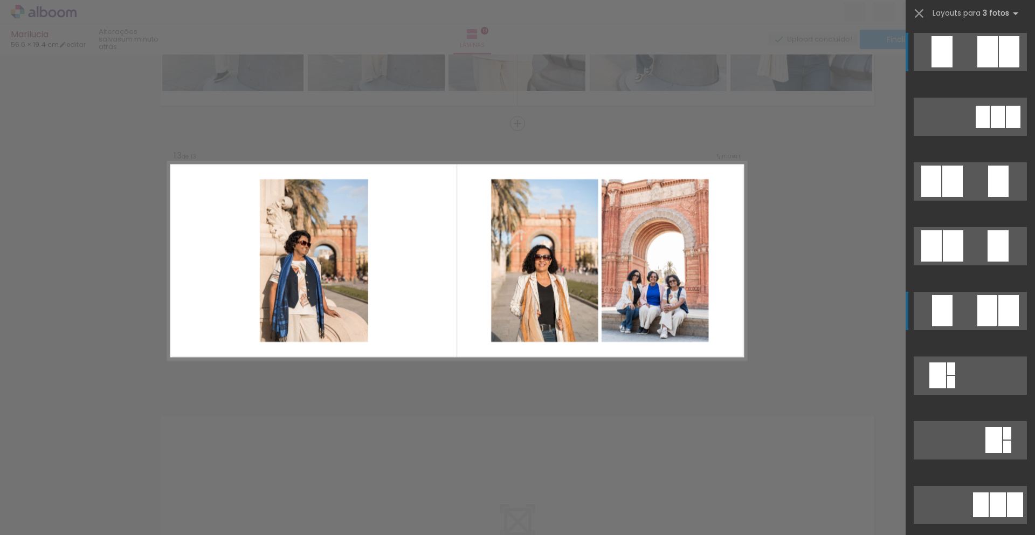
click at [934, 315] on div at bounding box center [942, 310] width 20 height 31
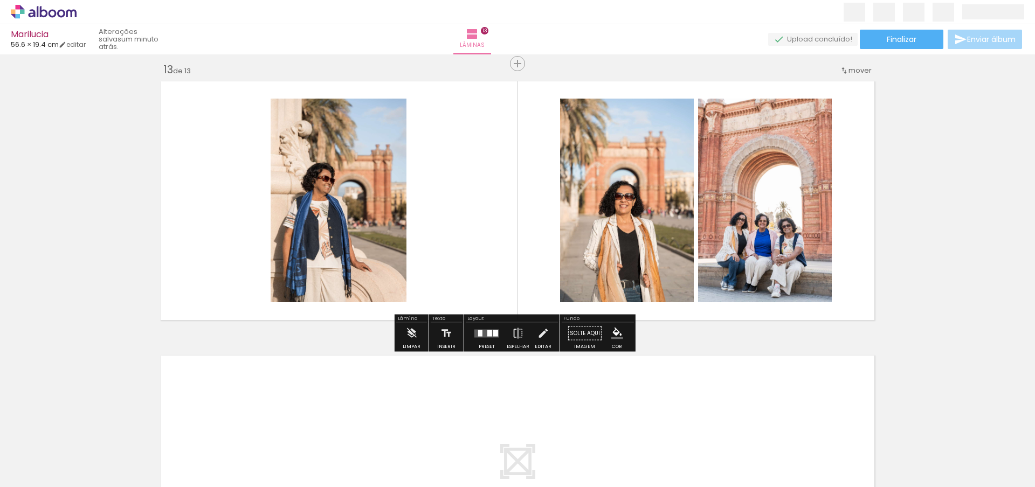
scroll to position [3256, 0]
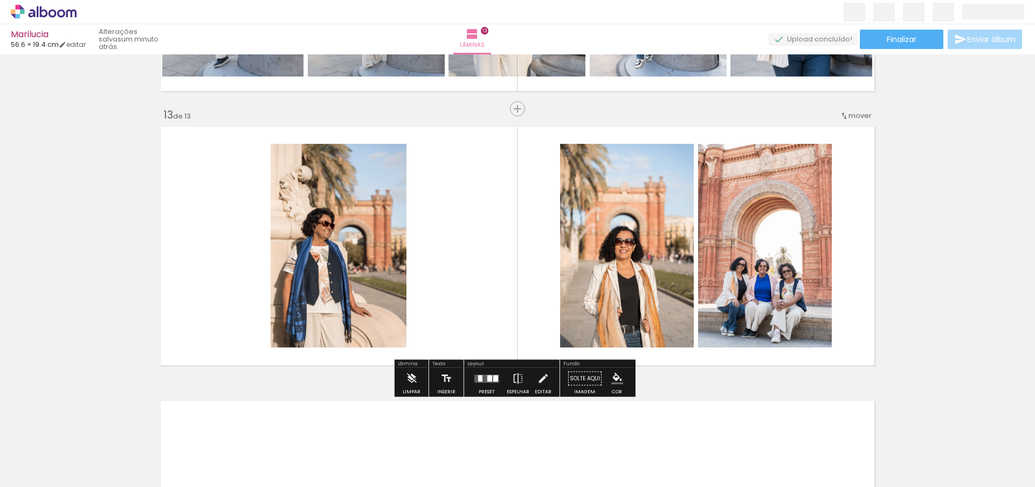
click at [499, 376] on paper-button "Preset" at bounding box center [487, 381] width 34 height 27
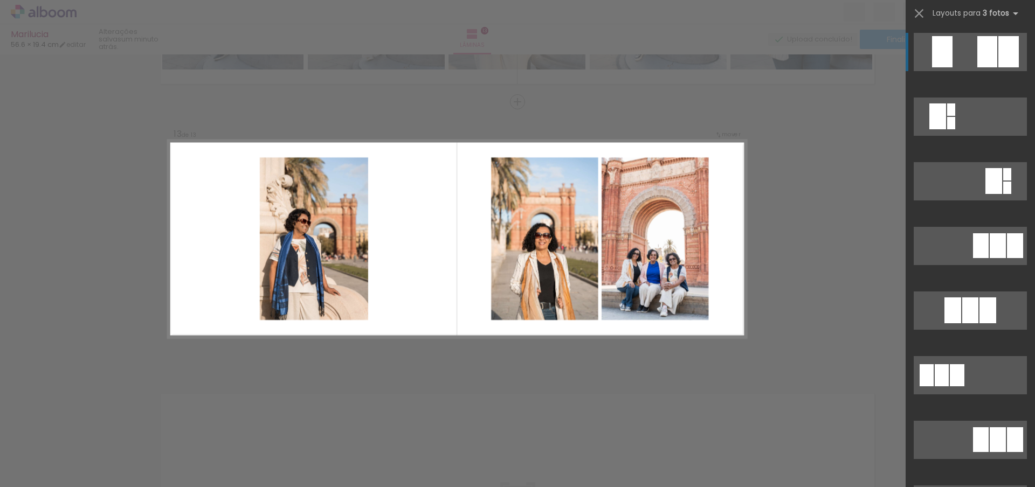
scroll to position [3265, 0]
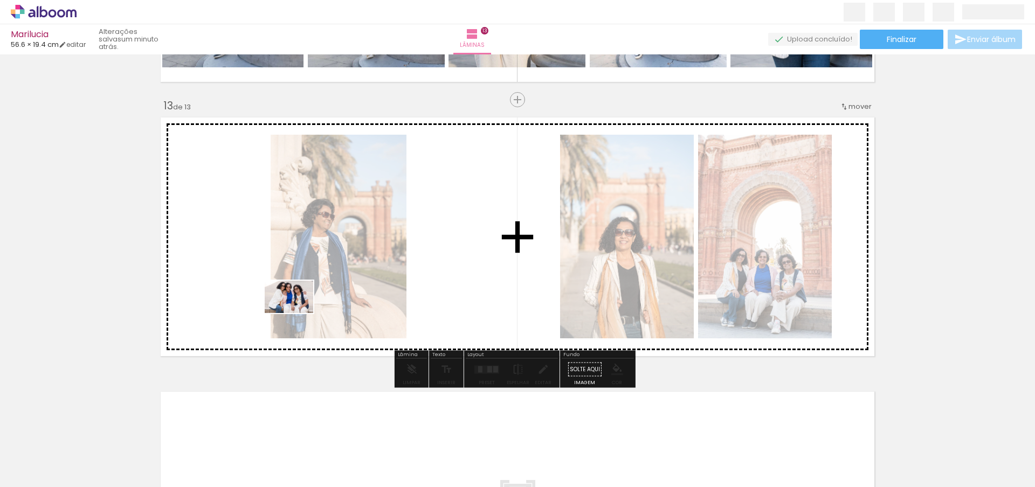
drag, startPoint x: 107, startPoint y: 458, endPoint x: 327, endPoint y: 295, distance: 273.3
click at [327, 295] on quentale-workspace at bounding box center [517, 243] width 1035 height 487
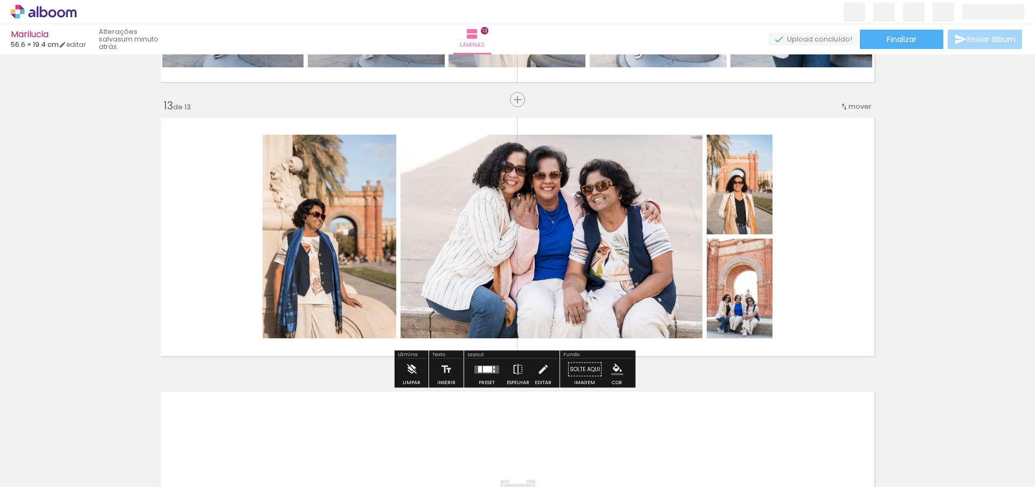
click at [478, 373] on quentale-layouter at bounding box center [486, 369] width 25 height 8
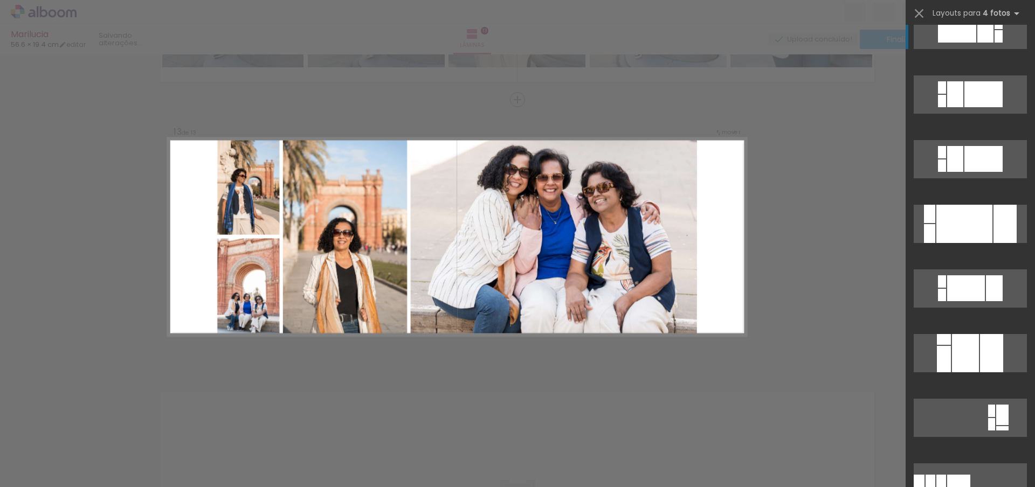
scroll to position [0, 0]
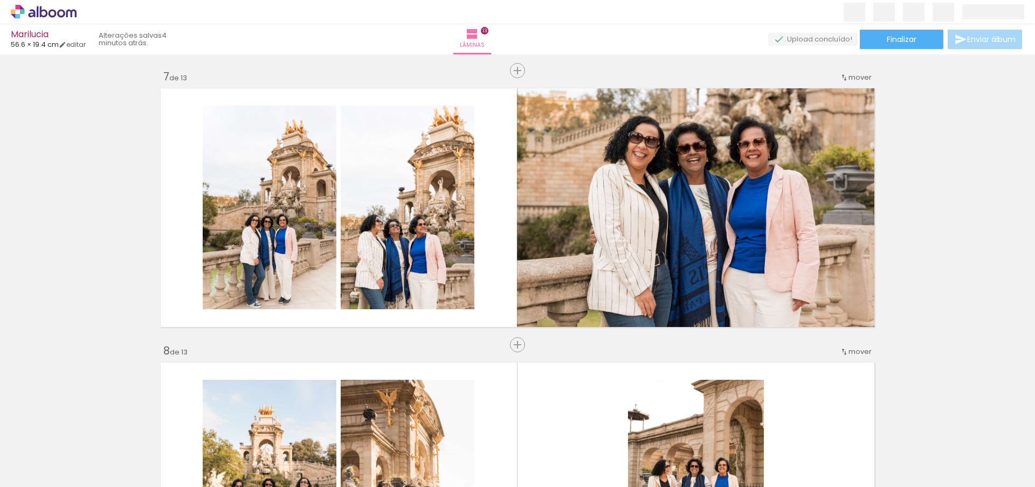
scroll to position [1648, 0]
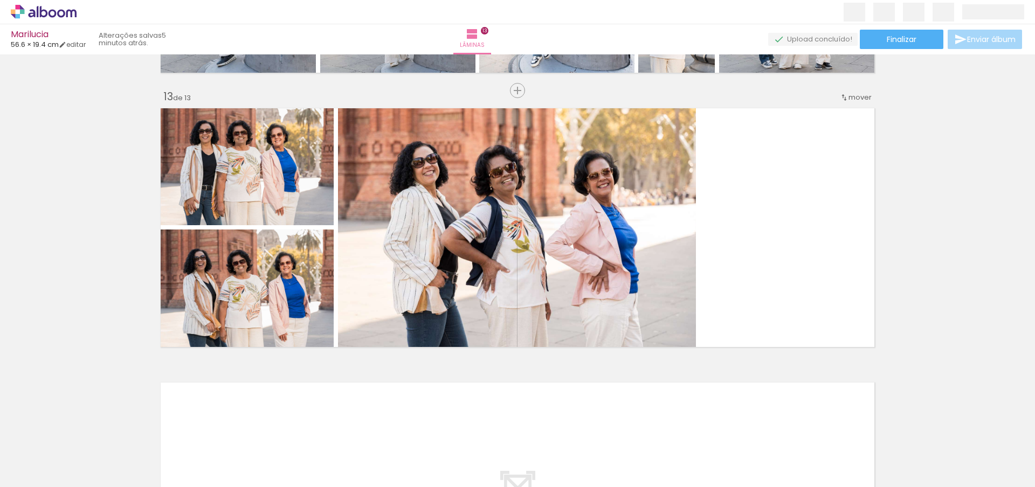
scroll to position [3285, 0]
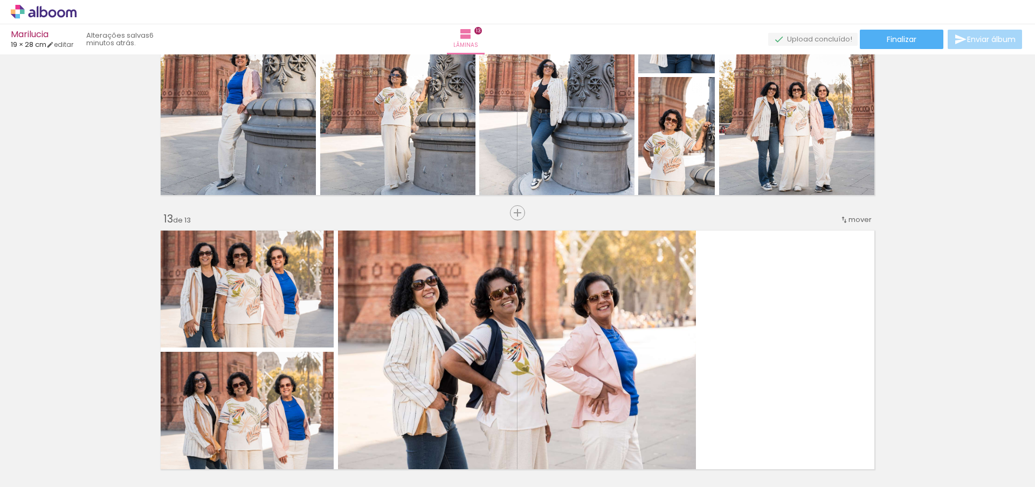
scroll to position [3146, 0]
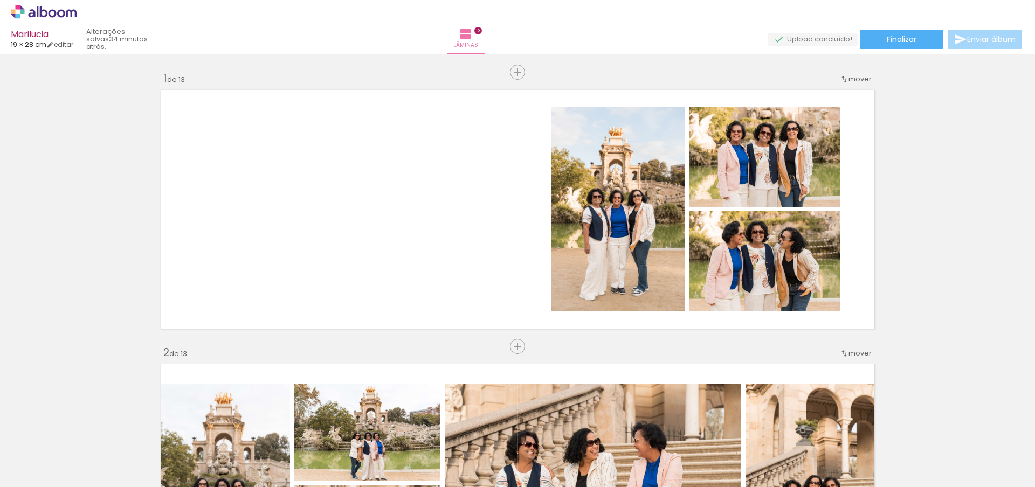
scroll to position [3146, 0]
